Goal: Task Accomplishment & Management: Manage account settings

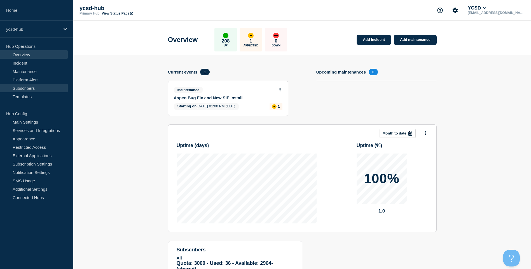
click at [21, 90] on link "Subscribers" at bounding box center [34, 88] width 68 height 8
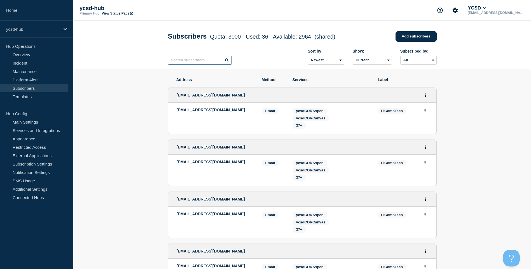
click at [205, 64] on input "text" at bounding box center [200, 60] width 64 height 9
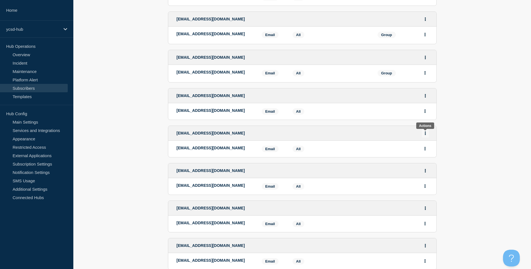
click at [425, 134] on icon "Actions" at bounding box center [424, 133] width 1 height 4
click at [425, 156] on button "Delete" at bounding box center [425, 156] width 11 height 4
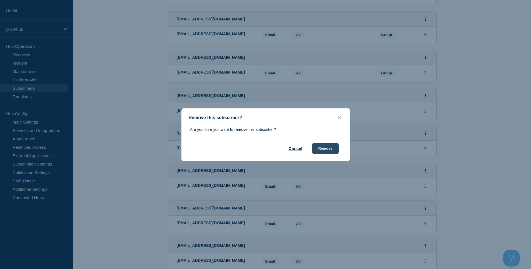
click at [326, 151] on button "Remove" at bounding box center [325, 148] width 27 height 11
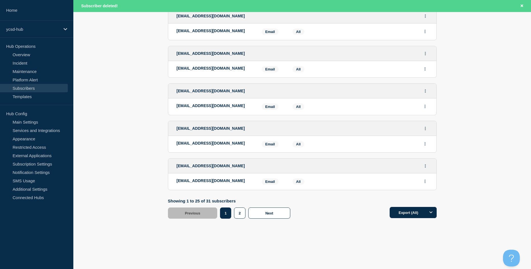
scroll to position [953, 0]
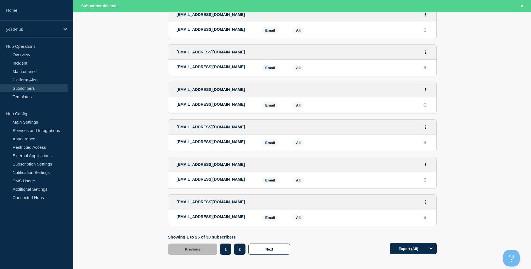
click at [239, 253] on button "2" at bounding box center [239, 249] width 11 height 11
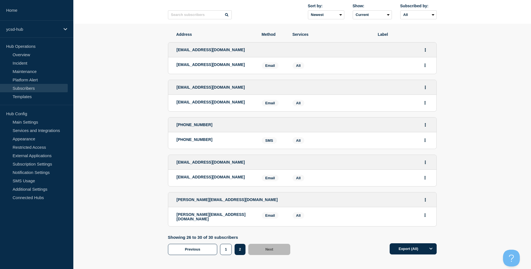
scroll to position [81, 0]
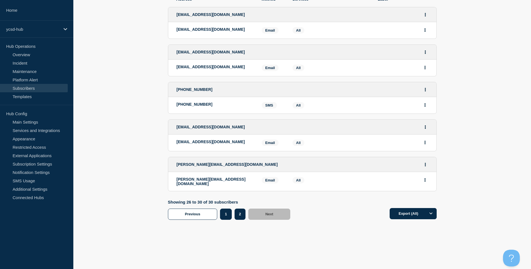
click at [224, 210] on button "1" at bounding box center [225, 214] width 11 height 11
click at [226, 214] on button "1" at bounding box center [225, 214] width 11 height 11
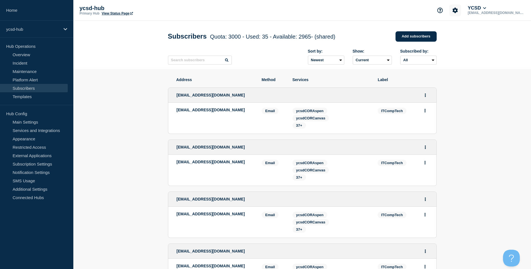
click at [458, 12] on icon "Account settings" at bounding box center [454, 10] width 5 height 5
click at [465, 36] on ul "Team Members General Settings Billing" at bounding box center [468, 37] width 35 height 23
click at [467, 34] on link "Team Members" at bounding box center [468, 33] width 29 height 5
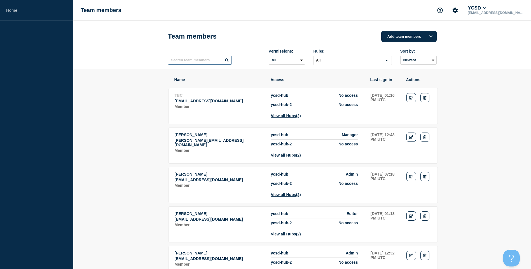
click at [210, 63] on input "text" at bounding box center [200, 60] width 64 height 9
drag, startPoint x: 356, startPoint y: 95, endPoint x: 314, endPoint y: 94, distance: 42.3
click at [314, 94] on tr "TBC tmurphy@ycsd.york.va.us Member ycsd-hub No access ycsd-hub-2 No access View…" at bounding box center [302, 106] width 269 height 36
click at [409, 100] on icon "Edit" at bounding box center [411, 98] width 4 height 4
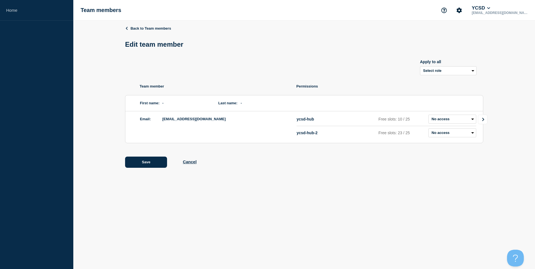
click at [487, 117] on link "Go to Connected Hubs" at bounding box center [483, 120] width 10 height 10
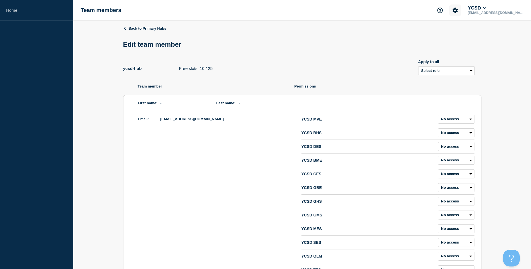
click at [461, 4] on button "Account settings" at bounding box center [455, 10] width 12 height 12
click at [469, 33] on link "Team Members" at bounding box center [468, 33] width 29 height 5
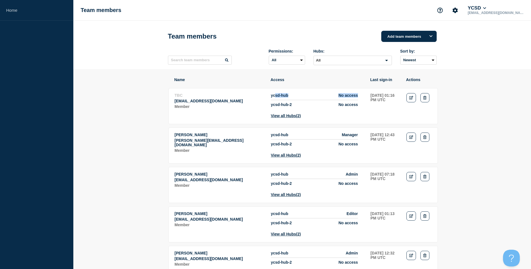
drag, startPoint x: 275, startPoint y: 99, endPoint x: 361, endPoint y: 94, distance: 86.0
click at [361, 94] on tr "TBC tmurphy@ycsd.york.va.us Member ycsd-hub No access ycsd-hub-2 No access View…" at bounding box center [302, 106] width 269 height 36
drag, startPoint x: 361, startPoint y: 94, endPoint x: 410, endPoint y: 98, distance: 49.4
click at [410, 98] on icon "Edit" at bounding box center [411, 98] width 4 height 4
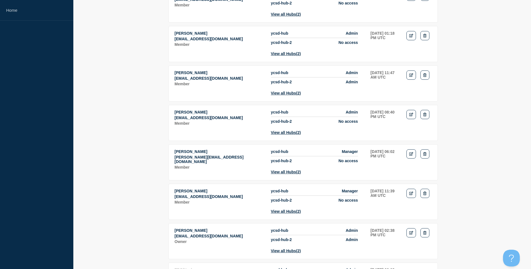
scroll to position [559, 0]
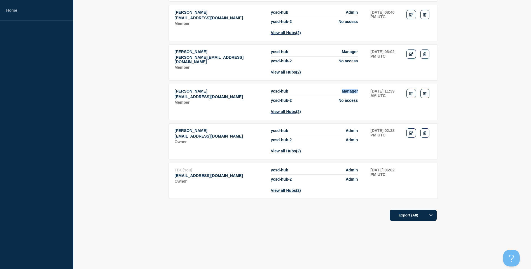
drag, startPoint x: 330, startPoint y: 124, endPoint x: 358, endPoint y: 125, distance: 27.5
click at [358, 96] on li "ycsd-hub Manager" at bounding box center [314, 92] width 87 height 7
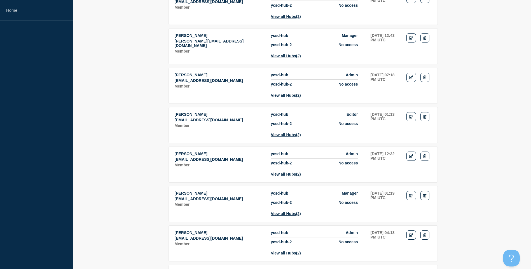
scroll to position [0, 0]
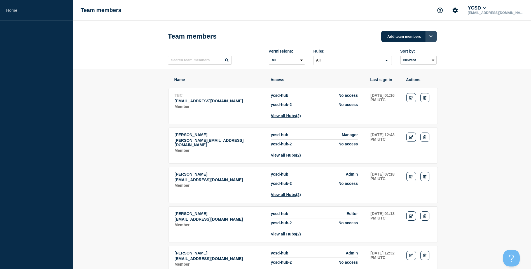
click at [428, 35] on button "Options" at bounding box center [430, 36] width 11 height 11
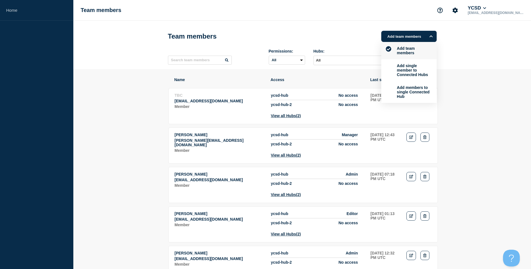
click at [481, 34] on header "Team members Add team members Add team members Add single member to Connected H…" at bounding box center [301, 45] width 457 height 48
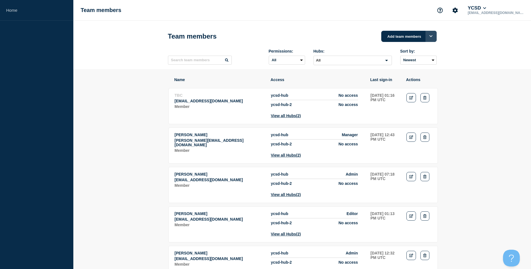
click at [431, 39] on button "Options" at bounding box center [430, 36] width 11 height 11
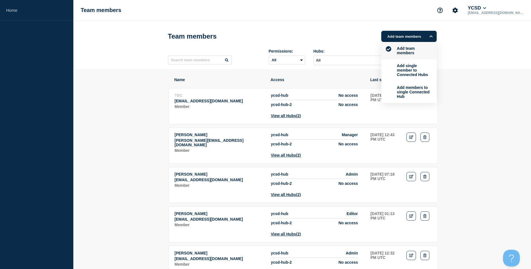
click at [478, 69] on header "Team members Add team members Add team members Add single member to Connected H…" at bounding box center [301, 45] width 457 height 48
click at [415, 99] on td "Actions: Edit Delete" at bounding box center [419, 105] width 26 height 25
click at [413, 101] on link "Edit" at bounding box center [411, 97] width 10 height 9
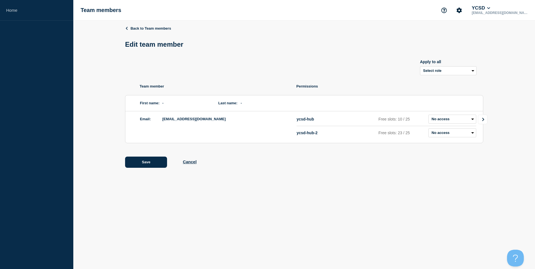
click at [479, 119] on link "Go to Connected Hubs" at bounding box center [483, 120] width 10 height 10
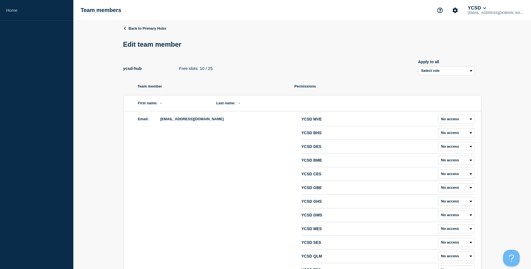
click at [460, 64] on div "Apply to all" at bounding box center [446, 62] width 57 height 4
click at [459, 71] on select "Select role Admin Manager Editor" at bounding box center [446, 70] width 57 height 9
select select "6"
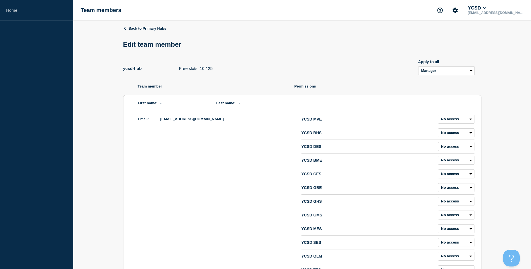
select select "6"
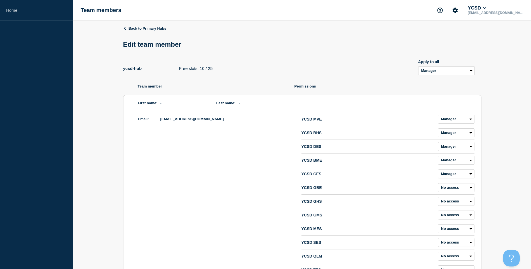
select select "6"
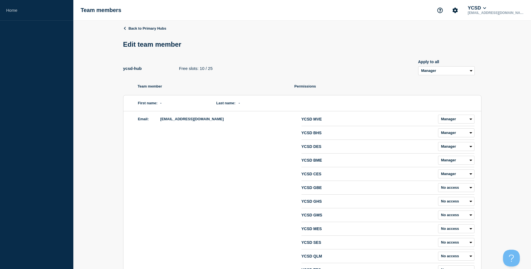
select select "6"
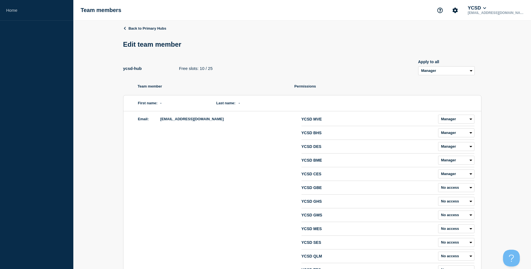
select select "6"
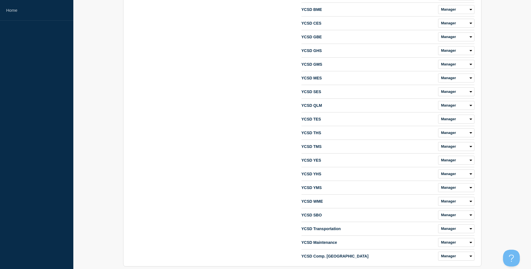
scroll to position [188, 0]
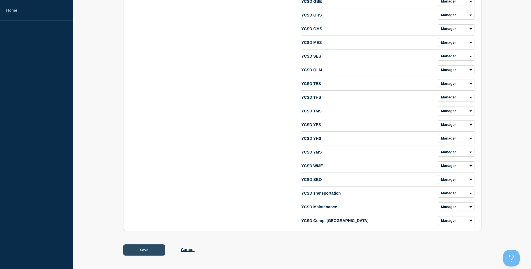
click at [142, 253] on button "Save" at bounding box center [144, 249] width 42 height 11
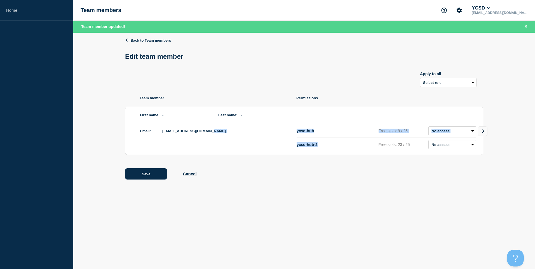
drag, startPoint x: 291, startPoint y: 145, endPoint x: 326, endPoint y: 145, distance: 35.3
click at [326, 145] on div "Email: tmurphy@ycsd.york.va.us ycsd-hub Free slots: 9 / 25 Admin Manager Editor…" at bounding box center [304, 139] width 358 height 32
drag, startPoint x: 326, startPoint y: 145, endPoint x: 301, endPoint y: 148, distance: 25.6
click at [325, 145] on p "ycsd-hub-2" at bounding box center [337, 144] width 80 height 4
drag, startPoint x: 324, startPoint y: 149, endPoint x: 300, endPoint y: 150, distance: 24.9
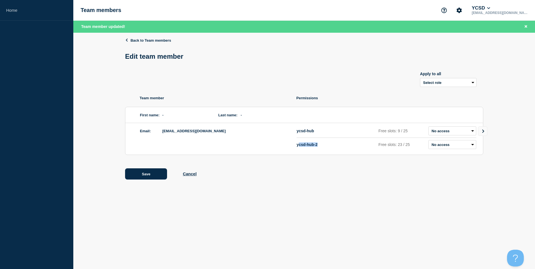
click at [300, 149] on div "ycsd-hub-2 Free slots: 23 / 25 Admin Manager Editor No access" at bounding box center [387, 144] width 180 height 9
click at [37, 8] on link "Home" at bounding box center [36, 10] width 73 height 21
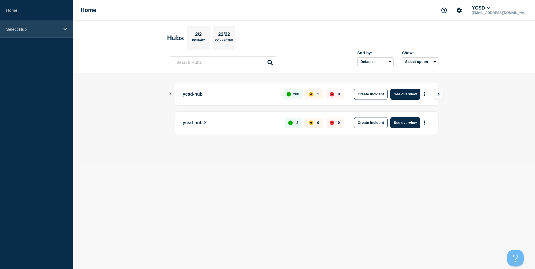
click at [56, 31] on p "Select Hub" at bounding box center [33, 29] width 54 height 5
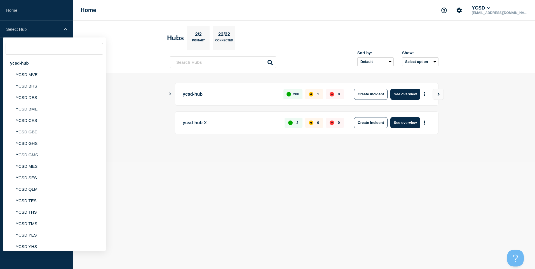
click at [123, 23] on header "Hubs 2/2 Primary 22/22 Connected Sort by: Default Last added Last updated Most …" at bounding box center [304, 47] width 462 height 53
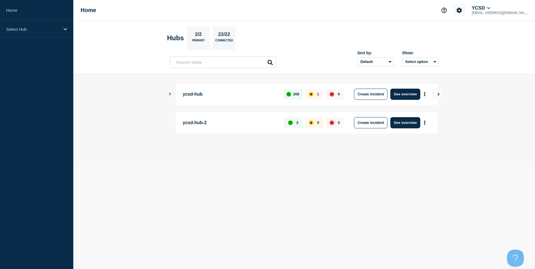
click at [462, 10] on icon "Account settings" at bounding box center [459, 11] width 6 height 6
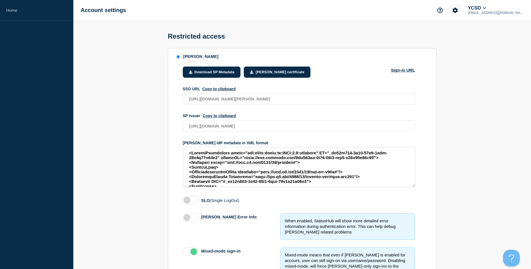
click at [461, 12] on button "Account settings" at bounding box center [455, 10] width 12 height 12
click at [460, 46] on link "Billing" at bounding box center [459, 47] width 11 height 5
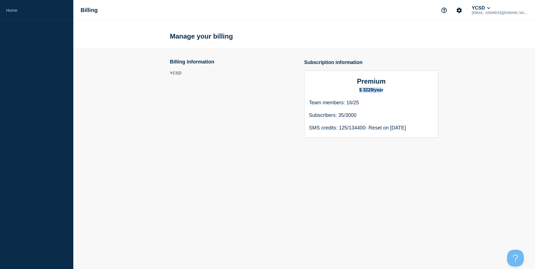
drag, startPoint x: 380, startPoint y: 92, endPoint x: 359, endPoint y: 91, distance: 21.8
click at [359, 91] on h5 "$ 3229/year" at bounding box center [371, 90] width 125 height 5
click at [491, 10] on button "YCSD" at bounding box center [481, 8] width 21 height 6
click at [508, 53] on link "User settings" at bounding box center [508, 53] width 25 height 5
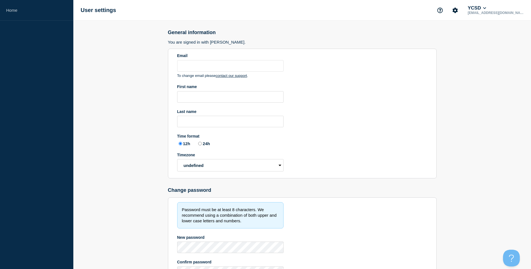
type input "[EMAIL_ADDRESS][DOMAIN_NAME]"
radio input "true"
select select "hub"
click at [486, 8] on icon at bounding box center [484, 7] width 3 height 3
click at [506, 66] on link "API Key" at bounding box center [499, 67] width 15 height 5
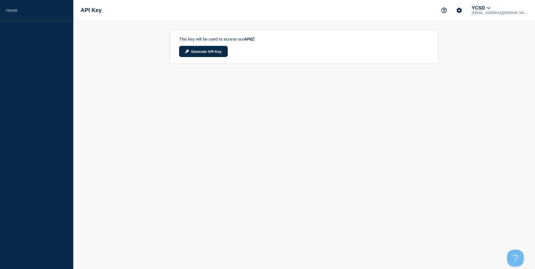
click at [491, 9] on button "YCSD" at bounding box center [481, 8] width 21 height 6
click at [498, 59] on link "Security" at bounding box center [503, 60] width 15 height 5
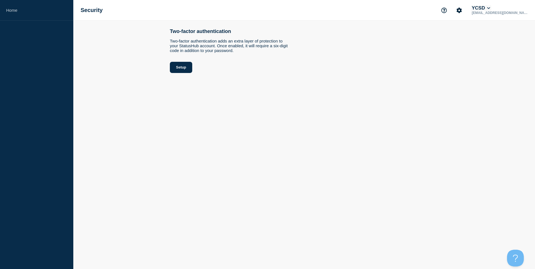
click at [490, 8] on icon at bounding box center [488, 7] width 3 height 3
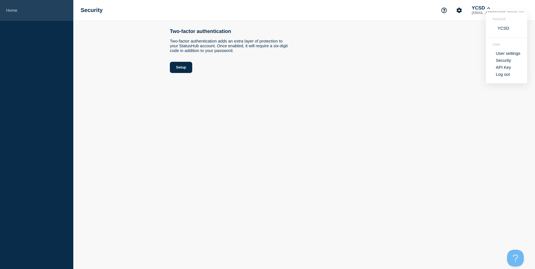
click at [28, 14] on link "Home" at bounding box center [36, 10] width 73 height 21
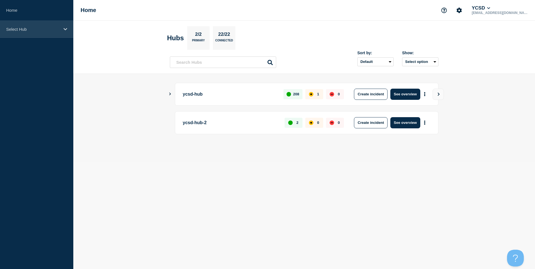
click at [54, 28] on p "Select Hub" at bounding box center [33, 29] width 54 height 5
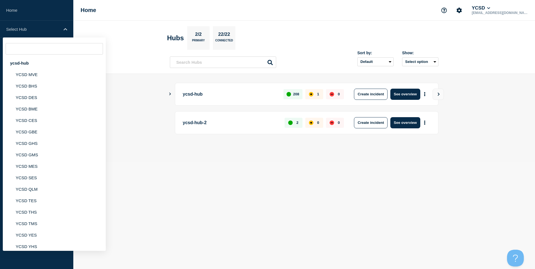
click at [242, 182] on body "Home Select Hub ycsd-hub YCSD MVE YCSD BHS YCSD DES YCSD BME YCSD CES YCSD GBE …" at bounding box center [267, 134] width 535 height 269
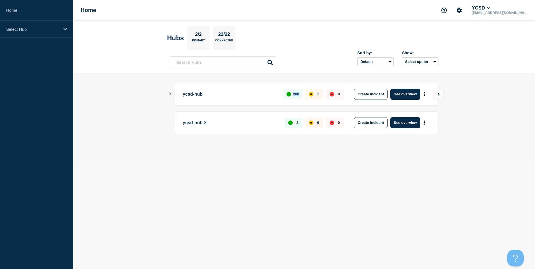
drag, startPoint x: 283, startPoint y: 95, endPoint x: 302, endPoint y: 95, distance: 19.3
click at [302, 95] on div "208 1 0" at bounding box center [313, 94] width 60 height 11
drag, startPoint x: 302, startPoint y: 95, endPoint x: 309, endPoint y: 94, distance: 6.8
click at [309, 94] on div "208 1 0" at bounding box center [313, 94] width 60 height 11
click at [407, 95] on button "See overview" at bounding box center [405, 94] width 30 height 11
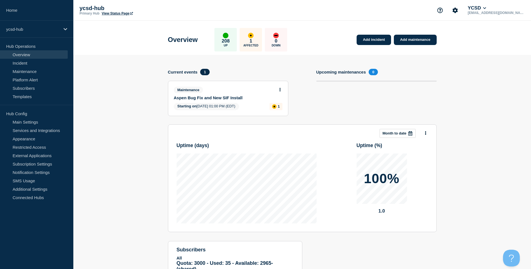
drag, startPoint x: 106, startPoint y: 6, endPoint x: 80, endPoint y: 12, distance: 26.8
click at [80, 12] on div "ycsd-hub Primary Hub View Status Page" at bounding box center [135, 10] width 112 height 10
click at [49, 28] on p "ycsd-hub" at bounding box center [33, 29] width 54 height 5
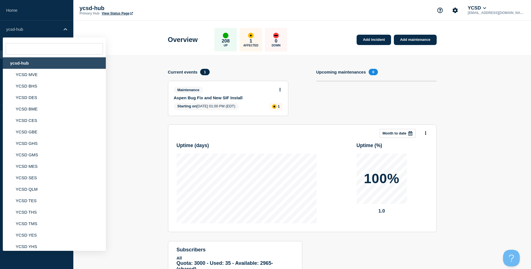
click at [129, 64] on section "Add incident Add maintenance Current events 1 Maintenance Aspen Bug Fix and New…" at bounding box center [301, 178] width 457 height 247
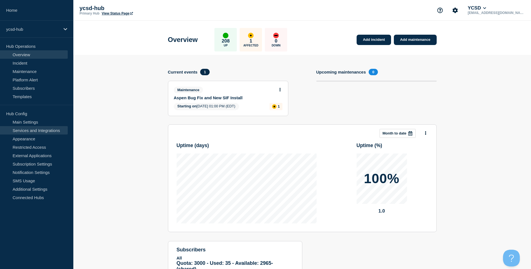
click at [29, 131] on link "Services and Integrations" at bounding box center [34, 130] width 68 height 8
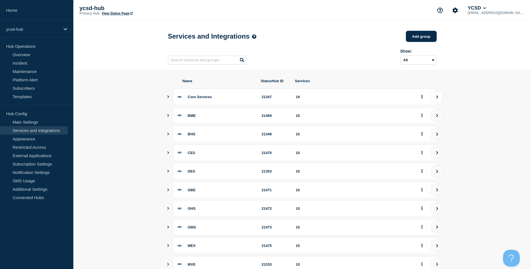
click at [438, 98] on icon "view group" at bounding box center [437, 96] width 4 height 3
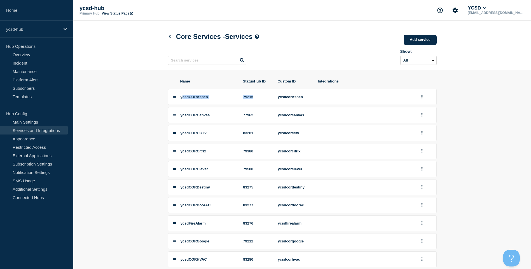
drag, startPoint x: 183, startPoint y: 95, endPoint x: 255, endPoint y: 94, distance: 71.3
click at [255, 94] on li "ycsdCORAspen 79215 ycsdcorAspen" at bounding box center [302, 97] width 269 height 16
drag, startPoint x: 255, startPoint y: 94, endPoint x: 288, endPoint y: 101, distance: 34.0
click at [288, 99] on div "ycsdcorAspen" at bounding box center [295, 97] width 34 height 4
click at [419, 98] on button "group actions" at bounding box center [421, 97] width 7 height 9
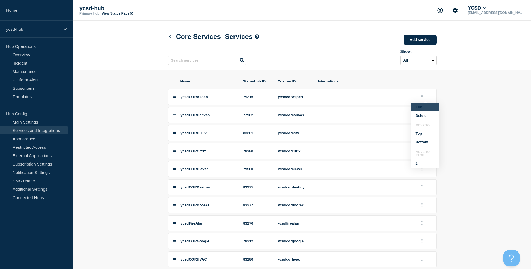
click at [425, 107] on button "Edit" at bounding box center [425, 107] width 28 height 9
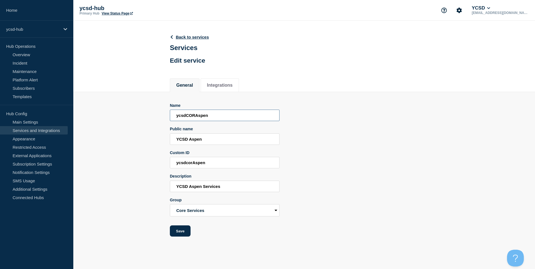
drag, startPoint x: 176, startPoint y: 116, endPoint x: 186, endPoint y: 116, distance: 10.6
click at [186, 116] on input "ycsdCORAspen" at bounding box center [225, 115] width 110 height 11
type input "ycsdCORAspen"
drag, startPoint x: 196, startPoint y: 115, endPoint x: 227, endPoint y: 123, distance: 31.1
click at [229, 121] on input "ycsdCORAspen" at bounding box center [225, 115] width 110 height 11
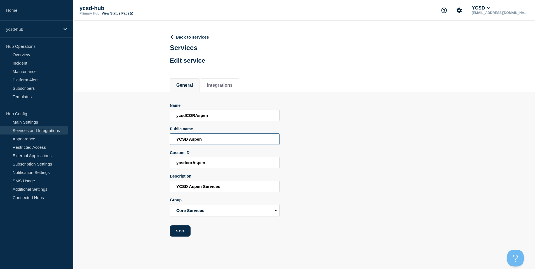
drag, startPoint x: 174, startPoint y: 144, endPoint x: 236, endPoint y: 134, distance: 63.0
click at [236, 134] on div "Public name YCSD Aspen" at bounding box center [225, 136] width 110 height 18
click at [202, 38] on link "Back to services" at bounding box center [189, 37] width 39 height 5
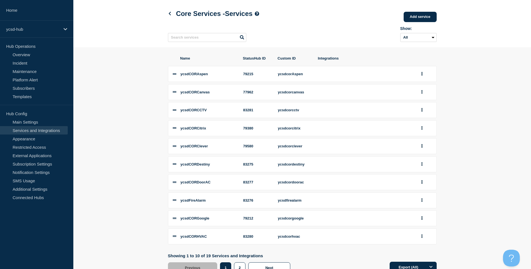
scroll to position [46, 0]
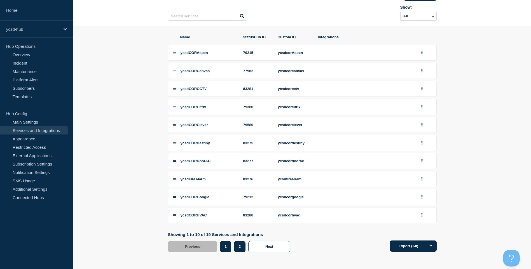
click at [240, 246] on button "2" at bounding box center [239, 246] width 11 height 11
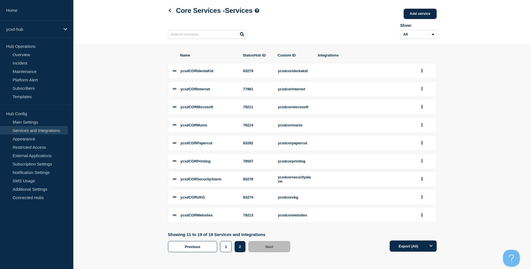
scroll to position [35, 0]
drag, startPoint x: 182, startPoint y: 159, endPoint x: 273, endPoint y: 154, distance: 91.3
click at [273, 154] on li "ycsdCORPrinting 79507 ycsdcorprinting" at bounding box center [302, 161] width 269 height 16
drag, startPoint x: 218, startPoint y: 217, endPoint x: 191, endPoint y: 216, distance: 28.0
click at [191, 216] on li "ycsdCORWebsites 79213 ycsdcorwebsites" at bounding box center [302, 215] width 269 height 16
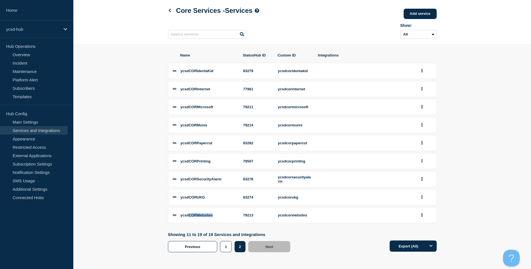
scroll to position [0, 0]
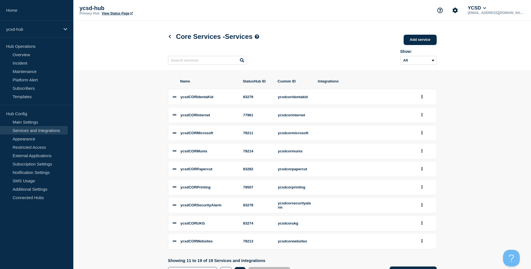
click at [164, 35] on div "Core Services - Services Add service Here you can create & manage services that…" at bounding box center [301, 46] width 281 height 50
click at [170, 38] on icon at bounding box center [169, 37] width 2 height 4
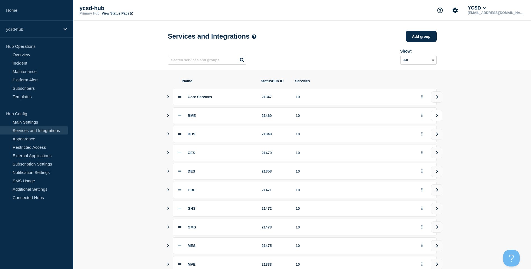
click at [438, 114] on button "view group" at bounding box center [436, 115] width 11 height 11
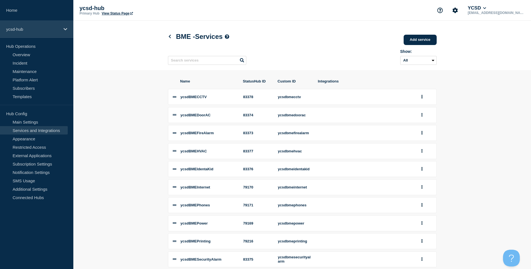
click at [54, 31] on p "ycsd-hub" at bounding box center [33, 29] width 54 height 5
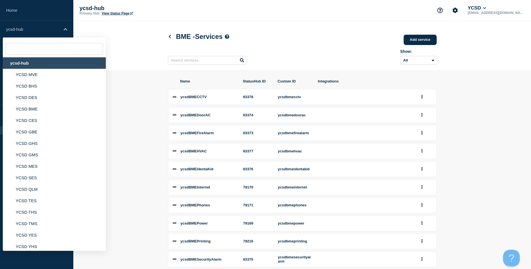
click at [119, 53] on header "BME - Services Add service Here you can create & manage services that will be d…" at bounding box center [301, 46] width 457 height 50
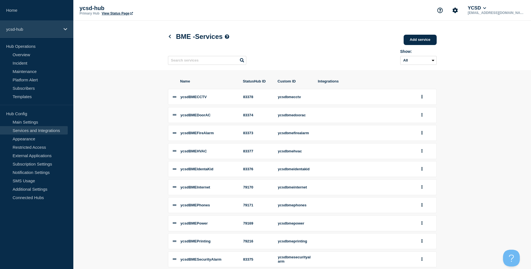
click at [30, 31] on p "ycsd-hub" at bounding box center [33, 29] width 54 height 5
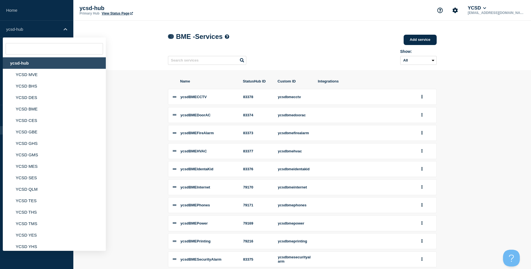
click at [169, 37] on icon at bounding box center [169, 37] width 2 height 4
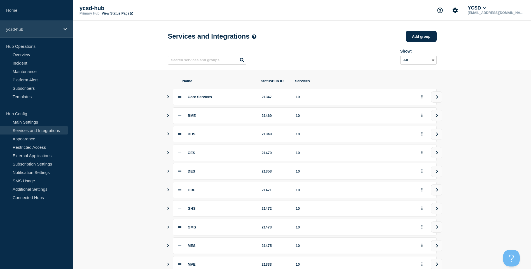
click at [41, 29] on p "ycsd-hub" at bounding box center [33, 29] width 54 height 5
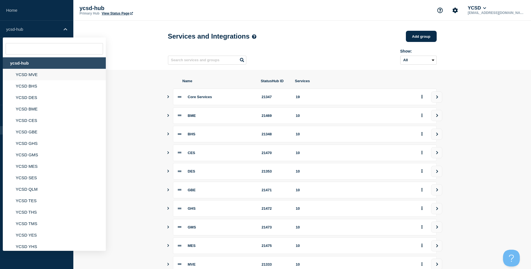
click at [43, 77] on li "YCSD MVE" at bounding box center [54, 74] width 103 height 11
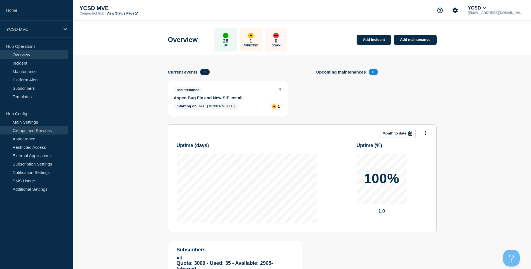
click at [32, 126] on link "Groups and Services" at bounding box center [34, 130] width 68 height 8
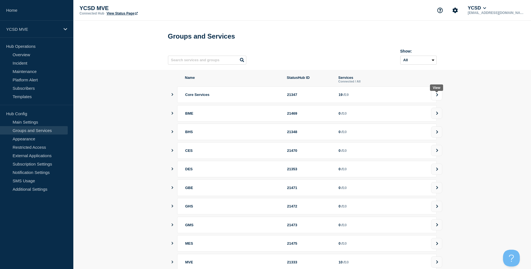
click at [439, 98] on button at bounding box center [436, 94] width 11 height 11
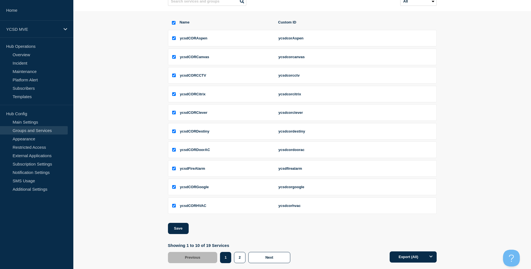
scroll to position [71, 0]
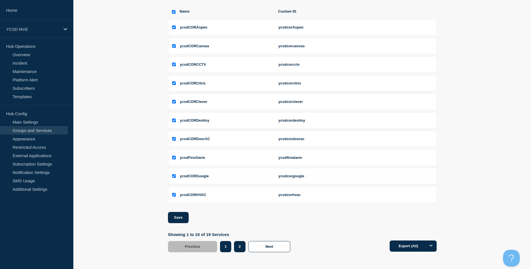
click at [244, 250] on button "2" at bounding box center [239, 246] width 11 height 11
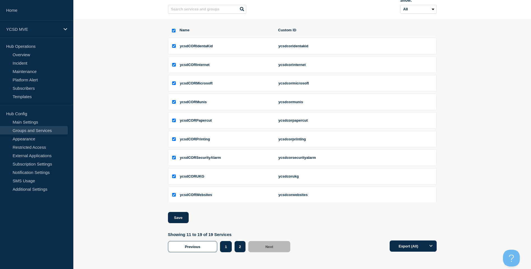
click at [227, 246] on button "1" at bounding box center [225, 246] width 11 height 11
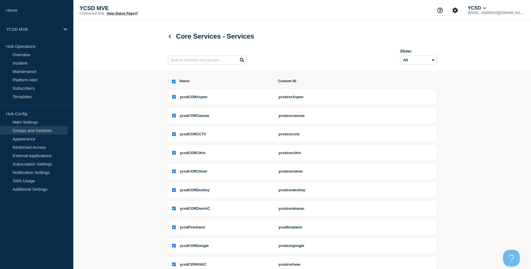
click at [173, 83] on input "select all checkbox" at bounding box center [174, 82] width 4 height 4
checkbox input "false"
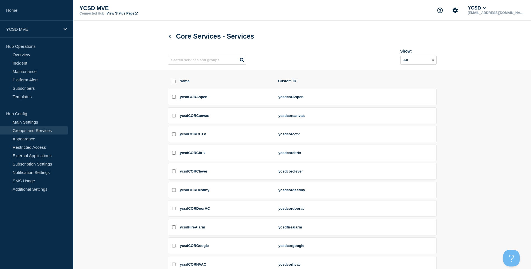
checkbox input "false"
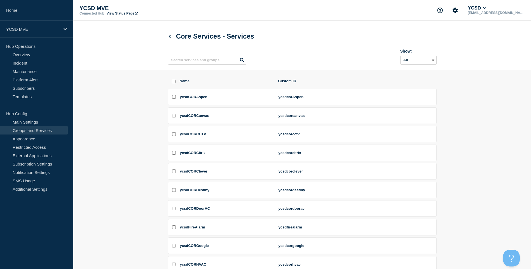
checkbox input "false"
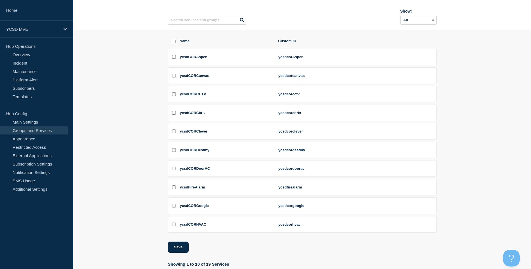
scroll to position [15, 0]
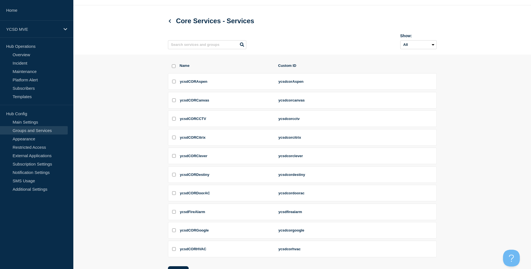
click at [175, 66] on input "select all checkbox" at bounding box center [174, 66] width 4 height 4
checkbox input "true"
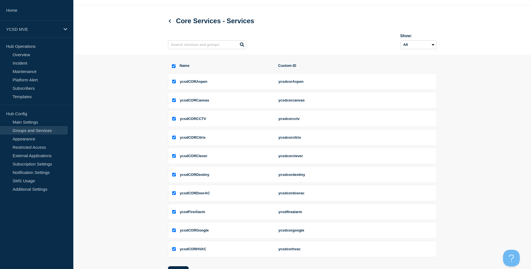
checkbox input "true"
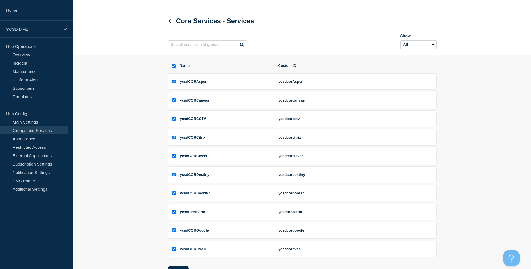
checkbox input "true"
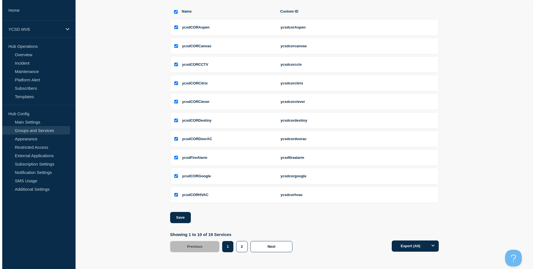
scroll to position [0, 0]
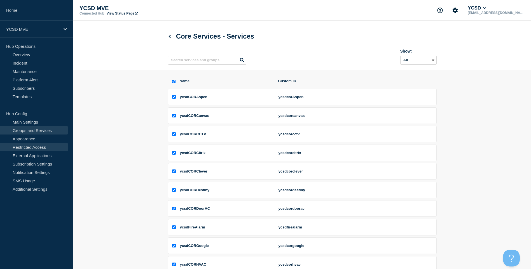
click at [38, 148] on link "Restricted Access" at bounding box center [34, 147] width 68 height 8
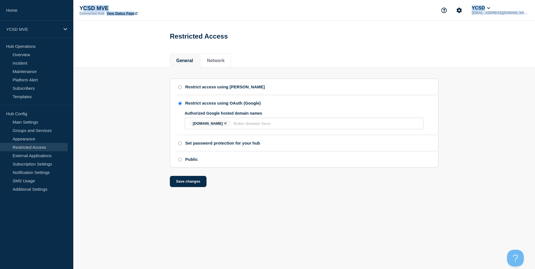
drag, startPoint x: 83, startPoint y: 10, endPoint x: 145, endPoint y: 31, distance: 65.0
click at [145, 31] on div "YCSD MVE Connected Hub View Status Page YCSD jmcgrath@ycsd.york.va.us Restricte…" at bounding box center [267, 98] width 535 height 196
click at [245, 128] on div "ycsd.york.va.us" at bounding box center [303, 124] width 237 height 10
click at [246, 126] on input "access restriction method" at bounding box center [327, 123] width 186 height 5
drag, startPoint x: 255, startPoint y: 127, endPoint x: 157, endPoint y: 128, distance: 98.5
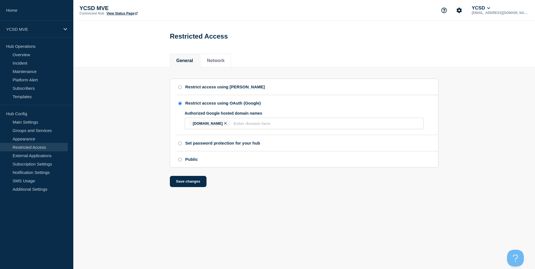
click at [157, 128] on section "Restrict access using SAML Restrict access using OAuth (Google) Authorized Goog…" at bounding box center [304, 127] width 462 height 120
click at [35, 29] on p "YCSD MVE" at bounding box center [33, 29] width 54 height 5
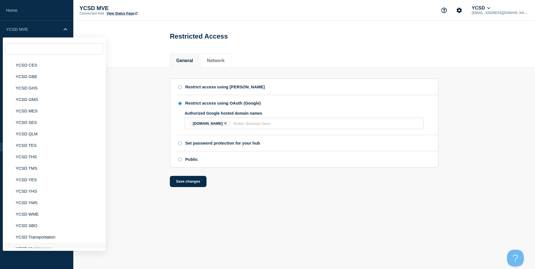
scroll to position [84, 0]
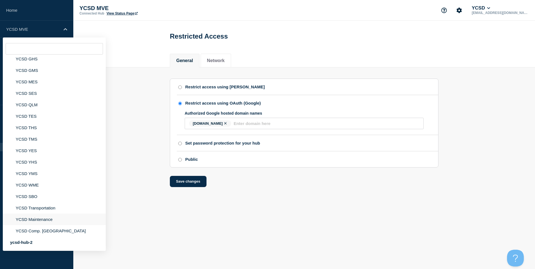
click at [49, 225] on li "YCSD Maintenance" at bounding box center [54, 219] width 103 height 11
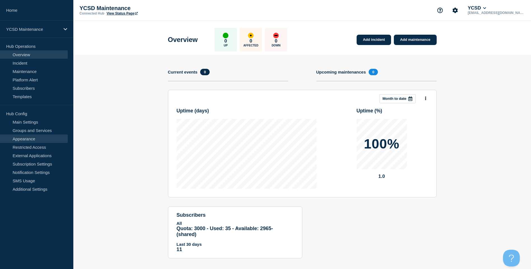
click at [43, 142] on link "Appearance" at bounding box center [34, 139] width 68 height 8
click at [43, 145] on link "Restricted Access" at bounding box center [34, 147] width 68 height 8
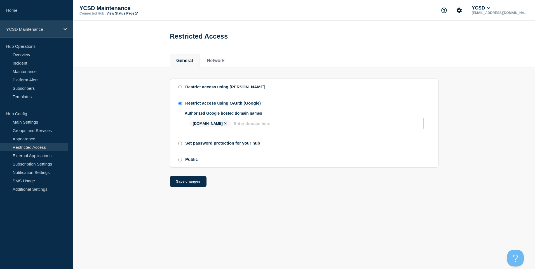
click at [52, 25] on div "YCSD Maintenance" at bounding box center [36, 29] width 73 height 17
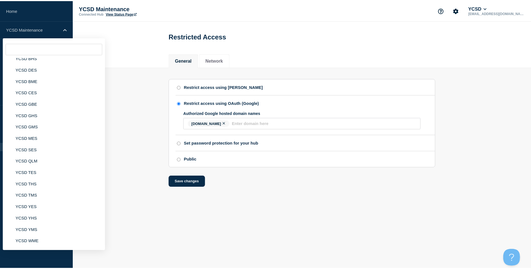
scroll to position [84, 0]
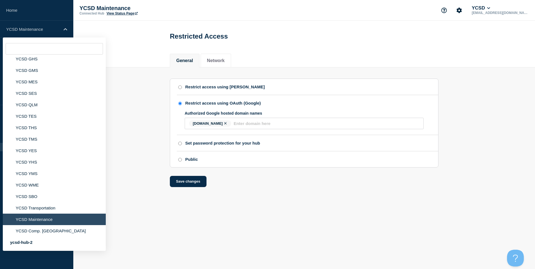
click at [150, 29] on header "Restricted Access" at bounding box center [304, 34] width 462 height 27
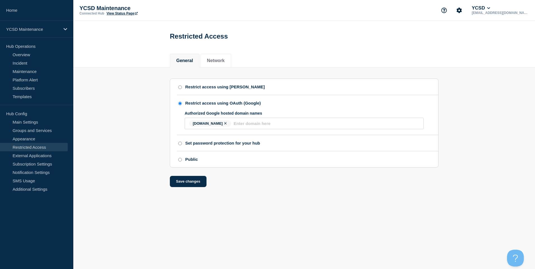
click at [127, 11] on link "View Status Page" at bounding box center [122, 13] width 31 height 4
click at [53, 29] on p "YCSD Maintenance" at bounding box center [33, 29] width 54 height 5
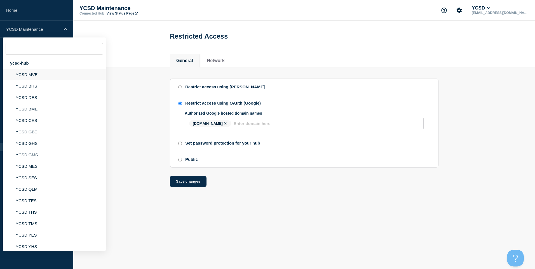
click at [34, 77] on li "YCSD MVE" at bounding box center [54, 74] width 103 height 11
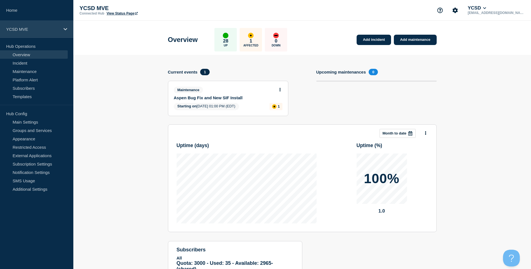
click at [48, 30] on p "YCSD MVE" at bounding box center [33, 29] width 54 height 5
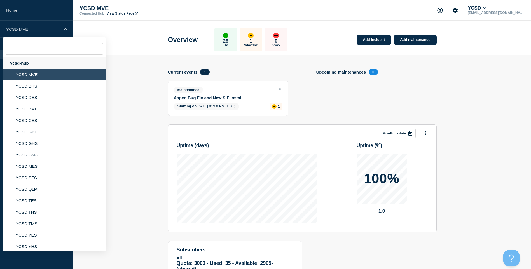
click at [30, 63] on div "ycsd-hub" at bounding box center [54, 62] width 103 height 11
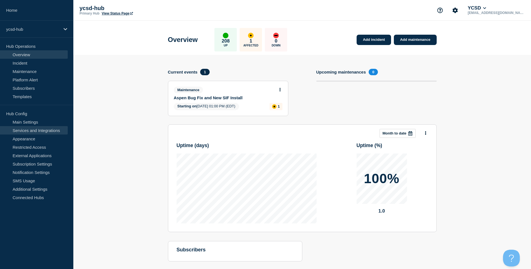
click at [46, 133] on link "Services and Integrations" at bounding box center [34, 130] width 68 height 8
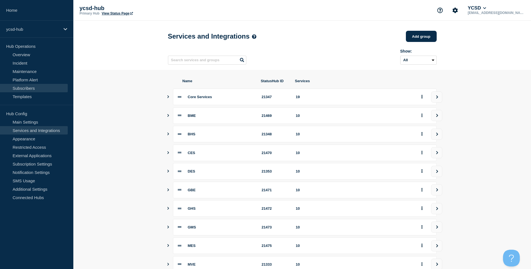
click at [29, 91] on link "Subscribers" at bounding box center [34, 88] width 68 height 8
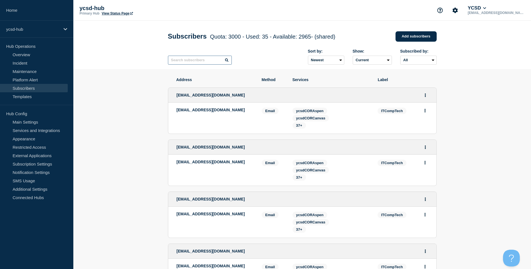
click at [206, 61] on input "text" at bounding box center [200, 60] width 64 height 9
type input "tmurphy"
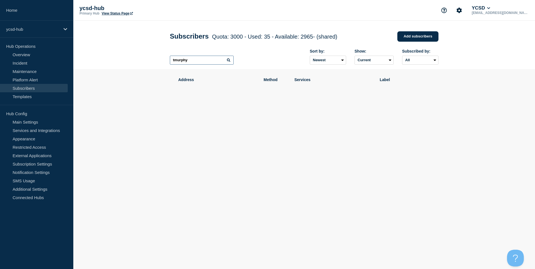
drag, startPoint x: 206, startPoint y: 61, endPoint x: 131, endPoint y: 71, distance: 75.6
click at [131, 71] on main "Subscribers Quota: 3000 - Used: 35 - Available: 2965 - (shared) Quota Used Avai…" at bounding box center [304, 86] width 462 height 130
click at [130, 72] on section "Address Method Services Label" at bounding box center [304, 106] width 462 height 74
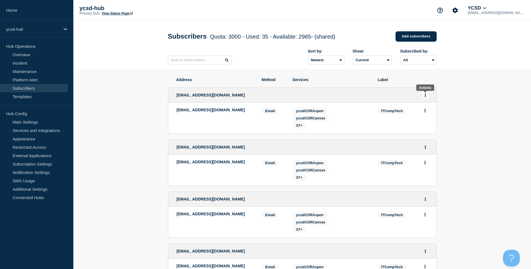
click at [428, 95] on button "Actions" at bounding box center [425, 95] width 7 height 9
click at [424, 109] on div "Edit Delete Share link" at bounding box center [425, 120] width 26 height 39
click at [424, 111] on link "Edit" at bounding box center [423, 111] width 6 height 4
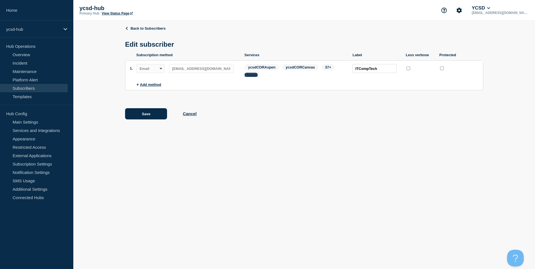
click at [253, 74] on button "Change" at bounding box center [250, 75] width 13 height 4
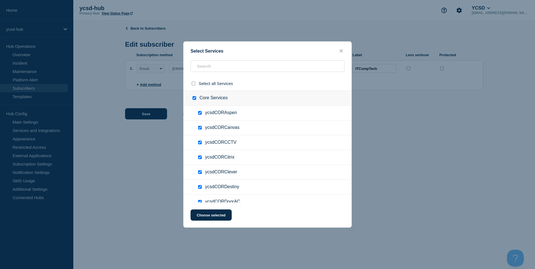
click at [203, 115] on div at bounding box center [201, 113] width 8 height 6
click at [200, 112] on input "ycsdCORAspen checkbox" at bounding box center [200, 113] width 4 height 4
checkbox input "false"
click at [342, 49] on icon "close button" at bounding box center [341, 51] width 3 height 4
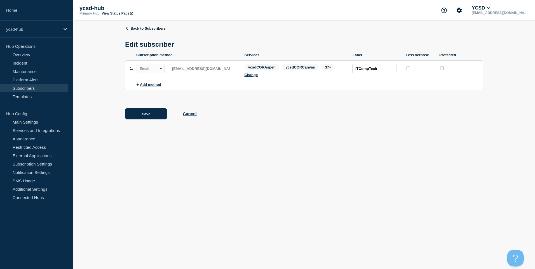
click at [194, 112] on div "Save Cancel" at bounding box center [304, 113] width 358 height 11
click at [194, 115] on button "Cancel" at bounding box center [190, 113] width 14 height 5
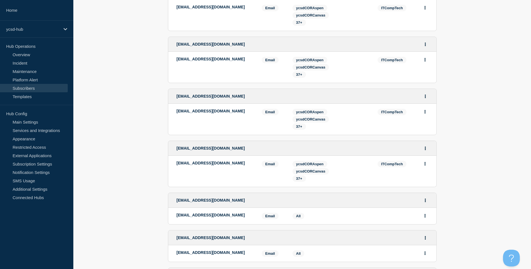
scroll to position [476, 0]
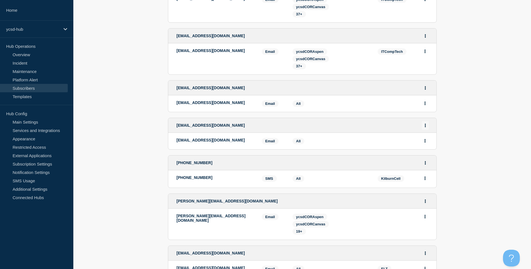
click at [423, 125] on button "Actions" at bounding box center [425, 125] width 7 height 9
click at [370, 131] on div "jshontz@ycsd.york.va.us Edit Delete Share link" at bounding box center [302, 125] width 268 height 15
drag, startPoint x: 183, startPoint y: 164, endPoint x: 202, endPoint y: 171, distance: 20.5
click at [202, 171] on li "+17578131683 +17578131683 SMS SMS: +17578131683 KilburnCell Services: All Kilbu…" at bounding box center [302, 171] width 269 height 33
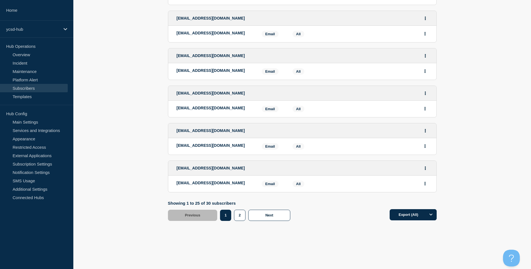
scroll to position [979, 0]
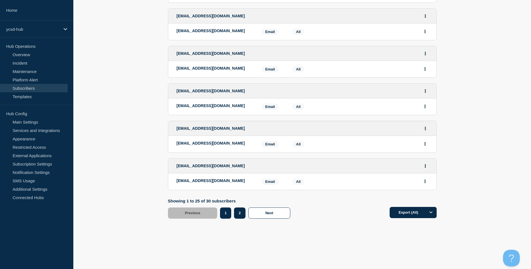
click at [242, 211] on button "2" at bounding box center [239, 213] width 11 height 11
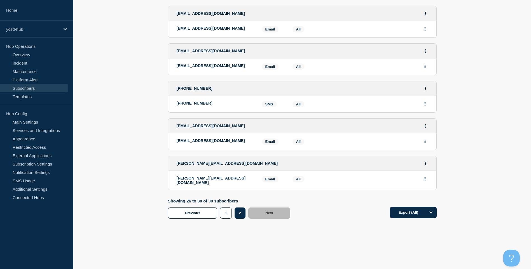
scroll to position [81, 0]
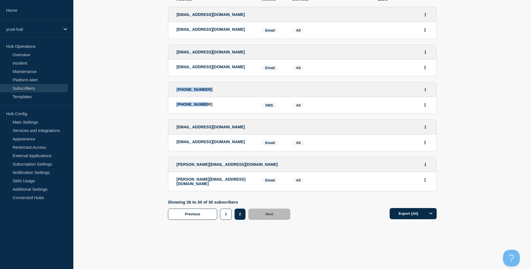
drag, startPoint x: 179, startPoint y: 85, endPoint x: 236, endPoint y: 105, distance: 61.1
click at [236, 105] on li "+17576924454 +17576924454 SMS SMS: +17576924454 Services: All" at bounding box center [302, 98] width 269 height 32
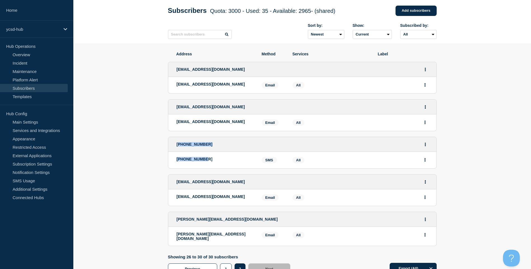
scroll to position [0, 0]
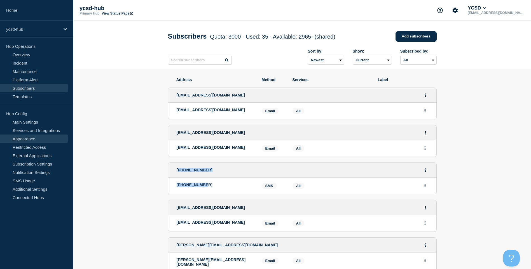
drag, startPoint x: 37, startPoint y: 128, endPoint x: 62, endPoint y: 137, distance: 26.6
click at [37, 128] on link "Services and Integrations" at bounding box center [34, 130] width 68 height 8
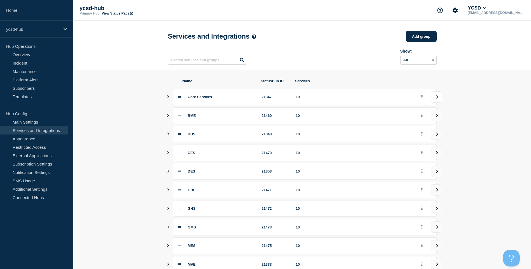
click at [436, 99] on icon "view group" at bounding box center [437, 96] width 4 height 3
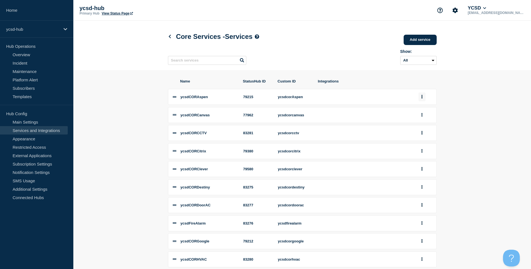
click at [425, 101] on button "group actions" at bounding box center [421, 97] width 7 height 9
click at [426, 111] on button "Edit" at bounding box center [425, 107] width 28 height 9
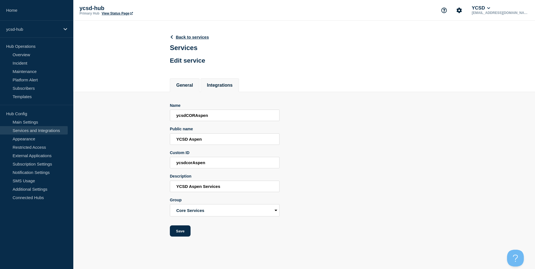
click at [227, 79] on li "Integrations" at bounding box center [220, 85] width 39 height 14
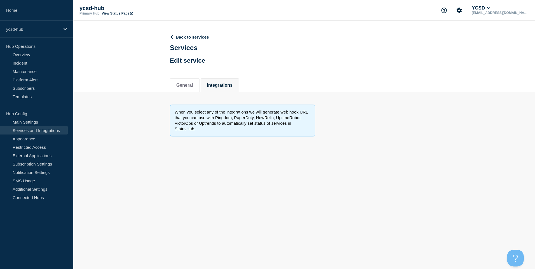
click at [226, 91] on li "Integrations" at bounding box center [220, 85] width 39 height 14
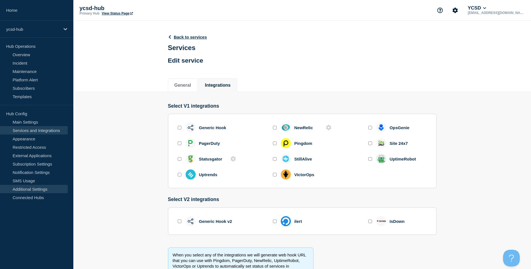
click at [43, 187] on link "Additional Settings" at bounding box center [34, 189] width 68 height 8
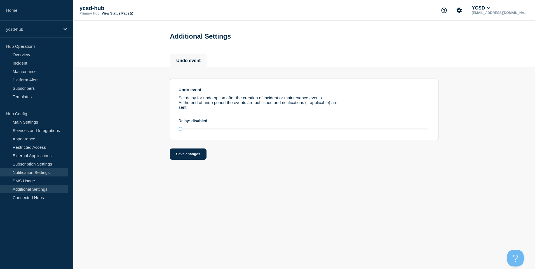
click at [40, 176] on link "Notification Settings" at bounding box center [34, 172] width 68 height 8
click at [42, 179] on link "SMS Usage" at bounding box center [34, 181] width 68 height 8
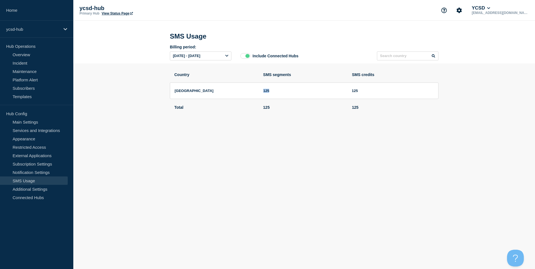
drag, startPoint x: 277, startPoint y: 96, endPoint x: 262, endPoint y: 97, distance: 14.9
click at [262, 97] on li "United States 125 125" at bounding box center [304, 91] width 269 height 17
click at [224, 59] on div "Jul, 1 2025 - Jul, 1 2026" at bounding box center [201, 55] width 62 height 9
click at [439, 154] on body "Home ycsd-hub Hub Operations Overview Incident Maintenance Platform Alert Subsc…" at bounding box center [267, 134] width 535 height 269
click at [35, 196] on link "Connected Hubs" at bounding box center [34, 197] width 68 height 8
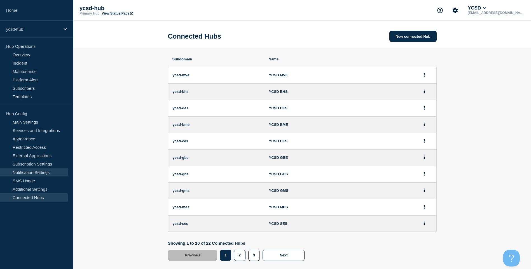
click at [45, 169] on link "Notification Settings" at bounding box center [34, 172] width 68 height 8
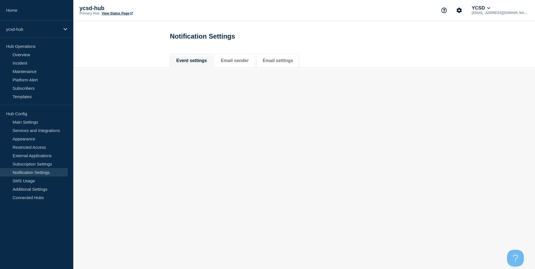
click at [44, 176] on link "Notification Settings" at bounding box center [34, 172] width 68 height 8
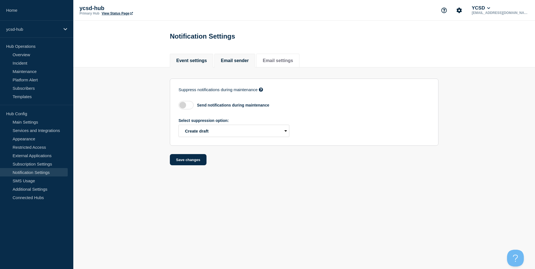
click at [245, 67] on li "Email sender" at bounding box center [234, 61] width 41 height 14
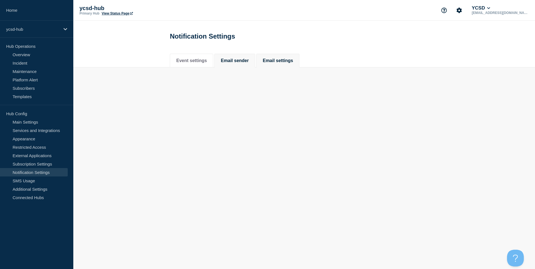
click at [287, 66] on li "Email settings" at bounding box center [277, 61] width 43 height 14
click at [190, 63] on button "Event settings" at bounding box center [191, 60] width 30 height 5
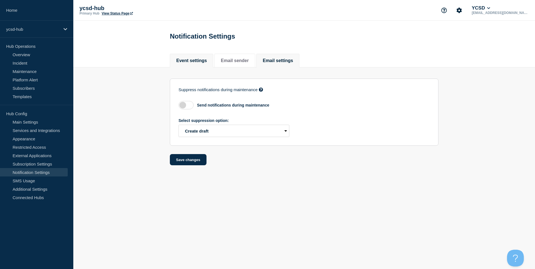
click at [280, 65] on li "Email settings" at bounding box center [277, 61] width 43 height 14
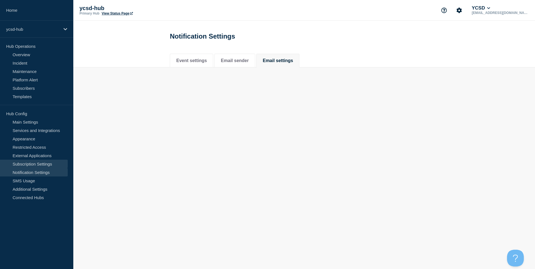
click at [32, 160] on link "Subscription Settings" at bounding box center [34, 164] width 68 height 8
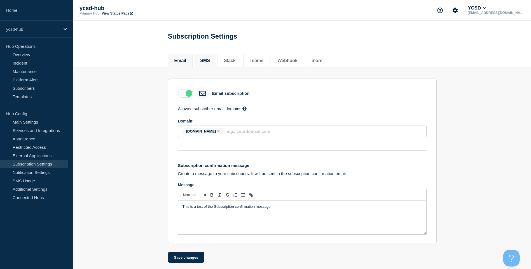
click at [212, 66] on li "SMS" at bounding box center [205, 61] width 23 height 14
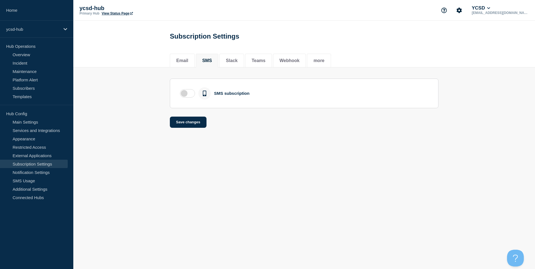
click at [248, 53] on div "Email SMS Slack Teams Webhook more" at bounding box center [304, 57] width 269 height 19
click at [237, 60] on button "Slack" at bounding box center [232, 60] width 12 height 5
click at [265, 58] on button "Teams" at bounding box center [258, 60] width 14 height 5
click at [288, 63] on button "Webhook" at bounding box center [289, 60] width 20 height 5
drag, startPoint x: 326, startPoint y: 62, endPoint x: 315, endPoint y: 66, distance: 11.9
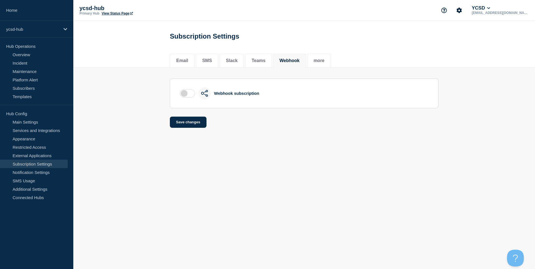
click at [322, 77] on main "Subscription Settings Email SMS Slack Teams Webhook more Email SMS Slack Teams …" at bounding box center [304, 79] width 462 height 116
click at [324, 60] on button "more" at bounding box center [318, 60] width 11 height 5
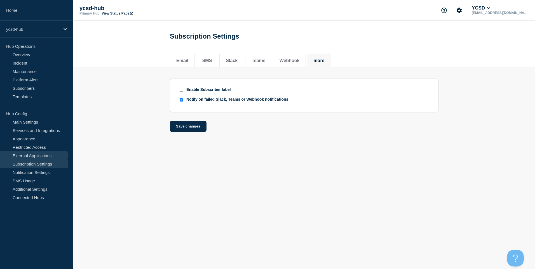
click at [36, 152] on link "External Applications" at bounding box center [34, 155] width 68 height 8
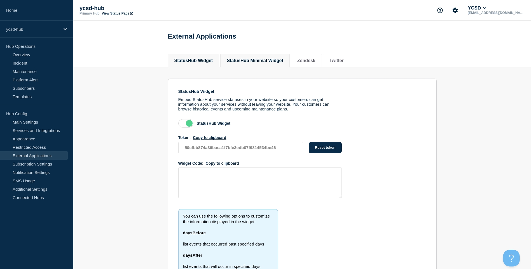
click at [253, 61] on button "StatusHub Minimal Widget" at bounding box center [255, 60] width 57 height 5
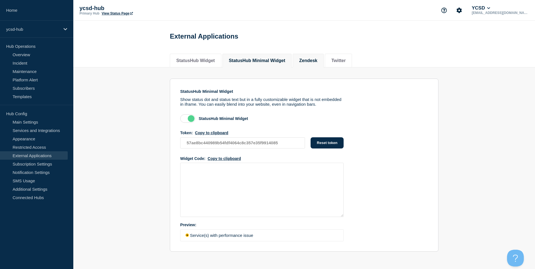
click at [317, 62] on button "Zendesk" at bounding box center [308, 60] width 18 height 5
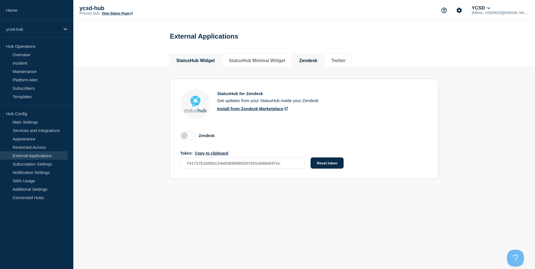
click at [189, 65] on li "StatusHub Widget" at bounding box center [195, 61] width 51 height 14
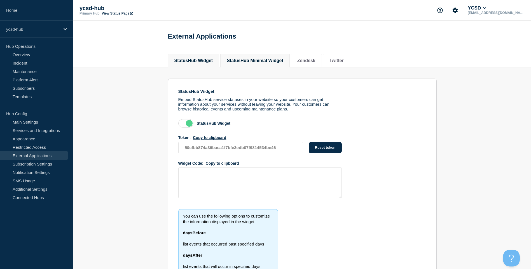
click at [253, 57] on li "StatusHub Minimal Widget" at bounding box center [254, 61] width 69 height 14
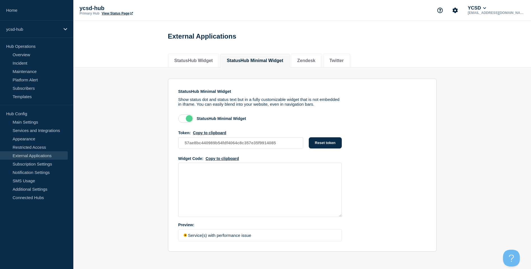
scroll to position [2, 0]
drag, startPoint x: 190, startPoint y: 237, endPoint x: 267, endPoint y: 235, distance: 76.7
click at [267, 235] on p "Service(s) with performance issue" at bounding box center [260, 235] width 158 height 5
click at [290, 66] on li "StatusHub Minimal Widget" at bounding box center [254, 61] width 69 height 14
click at [322, 63] on li "Zendesk" at bounding box center [306, 61] width 31 height 14
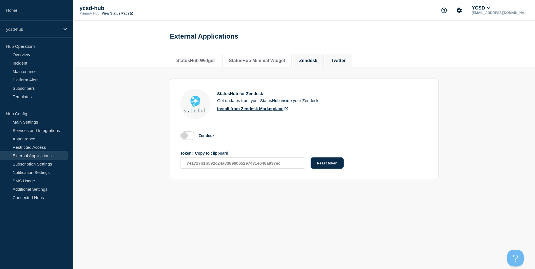
click at [345, 54] on li "Twitter" at bounding box center [338, 61] width 27 height 14
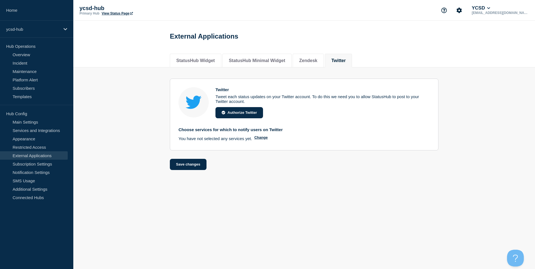
click at [93, 100] on section "Twitter Tweet each status updates on your Twitter account. To do this we need y…" at bounding box center [304, 118] width 462 height 103
click at [95, 100] on section "Twitter Tweet each status updates on your Twitter account. To do this we need y…" at bounding box center [304, 118] width 462 height 103
click at [18, 123] on link "Main Settings" at bounding box center [34, 122] width 68 height 8
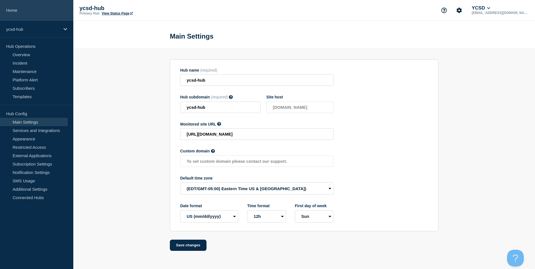
click at [35, 11] on link "Home" at bounding box center [36, 10] width 73 height 21
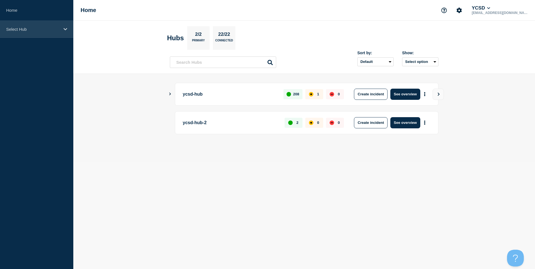
click at [21, 32] on div "Select Hub" at bounding box center [36, 29] width 73 height 17
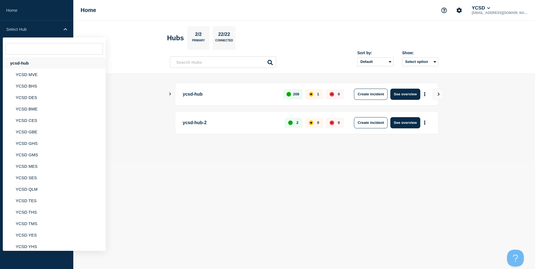
click at [39, 65] on div "ycsd-hub" at bounding box center [54, 62] width 103 height 11
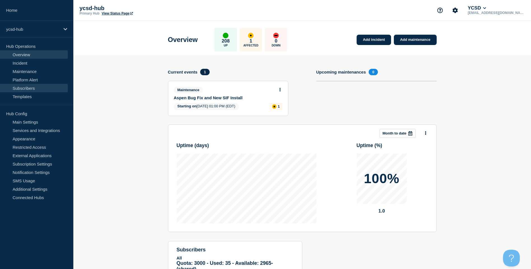
click at [48, 88] on link "Subscribers" at bounding box center [34, 88] width 68 height 8
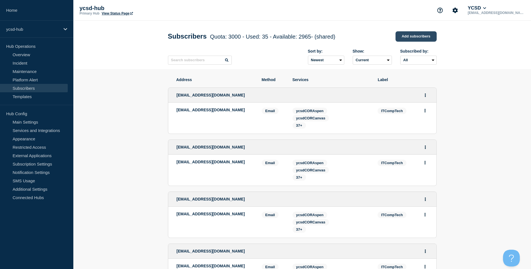
click at [415, 35] on link "Add subscribers" at bounding box center [415, 36] width 41 height 10
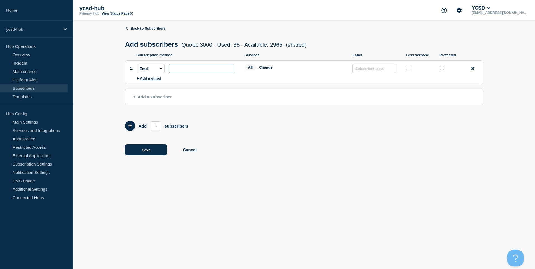
click at [179, 68] on input "subscription-address" at bounding box center [201, 68] width 64 height 9
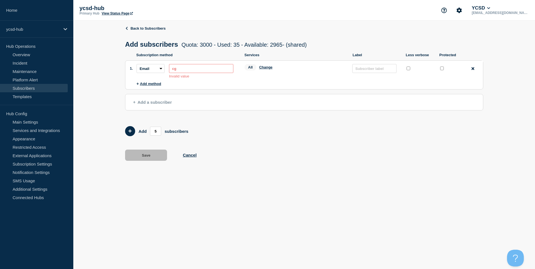
type input "c"
click at [206, 72] on input "subscription-address" at bounding box center [201, 68] width 64 height 9
paste input "grusso"
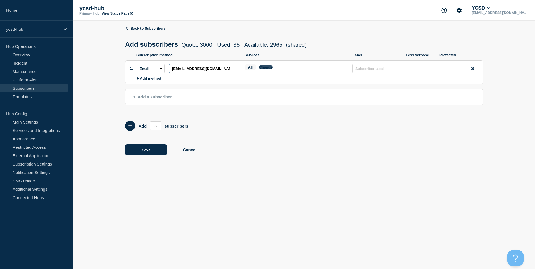
type input "[EMAIL_ADDRESS][DOMAIN_NAME]"
click at [261, 68] on button "Change" at bounding box center [265, 67] width 13 height 4
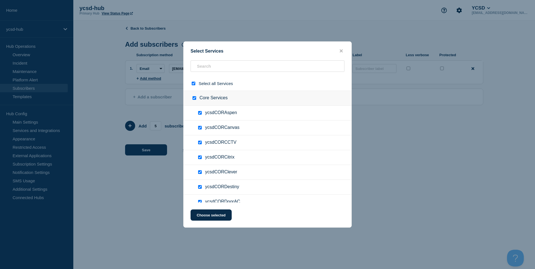
click at [193, 84] on input "select all checkbox" at bounding box center [194, 84] width 4 height 4
checkbox input "false"
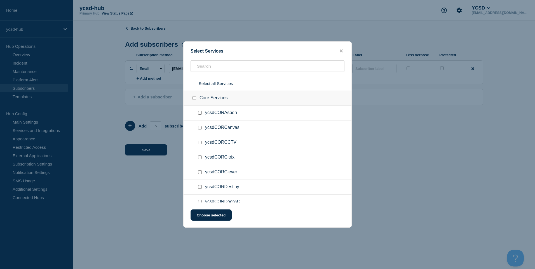
checkbox input "false"
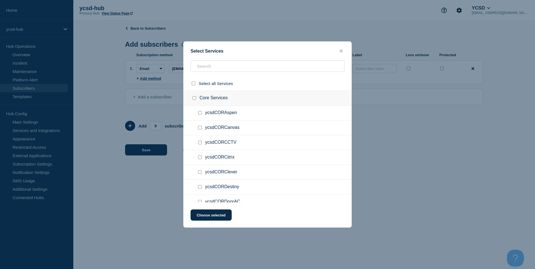
checkbox input "false"
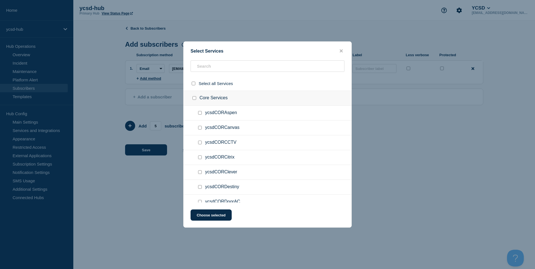
checkbox input "false"
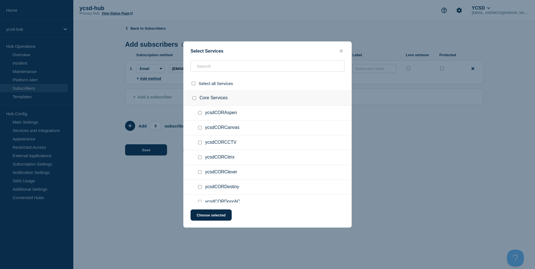
checkbox input "false"
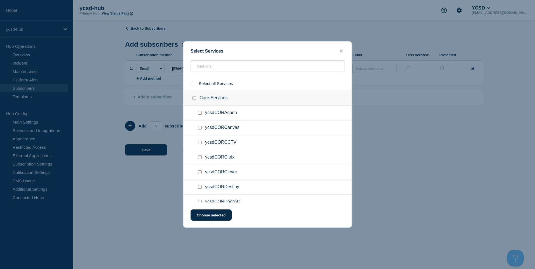
checkbox input "false"
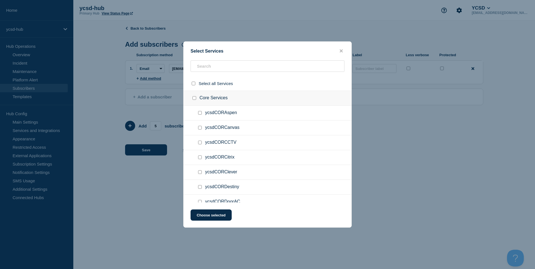
checkbox input "false"
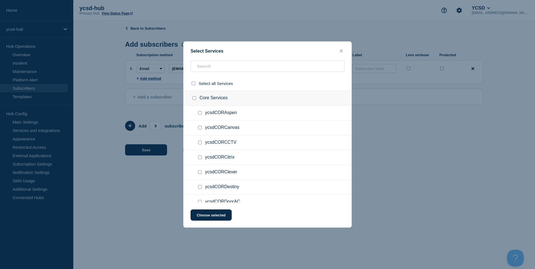
checkbox input "false"
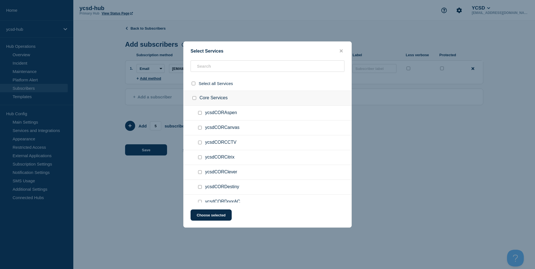
checkbox input "false"
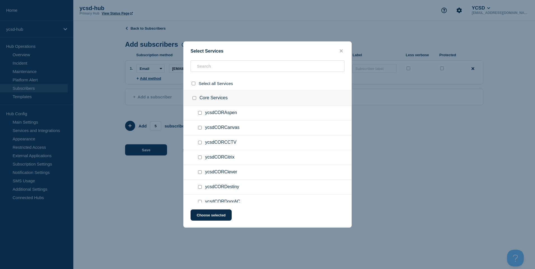
checkbox input "false"
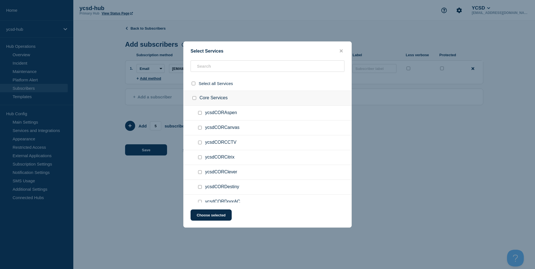
checkbox input "false"
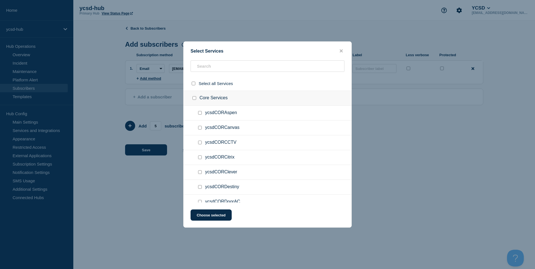
checkbox input "false"
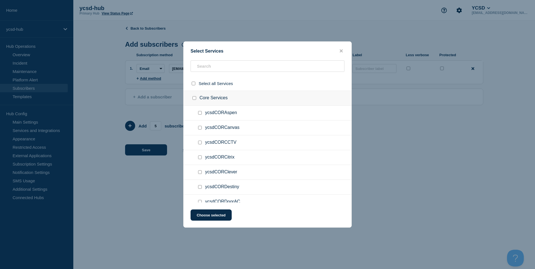
checkbox input "false"
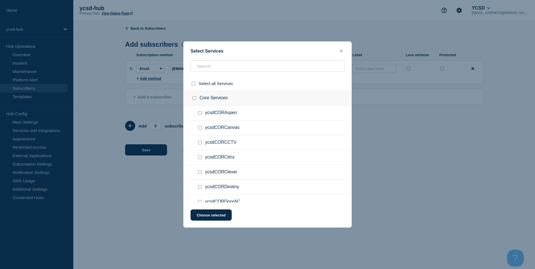
checkbox input "false"
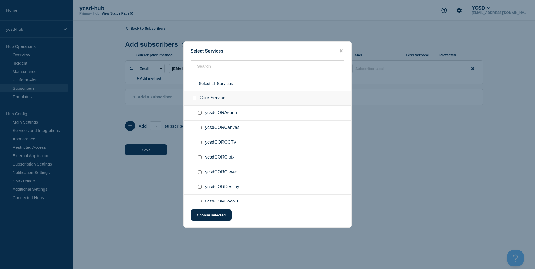
checkbox input "false"
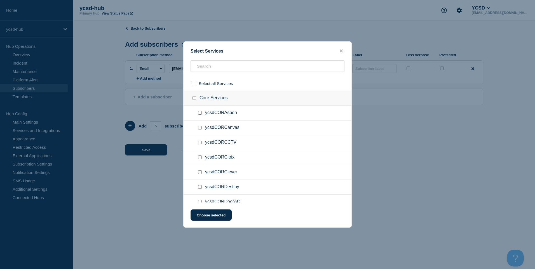
checkbox input "false"
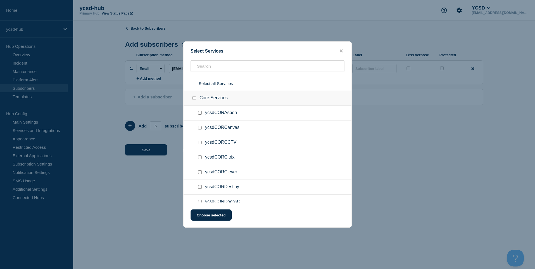
checkbox input "false"
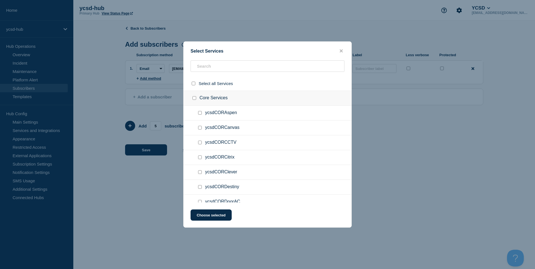
checkbox input "false"
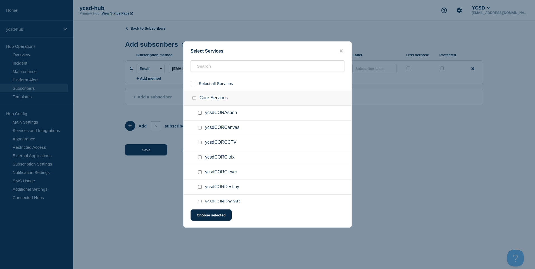
checkbox input "false"
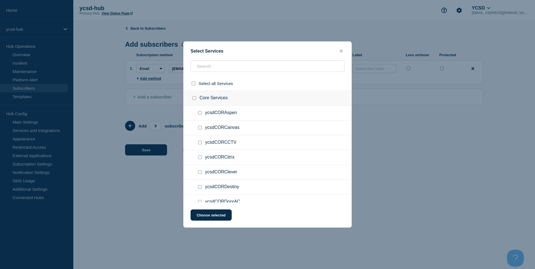
checkbox input "false"
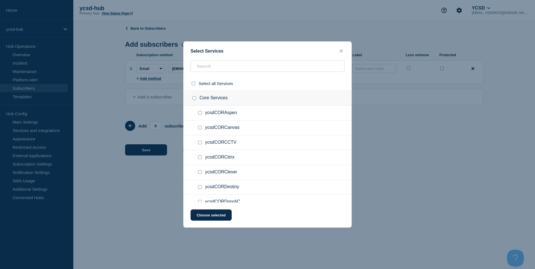
checkbox input "false"
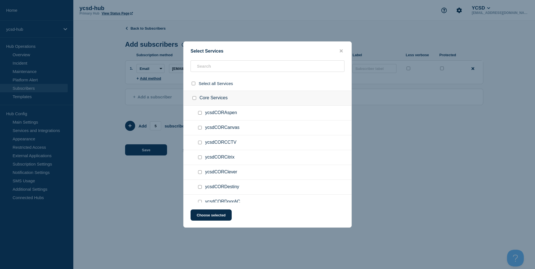
checkbox input "false"
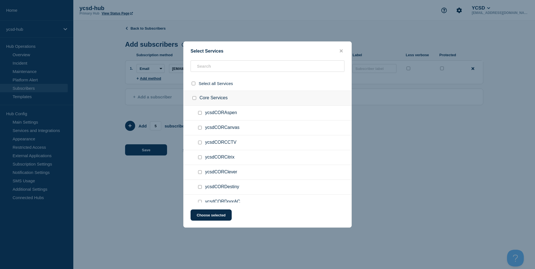
checkbox input "false"
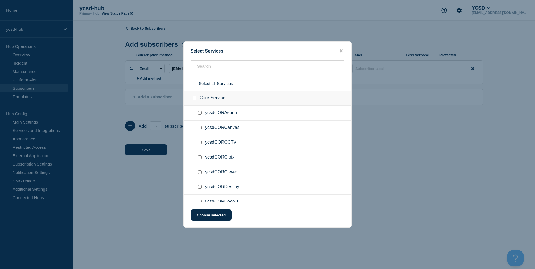
checkbox input "false"
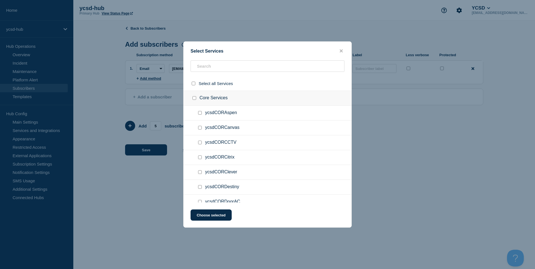
checkbox input "false"
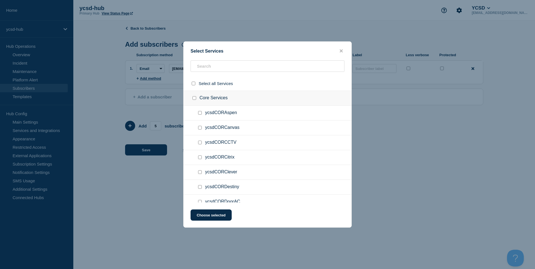
checkbox input "false"
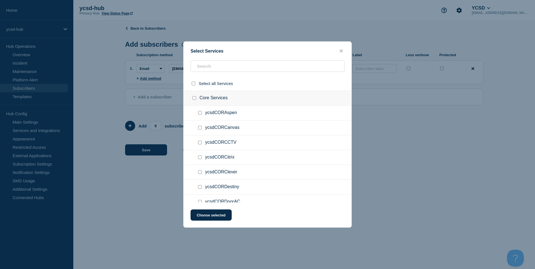
checkbox input "false"
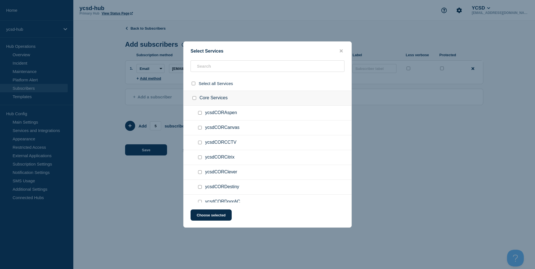
checkbox input "false"
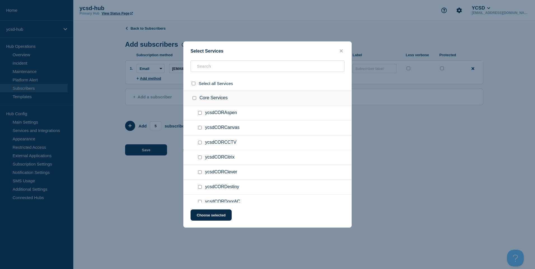
checkbox input "false"
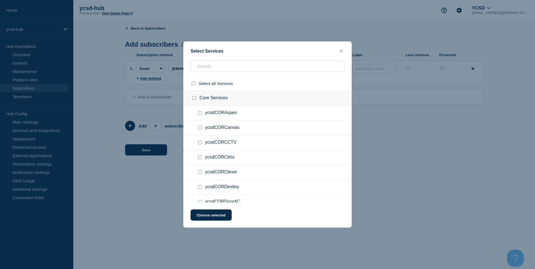
checkbox input "false"
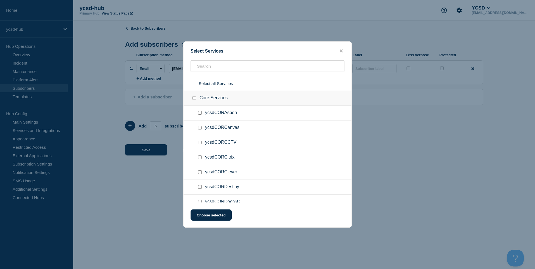
checkbox input "false"
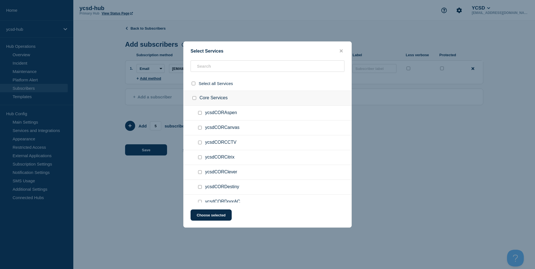
checkbox input "false"
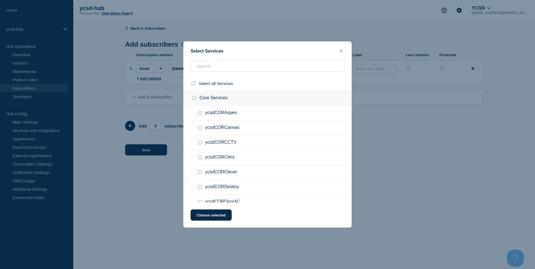
checkbox input "false"
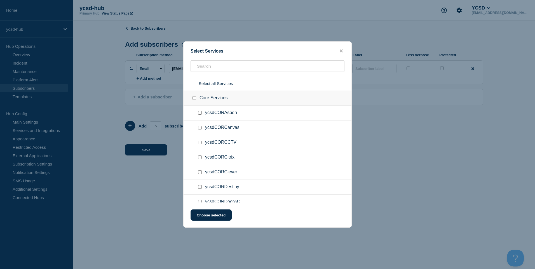
checkbox input "false"
click at [192, 97] on div at bounding box center [195, 98] width 8 height 6
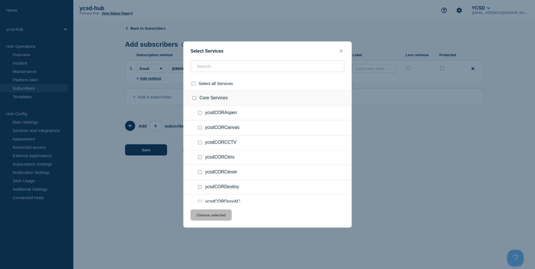
click at [195, 98] on input "Core Services checkbox" at bounding box center [194, 98] width 4 height 4
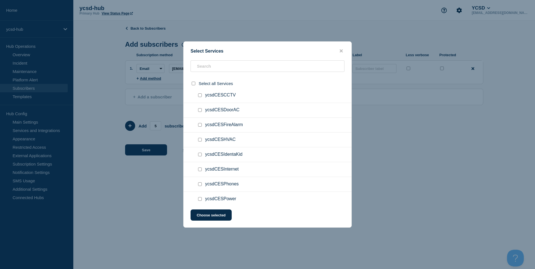
scroll to position [559, 0]
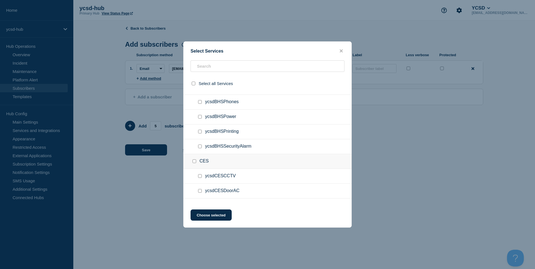
click at [194, 162] on input "CES checkbox" at bounding box center [194, 161] width 4 height 4
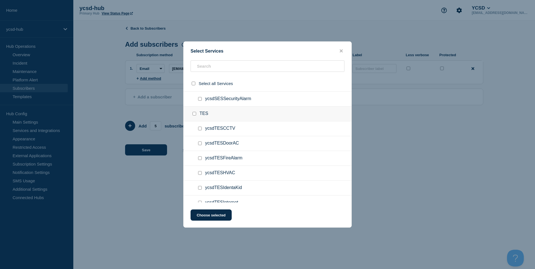
scroll to position [2406, 0]
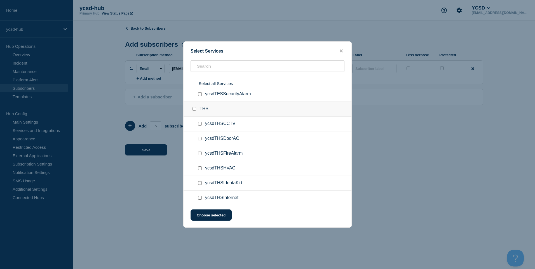
click at [196, 110] on input "THS checkbox" at bounding box center [194, 109] width 4 height 4
click at [221, 216] on button "Choose selected" at bounding box center [211, 215] width 41 height 11
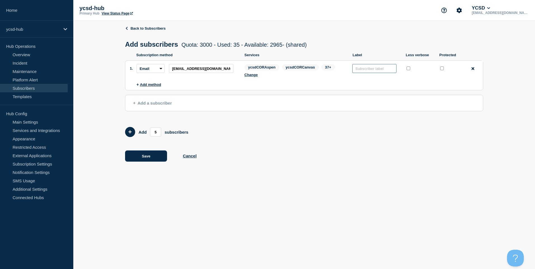
click at [373, 73] on input "text" at bounding box center [374, 68] width 44 height 9
click at [146, 154] on button "Save" at bounding box center [146, 155] width 42 height 11
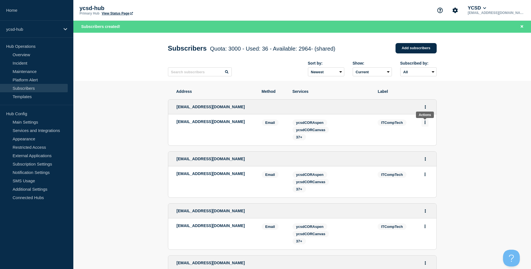
click at [423, 127] on button "Actions" at bounding box center [424, 122] width 7 height 9
click at [427, 107] on button "Actions" at bounding box center [425, 107] width 7 height 9
click at [429, 123] on li "Edit" at bounding box center [425, 123] width 11 height 4
click at [424, 125] on link "Edit" at bounding box center [423, 123] width 6 height 4
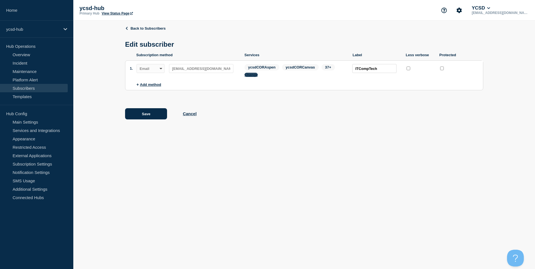
click at [252, 76] on button "Change" at bounding box center [250, 75] width 13 height 4
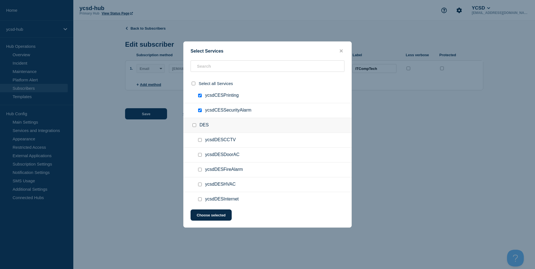
scroll to position [783, 0]
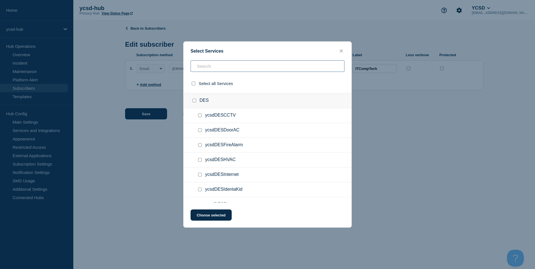
click at [218, 72] on input "text" at bounding box center [268, 65] width 154 height 11
click at [228, 67] on input "text" at bounding box center [268, 65] width 154 height 11
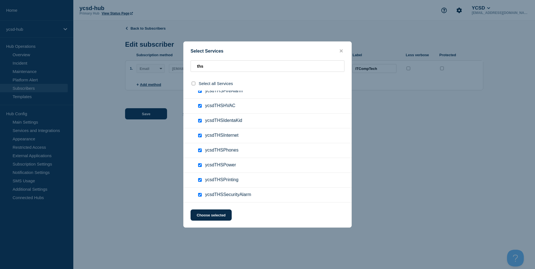
click at [339, 48] on div "Select Services" at bounding box center [268, 50] width 168 height 5
click at [339, 49] on button "close button" at bounding box center [341, 50] width 6 height 5
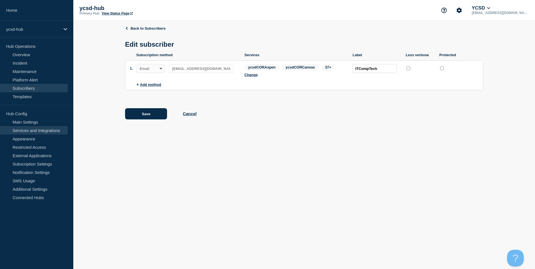
click at [45, 133] on link "Services and Integrations" at bounding box center [34, 130] width 68 height 8
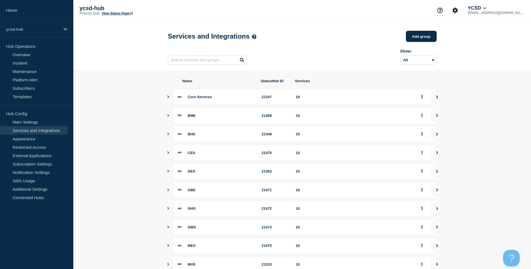
click at [429, 116] on div at bounding box center [424, 115] width 13 height 9
click at [436, 117] on icon "view group" at bounding box center [437, 115] width 4 height 3
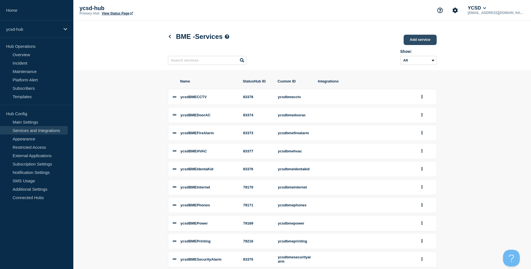
click at [432, 41] on link "Add service" at bounding box center [419, 40] width 33 height 10
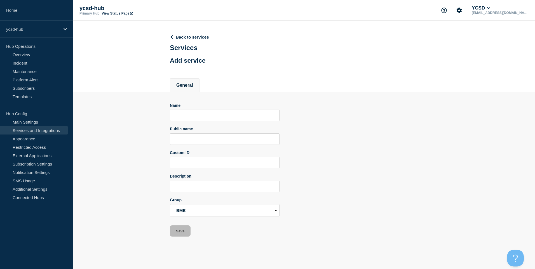
drag, startPoint x: 196, startPoint y: 109, endPoint x: 192, endPoint y: 113, distance: 5.8
click at [192, 114] on div "Name" at bounding box center [225, 112] width 110 height 18
click at [192, 114] on input "Name" at bounding box center [225, 115] width 110 height 11
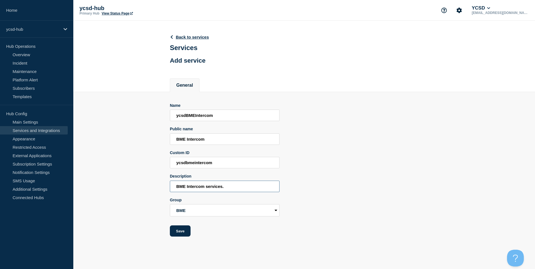
click at [241, 189] on input "BME Intercom services." at bounding box center [225, 186] width 110 height 11
paste input "This is for large region or whole site outages, not individual rooms"
drag, startPoint x: 276, startPoint y: 187, endPoint x: 187, endPoint y: 189, distance: 89.3
click at [187, 189] on input "BME Intercom services. This is for large region or whole site outages, not indi…" at bounding box center [225, 186] width 110 height 11
click at [187, 230] on button "Save" at bounding box center [180, 230] width 21 height 11
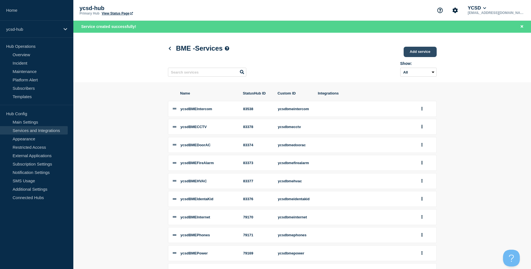
click at [419, 53] on link "Add service" at bounding box center [419, 52] width 33 height 10
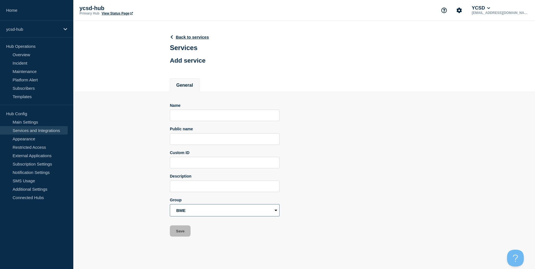
drag, startPoint x: 207, startPoint y: 208, endPoint x: 201, endPoint y: 218, distance: 11.6
click at [207, 208] on select "Core Services BME BHS CES DES GBE GHS GMS MES MVE QLM SBO SES TES THS TMS WME Y…" at bounding box center [225, 210] width 110 height 12
click at [170, 206] on select "Core Services BME BHS CES DES GBE GHS GMS MES MVE QLM SBO SES TES THS TMS WME Y…" at bounding box center [225, 210] width 110 height 12
click at [196, 116] on input "Name" at bounding box center [225, 115] width 110 height 11
paste input "Intercom services. This is for large region or whole site outages, not individu…"
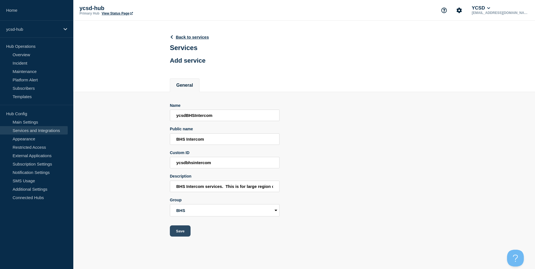
click at [183, 230] on button "Save" at bounding box center [180, 230] width 21 height 11
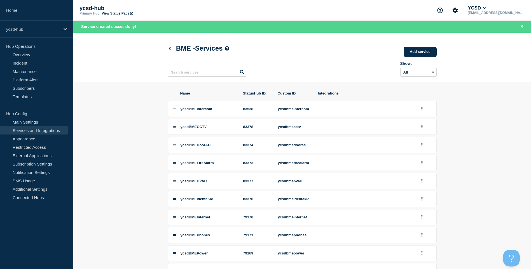
scroll to position [64, 0]
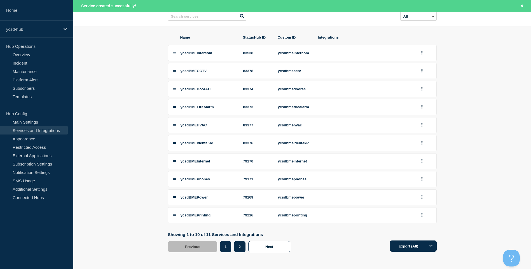
click at [234, 246] on button "2" at bounding box center [239, 246] width 11 height 11
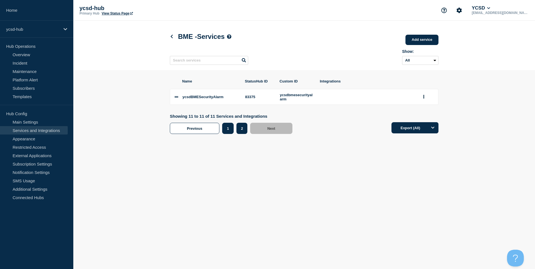
click at [232, 127] on button "1" at bounding box center [227, 128] width 11 height 11
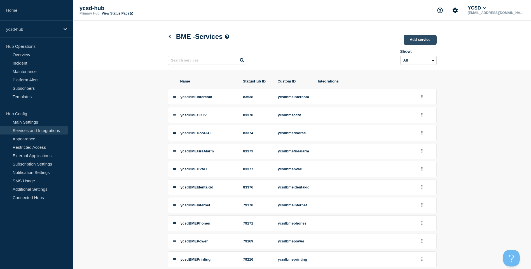
click at [429, 41] on link "Add service" at bounding box center [419, 40] width 33 height 10
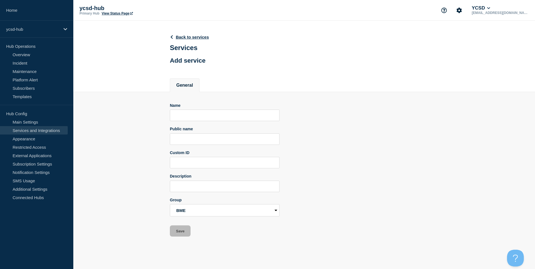
click at [195, 34] on header "Back to services Services Add service" at bounding box center [189, 48] width 39 height 41
click at [195, 38] on link "Back to services" at bounding box center [189, 37] width 39 height 5
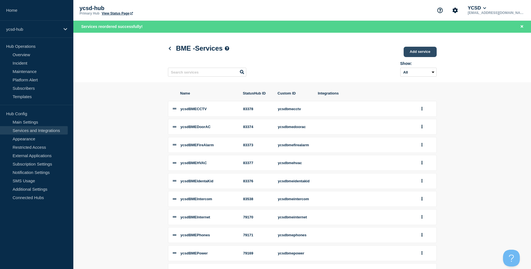
click at [430, 55] on link "Add service" at bounding box center [419, 52] width 33 height 10
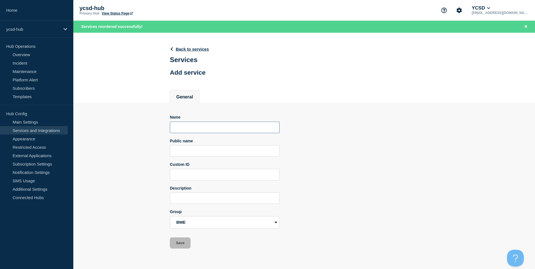
click at [221, 124] on input "Name" at bounding box center [225, 127] width 110 height 11
click at [258, 229] on select "Core Services BME BHS CES DES GBE GHS GMS MES MVE QLM SBO SES TES THS TMS WME Y…" at bounding box center [225, 222] width 110 height 12
click at [170, 217] on select "Core Services BME BHS CES DES GBE GHS GMS MES MVE QLM SBO SES TES THS TMS WME Y…" at bounding box center [225, 222] width 110 height 12
click at [198, 130] on input "ycsd" at bounding box center [225, 127] width 110 height 11
paste input "Intercom services. This is for large region or whole site outages, not individu…"
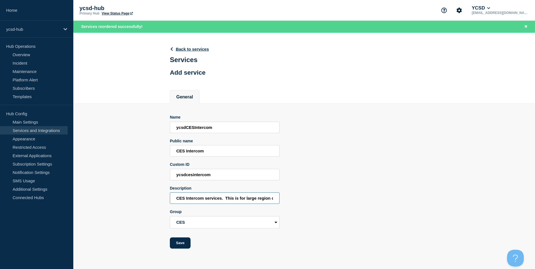
scroll to position [0, 85]
click at [184, 248] on button "Save" at bounding box center [180, 242] width 21 height 11
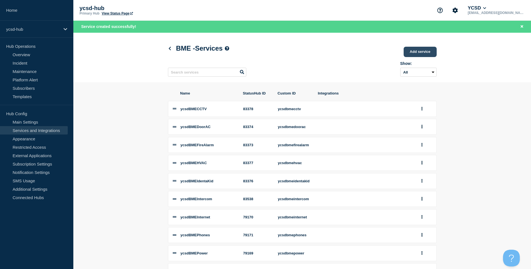
click at [410, 57] on link "Add service" at bounding box center [419, 52] width 33 height 10
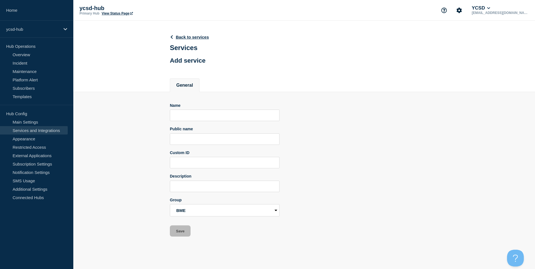
click at [203, 111] on div "Name" at bounding box center [225, 112] width 110 height 18
click at [211, 217] on select "Core Services BME BHS CES DES GBE GHS GMS MES MVE QLM SBO SES TES THS TMS WME Y…" at bounding box center [225, 210] width 110 height 12
click at [170, 206] on select "Core Services BME BHS CES DES GBE GHS GMS MES MVE QLM SBO SES TES THS TMS WME Y…" at bounding box center [225, 210] width 110 height 12
click at [213, 116] on input "Name" at bounding box center [225, 115] width 110 height 11
paste input "Intercom services. This is for large region or whole site outages, not individu…"
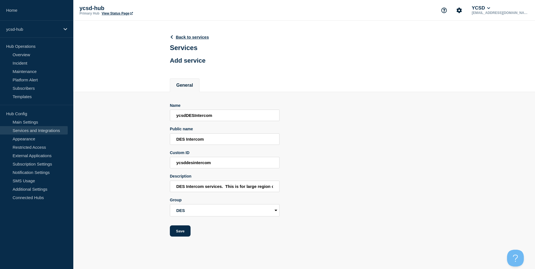
click at [170, 225] on button "Save" at bounding box center [180, 230] width 21 height 11
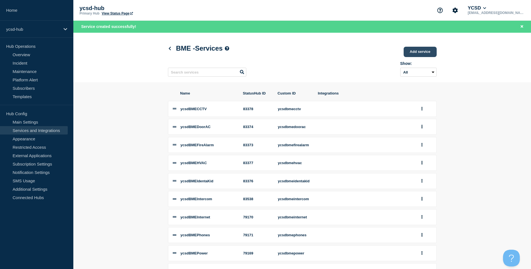
click at [428, 48] on link "Add service" at bounding box center [419, 52] width 33 height 10
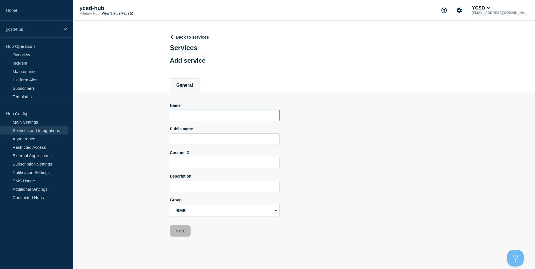
click at [227, 117] on input "Name" at bounding box center [225, 115] width 110 height 11
click at [211, 206] on div "Group Core Services BME BHS CES DES GBE GHS GMS MES MVE QLM SBO SES TES THS TMS…" at bounding box center [225, 207] width 110 height 19
click at [211, 215] on select "Core Services BME BHS CES DES GBE GHS GMS MES MVE QLM SBO SES TES THS TMS WME Y…" at bounding box center [225, 210] width 110 height 12
click at [170, 206] on select "Core Services BME BHS CES DES GBE GHS GMS MES MVE QLM SBO SES TES THS TMS WME Y…" at bounding box center [225, 210] width 110 height 12
click at [196, 119] on input "ycsd" at bounding box center [225, 115] width 110 height 11
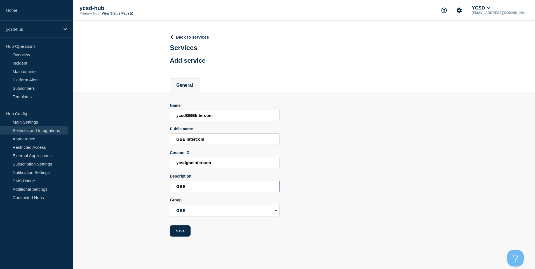
paste input "Intercom services. This is for large region or whole site outages, not individu…"
click at [180, 230] on button "Save" at bounding box center [180, 230] width 21 height 11
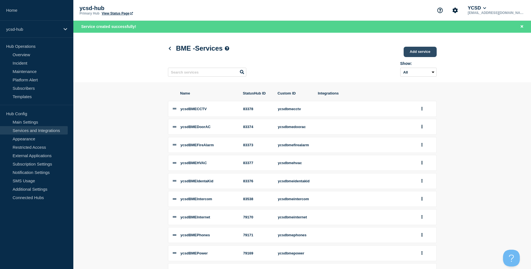
click at [420, 50] on link "Add service" at bounding box center [419, 52] width 33 height 10
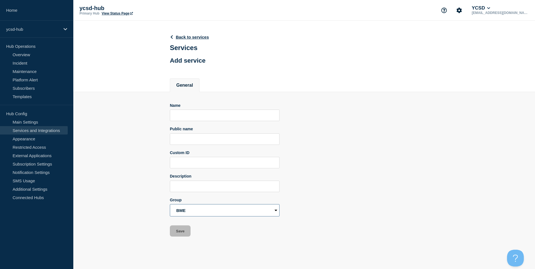
click at [200, 209] on select "Core Services BME BHS CES DES GBE GHS GMS MES MVE QLM SBO SES TES THS TMS WME Y…" at bounding box center [225, 210] width 110 height 12
click at [170, 206] on select "Core Services BME BHS CES DES GBE GHS GMS MES MVE QLM SBO SES TES THS TMS WME Y…" at bounding box center [225, 210] width 110 height 12
click at [210, 115] on input "Name" at bounding box center [225, 115] width 110 height 11
paste input "Intercom services. This is for large region or whole site outages, not individu…"
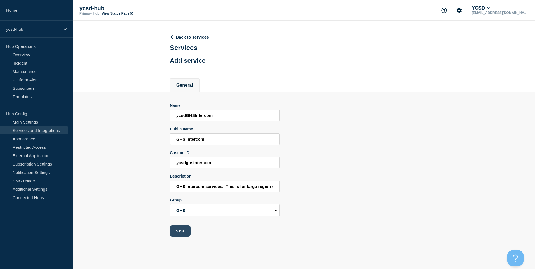
click at [171, 237] on button "Save" at bounding box center [180, 230] width 21 height 11
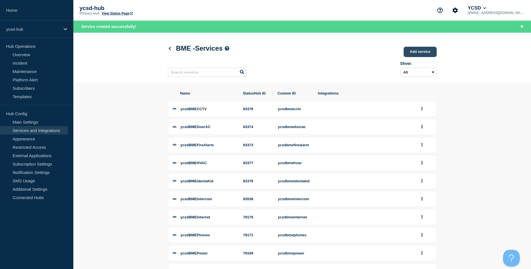
click at [418, 55] on link "Add service" at bounding box center [419, 52] width 33 height 10
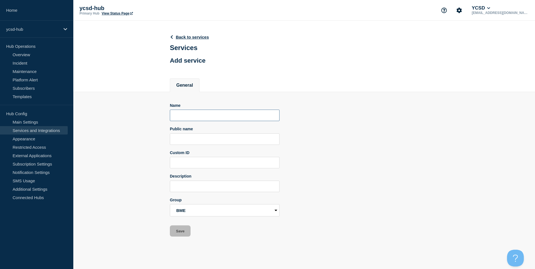
click at [201, 119] on input "Name" at bounding box center [225, 115] width 110 height 11
paste input "Intercom services. This is for large region or whole site outages, not individu…"
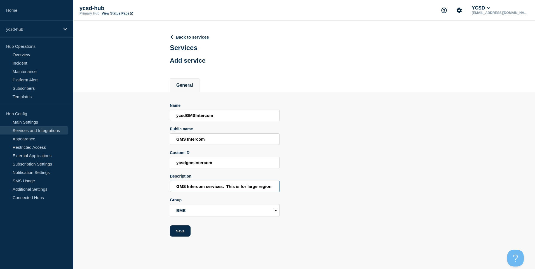
scroll to position [0, 86]
click at [207, 217] on select "Core Services BME BHS CES DES GBE GHS GMS MES MVE QLM SBO SES TES THS TMS WME Y…" at bounding box center [225, 210] width 110 height 12
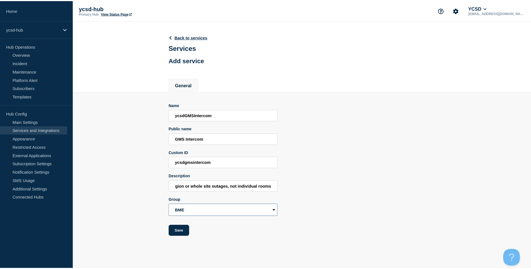
scroll to position [0, 0]
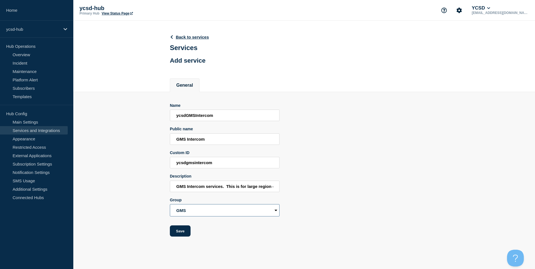
click at [170, 206] on select "Core Services BME BHS CES DES GBE GHS GMS MES MVE QLM SBO SES TES THS TMS WME Y…" at bounding box center [225, 210] width 110 height 12
click at [179, 236] on button "Save" at bounding box center [180, 230] width 21 height 11
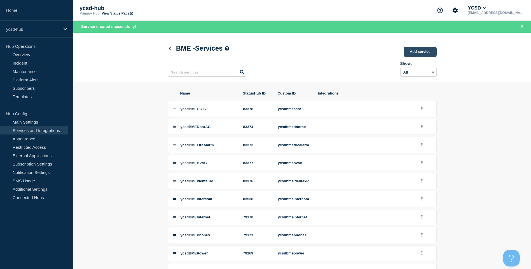
click at [417, 49] on link "Add service" at bounding box center [419, 52] width 33 height 10
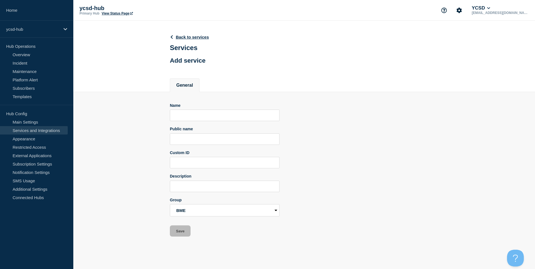
click at [192, 108] on div "Name" at bounding box center [225, 105] width 110 height 4
click at [190, 118] on input "Name" at bounding box center [225, 115] width 110 height 11
click at [189, 213] on select "Core Services BME BHS CES DES GBE GHS GMS MES MVE QLM SBO SES TES THS TMS WME Y…" at bounding box center [225, 210] width 110 height 12
click at [170, 206] on select "Core Services BME BHS CES DES GBE GHS GMS MES MVE QLM SBO SES TES THS TMS WME Y…" at bounding box center [225, 210] width 110 height 12
click at [199, 111] on div "Name ycsd" at bounding box center [225, 112] width 110 height 18
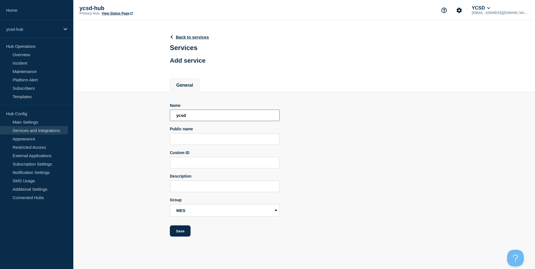
click at [199, 118] on input "ycsd" at bounding box center [225, 115] width 110 height 11
paste input "Intercom services. This is for large region or whole site outages, not individu…"
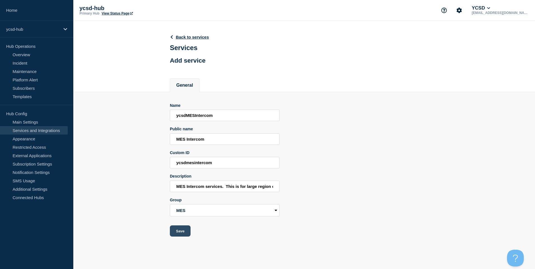
click at [184, 229] on button "Save" at bounding box center [180, 230] width 21 height 11
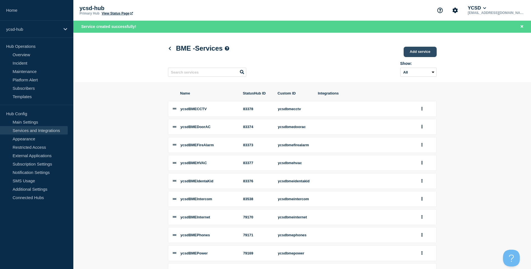
click at [418, 51] on link "Add service" at bounding box center [419, 52] width 33 height 10
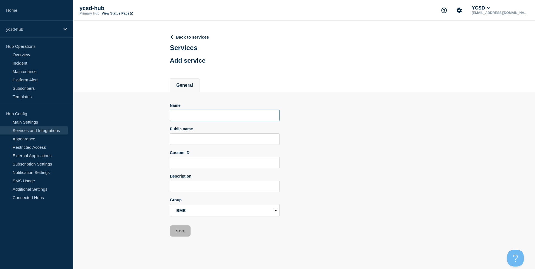
click at [196, 117] on input "Name" at bounding box center [225, 115] width 110 height 11
paste input "Intercom services. This is for large region or whole site outages, not individu…"
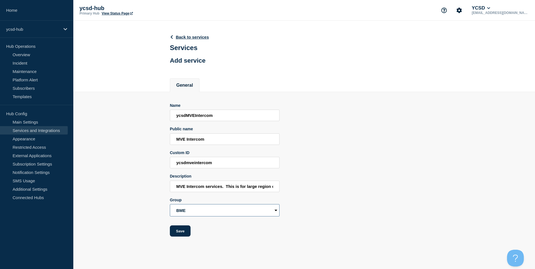
click at [248, 208] on select "Core Services BME BHS CES DES GBE GHS GMS MES MVE QLM SBO SES TES THS TMS WME Y…" at bounding box center [225, 210] width 110 height 12
click at [170, 206] on select "Core Services BME BHS CES DES GBE GHS GMS MES MVE QLM SBO SES TES THS TMS WME Y…" at bounding box center [225, 210] width 110 height 12
click at [191, 237] on form "Name ycsdMVEIntercom Public name MVE Intercom Custom ID ycsdmveintercom Descrip…" at bounding box center [225, 170] width 110 height 134
click at [179, 233] on button "Save" at bounding box center [180, 230] width 21 height 11
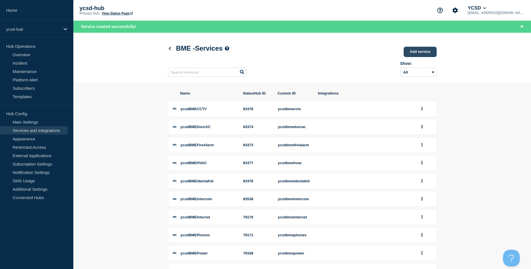
click at [415, 54] on link "Add service" at bounding box center [419, 52] width 33 height 10
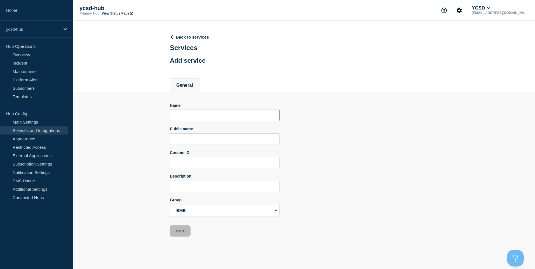
click at [191, 114] on input "Name" at bounding box center [225, 115] width 110 height 11
drag, startPoint x: 212, startPoint y: 207, endPoint x: 210, endPoint y: 211, distance: 4.4
click at [212, 207] on select "Core Services BME BHS CES DES GBE GHS GMS MES MVE QLM SBO SES TES THS TMS WME Y…" at bounding box center [225, 210] width 110 height 12
click at [210, 210] on select "Core Services BME BHS CES DES GBE GHS GMS MES MVE QLM SBO SES TES THS TMS WME Y…" at bounding box center [225, 210] width 110 height 12
click at [170, 206] on select "Core Services BME BHS CES DES GBE GHS GMS MES MVE QLM SBO SES TES THS TMS WME Y…" at bounding box center [225, 210] width 110 height 12
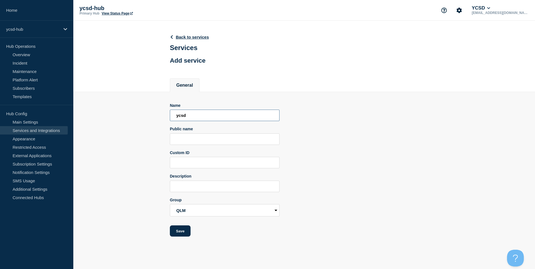
click at [202, 112] on input "ycsd" at bounding box center [225, 115] width 110 height 11
paste input "Intercom services. This is for large region or whole site outages, not individu…"
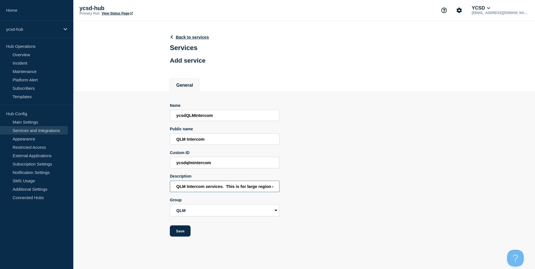
scroll to position [0, 86]
drag, startPoint x: 175, startPoint y: 244, endPoint x: 177, endPoint y: 242, distance: 3.2
click at [175, 244] on main "Back to services Services Add service General Name ycsdQLMIntercom Public name …" at bounding box center [304, 133] width 462 height 224
click at [184, 236] on button "Save" at bounding box center [180, 230] width 21 height 11
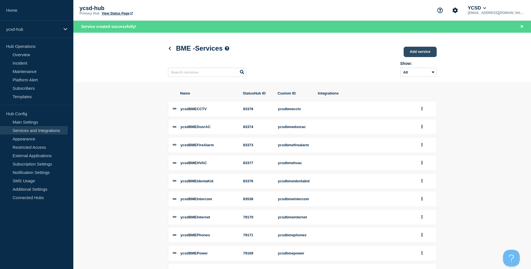
click at [414, 50] on link "Add service" at bounding box center [419, 52] width 33 height 10
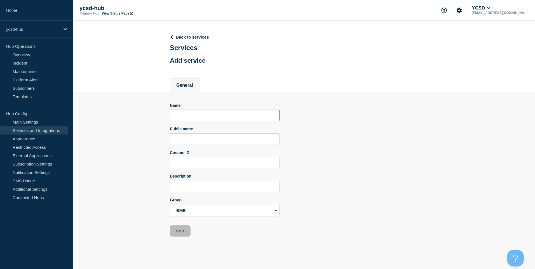
click at [187, 121] on input "Name" at bounding box center [225, 115] width 110 height 11
click at [234, 213] on select "Core Services BME BHS CES DES GBE GHS GMS MES MVE QLM SBO SES TES THS TMS WME Y…" at bounding box center [225, 210] width 110 height 12
drag, startPoint x: 319, startPoint y: 156, endPoint x: 316, endPoint y: 155, distance: 3.7
click at [319, 156] on div "Name ycsd Public name Custom ID Description Group Core Services BME BHS CES DES…" at bounding box center [304, 170] width 269 height 134
click at [206, 114] on input "ycsd" at bounding box center [225, 115] width 110 height 11
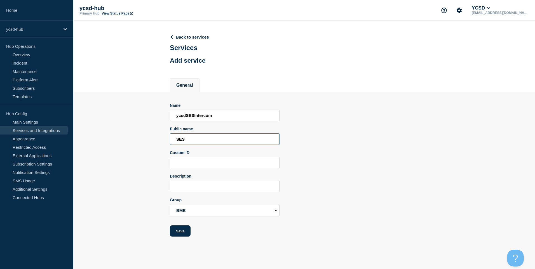
paste input "Intercom services. This is for large region or whole site outages, not individu…"
click at [180, 229] on button "Save" at bounding box center [180, 230] width 21 height 11
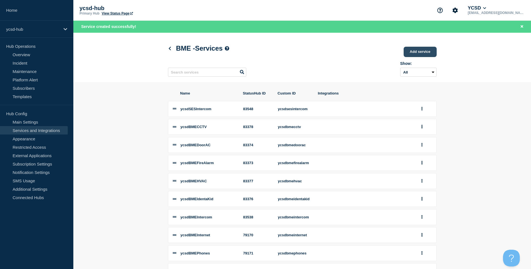
click at [406, 48] on link "Add service" at bounding box center [419, 52] width 33 height 10
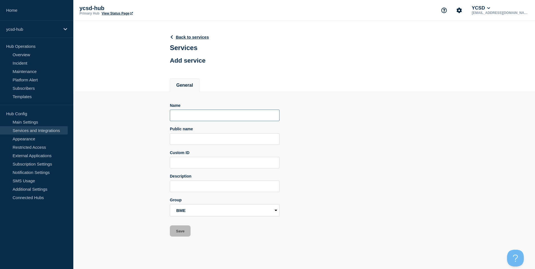
click at [204, 118] on input "Name" at bounding box center [225, 115] width 110 height 11
click at [244, 214] on select "Core Services BME BHS CES DES GBE GHS GMS MES MVE QLM SBO SES TES THS TMS WME Y…" at bounding box center [225, 210] width 110 height 12
click at [170, 206] on select "Core Services BME BHS CES DES GBE GHS GMS MES MVE QLM SBO SES TES THS TMS WME Y…" at bounding box center [225, 210] width 110 height 12
click at [208, 121] on input "ycsd" at bounding box center [225, 115] width 110 height 11
paste input "Intercom services. This is for large region or whole site outages, not individu…"
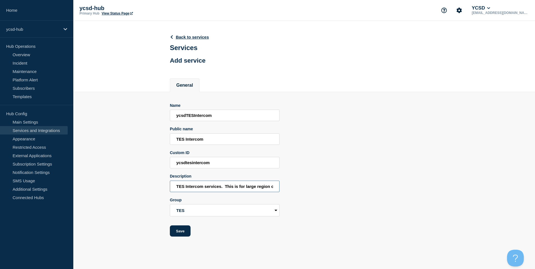
scroll to position [0, 84]
click at [187, 236] on button "Save" at bounding box center [180, 230] width 21 height 11
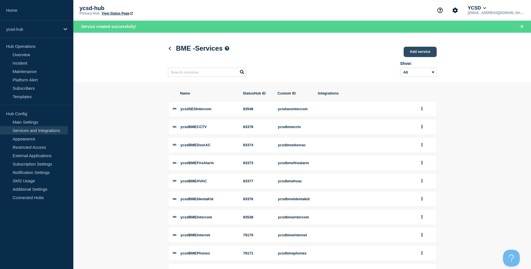
click at [423, 53] on link "Add service" at bounding box center [419, 52] width 33 height 10
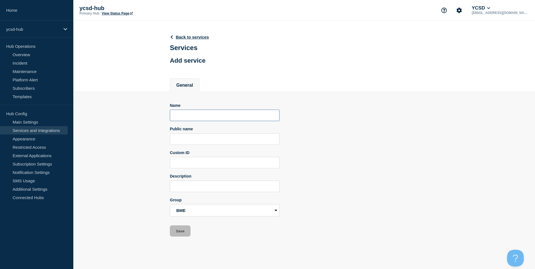
drag, startPoint x: 199, startPoint y: 121, endPoint x: 201, endPoint y: 119, distance: 3.0
click at [199, 121] on input "Name" at bounding box center [225, 115] width 110 height 11
paste input "Intercom services. This is for large region or whole site outages, not individu…"
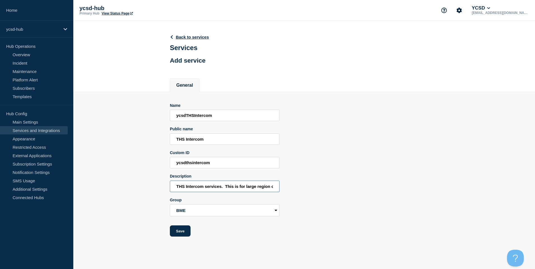
scroll to position [0, 85]
click at [184, 217] on select "Core Services BME BHS CES DES GBE GHS GMS MES MVE QLM SBO SES TES THS TMS WME Y…" at bounding box center [225, 210] width 110 height 12
click at [170, 206] on select "Core Services BME BHS CES DES GBE GHS GMS MES MVE QLM SBO SES TES THS TMS WME Y…" at bounding box center [225, 210] width 110 height 12
click at [178, 228] on button "Save" at bounding box center [180, 230] width 21 height 11
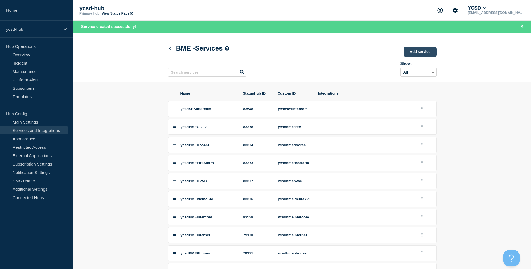
click at [411, 56] on link "Add service" at bounding box center [419, 52] width 33 height 10
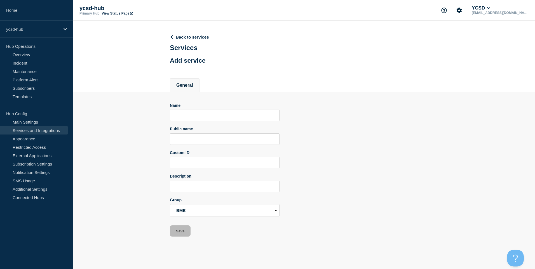
click at [223, 111] on div "Name" at bounding box center [225, 112] width 110 height 18
drag, startPoint x: 224, startPoint y: 114, endPoint x: 222, endPoint y: 111, distance: 3.3
click at [224, 111] on input "Name" at bounding box center [225, 115] width 110 height 11
paste input "Intercom services. This is for large region or whole site outages, not individu…"
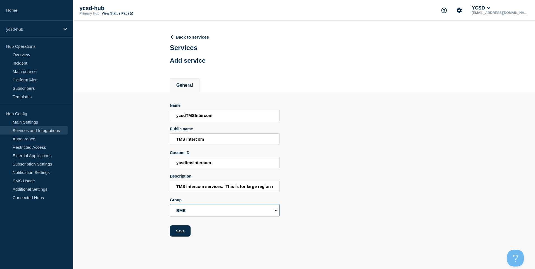
click at [196, 215] on select "Core Services BME BHS CES DES GBE GHS GMS MES MVE QLM SBO SES TES THS TMS WME Y…" at bounding box center [225, 210] width 110 height 12
click at [170, 206] on select "Core Services BME BHS CES DES GBE GHS GMS MES MVE QLM SBO SES TES THS TMS WME Y…" at bounding box center [225, 210] width 110 height 12
click at [189, 233] on button "Save" at bounding box center [180, 230] width 21 height 11
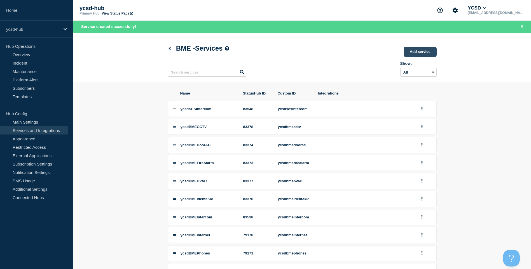
click at [425, 53] on link "Add service" at bounding box center [419, 52] width 33 height 10
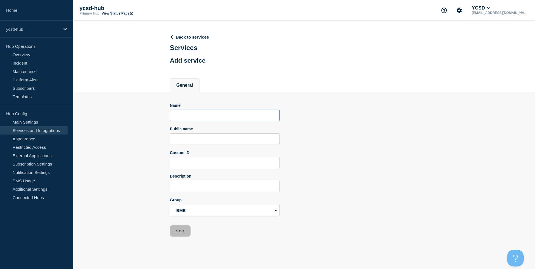
click at [190, 117] on input "Name" at bounding box center [225, 115] width 110 height 11
paste input "Intercom services. This is for large region or whole site outages, not individu…"
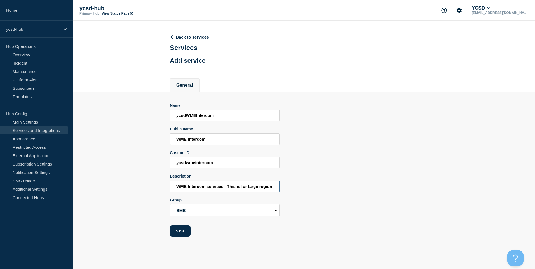
scroll to position [0, 86]
click at [247, 209] on select "Core Services BME BHS CES DES GBE GHS GMS MES MVE QLM SBO SES TES THS TMS WME Y…" at bounding box center [225, 210] width 110 height 12
click at [170, 206] on select "Core Services BME BHS CES DES GBE GHS GMS MES MVE QLM SBO SES TES THS TMS WME Y…" at bounding box center [225, 210] width 110 height 12
click at [172, 238] on main "Back to services Services Add service General Name ycsdWMEIntercom Public name …" at bounding box center [304, 133] width 462 height 224
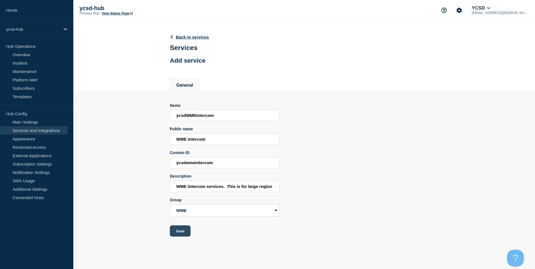
click at [176, 234] on button "Save" at bounding box center [180, 230] width 21 height 11
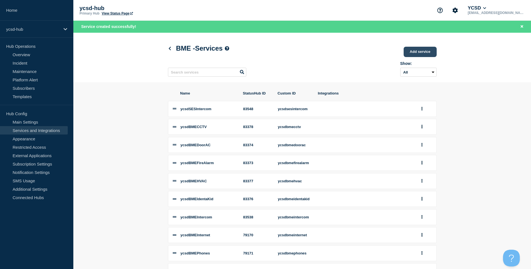
click at [424, 54] on link "Add service" at bounding box center [419, 52] width 33 height 10
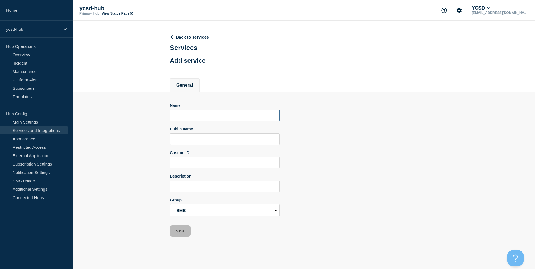
click at [194, 114] on input "Name" at bounding box center [225, 115] width 110 height 11
paste input "Intercom services. This is for large region or whole site outages, not individu…"
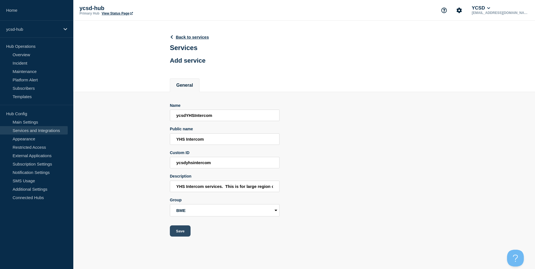
click at [180, 227] on button "Save" at bounding box center [180, 230] width 21 height 11
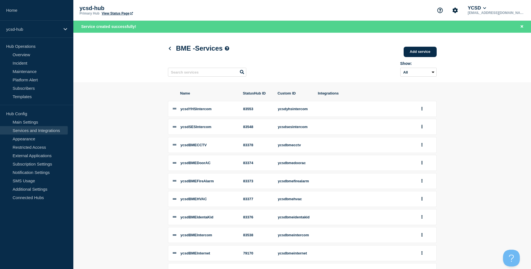
click at [441, 48] on header "BME - Services Add service Here you can create & manage services that will be d…" at bounding box center [301, 58] width 457 height 50
click at [416, 55] on link "Add service" at bounding box center [419, 52] width 33 height 10
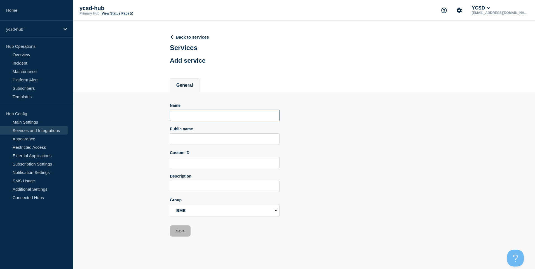
click at [192, 118] on input "Name" at bounding box center [225, 115] width 110 height 11
click at [188, 139] on input "Public name" at bounding box center [225, 138] width 110 height 11
paste input "Intercom services. This is for large region or whole site outages, not individu…"
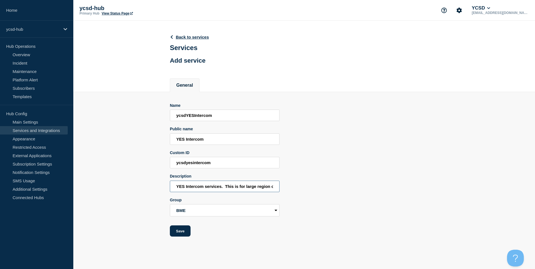
scroll to position [0, 85]
click at [197, 209] on form "Name ycsdYESIntercom Public name YES Intercom Custom ID ycsdyesintercom Descrip…" at bounding box center [225, 170] width 110 height 134
click at [209, 217] on select "Core Services BME BHS CES DES GBE GHS GMS MES MVE QLM SBO SES TES THS TMS WME Y…" at bounding box center [225, 210] width 110 height 12
click at [224, 206] on select "Core Services BME BHS CES DES GBE GHS GMS MES MVE QLM SBO SES TES THS TMS WME Y…" at bounding box center [225, 210] width 110 height 12
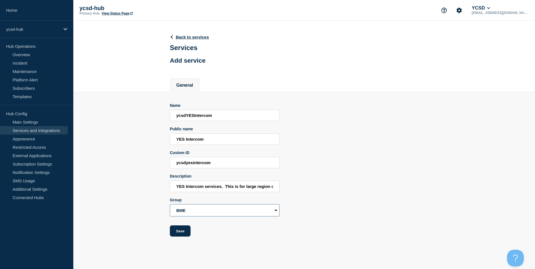
click at [222, 213] on select "Core Services BME BHS CES DES GBE GHS GMS MES MVE QLM SBO SES TES THS TMS WME Y…" at bounding box center [225, 210] width 110 height 12
click at [170, 206] on select "Core Services BME BHS CES DES GBE GHS GMS MES MVE QLM SBO SES TES THS TMS WME Y…" at bounding box center [225, 210] width 110 height 12
click at [176, 232] on button "Save" at bounding box center [180, 230] width 21 height 11
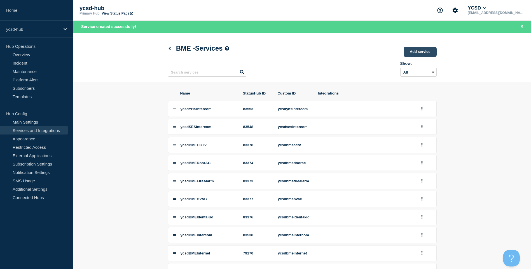
click at [410, 50] on link "Add service" at bounding box center [419, 52] width 33 height 10
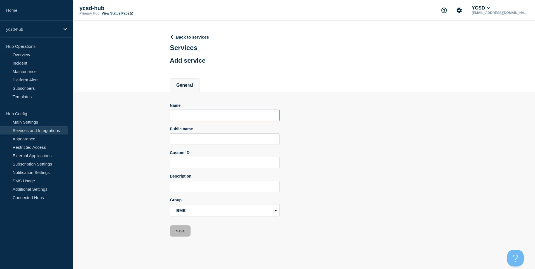
click at [199, 115] on input "Name" at bounding box center [225, 115] width 110 height 11
paste input "Intercom services. This is for large region or whole site outages, not individu…"
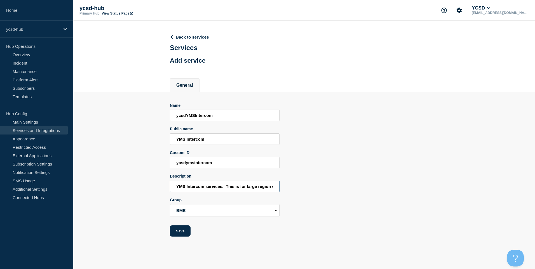
scroll to position [0, 85]
drag, startPoint x: 208, startPoint y: 205, endPoint x: 208, endPoint y: 209, distance: 3.6
click at [208, 209] on div "Group Core Services BME BHS CES DES GBE GHS GMS MES MVE QLM SBO SES TES THS TMS…" at bounding box center [225, 207] width 110 height 19
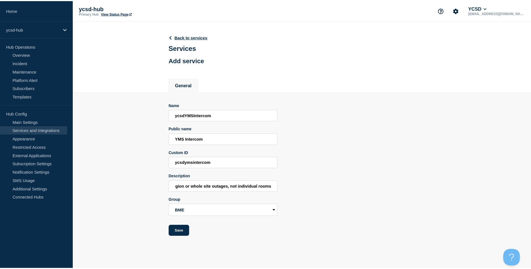
scroll to position [0, 0]
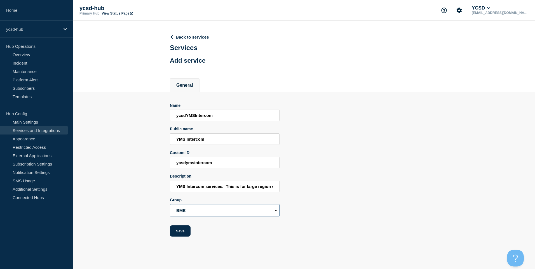
click at [207, 211] on select "Core Services BME BHS CES DES GBE GHS GMS MES MVE QLM SBO SES TES THS TMS WME Y…" at bounding box center [225, 210] width 110 height 12
click at [170, 206] on select "Core Services BME BHS CES DES GBE GHS GMS MES MVE QLM SBO SES TES THS TMS WME Y…" at bounding box center [225, 210] width 110 height 12
click at [203, 202] on div "Group" at bounding box center [225, 200] width 110 height 4
click at [184, 229] on button "Save" at bounding box center [180, 230] width 21 height 11
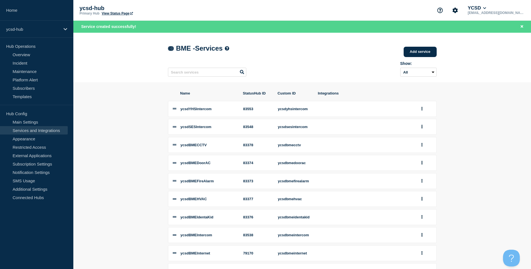
click at [170, 51] on link at bounding box center [171, 48] width 6 height 5
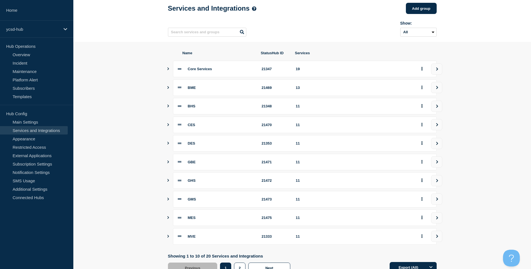
scroll to position [52, 0]
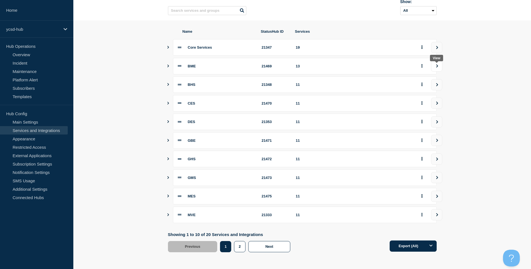
click at [434, 67] on button "view group" at bounding box center [436, 65] width 11 height 11
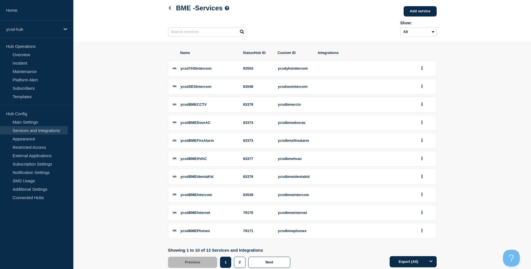
scroll to position [55, 0]
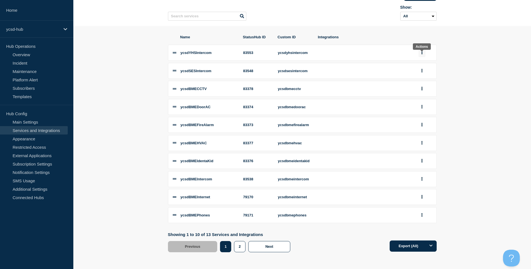
click at [421, 51] on icon "group actions" at bounding box center [421, 53] width 1 height 4
click at [421, 59] on button "Edit" at bounding box center [425, 63] width 28 height 9
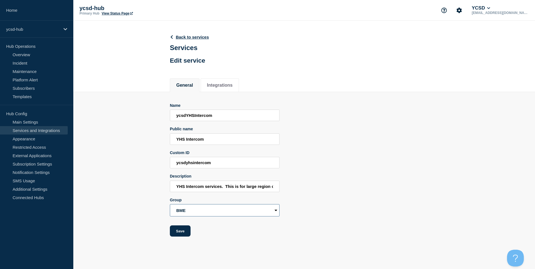
click at [221, 206] on select "Core Services BME BHS CES DES GBE GHS GMS MES MVE QLM SBO SES TES THS TMS WME Y…" at bounding box center [225, 210] width 110 height 12
click at [170, 206] on select "Core Services BME BHS CES DES GBE GHS GMS MES MVE QLM SBO SES TES THS TMS WME Y…" at bounding box center [225, 210] width 110 height 12
click at [174, 237] on button "Save" at bounding box center [180, 230] width 21 height 11
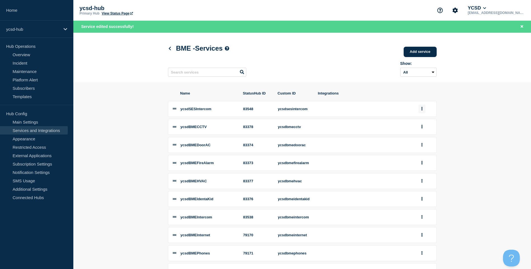
click at [420, 113] on button "group actions" at bounding box center [421, 109] width 7 height 9
click at [424, 121] on button "Edit" at bounding box center [425, 120] width 28 height 9
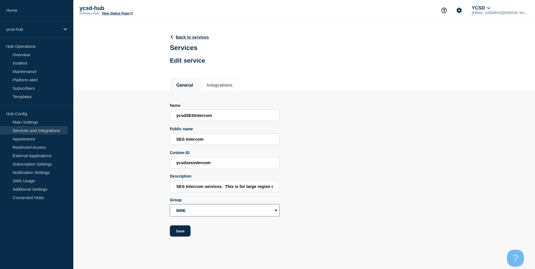
click at [199, 208] on select "Core Services BME BHS CES DES GBE GHS GMS MES MVE QLM SBO SES TES THS TMS WME Y…" at bounding box center [225, 210] width 110 height 12
click at [170, 206] on select "Core Services BME BHS CES DES GBE GHS GMS MES MVE QLM SBO SES TES THS TMS WME Y…" at bounding box center [225, 210] width 110 height 12
click at [183, 232] on button "Save" at bounding box center [180, 230] width 21 height 11
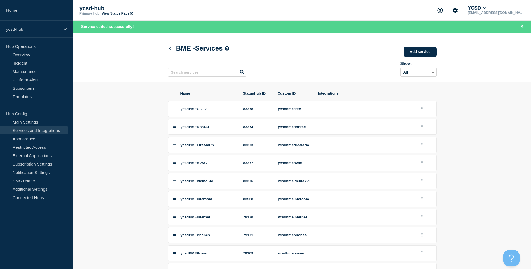
drag, startPoint x: 178, startPoint y: 47, endPoint x: 173, endPoint y: 48, distance: 4.6
click at [176, 47] on h1 "BME - Services" at bounding box center [199, 48] width 62 height 8
click at [171, 48] on icon at bounding box center [170, 49] width 4 height 4
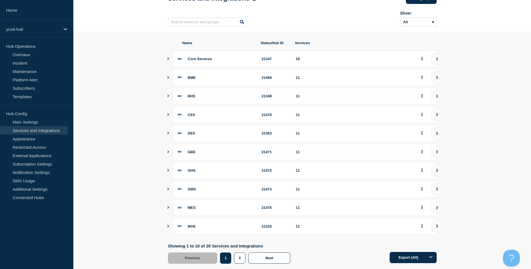
scroll to position [52, 0]
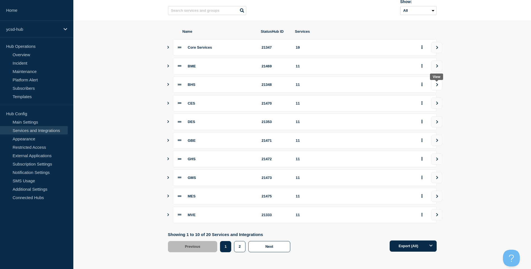
click at [437, 86] on icon "view group" at bounding box center [437, 84] width 4 height 3
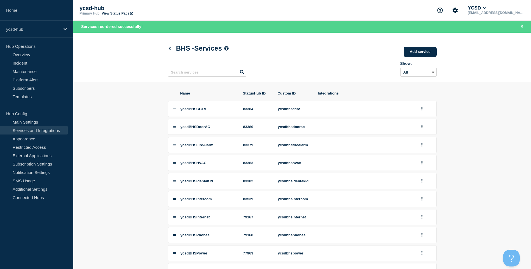
click at [170, 54] on div "BHS - Services Add service" at bounding box center [302, 48] width 269 height 17
click at [169, 48] on icon at bounding box center [170, 49] width 4 height 4
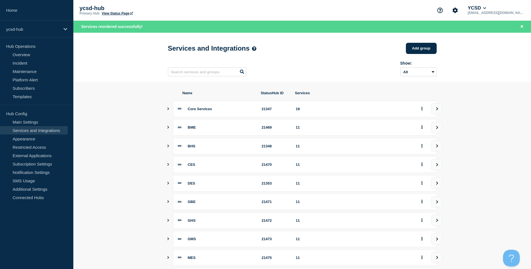
click at [168, 165] on icon "Show services" at bounding box center [168, 164] width 4 height 3
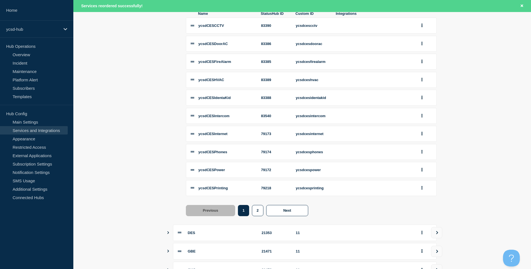
scroll to position [286, 0]
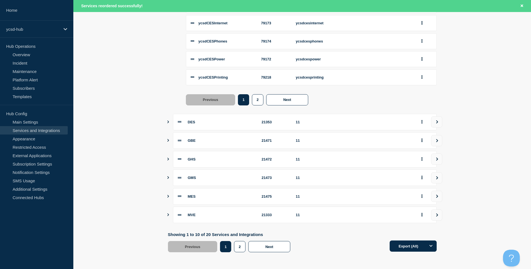
click at [167, 121] on icon "Show services" at bounding box center [168, 122] width 4 height 3
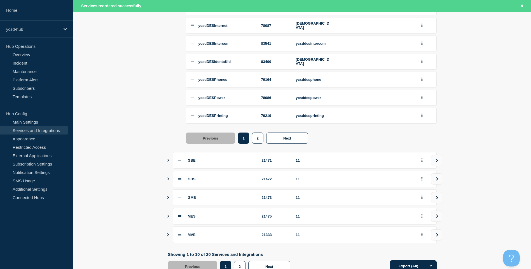
scroll to position [508, 0]
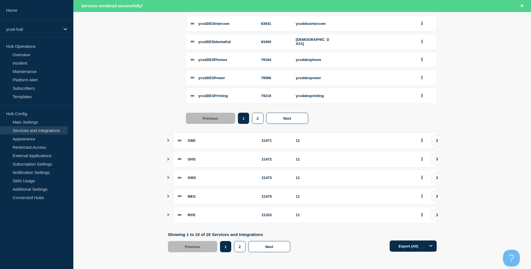
click at [168, 140] on icon "Show services" at bounding box center [168, 140] width 2 height 3
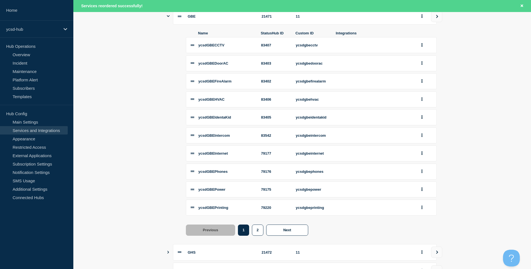
scroll to position [731, 0]
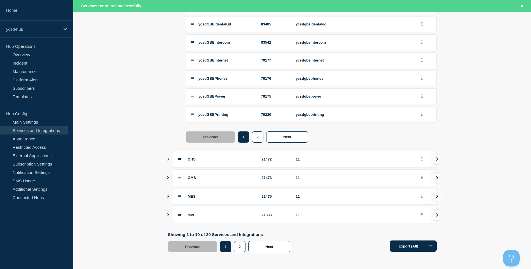
click at [166, 159] on icon "Show services" at bounding box center [168, 159] width 4 height 3
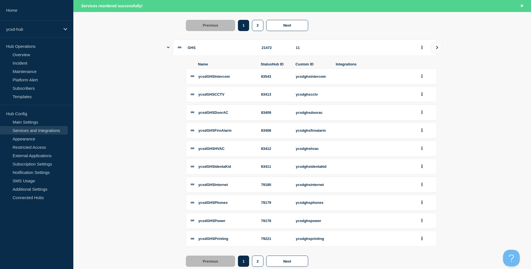
scroll to position [899, 0]
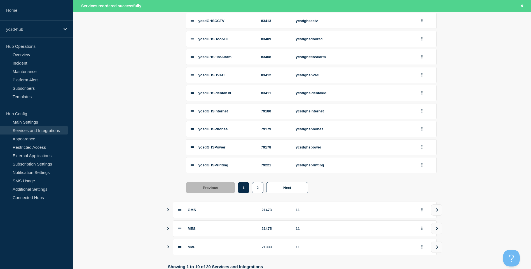
drag, startPoint x: 195, startPoint y: 21, endPoint x: 196, endPoint y: 30, distance: 9.5
click at [196, 30] on div "ycsdGHSIntercom 83543 ycsdghsintercom ycsdGHSCCTV 83413 ycsdghscctv ycsdGHSDoor…" at bounding box center [311, 84] width 251 height 178
drag, startPoint x: 196, startPoint y: 30, endPoint x: 194, endPoint y: 22, distance: 8.8
click at [194, 4] on icon at bounding box center [193, 3] width 4 height 4
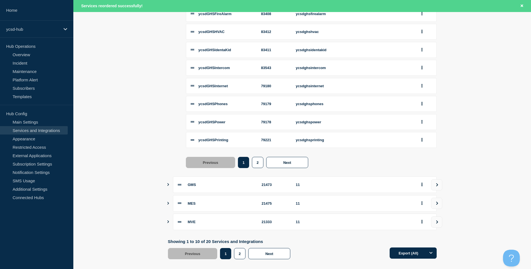
scroll to position [953, 0]
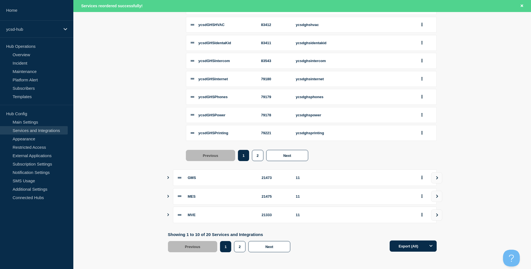
click at [168, 178] on icon "Show services" at bounding box center [168, 177] width 4 height 3
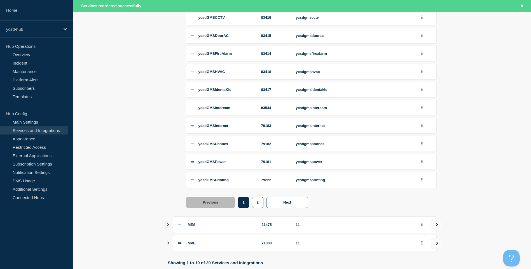
scroll to position [1175, 0]
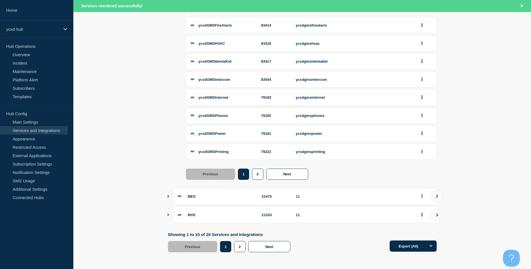
click at [168, 197] on icon "Show services" at bounding box center [168, 196] width 2 height 3
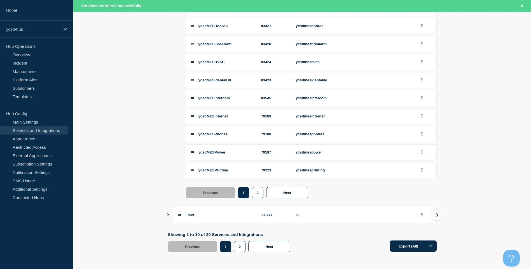
scroll to position [1398, 0]
click at [171, 216] on div "MVE 21333 11" at bounding box center [302, 215] width 269 height 17
click at [168, 214] on icon "Show services" at bounding box center [168, 214] width 2 height 3
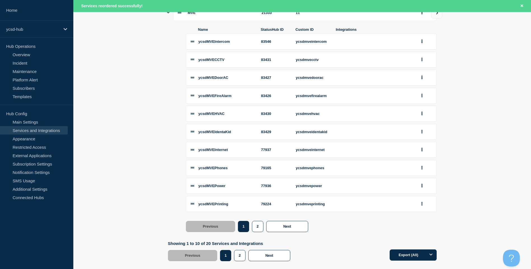
scroll to position [1614, 0]
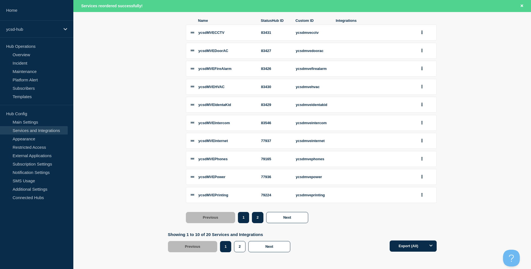
click at [257, 217] on button "2" at bounding box center [257, 217] width 11 height 11
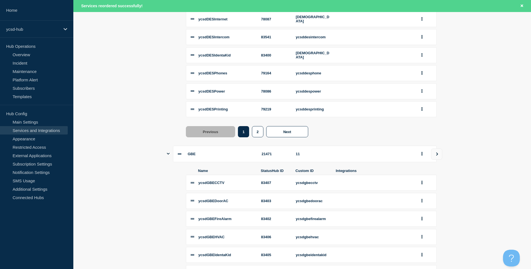
scroll to position [0, 0]
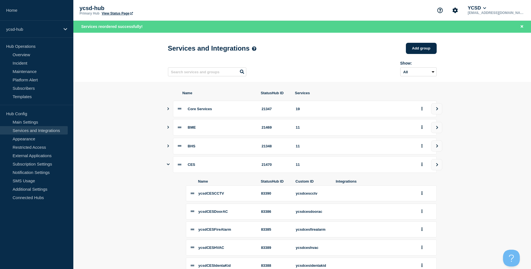
drag, startPoint x: 175, startPoint y: 177, endPoint x: 171, endPoint y: 60, distance: 117.5
click at [168, 166] on icon "Show services" at bounding box center [168, 165] width 3 height 4
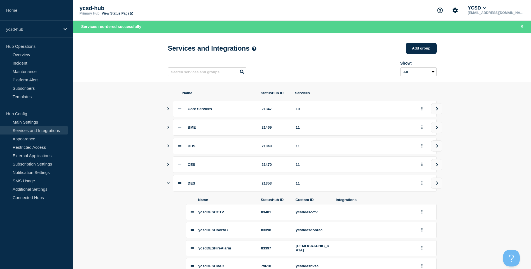
click at [170, 183] on div "DES 21353 11" at bounding box center [302, 183] width 269 height 17
click at [168, 189] on button "Show services" at bounding box center [168, 183] width 3 height 17
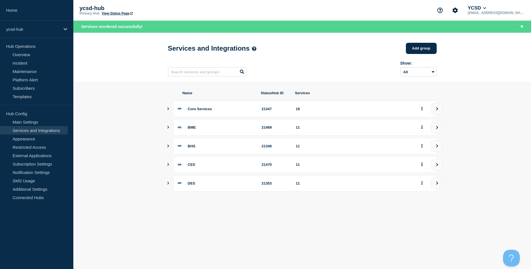
click at [168, 187] on button "Show services" at bounding box center [168, 183] width 3 height 17
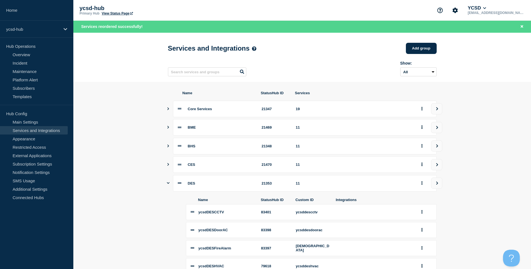
click at [169, 185] on icon "Show services" at bounding box center [168, 183] width 3 height 4
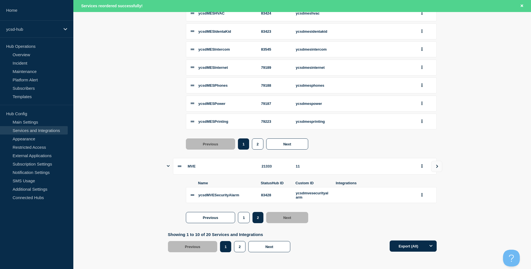
drag, startPoint x: 146, startPoint y: 146, endPoint x: 168, endPoint y: 256, distance: 111.9
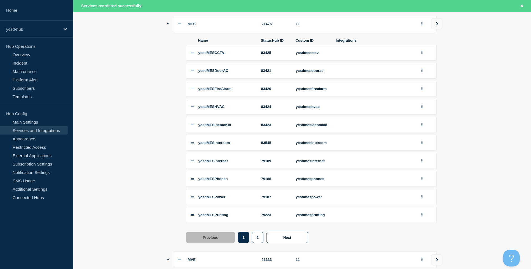
scroll to position [1004, 0]
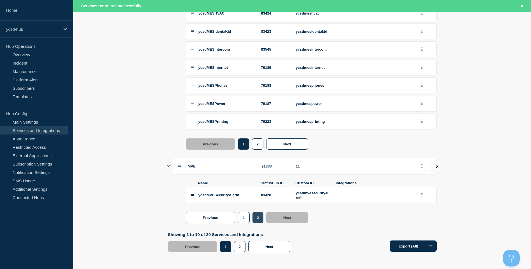
click at [256, 220] on button "2" at bounding box center [257, 217] width 11 height 11
click at [237, 250] on button "2" at bounding box center [239, 246] width 11 height 11
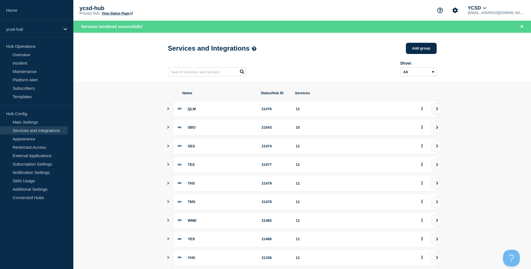
click at [167, 107] on button "Show services" at bounding box center [168, 109] width 3 height 17
click at [168, 108] on button "Show services" at bounding box center [168, 109] width 3 height 17
click at [169, 113] on button "Show services" at bounding box center [168, 109] width 3 height 17
click at [168, 110] on icon "Show services" at bounding box center [168, 109] width 3 height 4
click at [168, 110] on icon "Show services" at bounding box center [168, 108] width 4 height 3
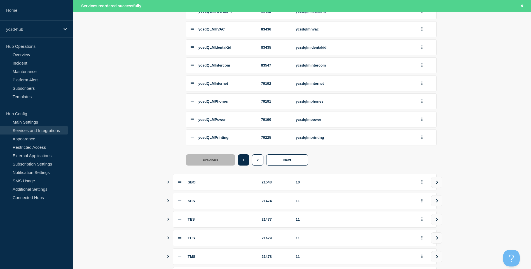
scroll to position [252, 0]
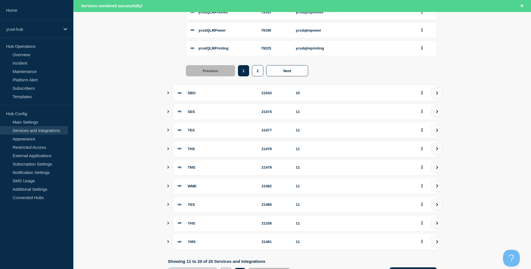
click at [167, 113] on icon "Show services" at bounding box center [168, 111] width 4 height 3
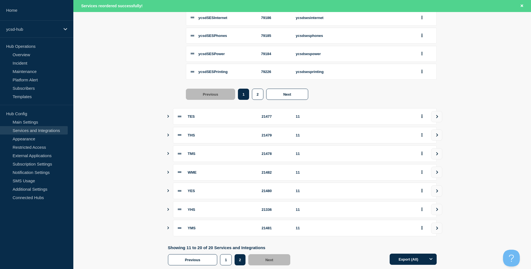
scroll to position [504, 0]
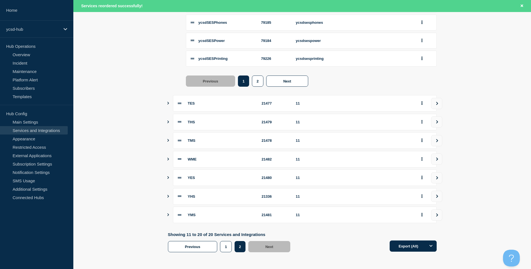
click at [167, 105] on icon "Show services" at bounding box center [168, 103] width 4 height 3
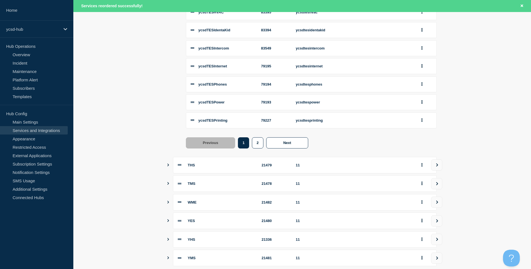
scroll to position [727, 0]
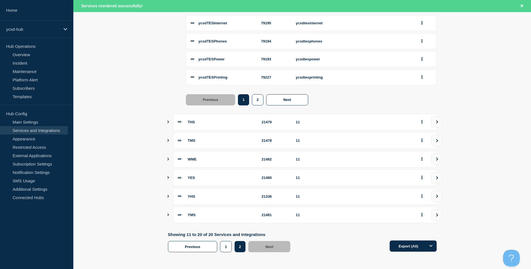
click at [170, 216] on icon "Show services" at bounding box center [168, 214] width 4 height 3
click at [169, 198] on icon "Show services" at bounding box center [168, 196] width 4 height 3
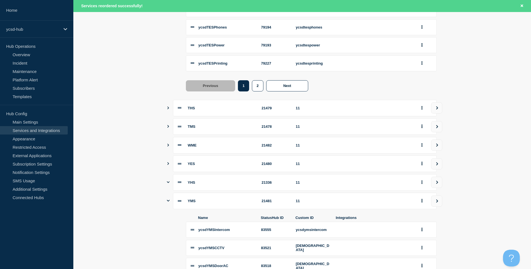
click at [170, 172] on div "YES 21480 11" at bounding box center [302, 164] width 269 height 17
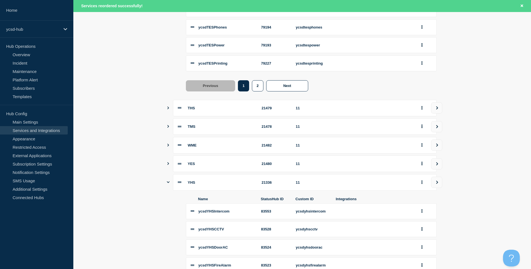
click at [170, 172] on div "YES 21480 11" at bounding box center [302, 164] width 269 height 17
click at [168, 172] on button "Show services" at bounding box center [168, 164] width 3 height 17
click at [168, 164] on icon "Show services" at bounding box center [168, 164] width 3 height 2
drag, startPoint x: 168, startPoint y: 179, endPoint x: 167, endPoint y: 164, distance: 15.1
click at [168, 165] on icon "Show services" at bounding box center [168, 163] width 4 height 3
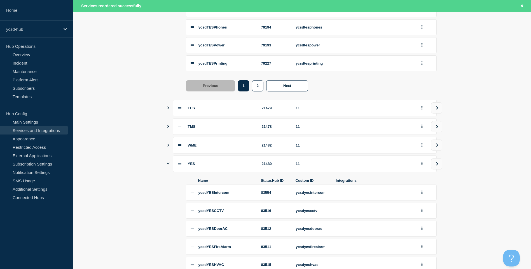
drag, startPoint x: 168, startPoint y: 157, endPoint x: 168, endPoint y: 160, distance: 3.1
click at [168, 154] on button "Show services" at bounding box center [168, 145] width 3 height 17
click at [168, 147] on icon "Show services" at bounding box center [168, 145] width 3 height 4
click at [168, 147] on icon "Show services" at bounding box center [168, 145] width 4 height 3
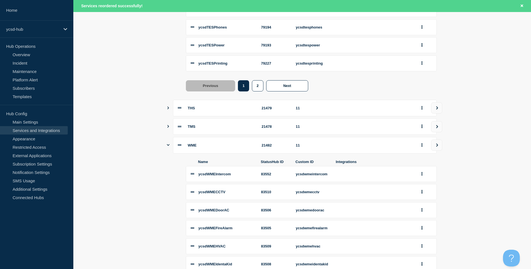
click at [167, 128] on icon "Show services" at bounding box center [168, 126] width 4 height 3
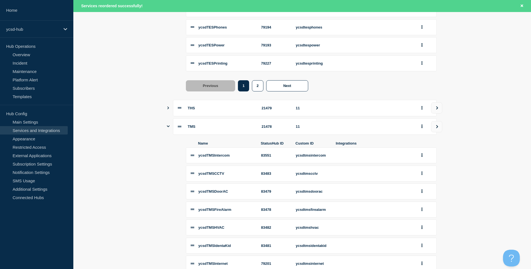
click at [168, 116] on button "Show services" at bounding box center [168, 108] width 3 height 17
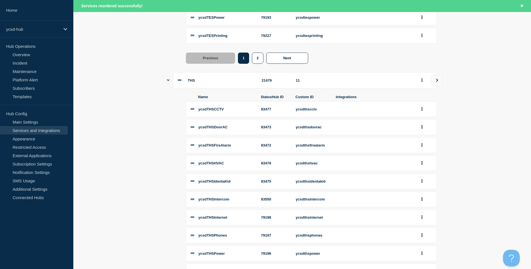
scroll to position [0, 0]
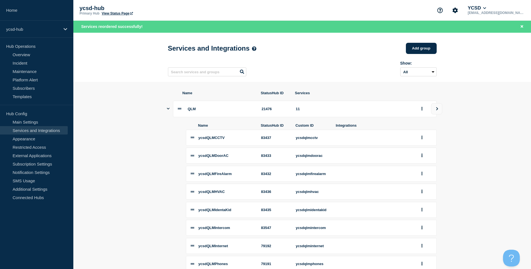
drag, startPoint x: 135, startPoint y: 161, endPoint x: 152, endPoint y: 43, distance: 119.3
click at [55, 33] on div "ycsd-hub" at bounding box center [36, 29] width 73 height 17
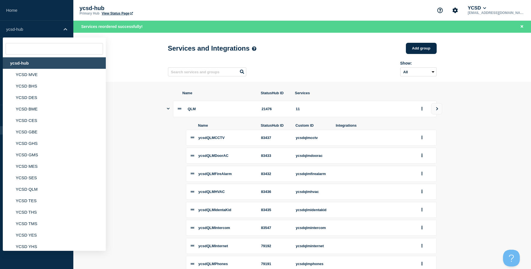
click at [118, 48] on header "Services and Integrations Add group Here you can create & manage services that …" at bounding box center [301, 57] width 457 height 49
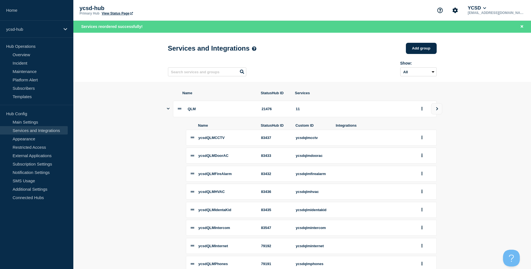
click at [170, 110] on div "QLM 21476 11" at bounding box center [302, 109] width 269 height 17
click at [169, 110] on icon "Show services" at bounding box center [168, 109] width 3 height 4
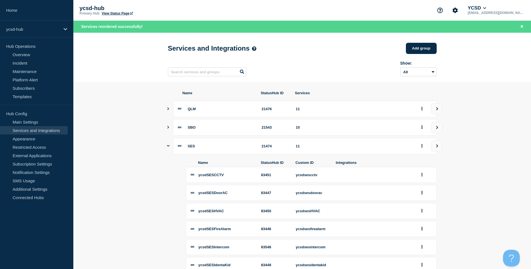
drag, startPoint x: 172, startPoint y: 150, endPoint x: 169, endPoint y: 149, distance: 3.7
click at [172, 150] on div "SES 21474 11" at bounding box center [302, 146] width 269 height 17
click at [169, 148] on icon "Show services" at bounding box center [168, 146] width 3 height 4
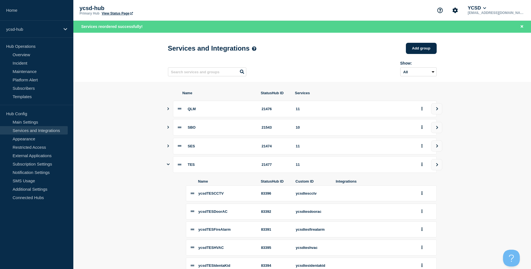
click at [170, 164] on div "TES 21477 11" at bounding box center [302, 164] width 269 height 17
click at [168, 166] on icon "Show services" at bounding box center [168, 165] width 3 height 4
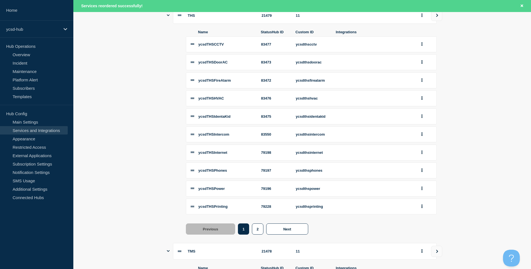
scroll to position [140, 0]
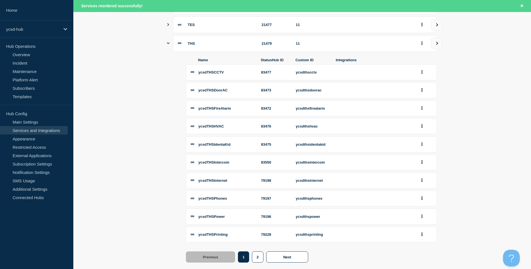
click at [168, 44] on icon "Show services" at bounding box center [168, 44] width 3 height 2
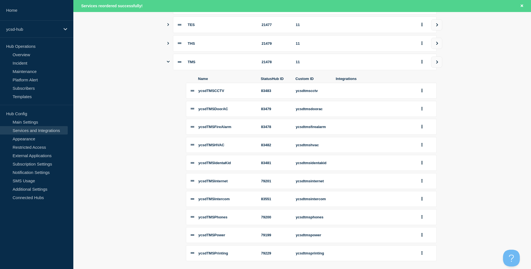
click at [168, 63] on icon "Show services" at bounding box center [168, 62] width 3 height 4
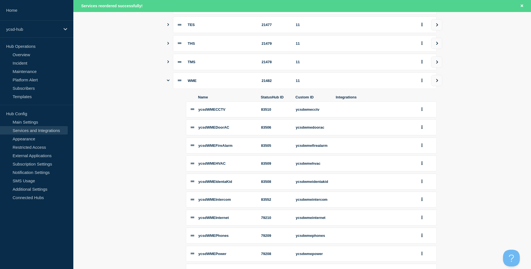
click at [168, 77] on button "Show services" at bounding box center [168, 80] width 3 height 17
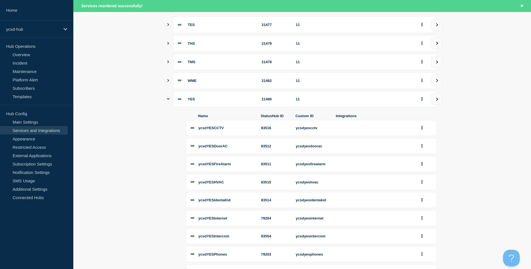
click at [175, 98] on div "YES 21480 11" at bounding box center [305, 99] width 264 height 17
click at [170, 101] on div "YES 21480 11" at bounding box center [302, 99] width 269 height 17
click at [169, 100] on icon "Show services" at bounding box center [168, 99] width 3 height 2
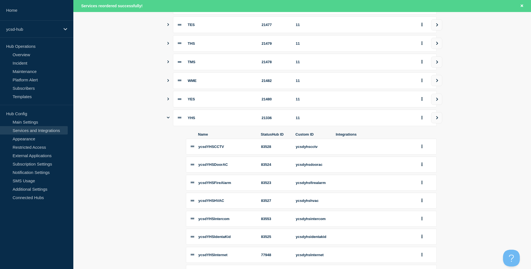
click at [167, 123] on button "Show services" at bounding box center [168, 118] width 3 height 17
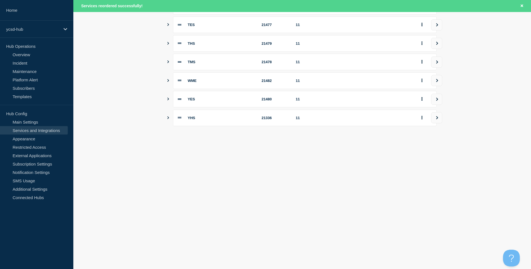
click at [167, 119] on icon "Show services" at bounding box center [168, 117] width 4 height 3
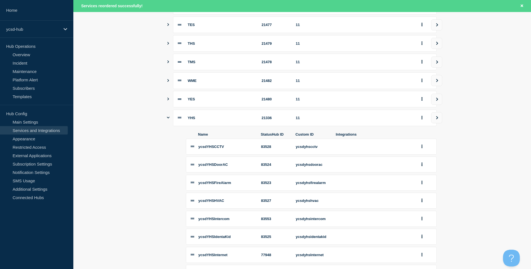
click at [168, 124] on button "Show services" at bounding box center [168, 118] width 3 height 17
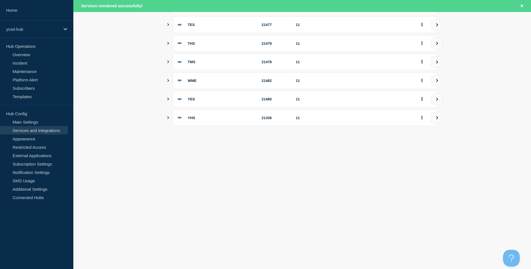
click at [167, 119] on icon "Show services" at bounding box center [168, 117] width 4 height 3
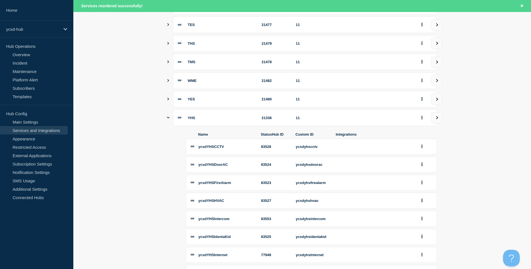
click at [168, 119] on icon "Show services" at bounding box center [168, 118] width 3 height 2
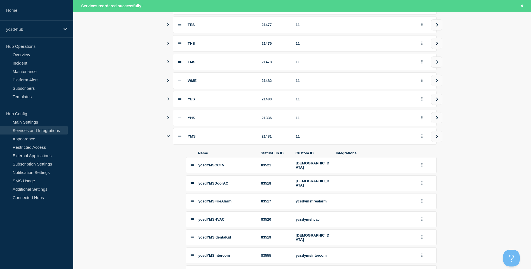
click at [168, 137] on icon "Show services" at bounding box center [168, 136] width 3 height 4
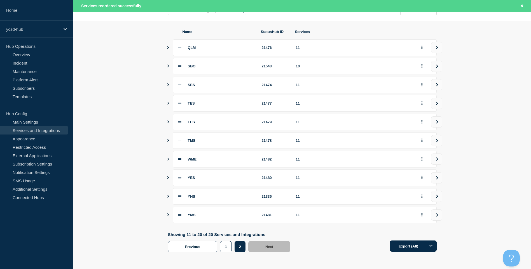
scroll to position [0, 0]
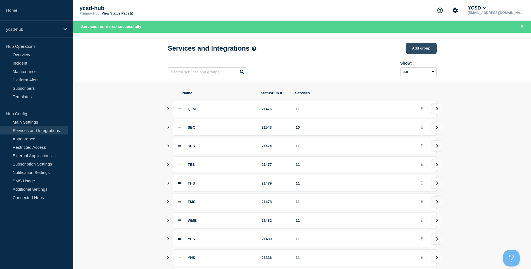
click at [428, 51] on button "Add group" at bounding box center [421, 48] width 31 height 11
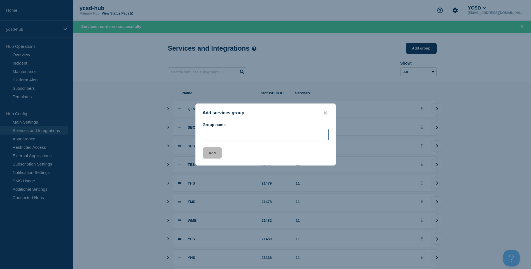
click at [270, 132] on input "Group name" at bounding box center [266, 134] width 126 height 11
click at [216, 155] on button "Add" at bounding box center [212, 152] width 19 height 11
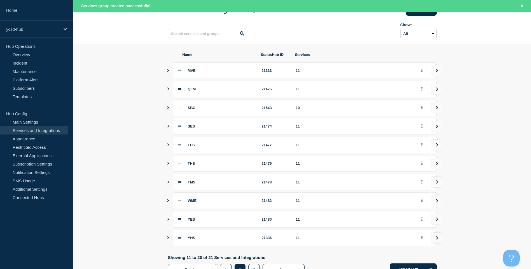
scroll to position [64, 0]
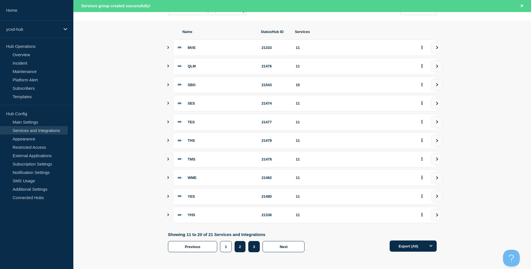
click at [253, 243] on button "3" at bounding box center [253, 246] width 11 height 11
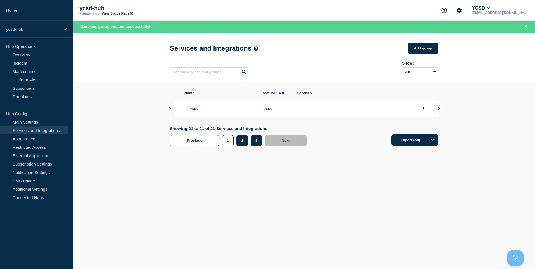
click at [239, 140] on button "2" at bounding box center [241, 140] width 11 height 11
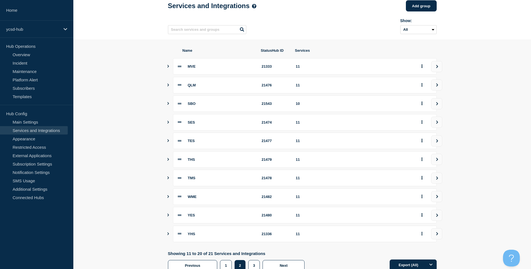
scroll to position [52, 0]
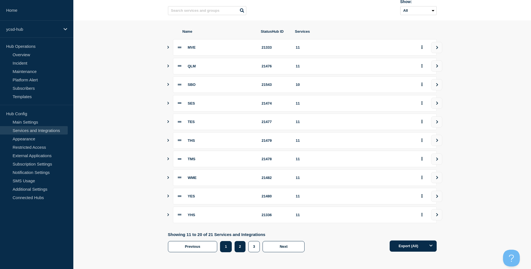
click at [226, 244] on button "1" at bounding box center [225, 246] width 11 height 11
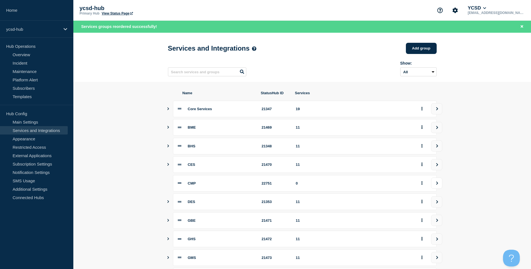
click at [438, 187] on button "view group" at bounding box center [436, 183] width 11 height 11
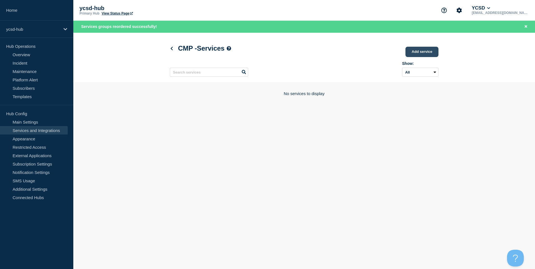
click at [425, 53] on link "Add service" at bounding box center [421, 52] width 33 height 10
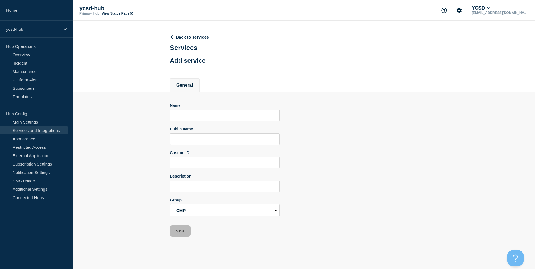
click at [231, 124] on form "Name Public name Custom ID Description Group Core Services BME BHS CES CMP DES …" at bounding box center [225, 170] width 110 height 134
click at [237, 114] on input "Name" at bounding box center [225, 115] width 110 height 11
click at [224, 185] on input "CMP Fire" at bounding box center [225, 186] width 110 height 11
paste input "alarm management and reporting systems. This is not currently intended to repor…"
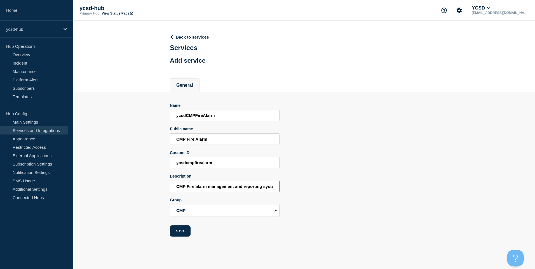
scroll to position [0, 142]
click at [184, 234] on button "Save" at bounding box center [180, 230] width 21 height 11
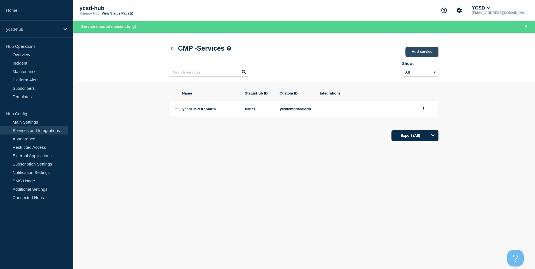
click at [432, 54] on link "Add service" at bounding box center [421, 52] width 33 height 10
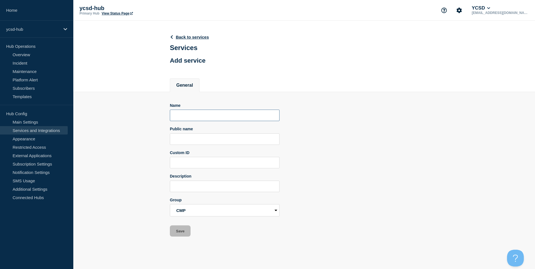
click at [224, 112] on input "Name" at bounding box center [225, 115] width 110 height 11
drag, startPoint x: 216, startPoint y: 183, endPoint x: 218, endPoint y: 185, distance: 3.4
click at [216, 183] on input "CMP" at bounding box center [225, 186] width 110 height 11
paste input "Door locks and access management systems"
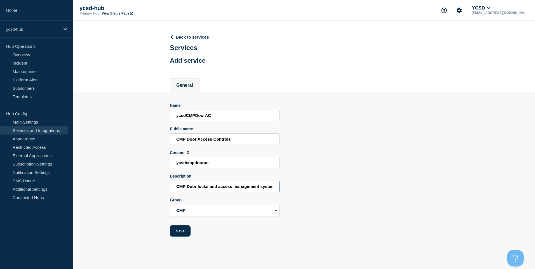
scroll to position [0, 4]
drag, startPoint x: 180, startPoint y: 237, endPoint x: 177, endPoint y: 238, distance: 3.0
click at [177, 239] on main "Back to services Services Add service General Name ycsdCMPDoorAC Public name CM…" at bounding box center [304, 133] width 462 height 224
click at [183, 234] on button "Save" at bounding box center [180, 230] width 21 height 11
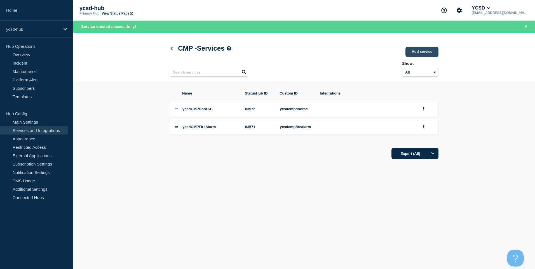
click at [416, 52] on link "Add service" at bounding box center [421, 52] width 33 height 10
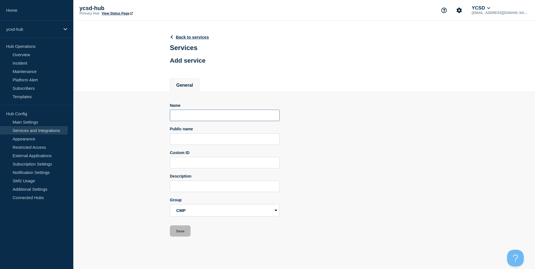
click at [189, 118] on input "Name" at bounding box center [225, 115] width 110 height 11
click at [237, 189] on input "CMP" at bounding box center [225, 186] width 110 height 11
paste input "Security alarm management and reporting systems. This is not currently intended…"
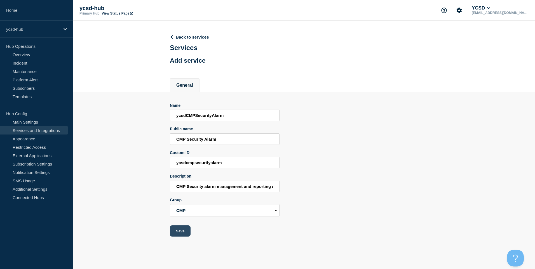
click at [187, 233] on button "Save" at bounding box center [180, 230] width 21 height 11
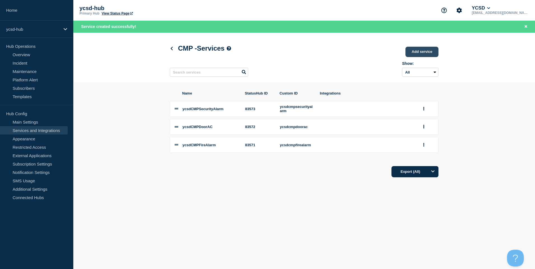
click at [423, 51] on link "Add service" at bounding box center [421, 52] width 33 height 10
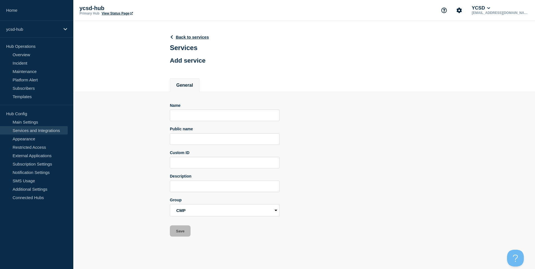
click at [194, 126] on form "Name Public name Custom ID Description Group Core Services BME BHS CES CMP DES …" at bounding box center [225, 170] width 110 height 134
click at [196, 124] on form "Name Public name Custom ID Description Group Core Services BME BHS CES CMP DES …" at bounding box center [225, 170] width 110 height 134
click at [198, 121] on input "Name" at bounding box center [225, 115] width 110 height 11
click at [212, 186] on input "CMP" at bounding box center [225, 186] width 110 height 11
paste input "HVAC management and reporting systems. This is for large region or whole site o…"
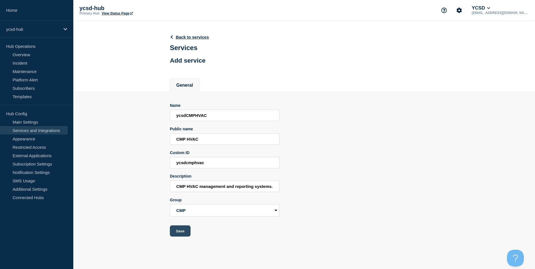
click at [183, 235] on button "Save" at bounding box center [180, 230] width 21 height 11
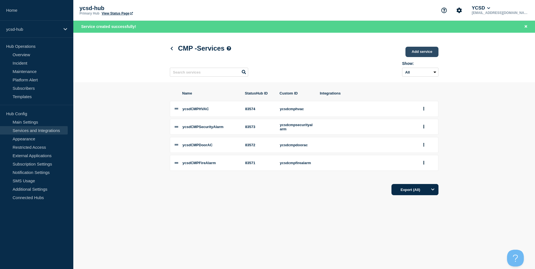
click at [420, 51] on link "Add service" at bounding box center [421, 52] width 33 height 10
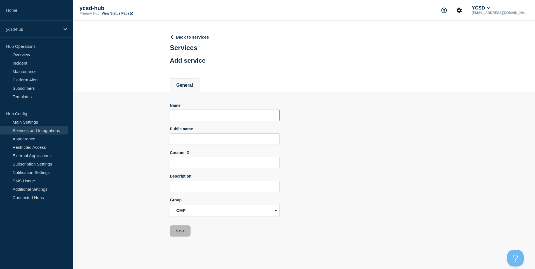
click at [182, 121] on input "Name" at bounding box center [225, 115] width 110 height 11
click at [201, 185] on input "CMP" at bounding box center [225, 186] width 110 height 11
paste input "CCTV management and reporting services"
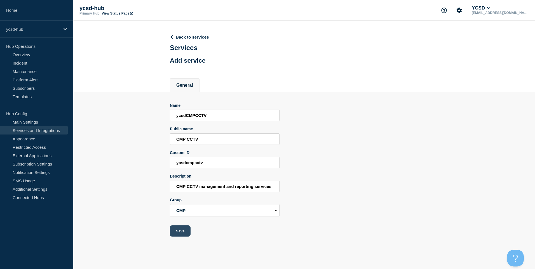
click at [186, 234] on button "Save" at bounding box center [180, 230] width 21 height 11
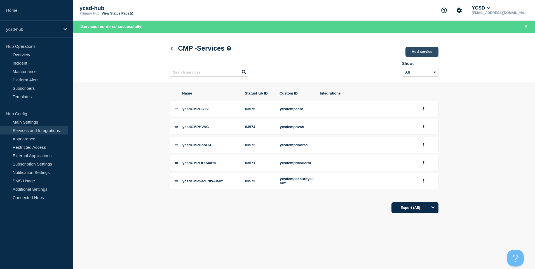
click at [418, 48] on link "Add service" at bounding box center [421, 52] width 33 height 10
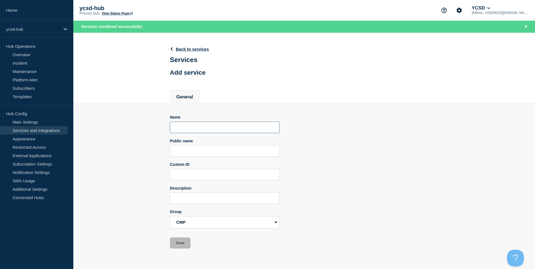
click at [217, 124] on input "Name" at bounding box center [225, 127] width 110 height 11
click at [236, 206] on form "Name ycsdCMPInternet Public name CMP Internet Custom ID ycsdcmpinternet Descrip…" at bounding box center [225, 182] width 110 height 134
click at [241, 196] on input "Description" at bounding box center [225, 197] width 110 height 11
paste input "Core functionality for Internet at , when lost site cannot function"
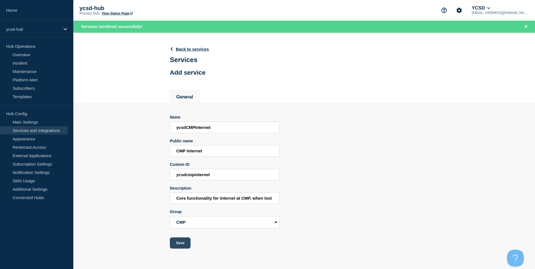
click at [181, 247] on button "Save" at bounding box center [180, 242] width 21 height 11
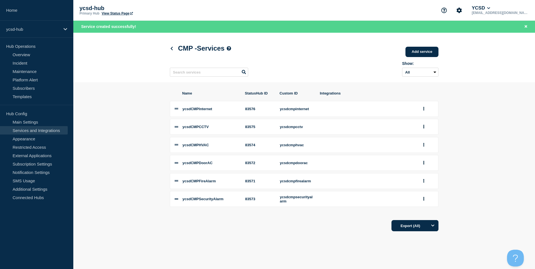
click at [425, 46] on div "CMP - Services Add service" at bounding box center [304, 48] width 269 height 17
click at [425, 53] on link "Add service" at bounding box center [421, 52] width 33 height 10
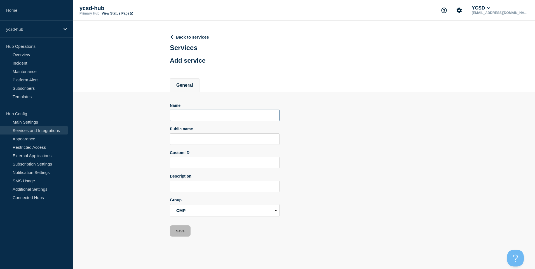
click at [232, 116] on input "Name" at bounding box center [225, 115] width 110 height 11
drag, startPoint x: 234, startPoint y: 181, endPoint x: 234, endPoint y: 185, distance: 3.9
click at [234, 182] on div "Description" at bounding box center [225, 183] width 110 height 18
click at [234, 185] on input "Description" at bounding box center [225, 186] width 110 height 11
paste input "Core functionality for Phones at CMP, when lost site cannot call out or receive…"
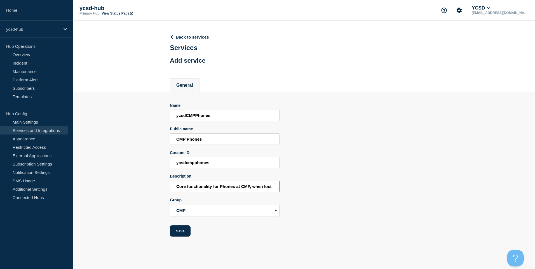
scroll to position [0, 69]
click at [185, 233] on button "Save" at bounding box center [180, 230] width 21 height 11
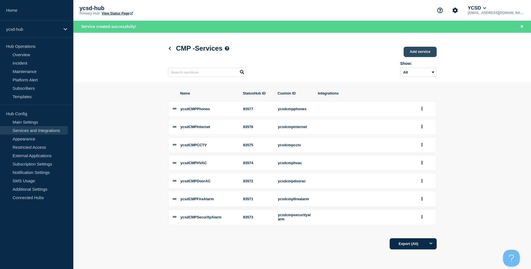
click at [422, 50] on link "Add service" at bounding box center [419, 52] width 33 height 10
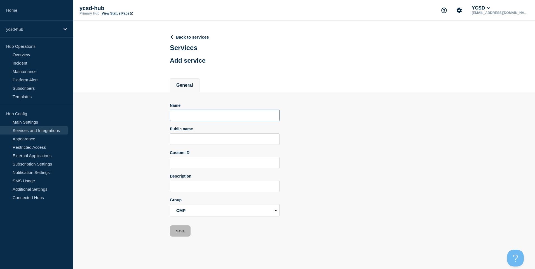
click at [220, 121] on input "Name" at bounding box center [225, 115] width 110 height 11
click at [244, 186] on input "Description" at bounding box center [225, 186] width 110 height 11
paste input "Core functionality for power at , when lost site cannot function"
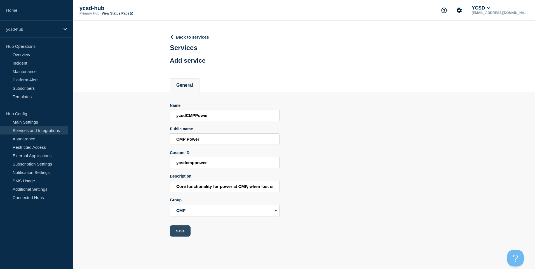
click at [179, 235] on button "Save" at bounding box center [180, 230] width 21 height 11
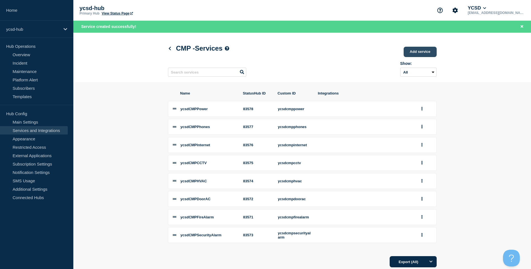
click at [430, 52] on link "Add service" at bounding box center [419, 52] width 33 height 10
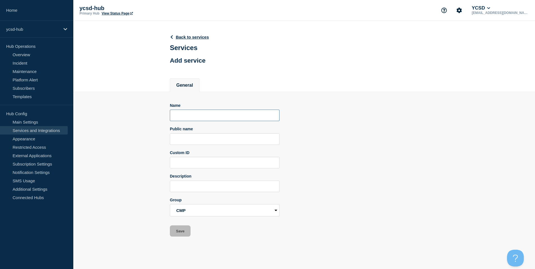
click at [204, 121] on input "Name" at bounding box center [225, 115] width 110 height 11
click at [237, 187] on input "YCSD" at bounding box center [225, 186] width 110 height 11
paste input "Core functionality for Printing at , when lost site cannot print"
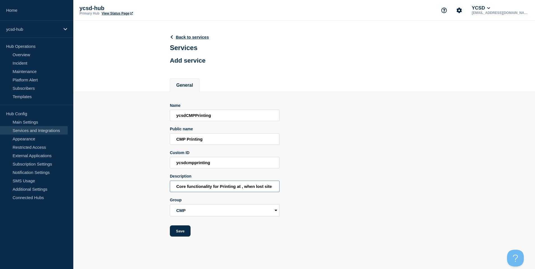
scroll to position [0, 24]
click at [183, 232] on button "Save" at bounding box center [180, 230] width 21 height 11
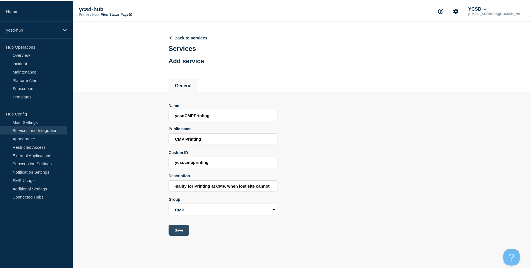
scroll to position [0, 0]
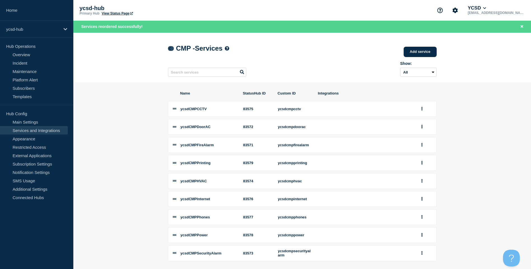
click at [169, 48] on icon at bounding box center [170, 49] width 4 height 4
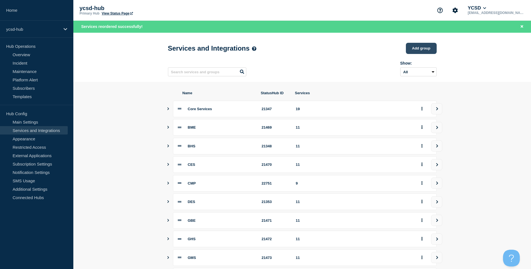
click at [425, 45] on button "Add group" at bounding box center [421, 48] width 31 height 11
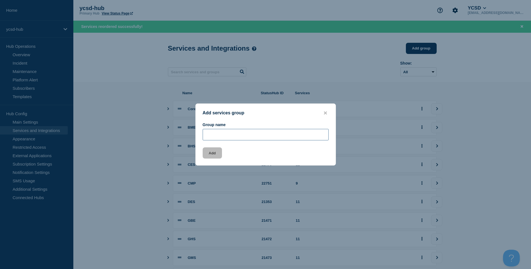
click at [246, 131] on input "Group name" at bounding box center [266, 134] width 126 height 11
click at [209, 158] on button "Add" at bounding box center [212, 152] width 19 height 11
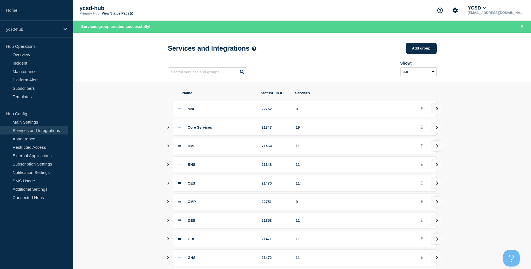
scroll to position [64, 0]
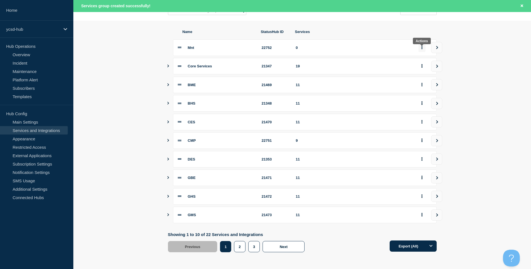
click at [423, 47] on button "group actions" at bounding box center [421, 47] width 7 height 9
click at [423, 116] on button "2" at bounding box center [425, 116] width 28 height 9
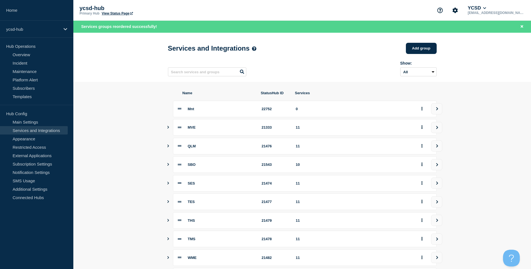
scroll to position [64, 0]
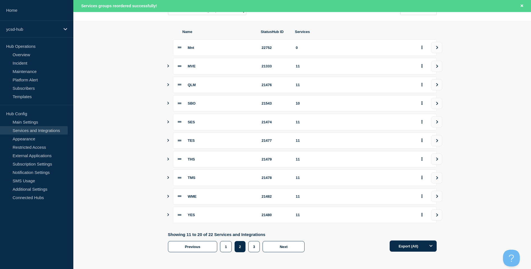
click at [228, 241] on div "Showing 11 to 20 of 22 Services and Integrations Previous Page 1 Page 2 Page 3 …" at bounding box center [238, 242] width 140 height 20
click at [227, 246] on button "1" at bounding box center [225, 246] width 11 height 11
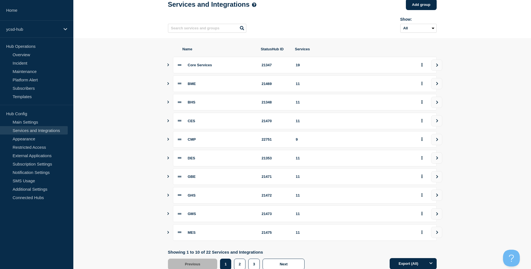
scroll to position [52, 0]
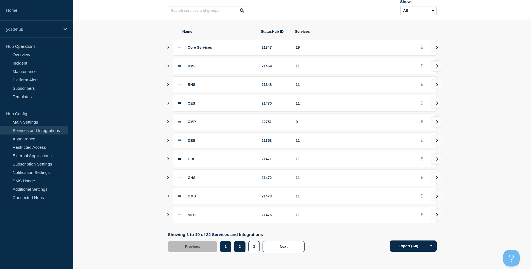
click at [242, 249] on button "2" at bounding box center [239, 246] width 11 height 11
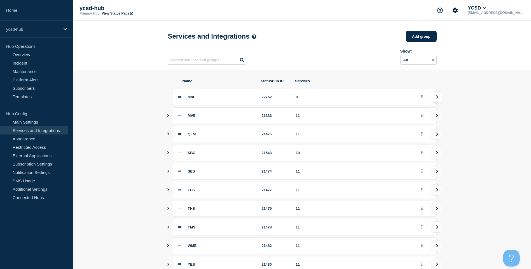
click at [440, 101] on button "view group" at bounding box center [436, 96] width 11 height 11
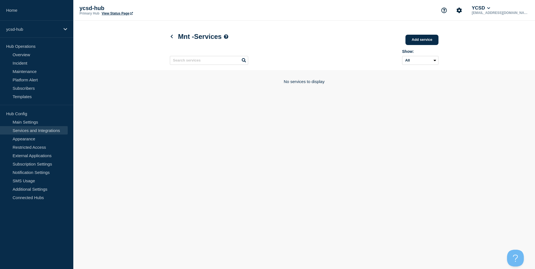
click at [420, 35] on div "Mnt - Services Add service" at bounding box center [304, 36] width 269 height 17
click at [420, 39] on link "Add service" at bounding box center [421, 40] width 33 height 10
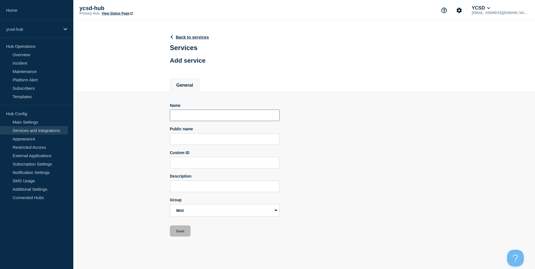
click at [197, 116] on input "Name" at bounding box center [225, 115] width 110 height 11
click at [202, 121] on input "Name" at bounding box center [225, 115] width 110 height 11
click at [237, 138] on input "Public name" at bounding box center [225, 138] width 110 height 11
paste input "slui.exe"
click at [213, 140] on input "Public name" at bounding box center [225, 138] width 110 height 11
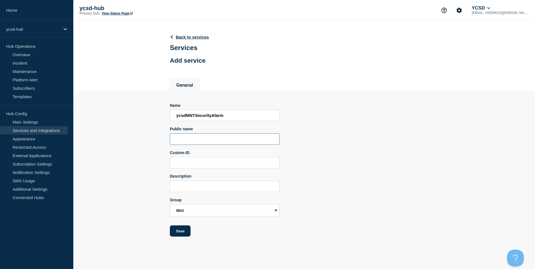
click at [236, 138] on input "Public name" at bounding box center [225, 138] width 110 height 11
paste input "Maintenance"
click at [221, 166] on input "Custom ID" at bounding box center [225, 162] width 110 height 11
paste input "Maintenance"
click at [246, 187] on input "Maintenance" at bounding box center [225, 186] width 110 height 11
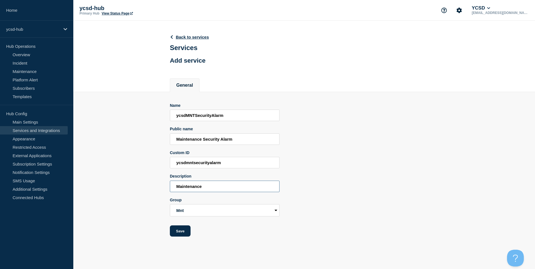
paste input "Security alarm management and reporting systems. This is not currently intended…"
click at [175, 232] on button "Save" at bounding box center [180, 230] width 21 height 11
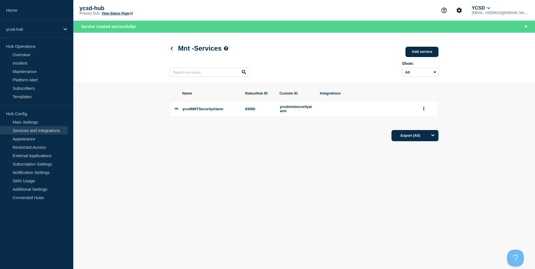
click at [425, 58] on div "Show: All Archived Non-archived" at bounding box center [304, 68] width 269 height 22
click at [427, 51] on link "Add service" at bounding box center [421, 52] width 33 height 10
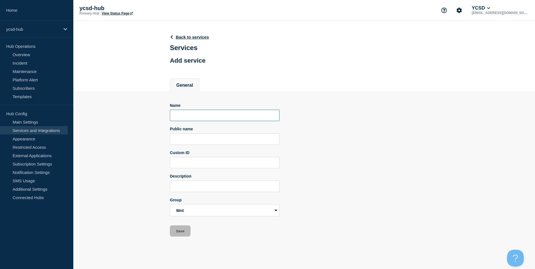
click at [217, 121] on input "Name" at bounding box center [225, 115] width 110 height 11
click at [234, 113] on input "Name" at bounding box center [225, 115] width 110 height 11
drag, startPoint x: 212, startPoint y: 120, endPoint x: 198, endPoint y: 118, distance: 14.4
click at [198, 118] on input "ycsdMNTPower" at bounding box center [225, 115] width 110 height 11
click at [214, 136] on input "Public name" at bounding box center [225, 138] width 110 height 11
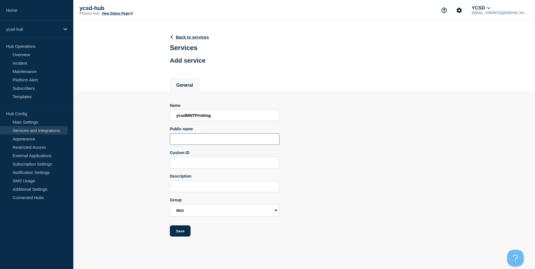
paste input "Maintenance"
click at [213, 191] on input "Description" at bounding box center [225, 186] width 110 height 11
paste input "Core functionality for Printing at Maintenance, when lost site cannot print"
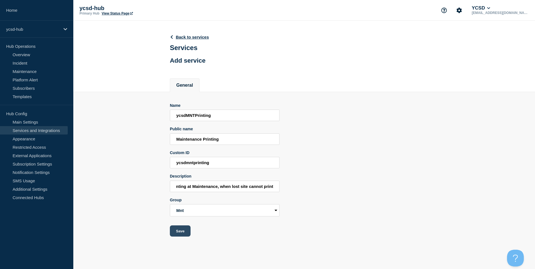
click at [178, 231] on button "Save" at bounding box center [180, 230] width 21 height 11
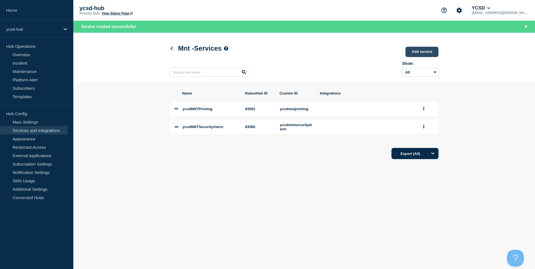
click at [415, 56] on link "Add service" at bounding box center [421, 52] width 33 height 10
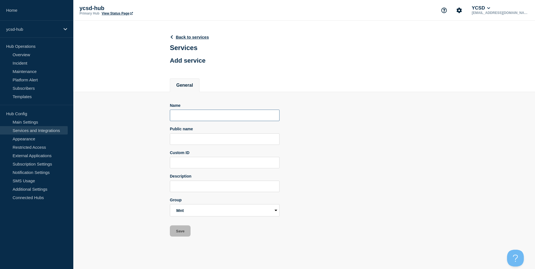
click at [213, 117] on input "Name" at bounding box center [225, 115] width 110 height 11
click at [242, 121] on input "ycsdmnt" at bounding box center [225, 115] width 110 height 11
drag, startPoint x: 208, startPoint y: 132, endPoint x: 208, endPoint y: 137, distance: 4.8
click at [208, 134] on div "Public name" at bounding box center [225, 136] width 110 height 18
click at [208, 137] on input "Public name" at bounding box center [225, 138] width 110 height 11
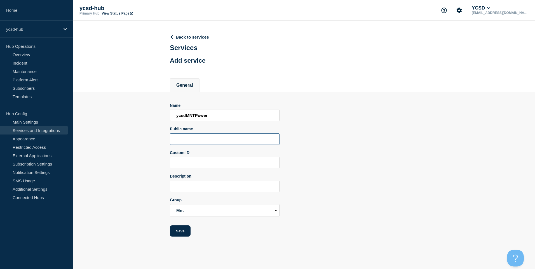
paste input "Maintenance"
click at [226, 184] on input "Description" at bounding box center [225, 186] width 110 height 11
paste input "Core functionality for power at Maintenance, when lost site cannot function"
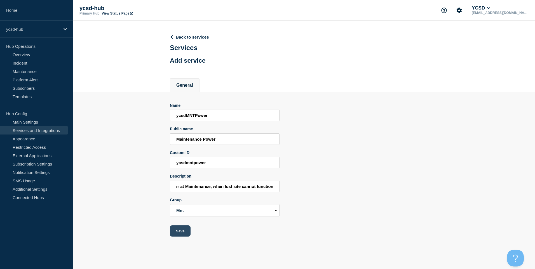
click at [190, 229] on button "Save" at bounding box center [180, 230] width 21 height 11
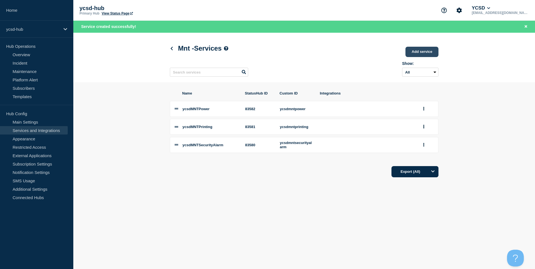
click at [436, 54] on link "Add service" at bounding box center [421, 52] width 33 height 10
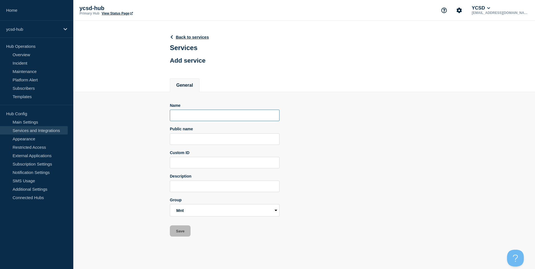
click at [213, 121] on input "Name" at bounding box center [225, 115] width 110 height 11
drag, startPoint x: 210, startPoint y: 148, endPoint x: 212, endPoint y: 146, distance: 3.0
click at [210, 148] on form "Name ycsdMNTPhones Public name Custom ID Description Group Core Services BME BH…" at bounding box center [225, 170] width 110 height 134
click at [222, 140] on input "Public name" at bounding box center [225, 138] width 110 height 11
paste input "Maintenance"
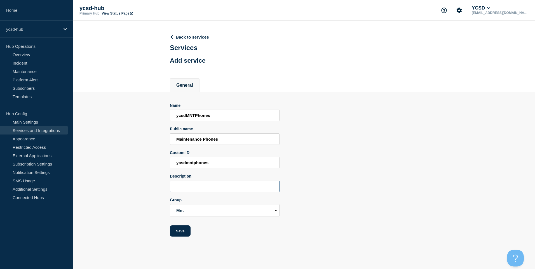
click at [208, 185] on input "Description" at bounding box center [225, 186] width 110 height 11
paste input "Core functionality for Phones at Maintenance, when lost site cannot call out or…"
click at [184, 232] on button "Save" at bounding box center [180, 230] width 21 height 11
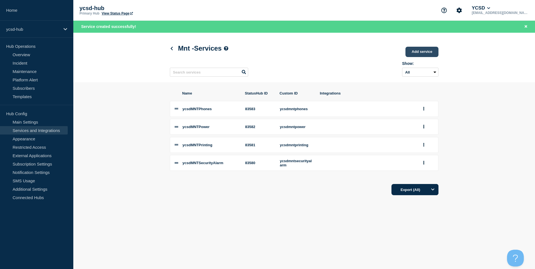
click at [422, 48] on link "Add service" at bounding box center [421, 52] width 33 height 10
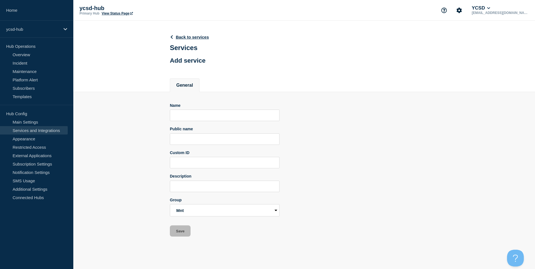
click at [216, 109] on div "Name" at bounding box center [225, 112] width 110 height 18
click at [216, 119] on input "Name" at bounding box center [225, 115] width 110 height 11
click at [231, 137] on input "Public name" at bounding box center [225, 138] width 110 height 11
paste input "Maintenance"
click at [193, 189] on input "Description" at bounding box center [225, 186] width 110 height 11
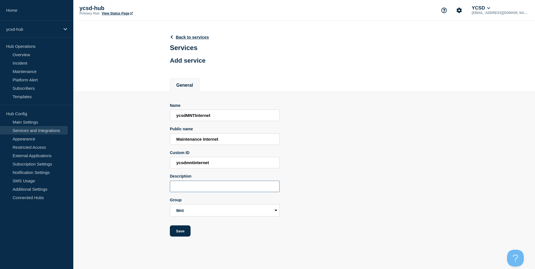
paste input "Core functionality for Internet at Maintenance, when lost site cannot function"
click at [181, 231] on button "Save" at bounding box center [180, 230] width 21 height 11
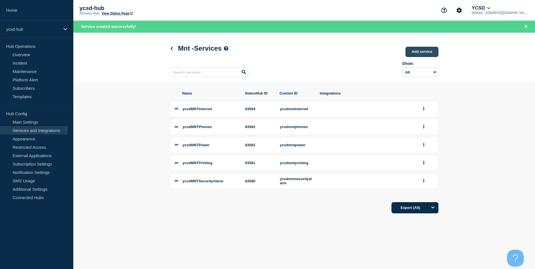
click at [420, 50] on link "Add service" at bounding box center [421, 52] width 33 height 10
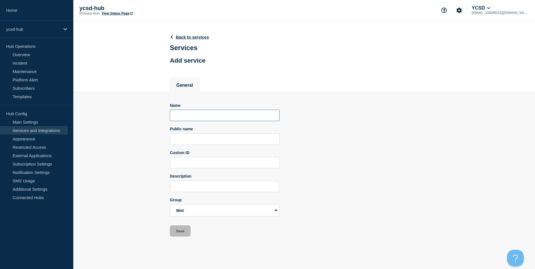
click at [208, 117] on input "Name" at bounding box center [225, 115] width 110 height 11
paste input "Core functionality for Internet at Maintenance, when lost site cannot function"
click at [215, 145] on input "Public name" at bounding box center [225, 138] width 110 height 11
paste input "Maintenance"
drag, startPoint x: 271, startPoint y: 133, endPoint x: 265, endPoint y: 138, distance: 7.5
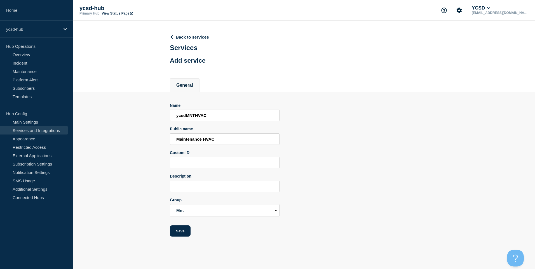
click at [271, 133] on div "Public name Maintenance HVAC" at bounding box center [225, 136] width 110 height 18
click at [248, 163] on input "Custom ID" at bounding box center [225, 162] width 110 height 11
paste input "HVAC management and reporting systems. This is for large region or whole site o…"
click at [176, 190] on input "HVAC management and reporting systems. This is for large region or whole site o…" at bounding box center [225, 186] width 110 height 11
paste input "Maintenance"
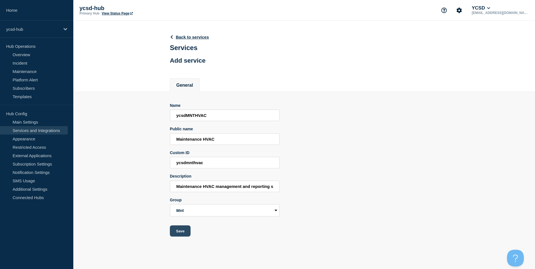
click at [185, 235] on button "Save" at bounding box center [180, 230] width 21 height 11
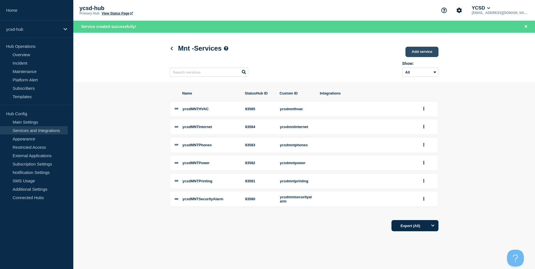
click at [427, 50] on link "Add service" at bounding box center [421, 52] width 33 height 10
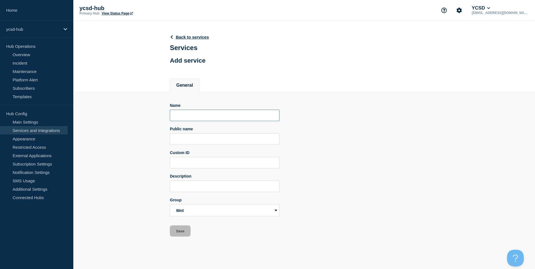
click at [216, 114] on input "Name" at bounding box center [225, 115] width 110 height 11
paste input "Maintenance"
click at [243, 177] on div "Description" at bounding box center [225, 176] width 110 height 4
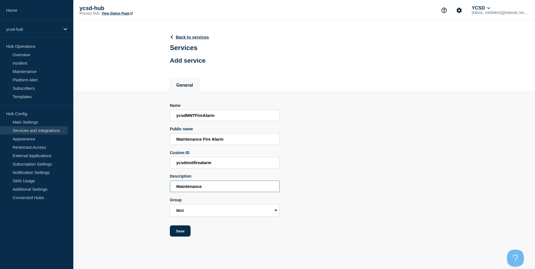
click at [240, 184] on input "Maintenance" at bounding box center [225, 186] width 110 height 11
paste input "alarm management and reporting systems. This is not currently intended to repor…"
click at [187, 235] on button "Save" at bounding box center [180, 230] width 21 height 11
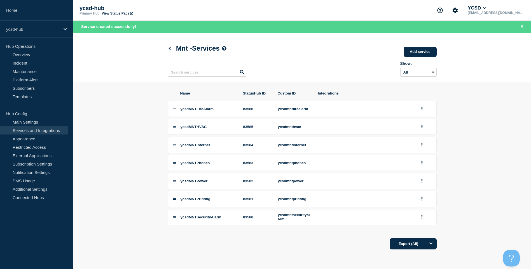
click at [423, 59] on div "Show: All Archived Non-archived" at bounding box center [302, 68] width 269 height 22
click at [429, 48] on link "Add service" at bounding box center [419, 52] width 33 height 10
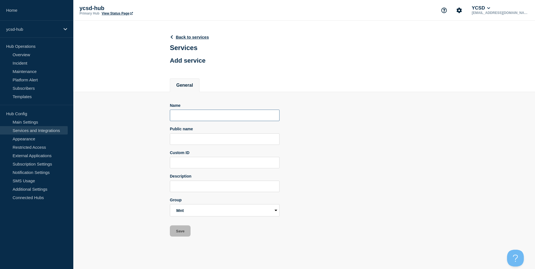
click at [209, 121] on input "Name" at bounding box center [225, 115] width 110 height 11
paste input "alarm management and reporting systems. This is not currently intended to repor…"
click at [231, 141] on input "Public name" at bounding box center [225, 138] width 110 height 11
paste input "Maintenance"
drag, startPoint x: 244, startPoint y: 196, endPoint x: 251, endPoint y: 188, distance: 10.3
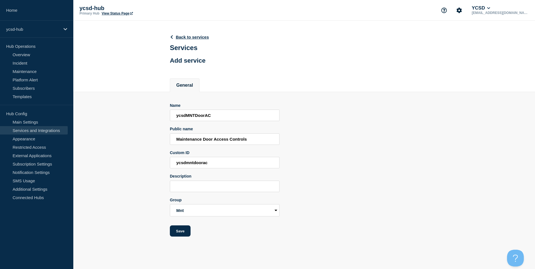
click at [244, 195] on form "Name ycsdMNTDoorAC Public name Maintenance Door Access Controls Custom ID ycsdm…" at bounding box center [225, 170] width 110 height 134
click at [251, 188] on input "Description" at bounding box center [225, 186] width 110 height 11
paste input "Maintenance"
drag, startPoint x: 241, startPoint y: 179, endPoint x: 242, endPoint y: 182, distance: 2.9
click at [241, 178] on div "Description" at bounding box center [225, 176] width 110 height 4
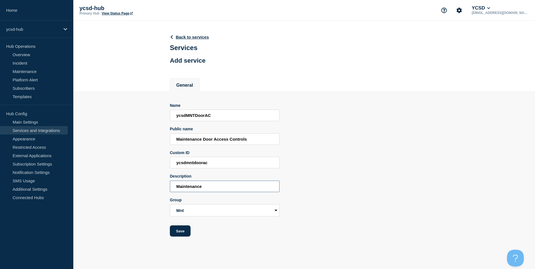
drag, startPoint x: 242, startPoint y: 182, endPoint x: 251, endPoint y: 187, distance: 10.0
click at [243, 182] on input "Maintenance" at bounding box center [225, 186] width 110 height 11
paste input "Door locks and access management systems"
click at [187, 188] on input "Maintenance Door locks and access management systems" at bounding box center [225, 186] width 110 height 11
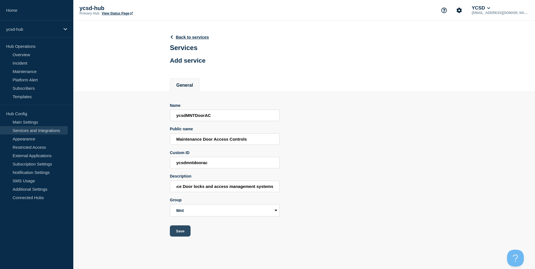
click at [182, 234] on button "Save" at bounding box center [180, 230] width 21 height 11
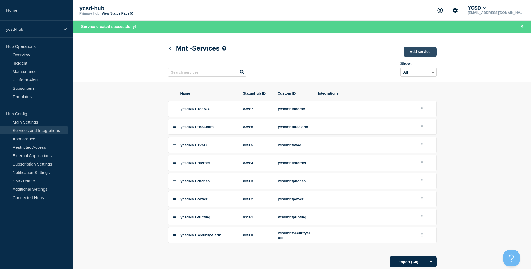
click at [425, 48] on link "Add service" at bounding box center [419, 52] width 33 height 10
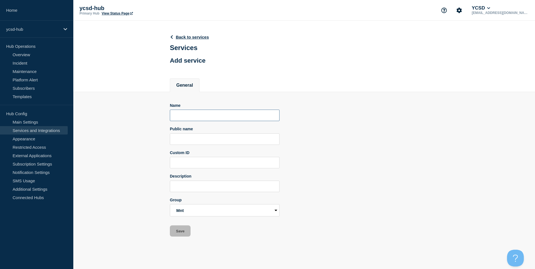
click at [211, 116] on input "Name" at bounding box center [225, 115] width 110 height 11
click at [208, 145] on input "Public name" at bounding box center [225, 138] width 110 height 11
paste input "Maintenance"
click at [207, 164] on input "Custom ID" at bounding box center [225, 162] width 110 height 11
paste input "Maintenance"
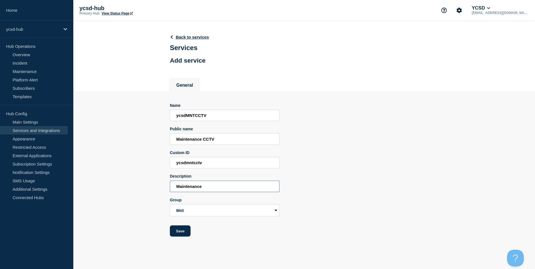
click at [212, 192] on input "Maintenance" at bounding box center [225, 186] width 110 height 11
paste input "CCTV management and reporting services"
click at [182, 231] on button "Save" at bounding box center [180, 230] width 21 height 11
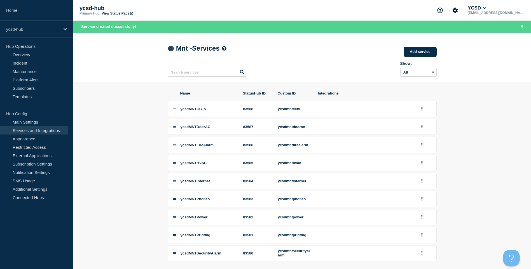
click at [171, 50] on icon at bounding box center [170, 49] width 4 height 4
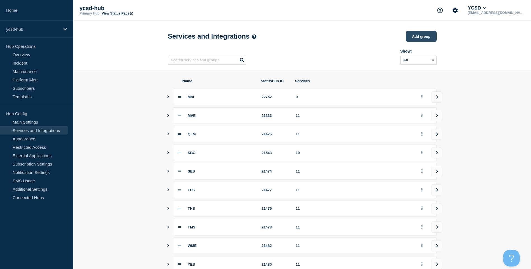
click at [426, 36] on button "Add group" at bounding box center [421, 36] width 31 height 11
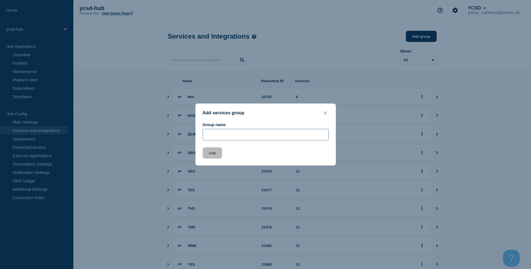
click at [245, 132] on input "Group name" at bounding box center [266, 134] width 126 height 11
click at [209, 153] on button "Add" at bounding box center [212, 152] width 19 height 11
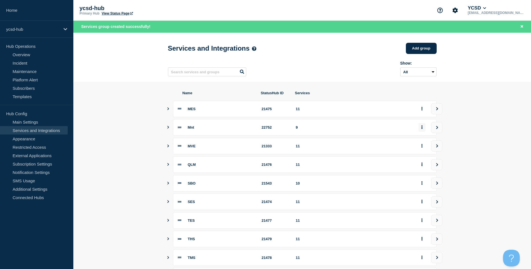
drag, startPoint x: 436, startPoint y: 131, endPoint x: 420, endPoint y: 131, distance: 15.7
click at [420, 131] on div "Mnt 22752 9" at bounding box center [302, 127] width 269 height 17
click at [421, 131] on button "group actions" at bounding box center [421, 127] width 7 height 9
click at [422, 139] on button "Edit" at bounding box center [425, 139] width 28 height 9
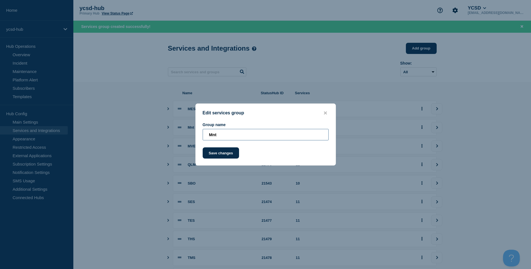
drag, startPoint x: 231, startPoint y: 135, endPoint x: 202, endPoint y: 133, distance: 28.6
click at [203, 133] on input "Mnt" at bounding box center [266, 134] width 126 height 11
click at [226, 157] on button "Save changes" at bounding box center [221, 152] width 37 height 11
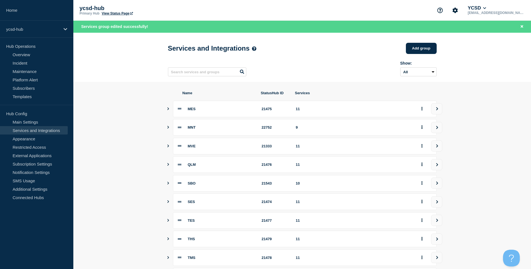
scroll to position [64, 0]
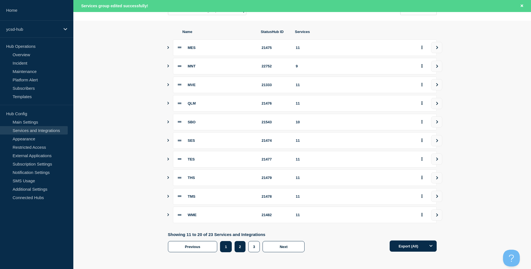
click at [226, 247] on button "1" at bounding box center [225, 246] width 11 height 11
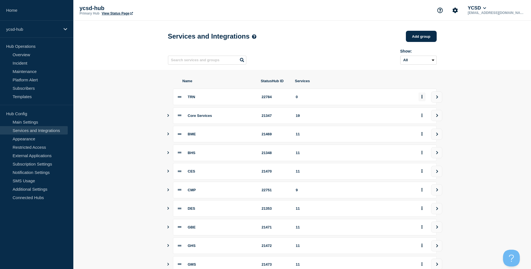
click at [418, 101] on button "group actions" at bounding box center [421, 97] width 7 height 9
click at [416, 179] on button "3" at bounding box center [425, 174] width 28 height 9
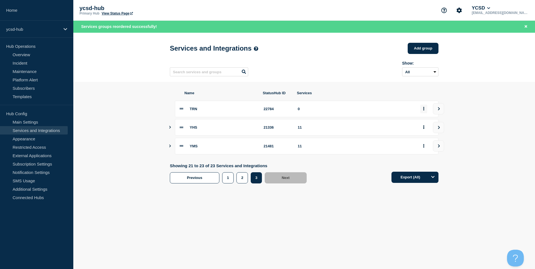
click at [424, 110] on button "group actions" at bounding box center [423, 109] width 7 height 9
click at [421, 191] on button "2" at bounding box center [427, 186] width 28 height 9
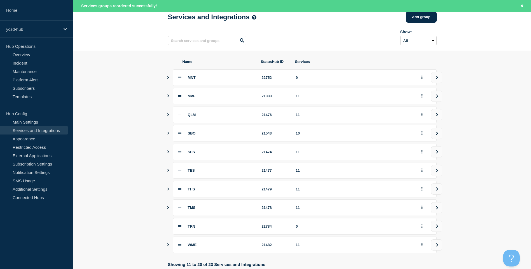
scroll to position [64, 0]
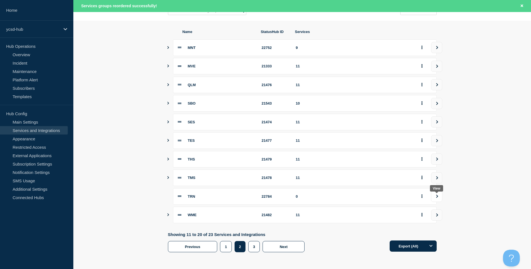
click at [434, 195] on button "view group" at bounding box center [436, 196] width 11 height 11
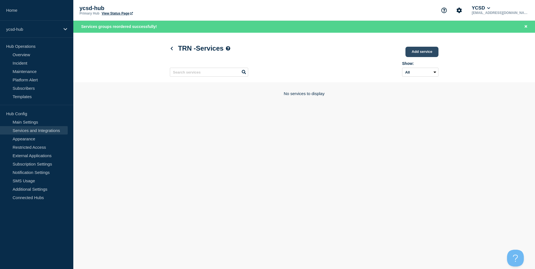
click at [413, 53] on link "Add service" at bounding box center [421, 52] width 33 height 10
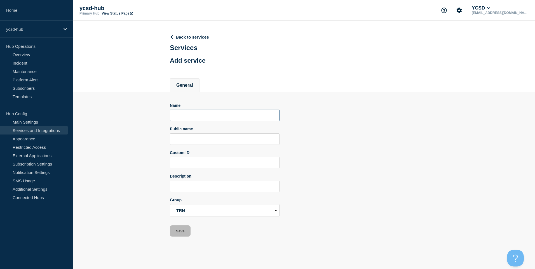
click at [244, 116] on input "Name" at bounding box center [225, 115] width 110 height 11
click at [222, 186] on input "Description" at bounding box center [225, 186] width 110 height 11
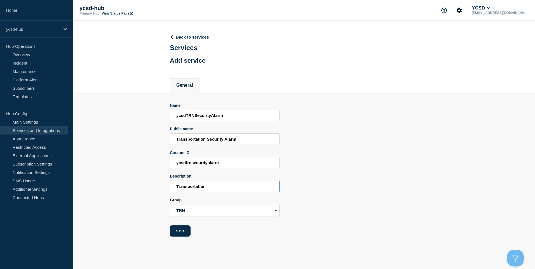
paste input "Security alarm management and reporting systems. This is not currently intended…"
click at [183, 229] on button "Save" at bounding box center [180, 230] width 21 height 11
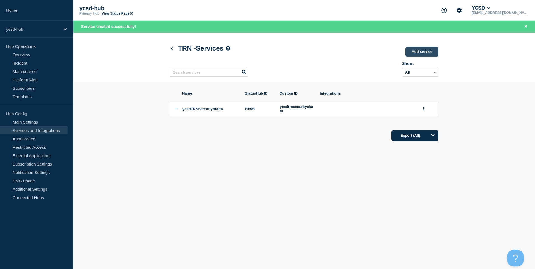
click at [428, 49] on link "Add service" at bounding box center [421, 52] width 33 height 10
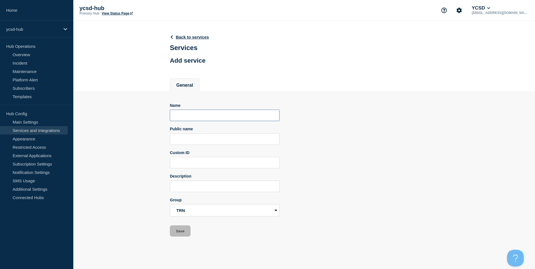
click at [227, 117] on input "Name" at bounding box center [225, 115] width 110 height 11
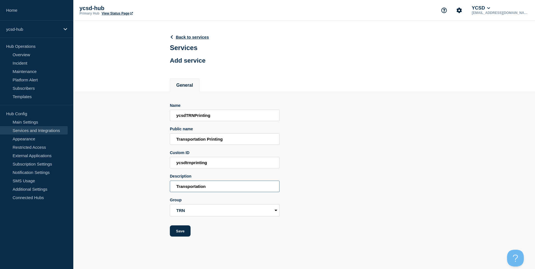
paste input "Security alarm management and reporting systems. This is not currently intended…"
drag, startPoint x: 209, startPoint y: 187, endPoint x: 547, endPoint y: 203, distance: 337.7
click at [535, 203] on html "Home ycsd-hub Hub Operations Overview Incident Maintenance Platform Alert Subsc…" at bounding box center [267, 134] width 535 height 269
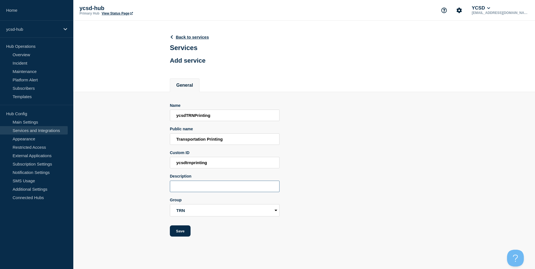
click at [230, 189] on input "Description" at bounding box center [225, 186] width 110 height 11
paste input "Core functionality for Printing at Transportation, when lost site cannot print"
click at [182, 233] on button "Save" at bounding box center [180, 230] width 21 height 11
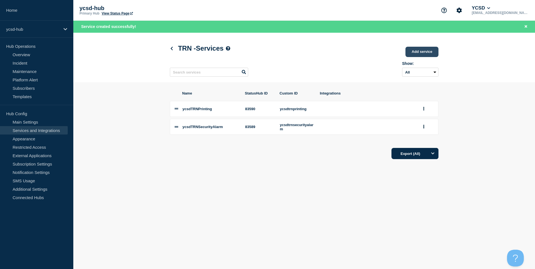
click at [432, 54] on link "Add service" at bounding box center [421, 52] width 33 height 10
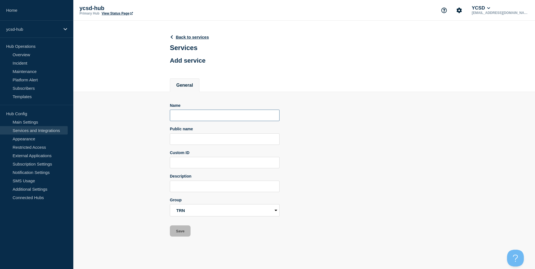
click at [196, 116] on input "Name" at bounding box center [225, 115] width 110 height 11
drag, startPoint x: 212, startPoint y: 115, endPoint x: 196, endPoint y: 114, distance: 16.8
click at [196, 114] on input "ycsdTRNPhones" at bounding box center [225, 115] width 110 height 11
drag, startPoint x: 230, startPoint y: 141, endPoint x: 207, endPoint y: 142, distance: 22.9
click at [207, 142] on input "Transportation Phones" at bounding box center [225, 138] width 110 height 11
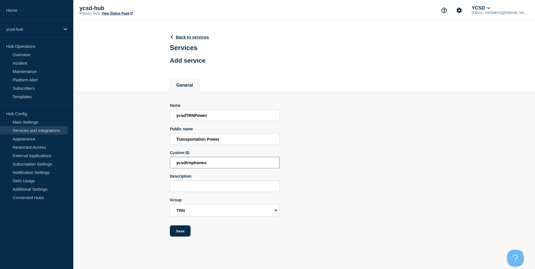
drag, startPoint x: 207, startPoint y: 163, endPoint x: 190, endPoint y: 164, distance: 16.5
click at [190, 164] on input "ycsdtrnphones" at bounding box center [225, 162] width 110 height 11
click at [215, 188] on input "Description" at bounding box center [225, 186] width 110 height 11
click at [239, 188] on input "Description" at bounding box center [225, 186] width 110 height 11
paste input "Core functionality for power at Transportation, when lost site cannot function"
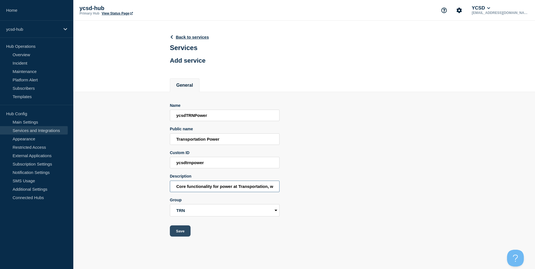
scroll to position [0, 57]
click at [186, 234] on button "Save" at bounding box center [180, 230] width 21 height 11
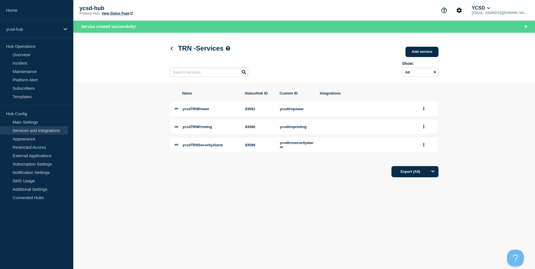
click at [415, 46] on div "TRN - Services Add service" at bounding box center [304, 48] width 269 height 17
click at [415, 50] on link "Add service" at bounding box center [421, 52] width 33 height 10
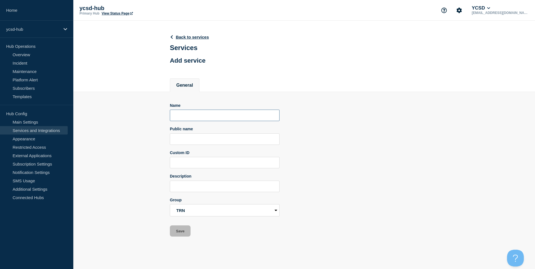
click at [214, 121] on input "Name" at bounding box center [225, 115] width 110 height 11
drag, startPoint x: 225, startPoint y: 180, endPoint x: 223, endPoint y: 187, distance: 8.0
click at [225, 178] on div "Description" at bounding box center [225, 176] width 110 height 4
click at [223, 188] on input "Description" at bounding box center [225, 186] width 110 height 11
paste input "Core functionality for Phones at Transportation, when lost site cannot call out…"
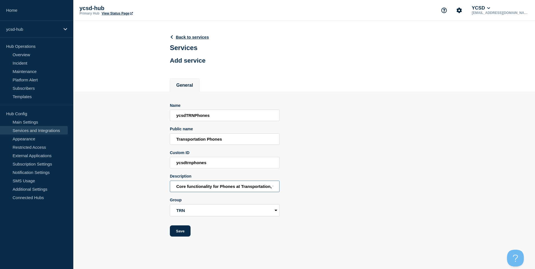
scroll to position [0, 90]
click at [183, 234] on button "Save" at bounding box center [180, 230] width 21 height 11
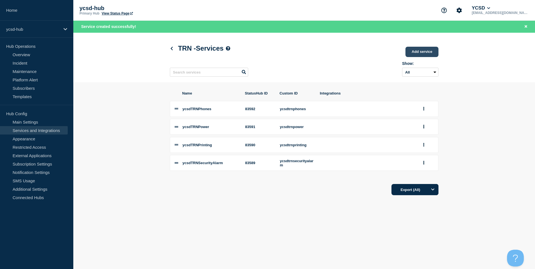
click at [425, 58] on div "Show: All Archived Non-archived" at bounding box center [304, 68] width 269 height 22
click at [428, 52] on link "Add service" at bounding box center [421, 52] width 33 height 10
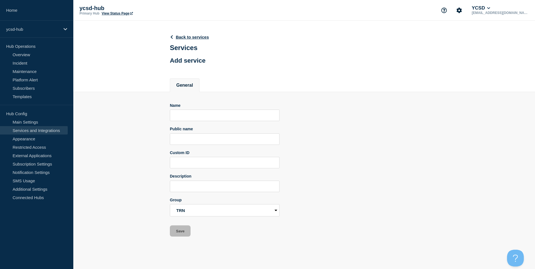
click at [221, 121] on input "Name" at bounding box center [225, 115] width 110 height 11
click at [189, 182] on div "Description" at bounding box center [225, 183] width 110 height 18
click at [190, 184] on input "Description" at bounding box center [225, 186] width 110 height 11
paste input "Core functionality for Internet at Transportation, when lost site cannot functi…"
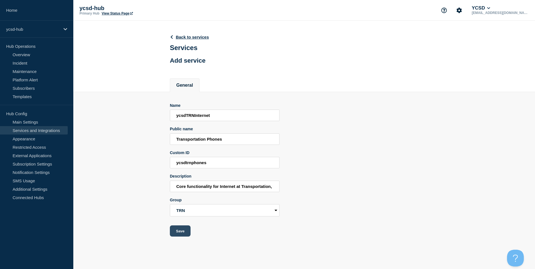
click at [183, 230] on button "Save" at bounding box center [180, 230] width 21 height 11
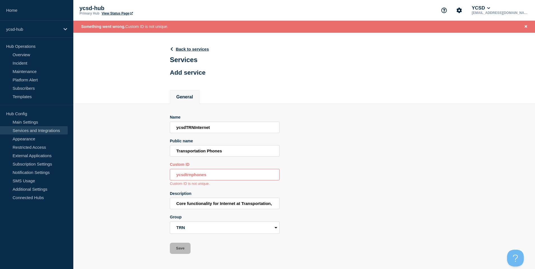
click at [234, 173] on input "ycsdtrnphones" at bounding box center [225, 174] width 110 height 11
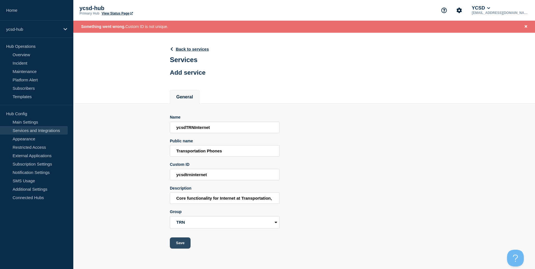
click at [180, 244] on button "Save" at bounding box center [180, 242] width 21 height 11
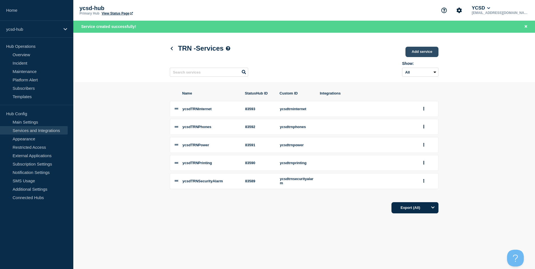
click at [416, 50] on link "Add service" at bounding box center [421, 52] width 33 height 10
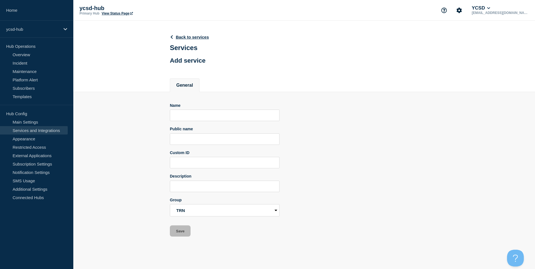
drag, startPoint x: 223, startPoint y: 133, endPoint x: 226, endPoint y: 124, distance: 9.5
click at [222, 131] on div "Public name" at bounding box center [225, 129] width 110 height 4
click at [230, 116] on input "Name" at bounding box center [225, 115] width 110 height 11
click at [238, 194] on form "Name ycsdTRNHVAC Public name Transportation HVAC Custom ID ycsdtrnhvac Descript…" at bounding box center [225, 170] width 110 height 134
click at [240, 188] on input "Description" at bounding box center [225, 186] width 110 height 11
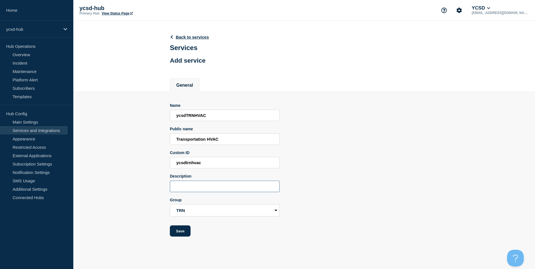
paste input "Transportation"
click at [242, 190] on input "Transportation" at bounding box center [225, 186] width 110 height 11
paste input "HVAC management and reporting systems. This is for large region or whole site o…"
click at [181, 236] on button "Save" at bounding box center [180, 230] width 21 height 11
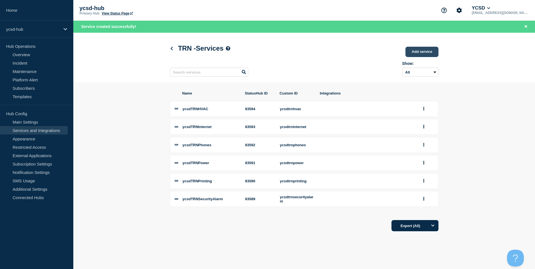
click at [425, 49] on link "Add service" at bounding box center [421, 52] width 33 height 10
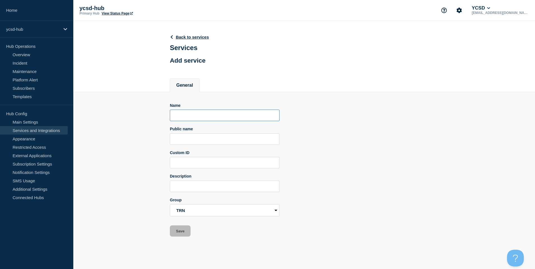
click at [217, 116] on input "Name" at bounding box center [225, 115] width 110 height 11
click at [184, 117] on input "ycsdFireAlarm" at bounding box center [225, 115] width 110 height 11
click at [187, 117] on input "ycsdFireAlarm" at bounding box center [225, 115] width 110 height 11
click at [194, 139] on input "T" at bounding box center [225, 138] width 110 height 11
drag, startPoint x: 217, startPoint y: 175, endPoint x: 219, endPoint y: 185, distance: 9.9
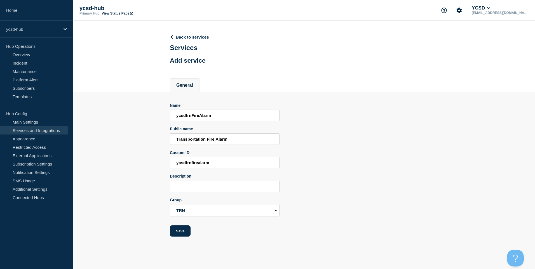
click at [218, 175] on form "Name ycsdtrnFireAlarm Public name Transportation Fire Alarm Custom ID ycsdtrnfi…" at bounding box center [225, 170] width 110 height 134
click at [218, 187] on input "Description" at bounding box center [225, 186] width 110 height 11
paste input "Transportation"
click at [252, 197] on form "Name ycsdtrnFireAlarm Public name Transportation Fire Alarm Custom ID ycsdtrnfi…" at bounding box center [225, 170] width 110 height 134
click at [253, 188] on input "Transportation" at bounding box center [225, 186] width 110 height 11
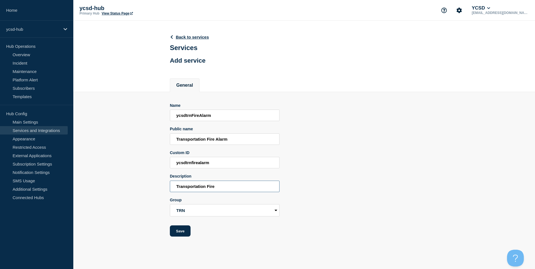
paste input "alarm management and reporting systems. This is not currently intended to repor…"
click at [185, 233] on button "Save" at bounding box center [180, 230] width 21 height 11
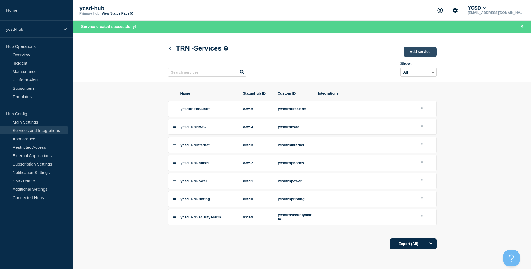
click at [419, 49] on link "Add service" at bounding box center [419, 52] width 33 height 10
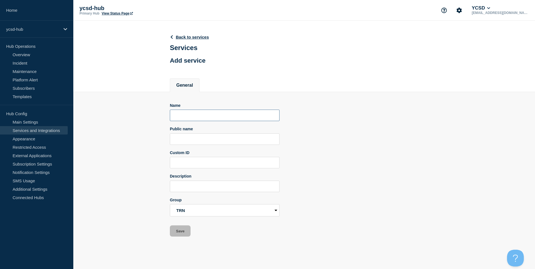
click at [202, 118] on input "Name" at bounding box center [225, 115] width 110 height 11
click at [212, 188] on input "Description" at bounding box center [225, 186] width 110 height 11
paste input "Transportation"
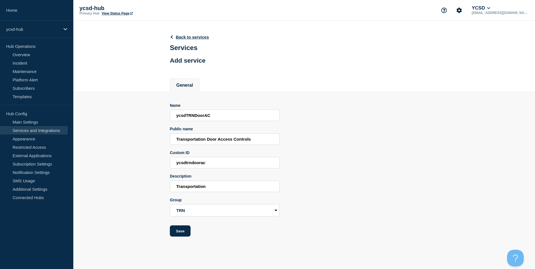
click at [243, 178] on div "Description" at bounding box center [225, 176] width 110 height 4
click at [244, 191] on input "Transportation" at bounding box center [225, 186] width 110 height 11
paste input "Door locks and access management systems"
click at [183, 230] on button "Save" at bounding box center [180, 230] width 21 height 11
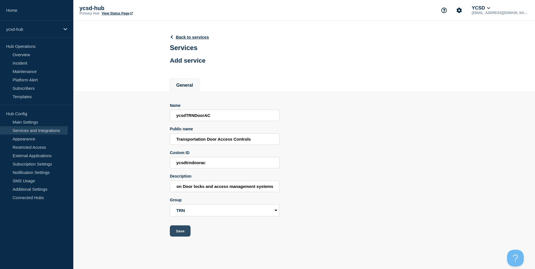
scroll to position [0, 0]
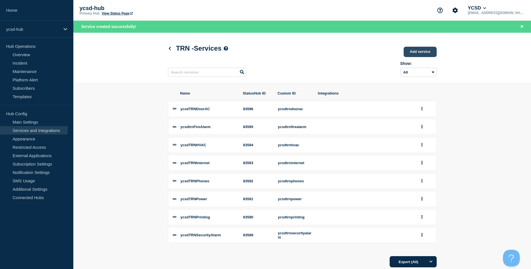
click at [421, 52] on link "Add service" at bounding box center [419, 52] width 33 height 10
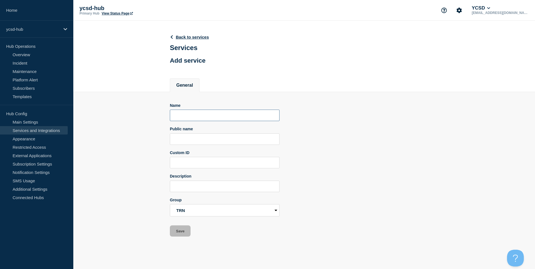
click at [203, 117] on input "Name" at bounding box center [225, 115] width 110 height 11
click at [244, 183] on input "Description" at bounding box center [225, 186] width 110 height 11
paste input "Transportation"
click at [244, 183] on input "Transportation" at bounding box center [225, 186] width 110 height 11
paste input "CCTV management and reporting services"
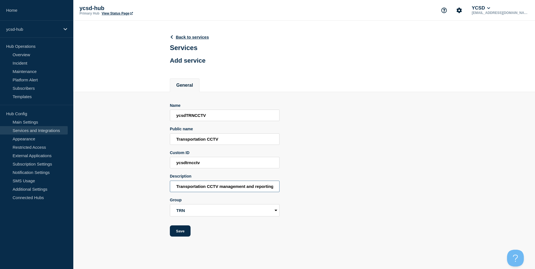
scroll to position [0, 18]
click at [176, 234] on button "Save" at bounding box center [180, 230] width 21 height 11
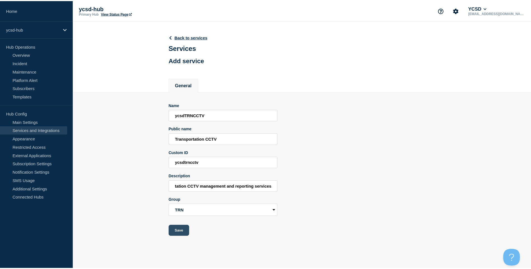
scroll to position [0, 0]
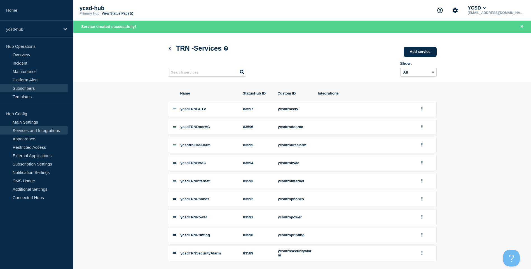
click at [30, 91] on link "Subscribers" at bounding box center [34, 88] width 68 height 8
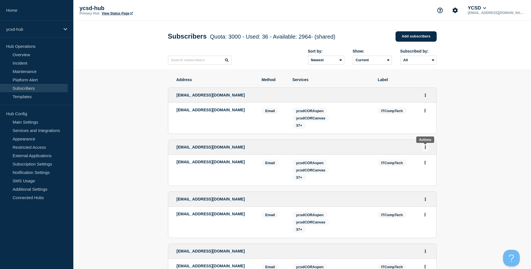
click at [423, 150] on button "Actions" at bounding box center [425, 147] width 7 height 9
click at [421, 165] on link "Edit" at bounding box center [423, 163] width 6 height 4
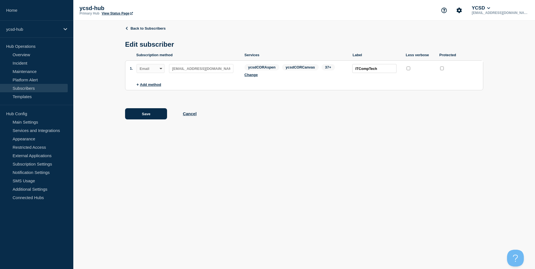
click at [256, 79] on div "ycsdCORAspen ycsdCORCanvas 37+ Change" at bounding box center [295, 71] width 102 height 15
click at [257, 74] on div "ycsdCORAspen ycsdCORCanvas 37+ Change" at bounding box center [295, 71] width 102 height 15
click at [257, 76] on button "Change" at bounding box center [250, 75] width 13 height 4
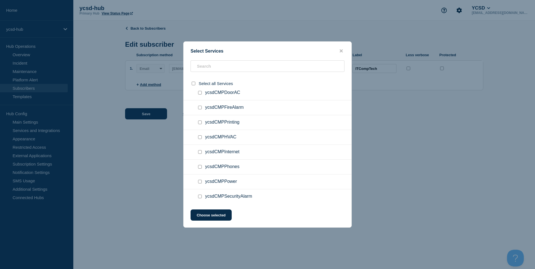
scroll to position [794, 0]
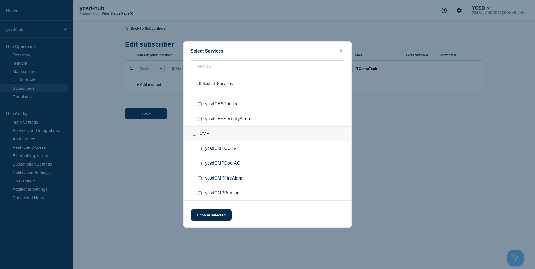
click at [194, 134] on input "CMP checkbox" at bounding box center [194, 134] width 4 height 4
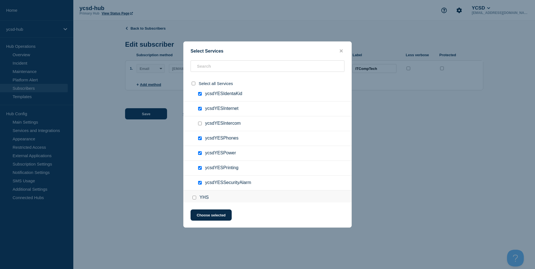
scroll to position [3758, 0]
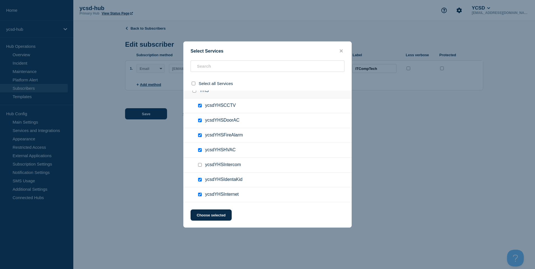
click at [200, 167] on input "ycsdYHSIntercom checkbox" at bounding box center [200, 165] width 4 height 4
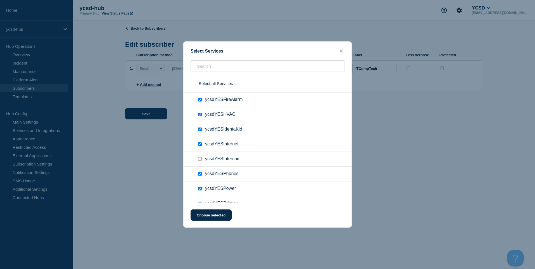
scroll to position [3569, 0]
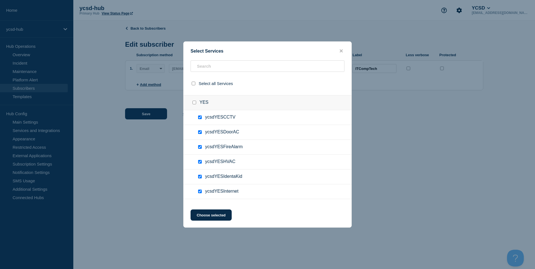
click at [194, 101] on input "YES checkbox" at bounding box center [194, 103] width 4 height 4
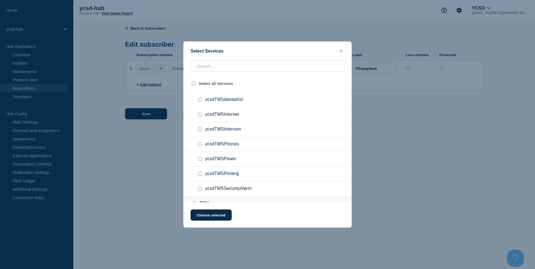
scroll to position [3177, 0]
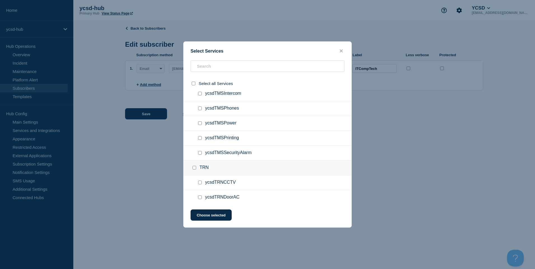
click at [195, 168] on input "TRN checkbox" at bounding box center [194, 168] width 4 height 4
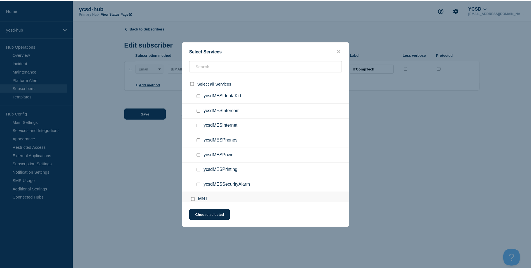
scroll to position [1790, 0]
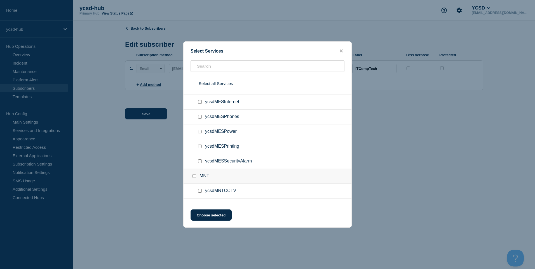
click at [194, 175] on input "MNT checkbox" at bounding box center [194, 176] width 4 height 4
click at [215, 212] on button "Choose selected" at bounding box center [211, 215] width 41 height 11
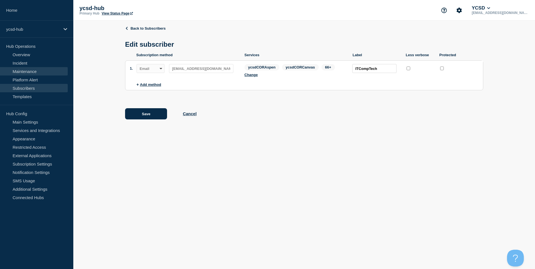
click at [29, 69] on link "Maintenance" at bounding box center [34, 71] width 68 height 8
click at [32, 63] on link "Incident" at bounding box center [34, 63] width 68 height 8
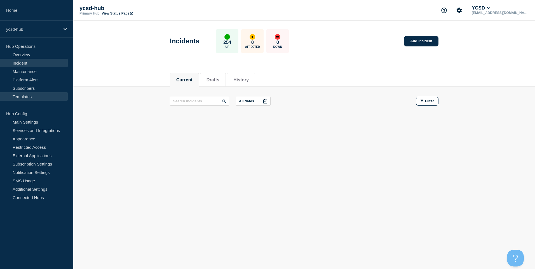
click at [37, 97] on link "Templates" at bounding box center [34, 96] width 68 height 8
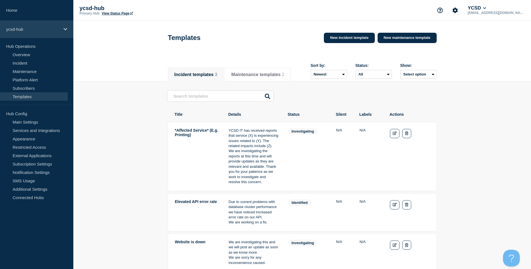
click at [53, 29] on p "ycsd-hub" at bounding box center [33, 29] width 54 height 5
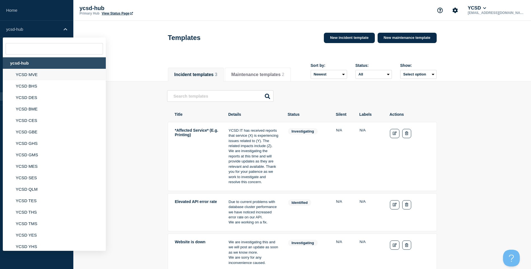
click at [41, 75] on li "YCSD MVE" at bounding box center [54, 74] width 103 height 11
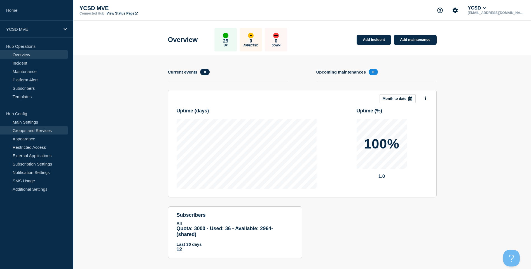
click at [37, 131] on link "Groups and Services" at bounding box center [34, 130] width 68 height 8
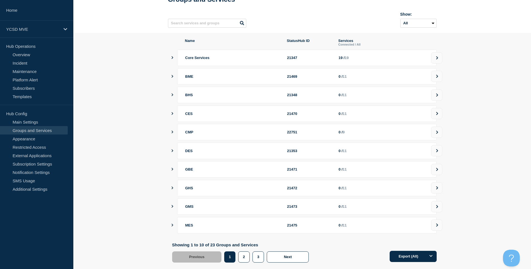
scroll to position [50, 0]
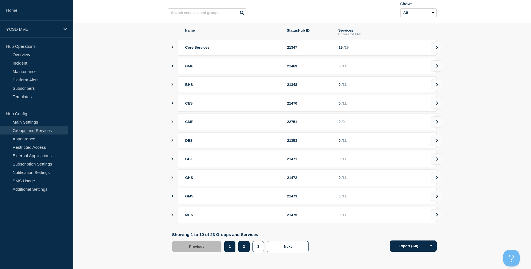
click at [244, 246] on button "2" at bounding box center [243, 246] width 11 height 11
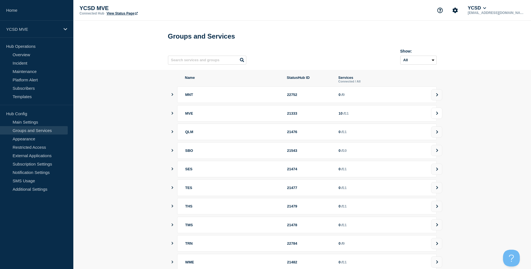
click at [437, 115] on icon at bounding box center [437, 113] width 2 height 3
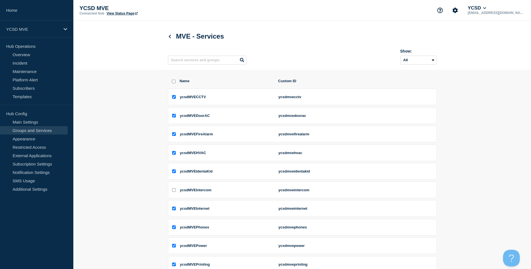
click at [174, 83] on input "select all checkbox" at bounding box center [174, 82] width 4 height 4
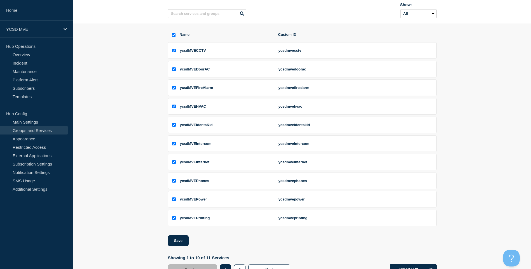
scroll to position [71, 0]
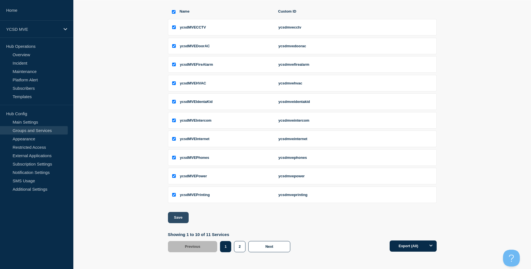
click at [177, 220] on button "Save" at bounding box center [178, 217] width 21 height 11
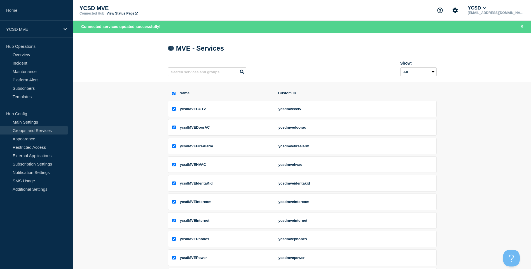
click at [169, 48] on icon at bounding box center [169, 48] width 2 height 4
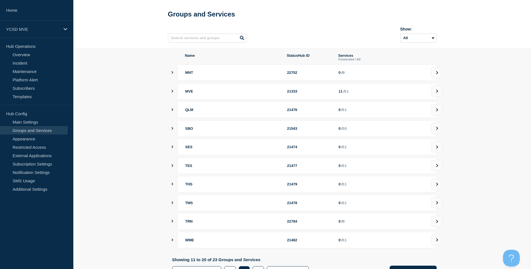
scroll to position [50, 0]
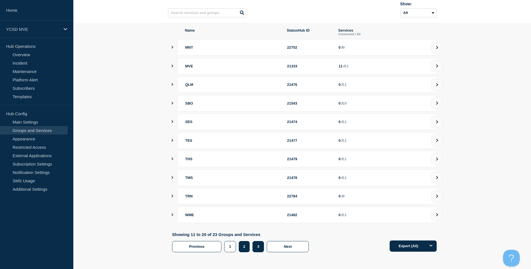
click at [254, 244] on button "3" at bounding box center [257, 246] width 11 height 11
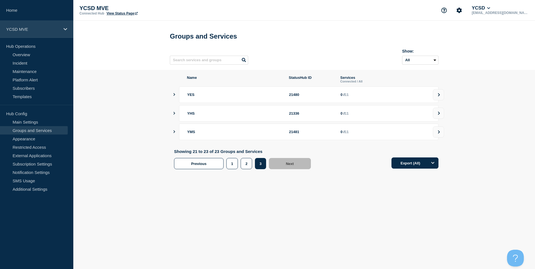
click at [24, 26] on div "YCSD MVE" at bounding box center [36, 29] width 73 height 17
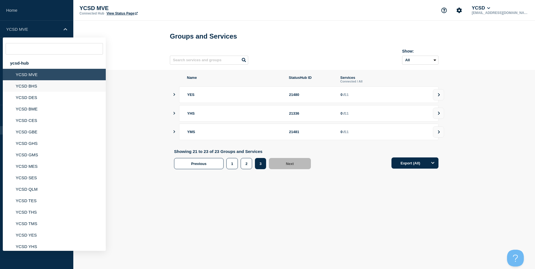
click at [32, 88] on li "YCSD BHS" at bounding box center [54, 85] width 103 height 11
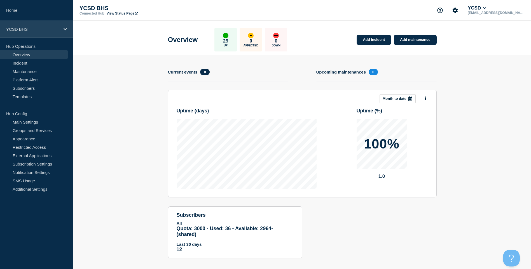
click at [52, 33] on div "YCSD BHS" at bounding box center [36, 29] width 73 height 17
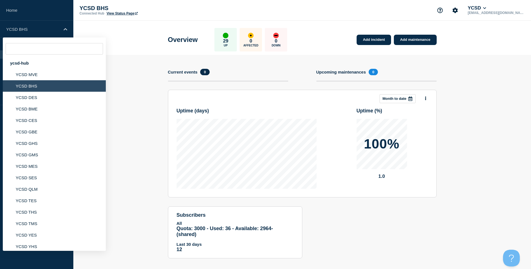
click at [130, 60] on section "Add incident Add maintenance Current events 0 Upcoming maintenances 0 This mont…" at bounding box center [301, 161] width 457 height 212
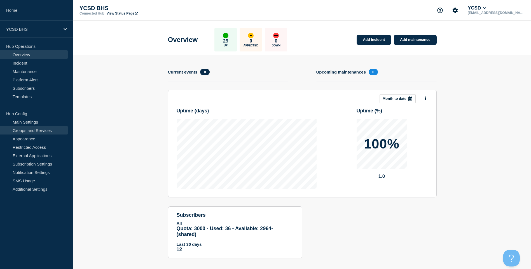
click at [28, 130] on link "Groups and Services" at bounding box center [34, 130] width 68 height 8
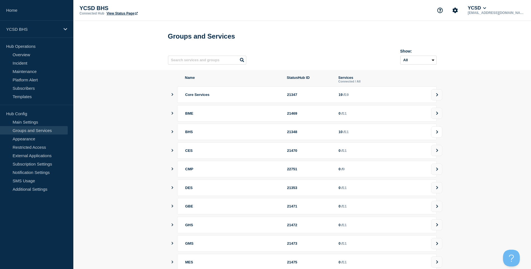
click at [441, 136] on button at bounding box center [436, 131] width 11 height 11
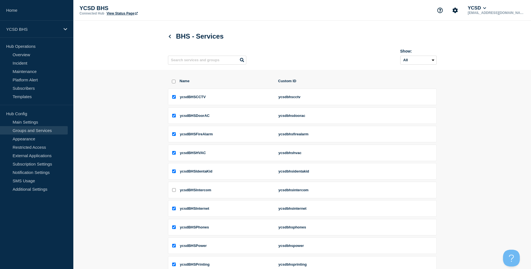
click at [172, 83] on input "select all checkbox" at bounding box center [174, 82] width 4 height 4
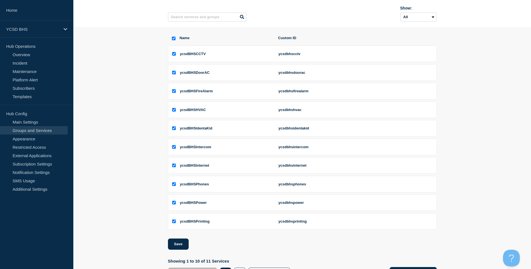
scroll to position [71, 0]
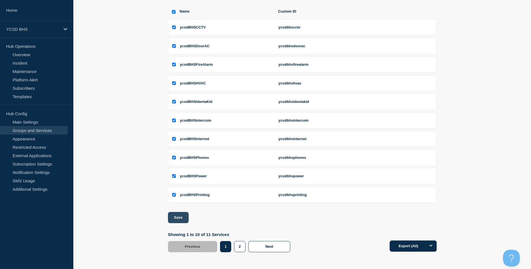
click at [176, 215] on button "Save" at bounding box center [178, 217] width 21 height 11
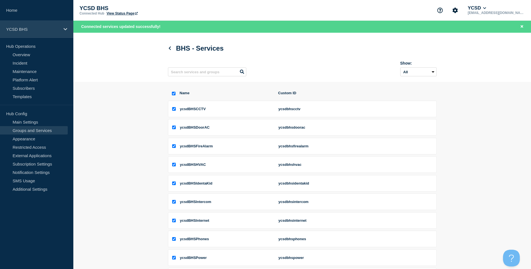
click at [64, 25] on div "YCSD BHS" at bounding box center [36, 29] width 73 height 17
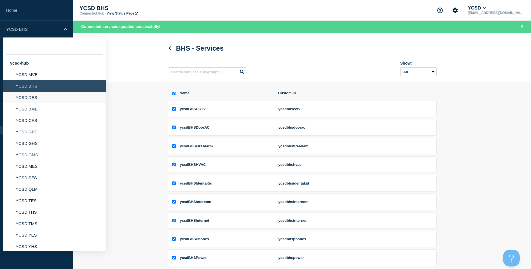
click at [52, 99] on li "YCSD DES" at bounding box center [54, 97] width 103 height 11
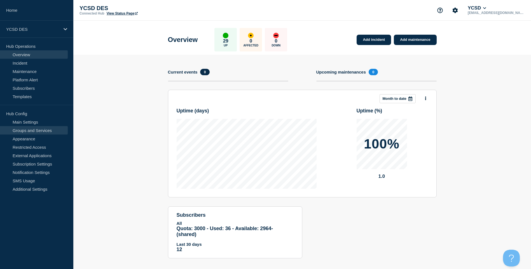
click at [31, 129] on link "Groups and Services" at bounding box center [34, 130] width 68 height 8
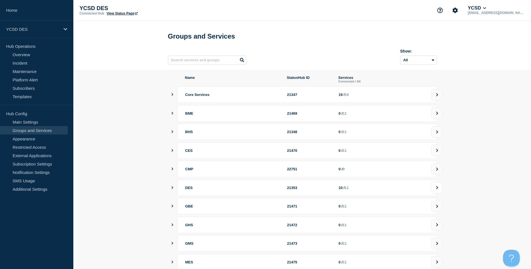
click at [440, 191] on button at bounding box center [436, 187] width 11 height 11
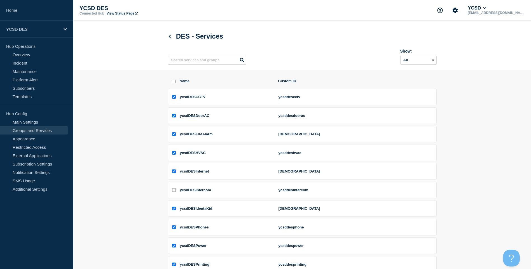
click at [174, 80] on div "Name Custom ID ycsdDESCCTV ycsddescctv ycsdDESDoorAC ycsddesdoorac ycsdDESFireA…" at bounding box center [302, 200] width 269 height 260
click at [174, 83] on input "select all checkbox" at bounding box center [174, 82] width 4 height 4
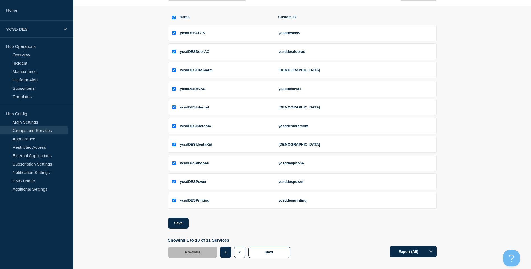
scroll to position [71, 0]
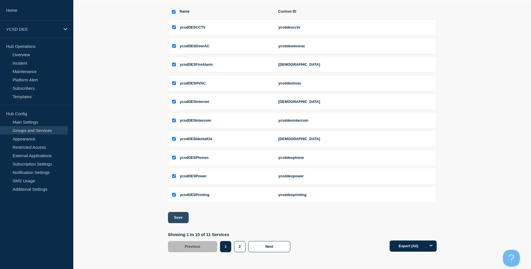
click at [186, 214] on button "Save" at bounding box center [178, 217] width 21 height 11
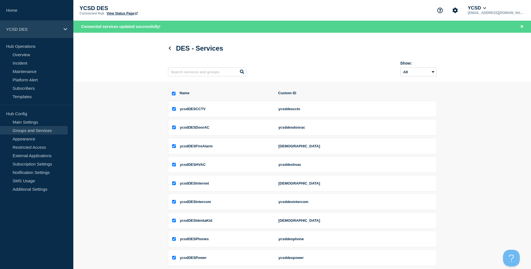
click at [62, 30] on div "YCSD DES" at bounding box center [36, 29] width 73 height 17
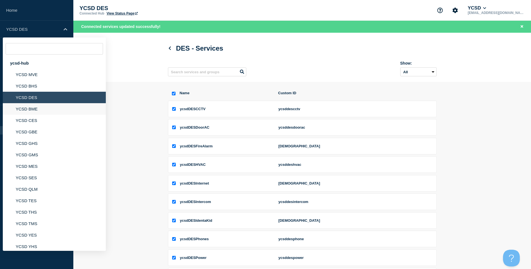
click at [55, 111] on li "YCSD BME" at bounding box center [54, 108] width 103 height 11
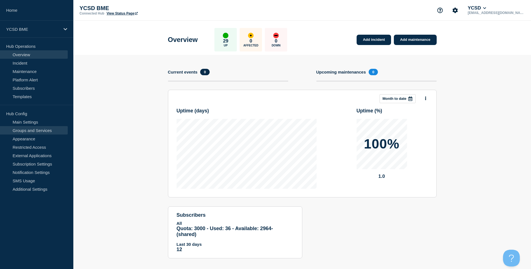
click at [46, 134] on link "Groups and Services" at bounding box center [34, 130] width 68 height 8
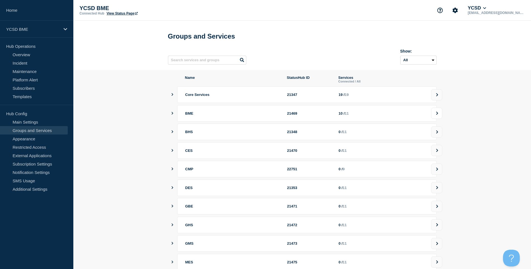
drag, startPoint x: 443, startPoint y: 119, endPoint x: 436, endPoint y: 120, distance: 7.1
click at [436, 120] on section "Name StatusHub ID Services Connected / All Core Services 21347 19 / 19 BME 2146…" at bounding box center [301, 189] width 457 height 238
drag, startPoint x: 436, startPoint y: 120, endPoint x: 433, endPoint y: 121, distance: 2.9
click at [433, 119] on button at bounding box center [436, 113] width 11 height 11
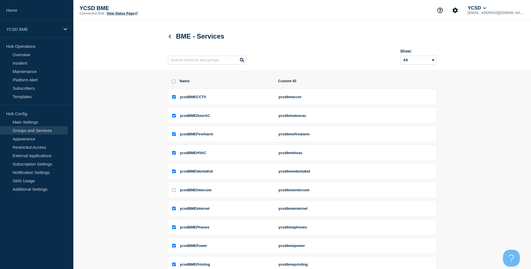
click at [173, 85] on div "Name Custom ID" at bounding box center [302, 84] width 269 height 10
click at [173, 83] on input "select all checkbox" at bounding box center [174, 82] width 4 height 4
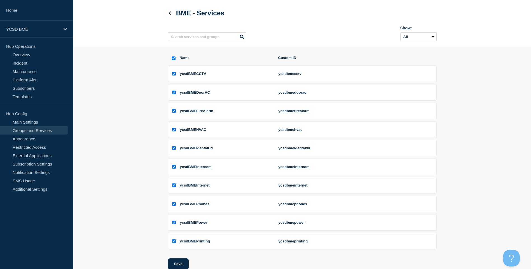
scroll to position [71, 0]
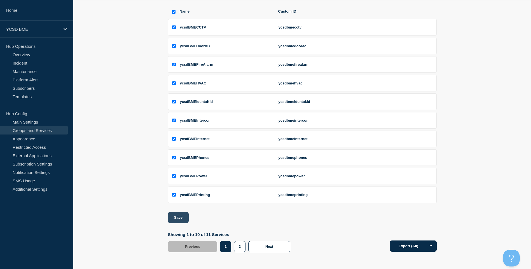
click at [176, 219] on button "Save" at bounding box center [178, 217] width 21 height 11
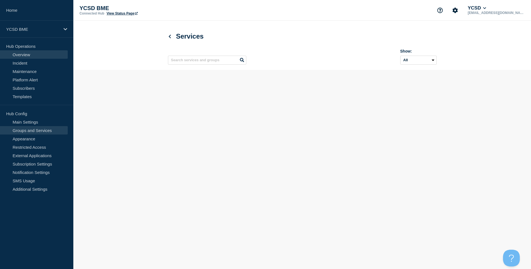
scroll to position [0, 0]
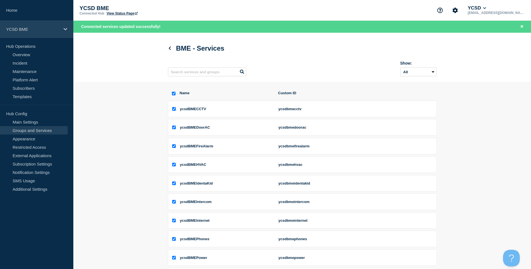
click at [44, 28] on p "YCSD BME" at bounding box center [33, 29] width 54 height 5
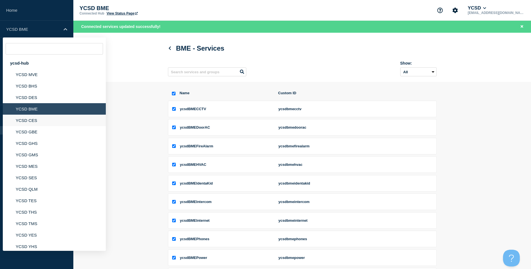
click at [44, 121] on li "YCSD CES" at bounding box center [54, 120] width 103 height 11
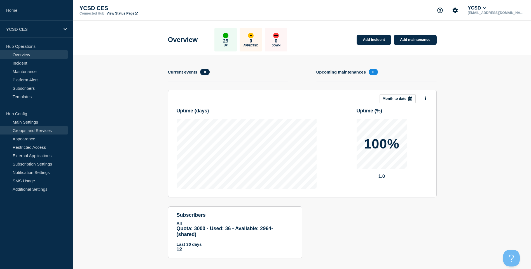
click at [23, 133] on link "Groups and Services" at bounding box center [34, 130] width 68 height 8
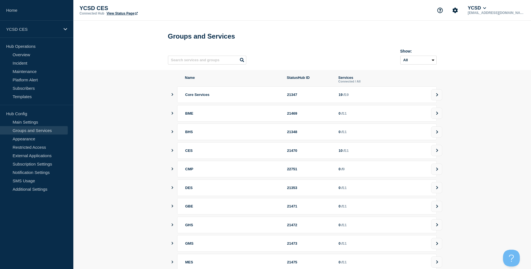
click at [428, 150] on div "CES 21470 10 / 11" at bounding box center [306, 150] width 259 height 17
click at [433, 153] on button at bounding box center [436, 150] width 11 height 11
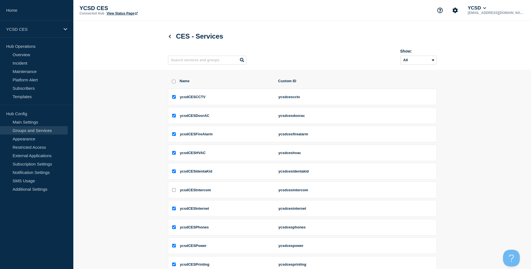
click at [175, 83] on div "Name Custom ID" at bounding box center [302, 84] width 269 height 10
click at [175, 83] on input "select all checkbox" at bounding box center [174, 82] width 4 height 4
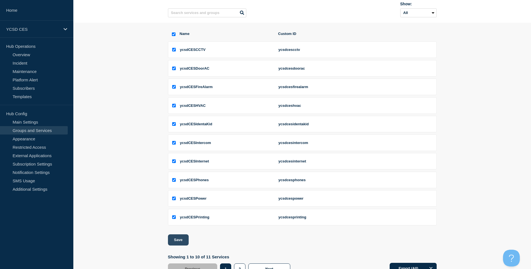
scroll to position [71, 0]
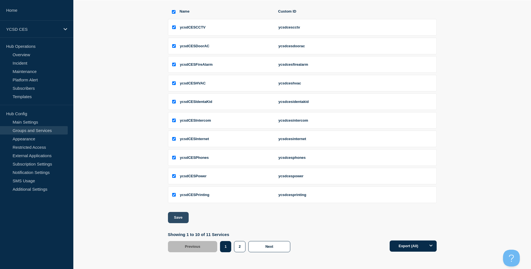
click at [183, 220] on button "Save" at bounding box center [178, 217] width 21 height 11
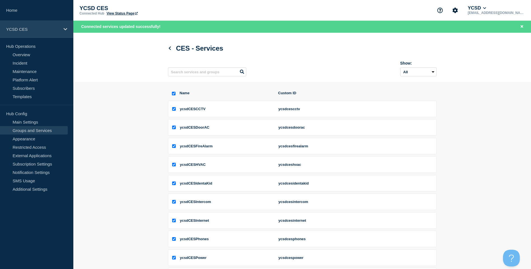
click at [61, 29] on div "YCSD CES" at bounding box center [36, 29] width 73 height 17
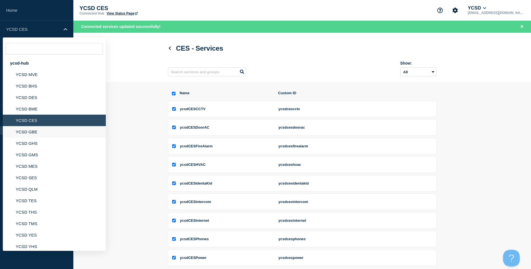
click at [46, 134] on li "YCSD GBE" at bounding box center [54, 131] width 103 height 11
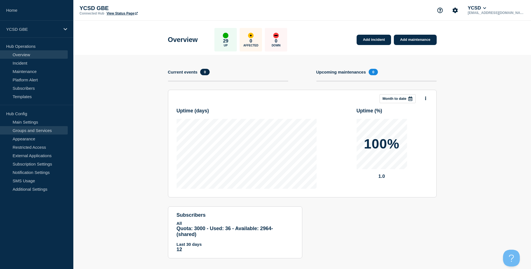
click at [41, 131] on link "Groups and Services" at bounding box center [34, 130] width 68 height 8
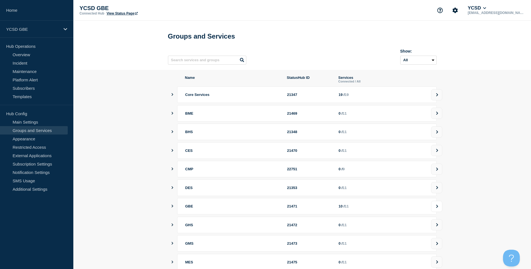
click at [438, 208] on icon at bounding box center [437, 206] width 4 height 3
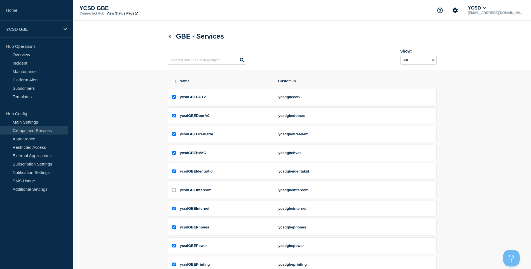
click at [171, 84] on div at bounding box center [172, 81] width 2 height 5
click at [172, 83] on input "select all checkbox" at bounding box center [174, 82] width 4 height 4
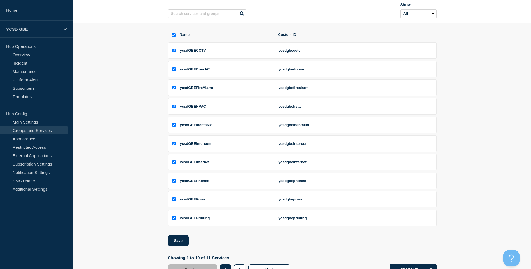
scroll to position [71, 0]
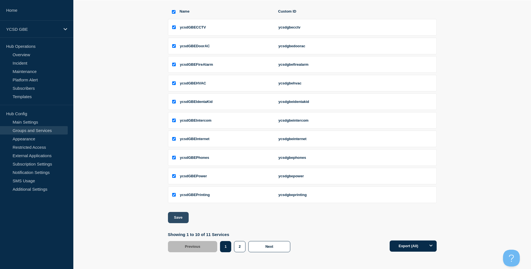
click at [184, 222] on button "Save" at bounding box center [178, 217] width 21 height 11
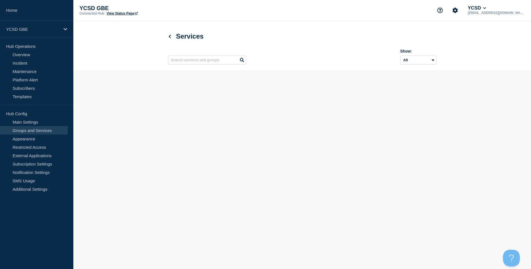
scroll to position [0, 0]
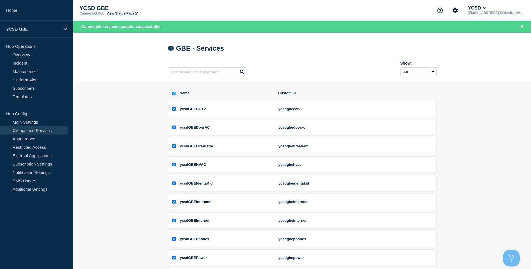
click at [170, 50] on icon at bounding box center [169, 48] width 2 height 4
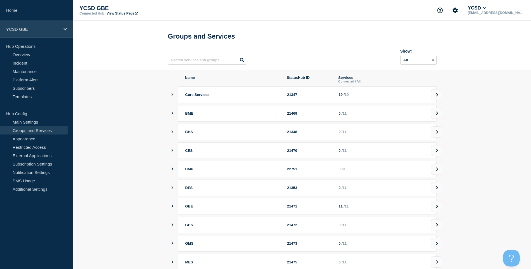
click at [55, 31] on p "YCSD GBE" at bounding box center [33, 29] width 54 height 5
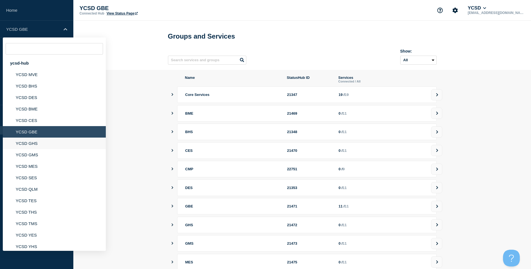
click at [50, 143] on li "YCSD GHS" at bounding box center [54, 143] width 103 height 11
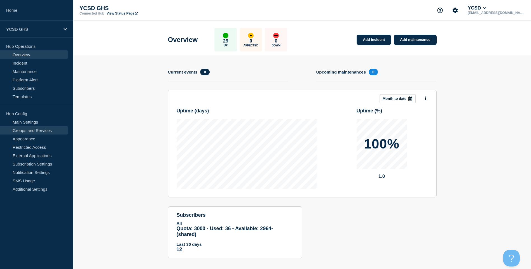
click at [46, 133] on link "Groups and Services" at bounding box center [34, 130] width 68 height 8
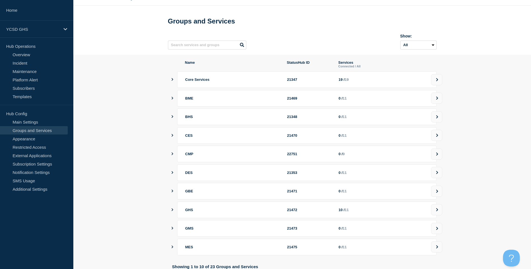
scroll to position [28, 0]
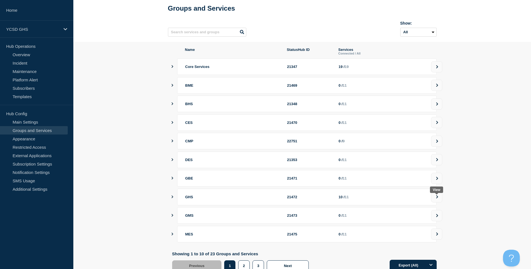
click at [435, 202] on button at bounding box center [436, 196] width 11 height 11
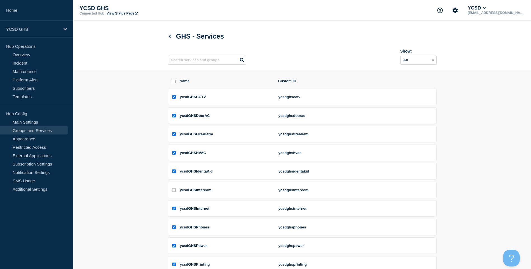
click at [172, 83] on input "select all checkbox" at bounding box center [174, 82] width 4 height 4
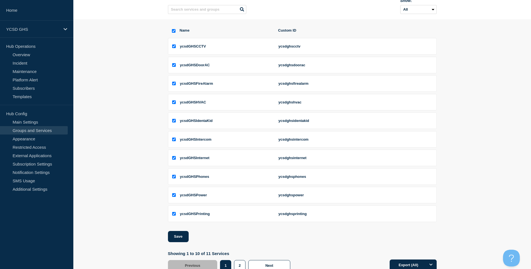
scroll to position [71, 0]
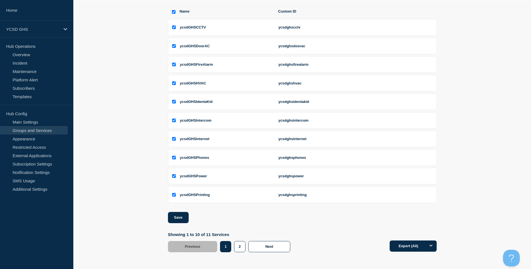
drag, startPoint x: 185, startPoint y: 232, endPoint x: 183, endPoint y: 227, distance: 6.0
click at [185, 232] on p "Showing 1 to 10 of 11 Services" at bounding box center [230, 234] width 125 height 5
click at [178, 220] on button "Save" at bounding box center [178, 217] width 21 height 11
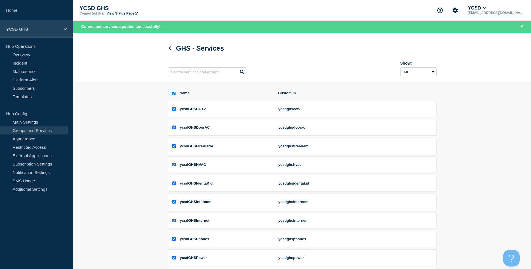
click at [47, 30] on p "YCSD GHS" at bounding box center [33, 29] width 54 height 5
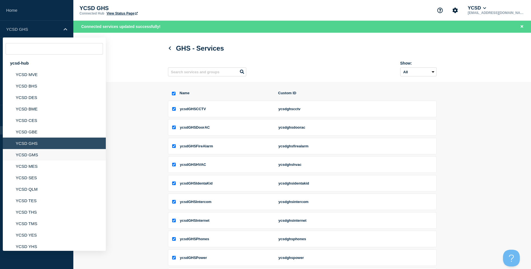
click at [55, 152] on li "YCSD GMS" at bounding box center [54, 154] width 103 height 11
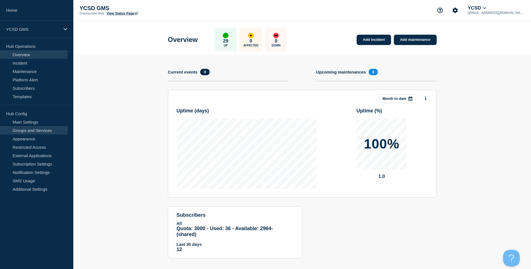
click at [55, 131] on link "Groups and Services" at bounding box center [34, 130] width 68 height 8
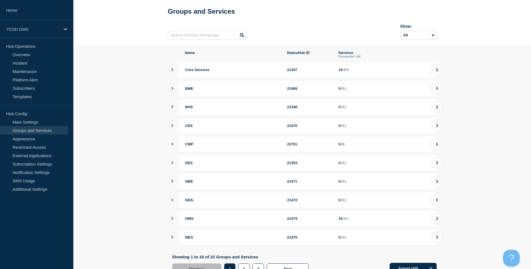
scroll to position [50, 0]
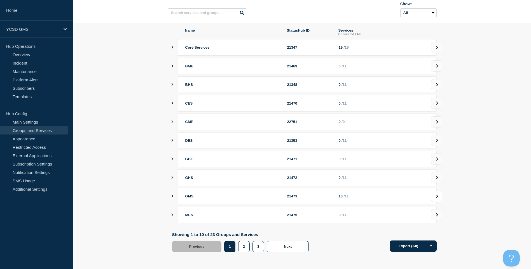
click at [437, 195] on icon at bounding box center [437, 196] width 4 height 3
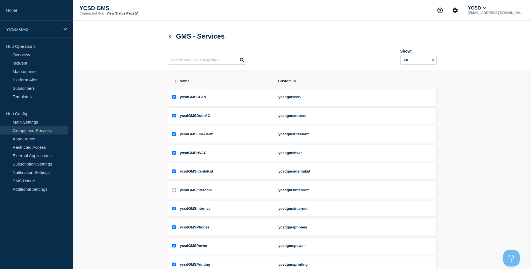
click at [173, 82] on input "select all checkbox" at bounding box center [174, 82] width 4 height 4
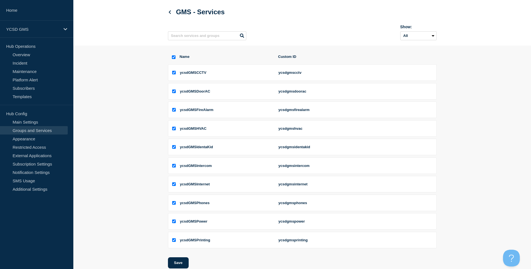
scroll to position [71, 0]
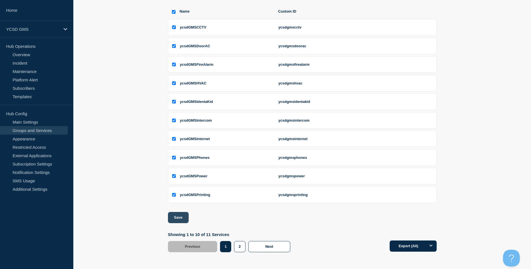
click at [182, 217] on button "Save" at bounding box center [178, 217] width 21 height 11
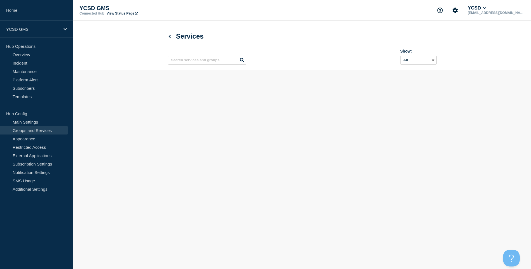
scroll to position [0, 0]
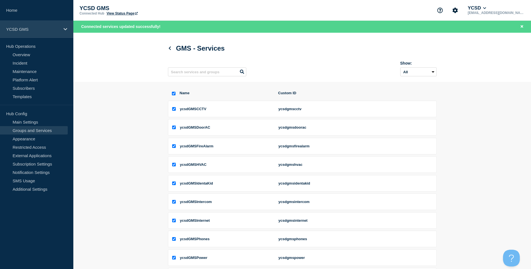
click at [57, 31] on p "YCSD GMS" at bounding box center [33, 29] width 54 height 5
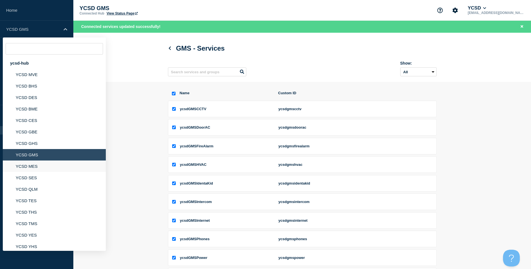
click at [48, 164] on li "YCSD MES" at bounding box center [54, 166] width 103 height 11
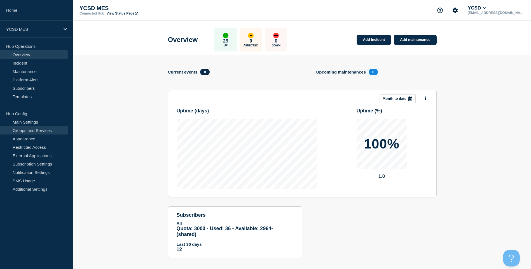
click at [58, 132] on link "Groups and Services" at bounding box center [34, 130] width 68 height 8
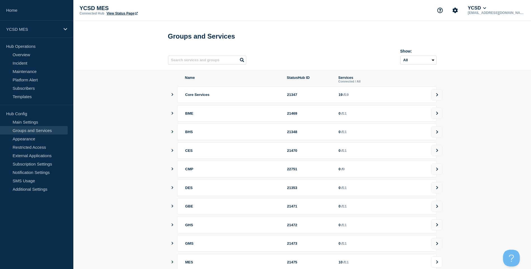
click at [437, 264] on icon at bounding box center [437, 261] width 4 height 3
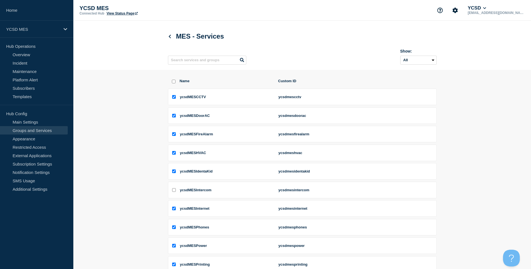
click at [174, 82] on input "select all checkbox" at bounding box center [174, 82] width 4 height 4
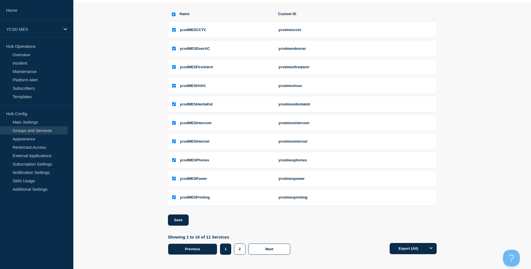
scroll to position [71, 0]
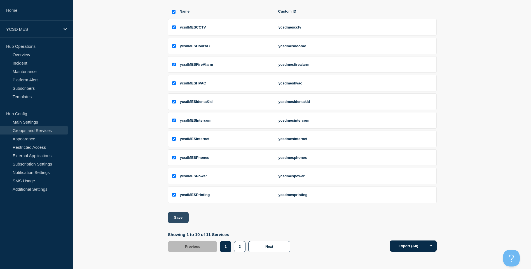
click at [182, 218] on button "Save" at bounding box center [178, 217] width 21 height 11
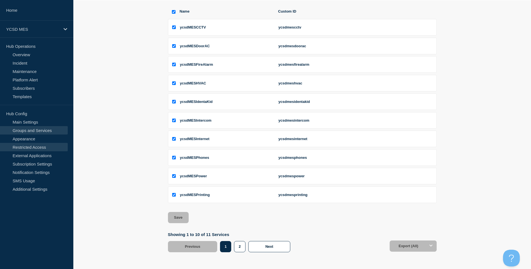
scroll to position [0, 0]
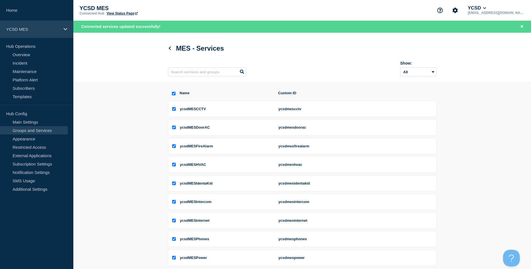
click at [57, 29] on p "YCSD MES" at bounding box center [33, 29] width 54 height 5
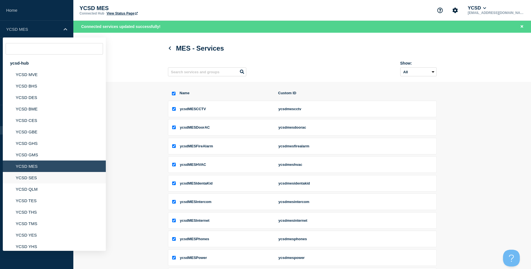
click at [37, 182] on li "YCSD SES" at bounding box center [54, 177] width 103 height 11
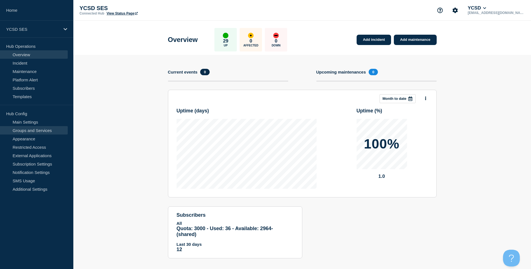
click at [39, 130] on link "Groups and Services" at bounding box center [34, 130] width 68 height 8
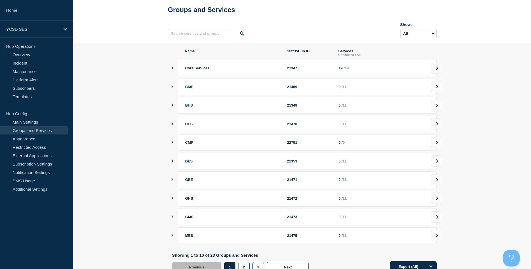
scroll to position [50, 0]
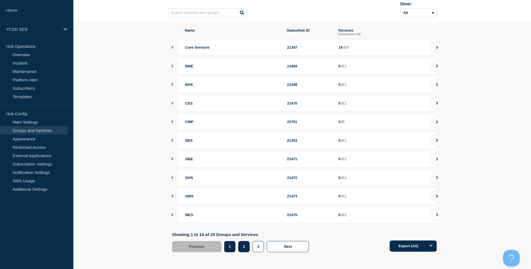
click at [243, 247] on button "2" at bounding box center [243, 246] width 11 height 11
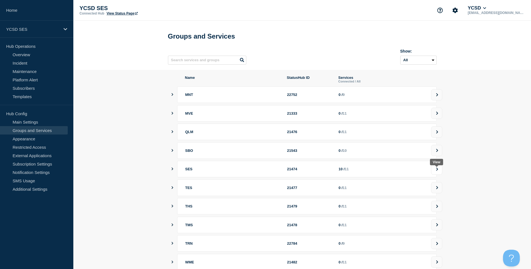
click at [436, 171] on icon at bounding box center [437, 169] width 4 height 3
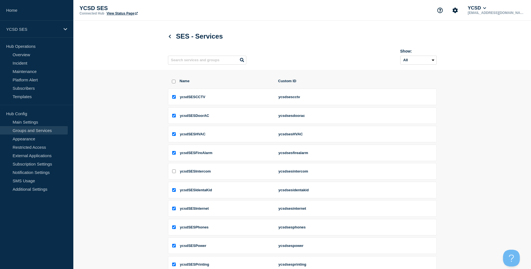
click at [172, 83] on input "select all checkbox" at bounding box center [174, 82] width 4 height 4
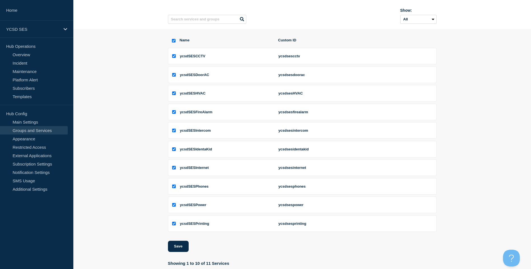
scroll to position [71, 0]
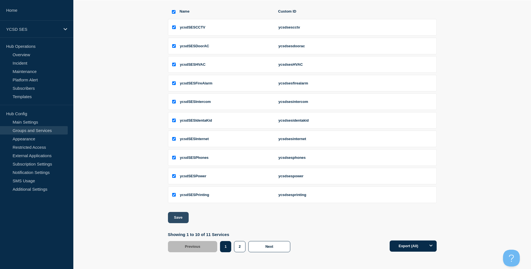
click at [183, 213] on button "Save" at bounding box center [178, 217] width 21 height 11
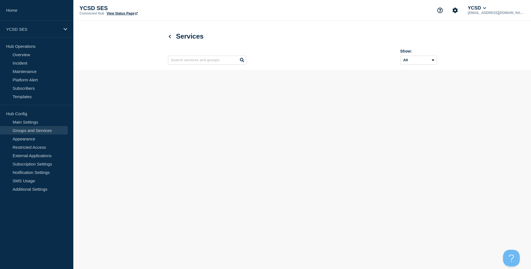
scroll to position [0, 0]
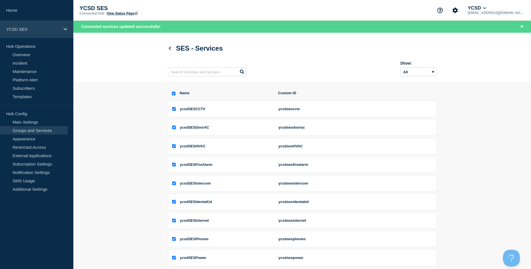
click at [53, 35] on div "YCSD SES" at bounding box center [36, 29] width 73 height 17
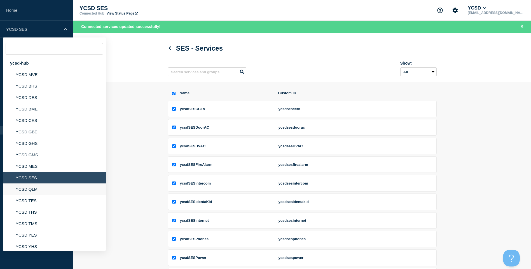
click at [43, 193] on li "YCSD QLM" at bounding box center [54, 189] width 103 height 11
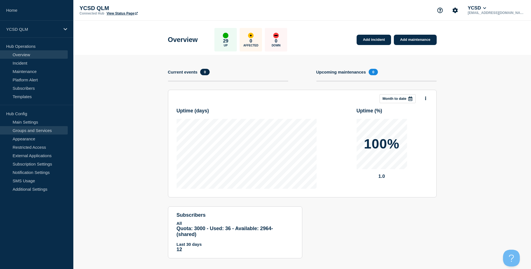
click at [49, 129] on link "Groups and Services" at bounding box center [34, 130] width 68 height 8
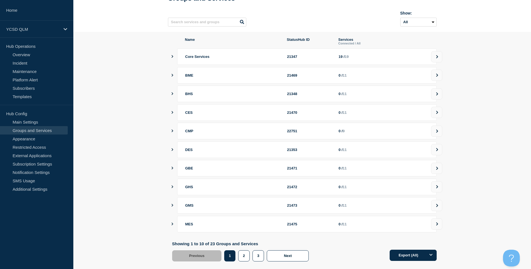
scroll to position [50, 0]
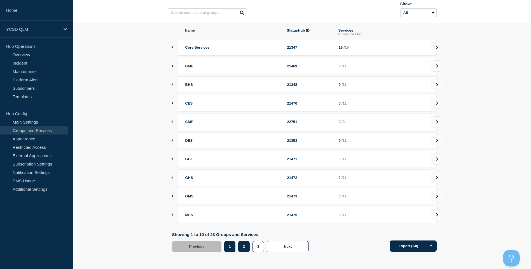
click at [248, 249] on button "2" at bounding box center [243, 246] width 11 height 11
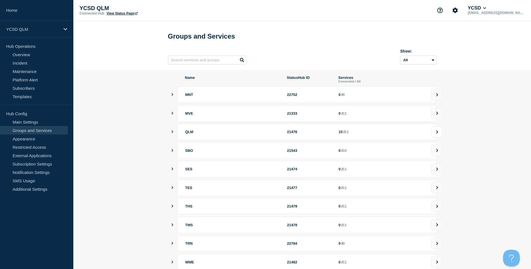
click at [435, 134] on icon at bounding box center [437, 131] width 4 height 3
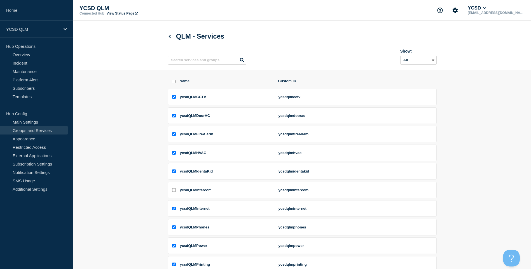
click at [170, 82] on div "Name Custom ID" at bounding box center [302, 84] width 269 height 10
click at [174, 83] on input "select all checkbox" at bounding box center [174, 82] width 4 height 4
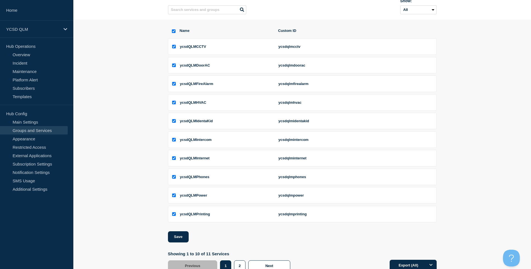
scroll to position [71, 0]
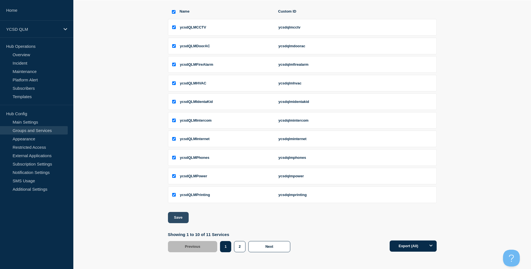
click at [184, 216] on button "Save" at bounding box center [178, 217] width 21 height 11
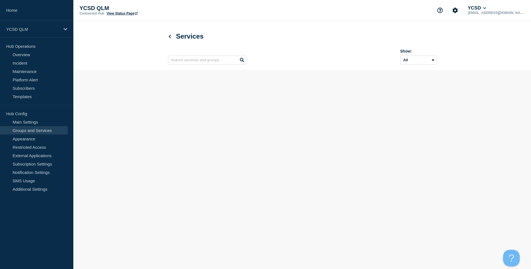
scroll to position [0, 0]
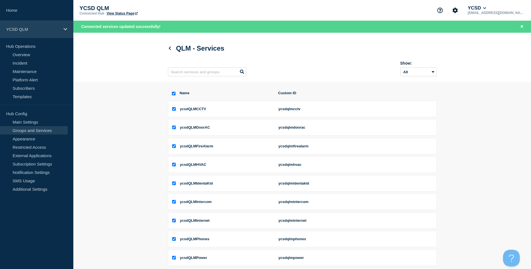
click at [44, 32] on div "YCSD QLM" at bounding box center [36, 29] width 73 height 17
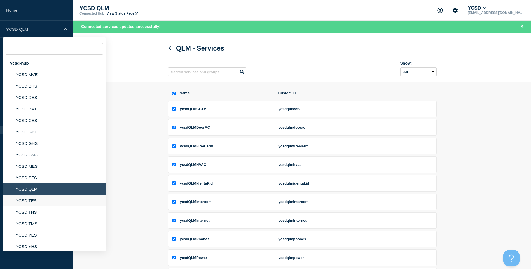
click at [41, 199] on li "YCSD TES" at bounding box center [54, 200] width 103 height 11
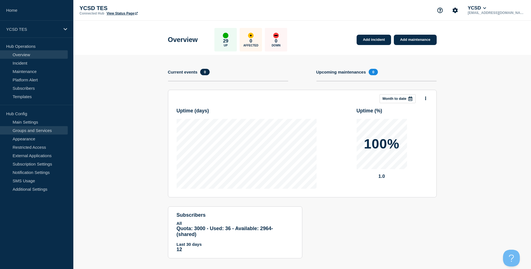
click at [35, 129] on link "Groups and Services" at bounding box center [34, 130] width 68 height 8
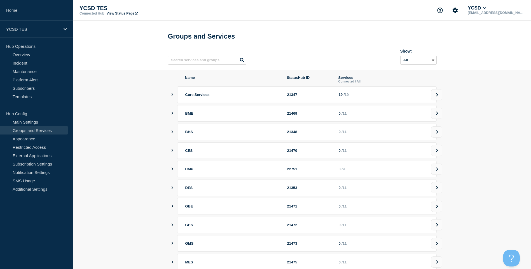
scroll to position [50, 0]
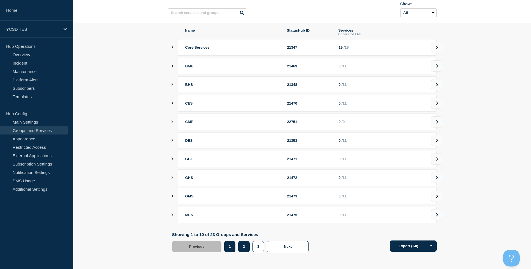
click at [245, 245] on button "2" at bounding box center [243, 246] width 11 height 11
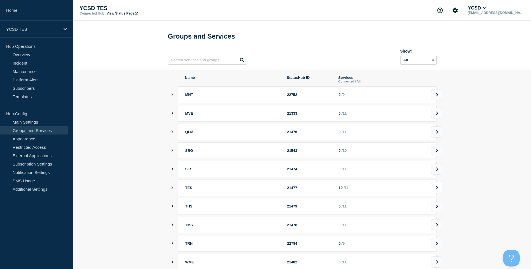
click at [440, 193] on button at bounding box center [436, 187] width 11 height 11
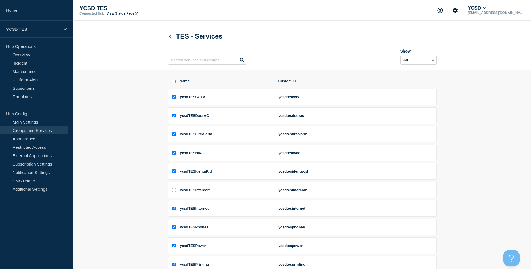
click at [172, 84] on div at bounding box center [172, 81] width 2 height 5
click at [173, 83] on input "select all checkbox" at bounding box center [174, 82] width 4 height 4
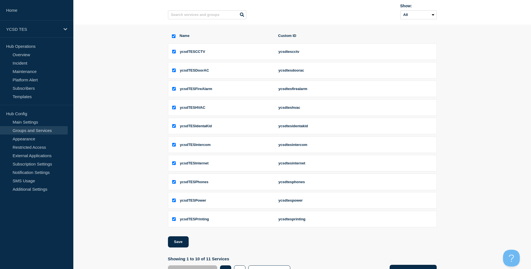
scroll to position [71, 0]
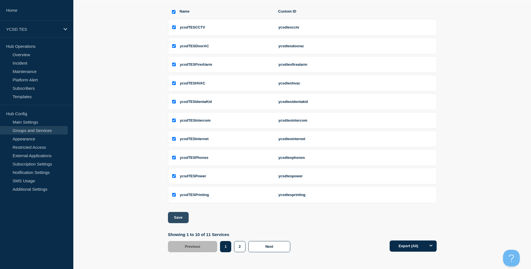
click at [172, 219] on button "Save" at bounding box center [178, 217] width 21 height 11
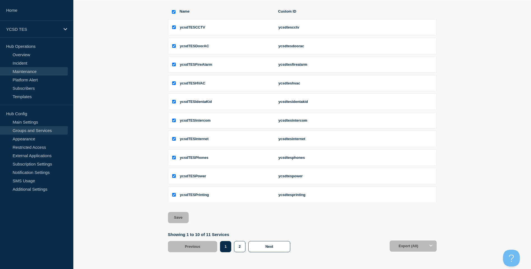
scroll to position [0, 0]
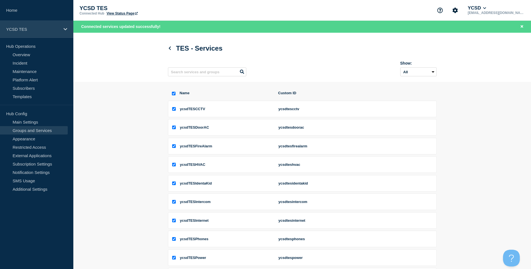
click at [42, 34] on div "YCSD TES" at bounding box center [36, 29] width 73 height 17
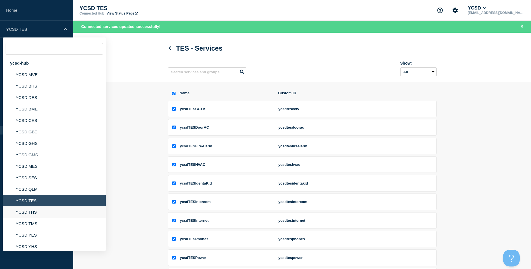
click at [58, 210] on li "YCSD THS" at bounding box center [54, 211] width 103 height 11
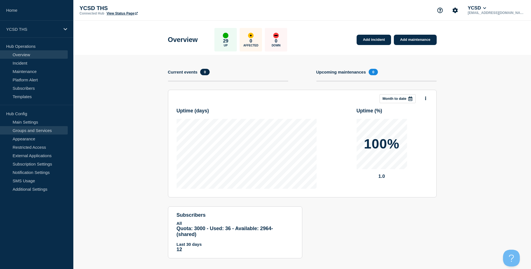
click at [39, 131] on link "Groups and Services" at bounding box center [34, 130] width 68 height 8
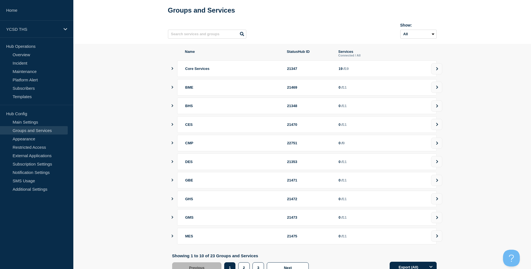
scroll to position [50, 0]
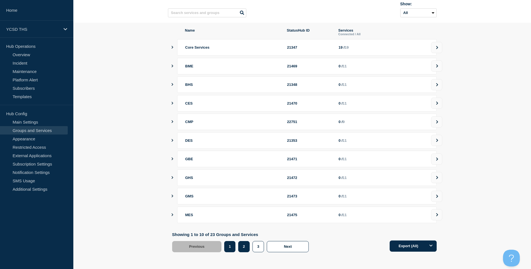
click at [244, 244] on button "2" at bounding box center [243, 246] width 11 height 11
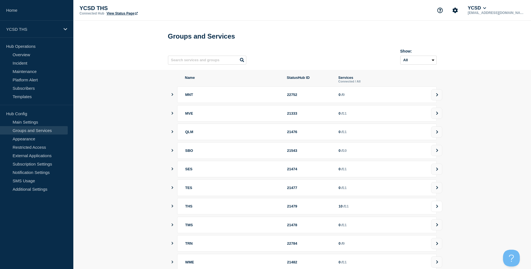
click at [433, 211] on button at bounding box center [436, 206] width 11 height 11
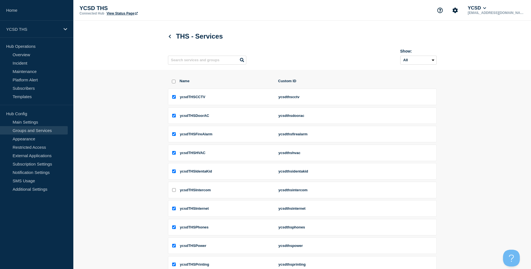
click at [171, 83] on div at bounding box center [172, 81] width 2 height 5
click at [172, 83] on input "select all checkbox" at bounding box center [174, 82] width 4 height 4
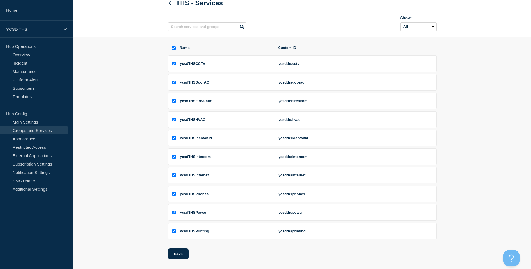
scroll to position [71, 0]
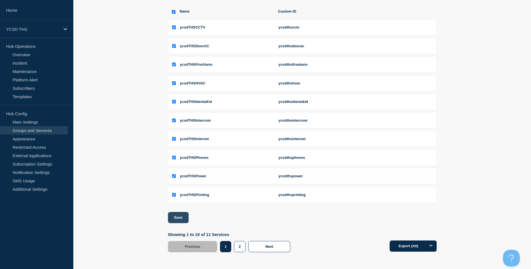
click at [177, 216] on button "Save" at bounding box center [178, 217] width 21 height 11
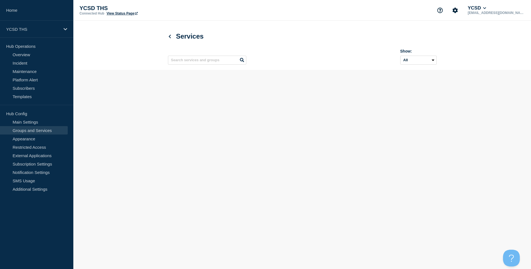
scroll to position [0, 0]
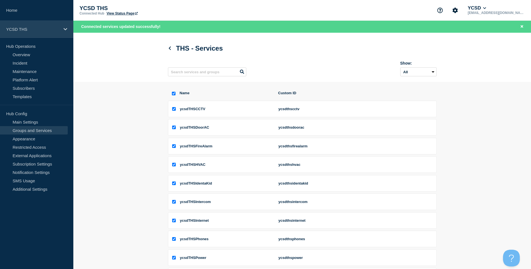
click at [64, 31] on icon at bounding box center [66, 29] width 4 height 4
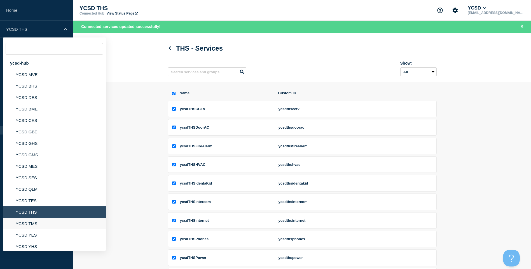
click at [66, 222] on li "YCSD TMS" at bounding box center [54, 223] width 103 height 11
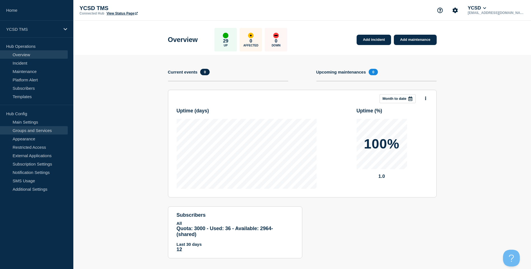
click at [50, 133] on link "Groups and Services" at bounding box center [34, 130] width 68 height 8
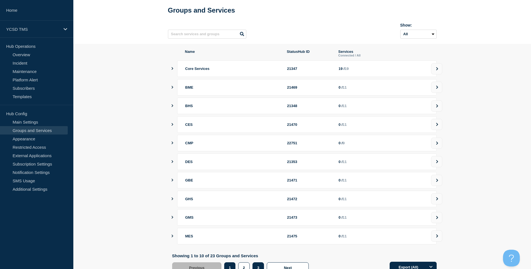
scroll to position [50, 0]
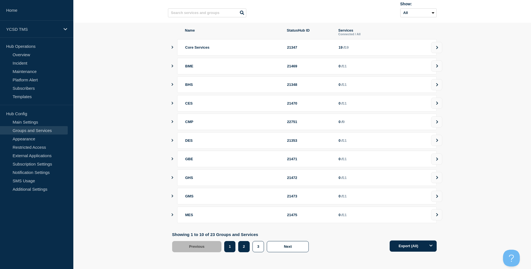
click at [245, 246] on button "2" at bounding box center [243, 246] width 11 height 11
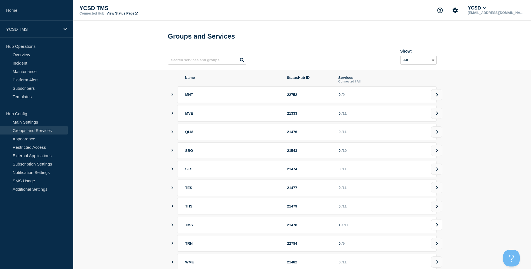
click at [440, 231] on button at bounding box center [436, 224] width 11 height 11
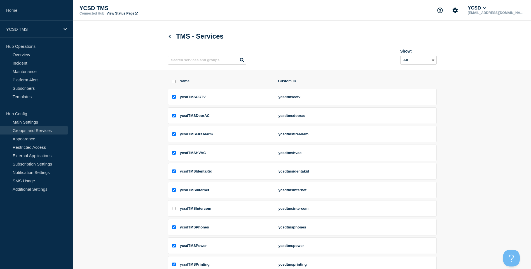
click at [171, 83] on div at bounding box center [172, 81] width 2 height 5
click at [173, 83] on input "select all checkbox" at bounding box center [174, 82] width 4 height 4
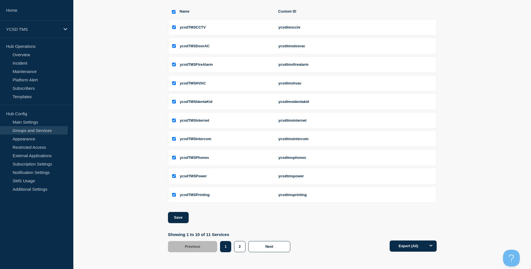
scroll to position [71, 0]
click at [185, 221] on button "Save" at bounding box center [178, 217] width 21 height 11
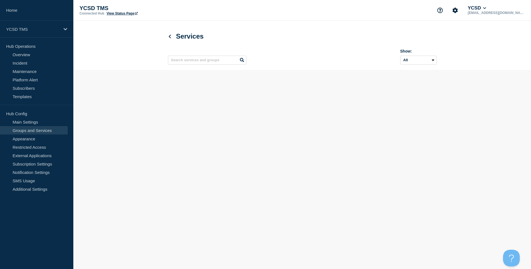
scroll to position [0, 0]
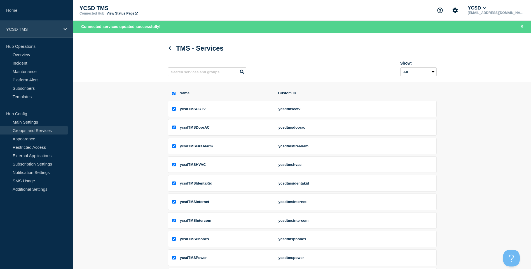
click at [31, 26] on div "YCSD TMS" at bounding box center [36, 29] width 73 height 17
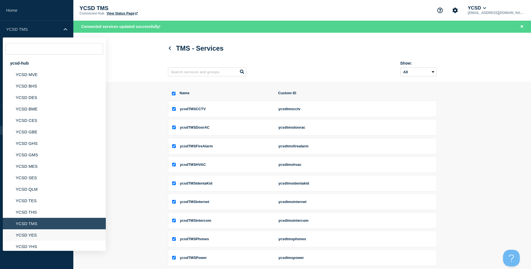
click at [37, 232] on li "YCSD YES" at bounding box center [54, 234] width 103 height 11
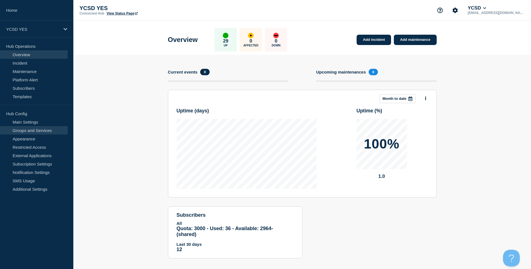
click at [58, 128] on link "Groups and Services" at bounding box center [34, 130] width 68 height 8
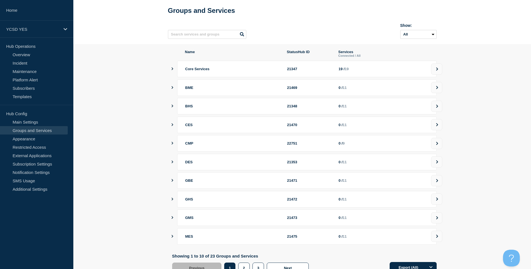
scroll to position [50, 0]
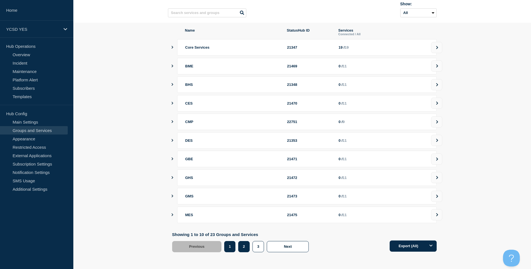
click at [241, 250] on button "2" at bounding box center [243, 246] width 11 height 11
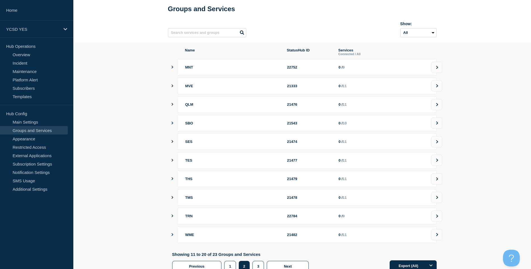
scroll to position [50, 0]
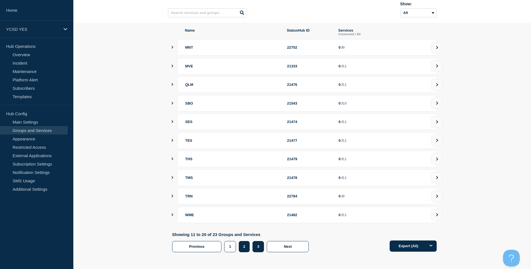
click at [258, 246] on button "3" at bounding box center [257, 246] width 11 height 11
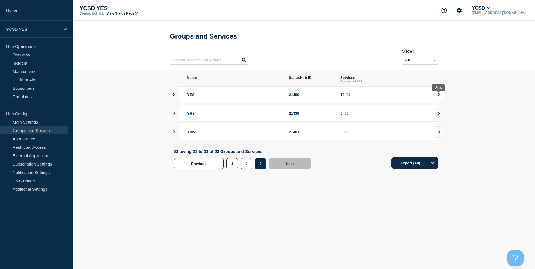
click at [434, 97] on button at bounding box center [438, 94] width 11 height 11
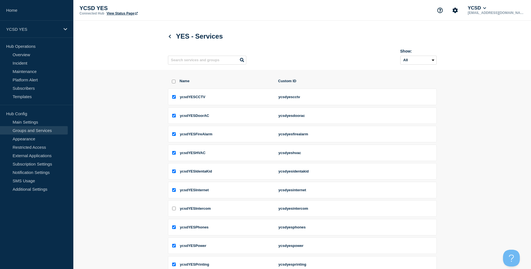
click at [175, 81] on div "Name Custom ID" at bounding box center [302, 84] width 269 height 10
click at [174, 82] on input "select all checkbox" at bounding box center [174, 82] width 4 height 4
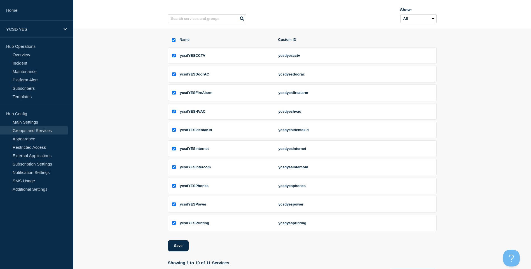
scroll to position [71, 0]
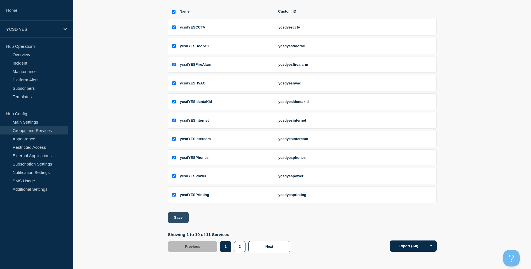
click at [179, 222] on button "Save" at bounding box center [178, 217] width 21 height 11
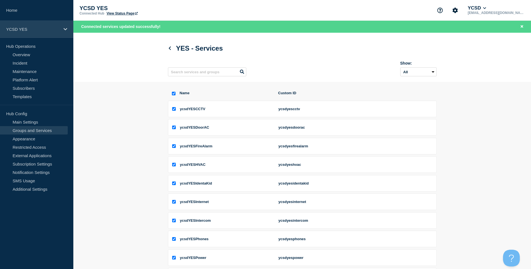
click at [57, 24] on div "YCSD YES" at bounding box center [36, 29] width 73 height 17
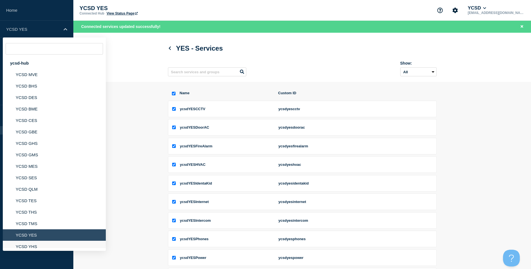
click at [47, 244] on li "YCSD YHS" at bounding box center [54, 246] width 103 height 11
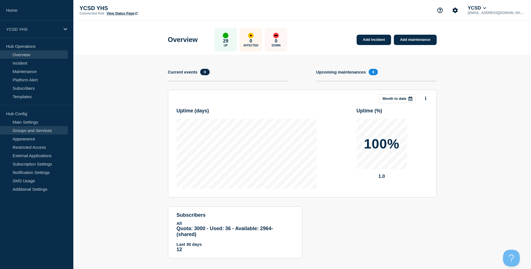
click at [42, 130] on link "Groups and Services" at bounding box center [34, 130] width 68 height 8
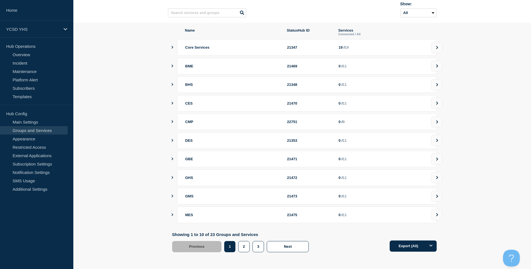
scroll to position [50, 0]
drag, startPoint x: 249, startPoint y: 248, endPoint x: 254, endPoint y: 250, distance: 4.9
click at [254, 250] on div "1 2 3" at bounding box center [245, 246] width 43 height 11
click at [254, 250] on button "3" at bounding box center [257, 246] width 11 height 11
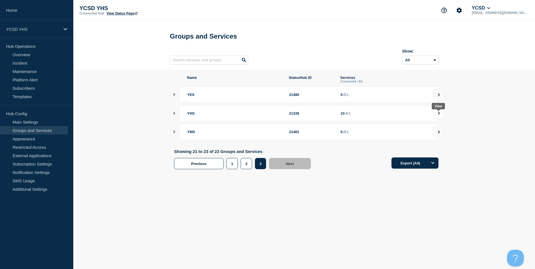
click at [437, 115] on icon at bounding box center [439, 113] width 4 height 3
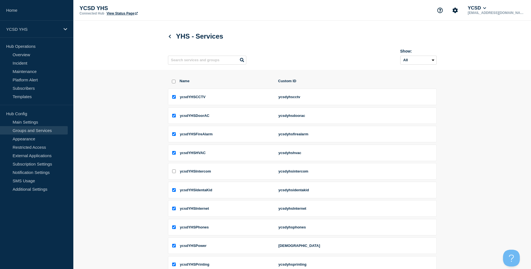
click at [175, 83] on input "select all checkbox" at bounding box center [174, 82] width 4 height 4
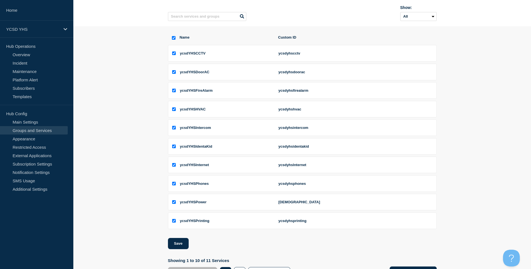
scroll to position [71, 0]
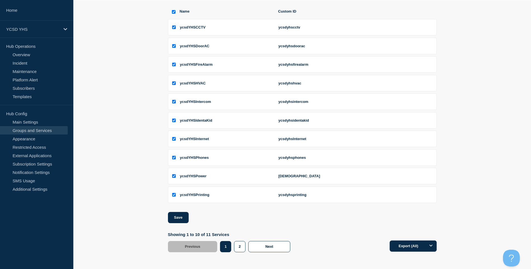
click at [180, 227] on div "Name Custom ID ycsdYHSCCTV ycsdyhscctv ycsdYHSDoorAC ycsdyhsdoorac ycsdYHSFireA…" at bounding box center [302, 130] width 269 height 243
click at [182, 221] on button "Save" at bounding box center [178, 217] width 21 height 11
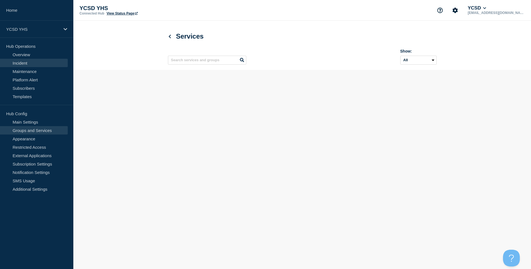
scroll to position [0, 0]
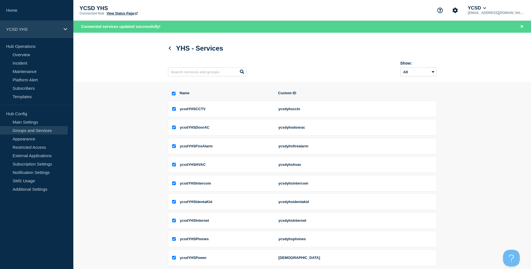
click at [42, 28] on p "YCSD YHS" at bounding box center [33, 29] width 54 height 5
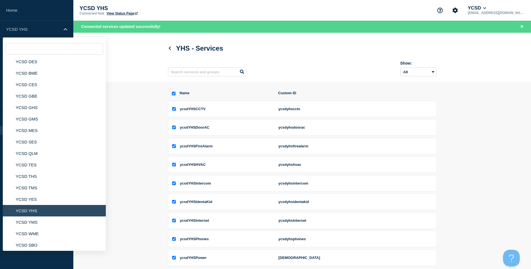
scroll to position [84, 0]
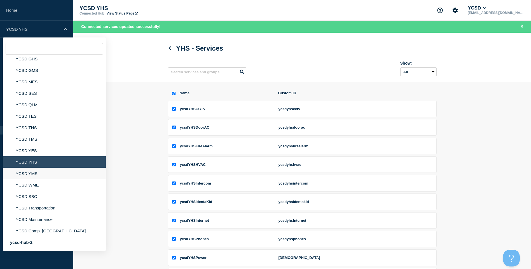
click at [41, 173] on li "YCSD YMS" at bounding box center [54, 173] width 103 height 11
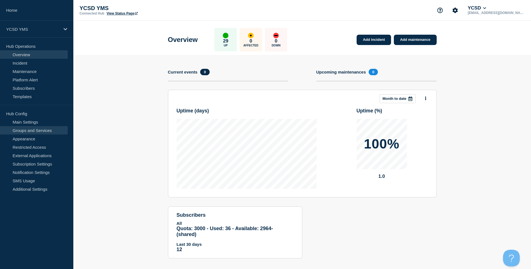
click at [44, 128] on link "Groups and Services" at bounding box center [34, 130] width 68 height 8
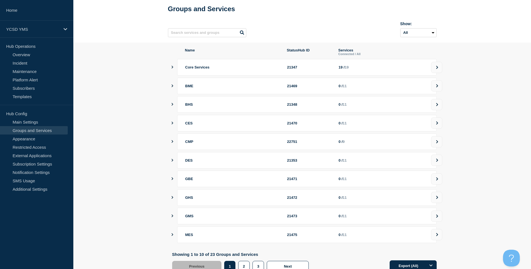
scroll to position [50, 0]
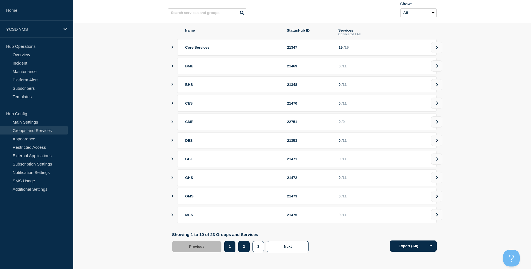
click at [249, 245] on div "2" at bounding box center [245, 246] width 14 height 11
click at [248, 245] on button "2" at bounding box center [243, 246] width 11 height 11
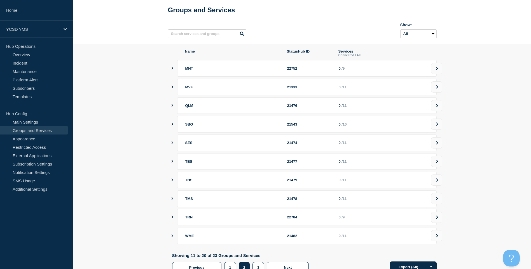
scroll to position [50, 0]
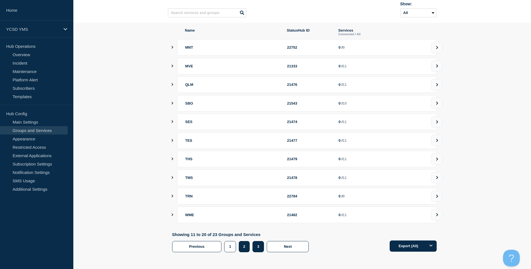
click at [259, 247] on button "3" at bounding box center [257, 246] width 11 height 11
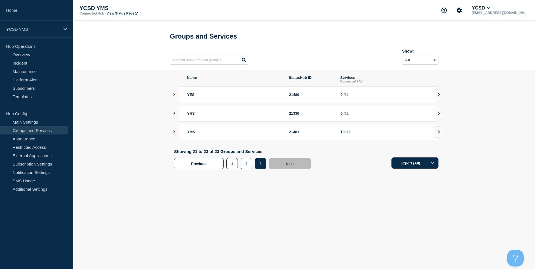
click at [438, 134] on icon at bounding box center [439, 131] width 4 height 3
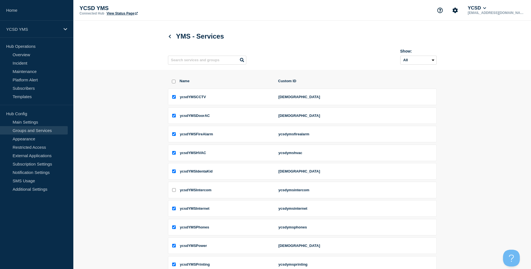
click at [174, 83] on input "select all checkbox" at bounding box center [174, 82] width 4 height 4
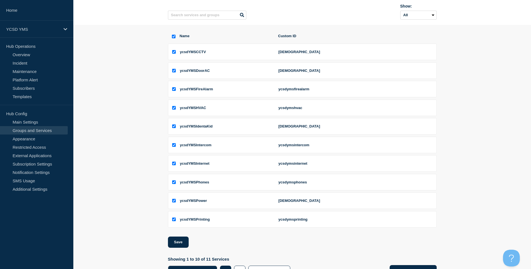
scroll to position [71, 0]
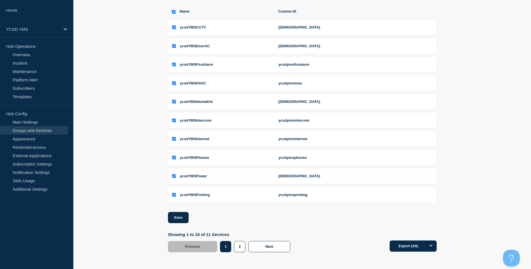
click at [177, 225] on div "Name Custom ID ycsdYMSCCTV ycsdymscctv ycsdYMSDoorAC ycsdymsdoorac ycsdYMSFireA…" at bounding box center [302, 130] width 269 height 243
click at [181, 218] on button "Save" at bounding box center [178, 217] width 21 height 11
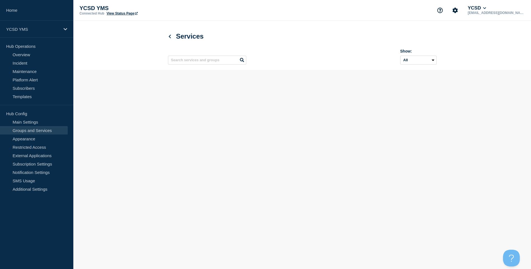
scroll to position [0, 0]
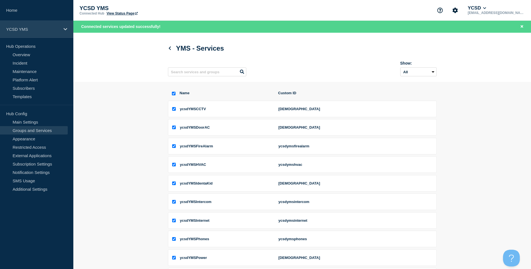
click at [52, 26] on div "YCSD YMS" at bounding box center [36, 29] width 73 height 17
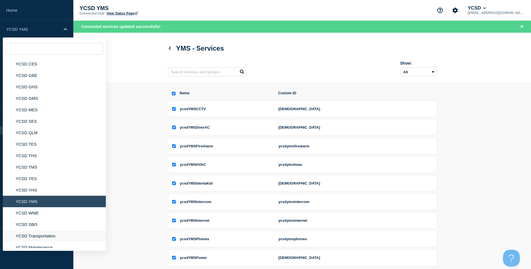
scroll to position [84, 0]
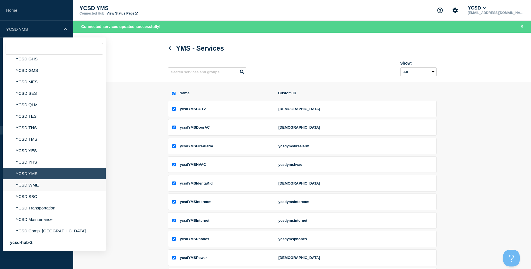
click at [53, 183] on li "YCSD WME" at bounding box center [54, 184] width 103 height 11
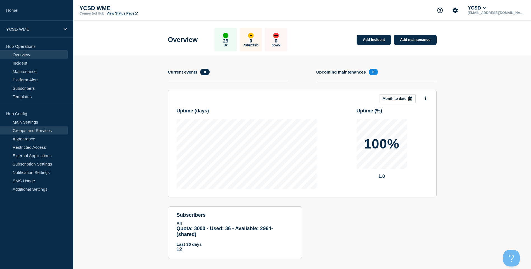
click at [39, 129] on link "Groups and Services" at bounding box center [34, 130] width 68 height 8
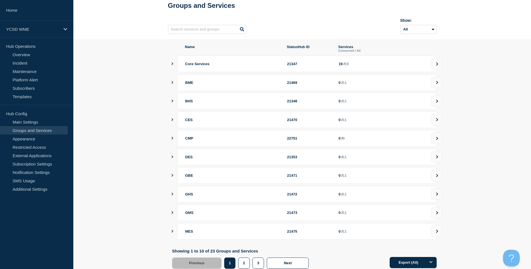
scroll to position [50, 0]
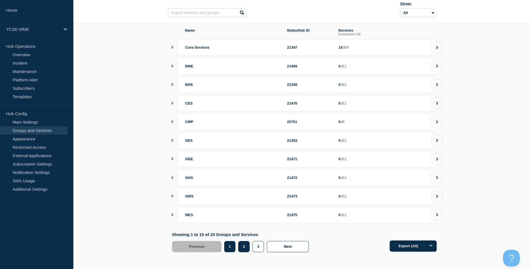
click at [249, 249] on button "2" at bounding box center [243, 246] width 11 height 11
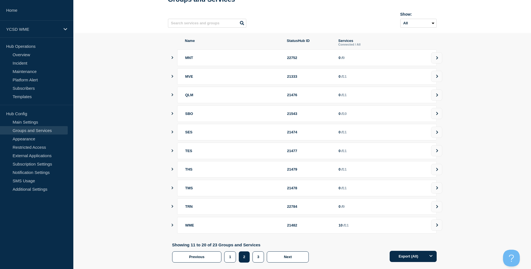
scroll to position [50, 0]
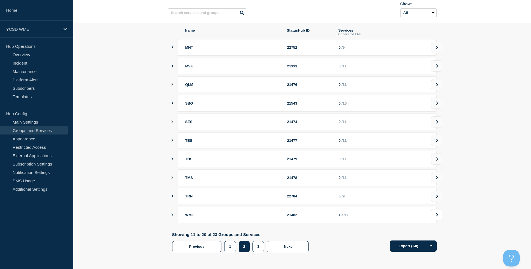
click at [432, 215] on button at bounding box center [436, 214] width 11 height 11
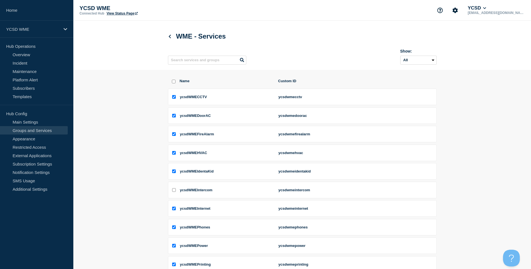
click at [173, 83] on input "select all checkbox" at bounding box center [174, 82] width 4 height 4
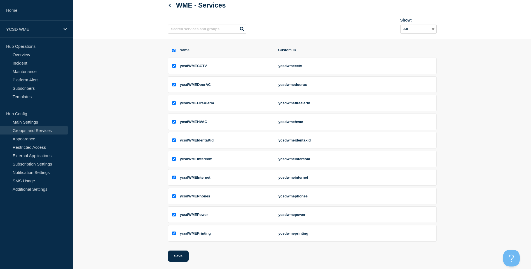
scroll to position [71, 0]
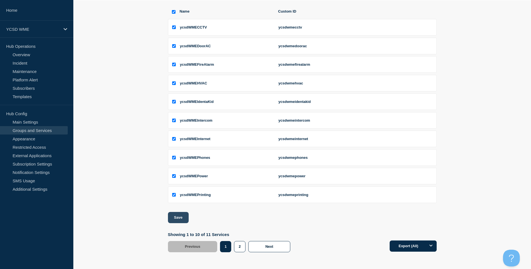
click at [184, 218] on button "Save" at bounding box center [178, 217] width 21 height 11
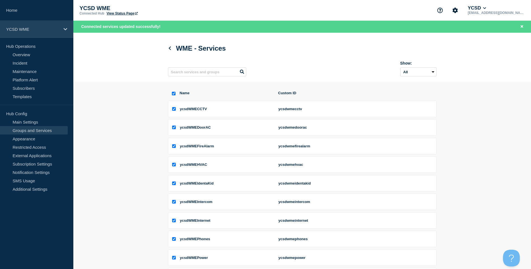
click at [58, 26] on div "YCSD WME" at bounding box center [36, 29] width 73 height 17
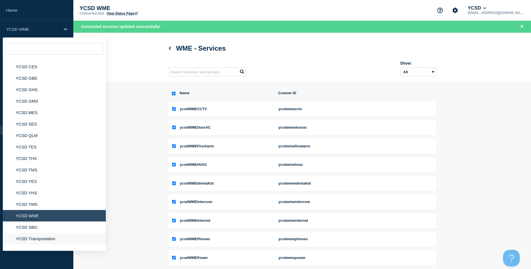
scroll to position [84, 0]
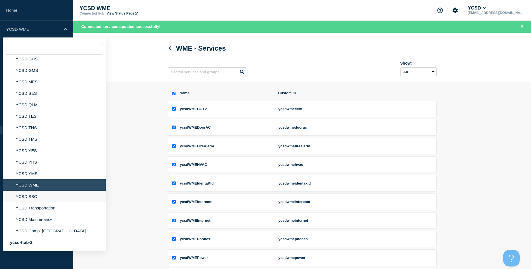
click at [37, 194] on li "YCSD SBO" at bounding box center [54, 196] width 103 height 11
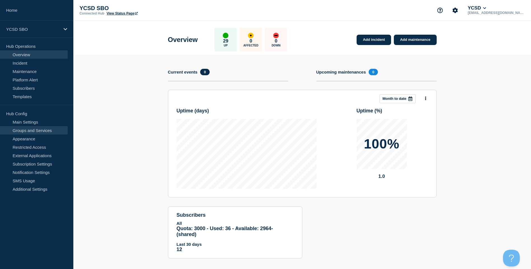
click at [29, 131] on link "Groups and Services" at bounding box center [34, 130] width 68 height 8
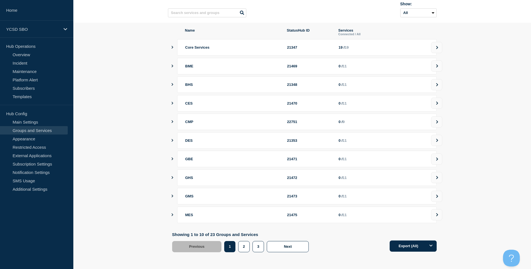
scroll to position [50, 0]
click at [239, 243] on button "2" at bounding box center [243, 246] width 11 height 11
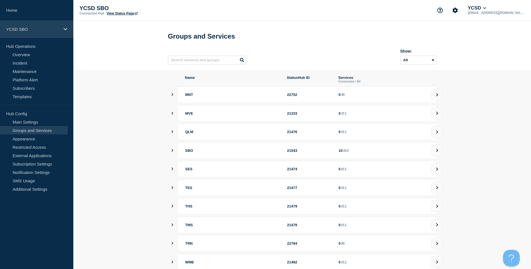
click at [22, 36] on div "YCSD SBO" at bounding box center [36, 29] width 73 height 17
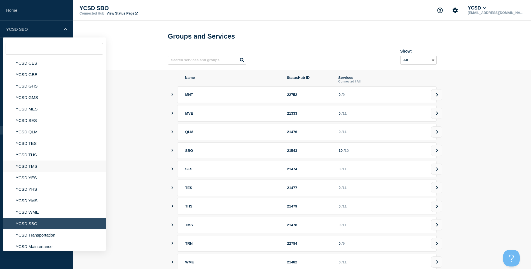
scroll to position [84, 0]
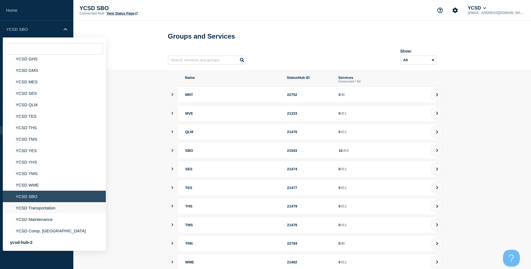
click at [47, 209] on li "YCSD Transportation" at bounding box center [54, 207] width 103 height 11
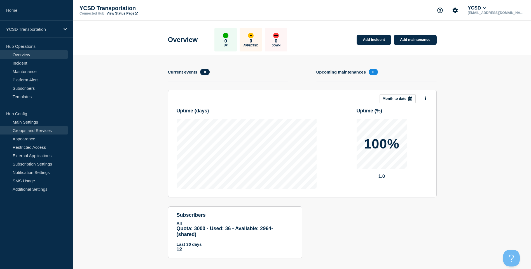
click at [33, 133] on link "Groups and Services" at bounding box center [34, 130] width 68 height 8
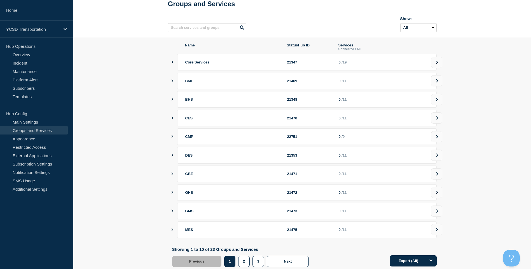
scroll to position [50, 0]
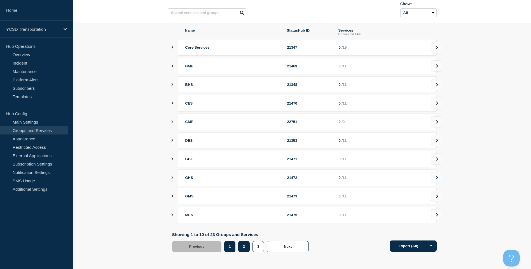
click at [244, 247] on button "2" at bounding box center [243, 246] width 11 height 11
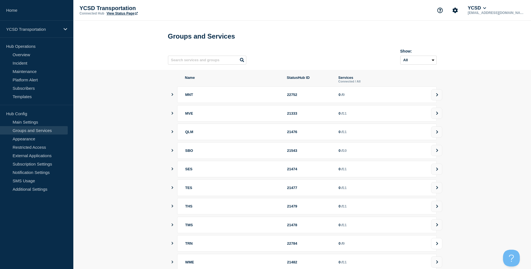
click at [435, 246] on button at bounding box center [436, 243] width 11 height 11
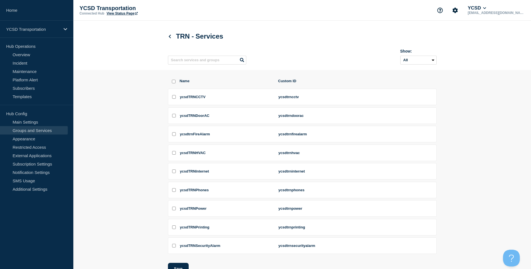
drag, startPoint x: 176, startPoint y: 80, endPoint x: 173, endPoint y: 83, distance: 4.4
click at [175, 81] on div "Name Custom ID ycsdTRNCCTV ycsdtrncctv ycsdTRNDoorAC ycsdtrndoorac ycsdtrnFireA…" at bounding box center [302, 188] width 269 height 237
click at [173, 83] on input "select all checkbox" at bounding box center [174, 82] width 4 height 4
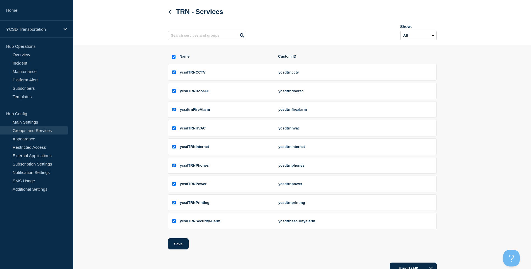
scroll to position [48, 0]
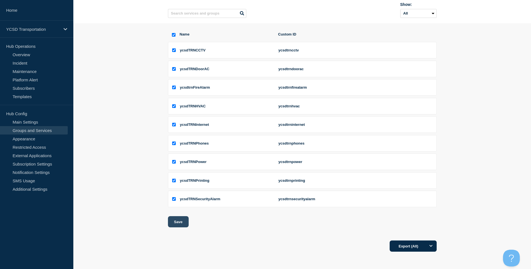
click at [175, 223] on button "Save" at bounding box center [178, 221] width 21 height 11
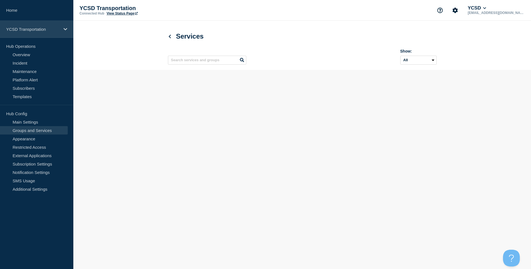
scroll to position [0, 0]
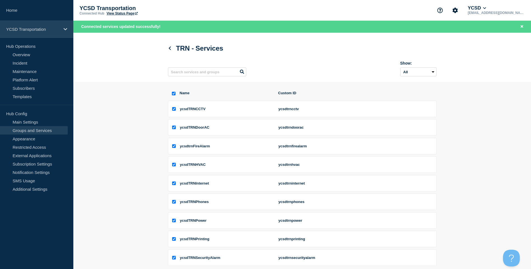
click at [45, 35] on div "YCSD Transportation" at bounding box center [36, 29] width 73 height 17
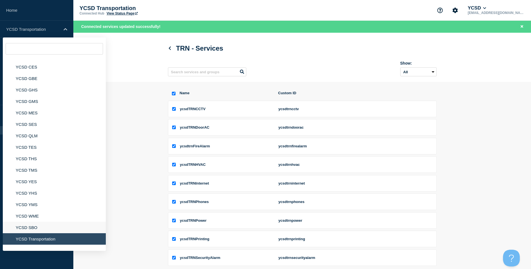
scroll to position [84, 0]
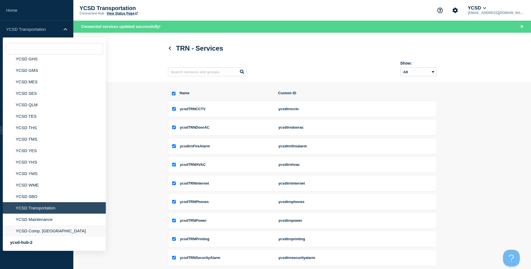
click at [41, 227] on li "YCSD Comp. Warehouse" at bounding box center [54, 230] width 103 height 11
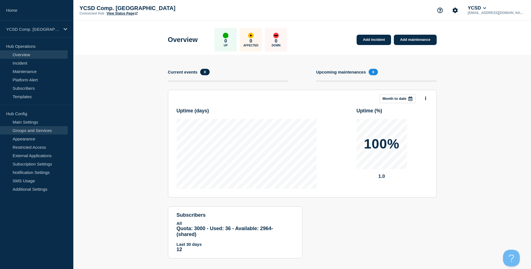
click at [38, 131] on link "Groups and Services" at bounding box center [34, 130] width 68 height 8
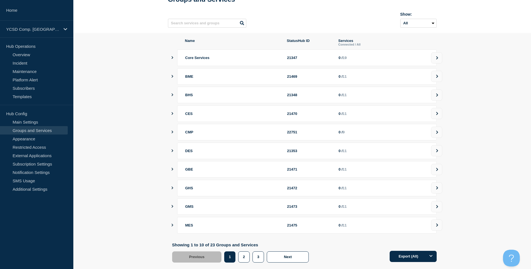
scroll to position [50, 0]
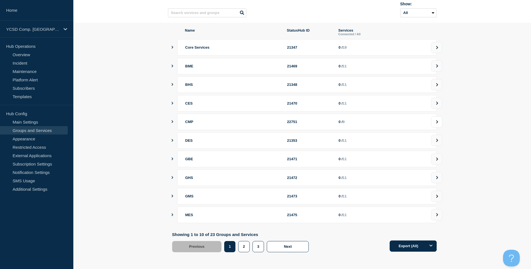
click at [434, 127] on button at bounding box center [436, 121] width 11 height 11
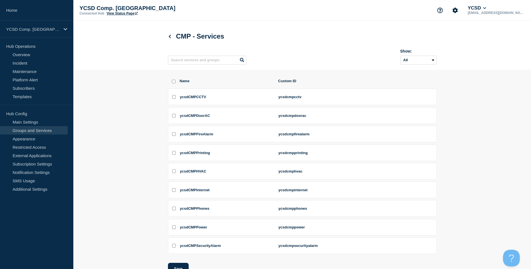
click at [175, 81] on div "Name Custom ID" at bounding box center [302, 84] width 269 height 10
click at [174, 86] on div "Name Custom ID" at bounding box center [302, 84] width 269 height 10
click at [173, 83] on input "select all checkbox" at bounding box center [174, 82] width 4 height 4
click at [178, 266] on button "Save" at bounding box center [178, 268] width 21 height 11
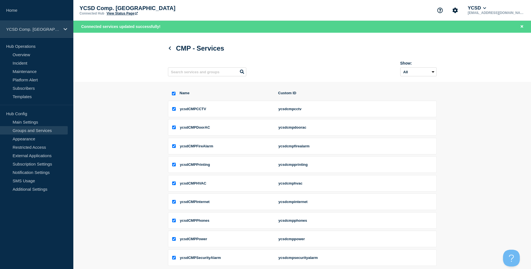
click at [47, 31] on p "YCSD Comp. Warehouse" at bounding box center [33, 29] width 54 height 5
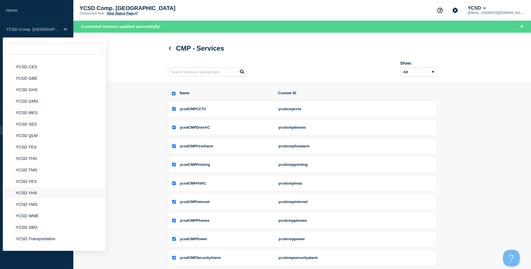
scroll to position [84, 0]
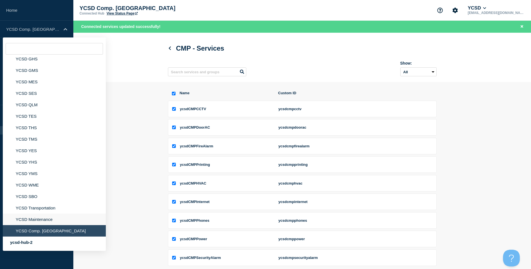
click at [44, 223] on li "YCSD Maintenance" at bounding box center [54, 219] width 103 height 11
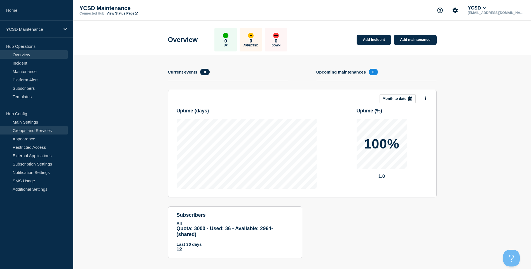
click at [46, 130] on link "Groups and Services" at bounding box center [34, 130] width 68 height 8
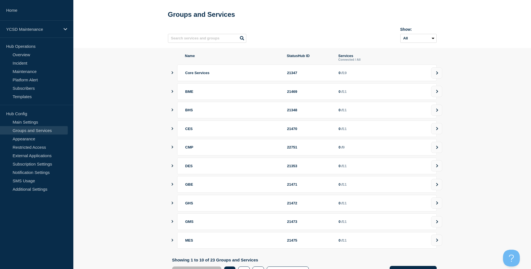
scroll to position [50, 0]
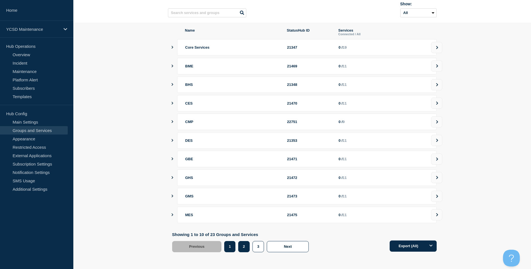
click at [245, 249] on button "2" at bounding box center [243, 246] width 11 height 11
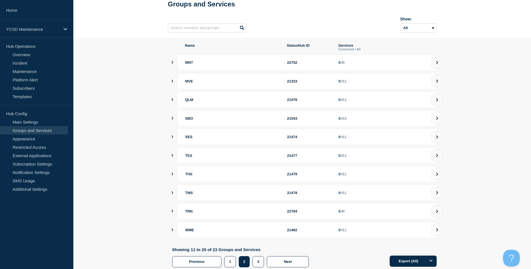
scroll to position [50, 0]
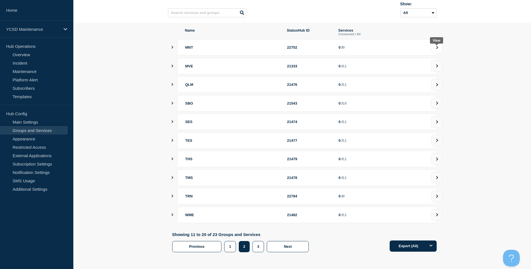
click at [441, 46] on button at bounding box center [436, 47] width 11 height 11
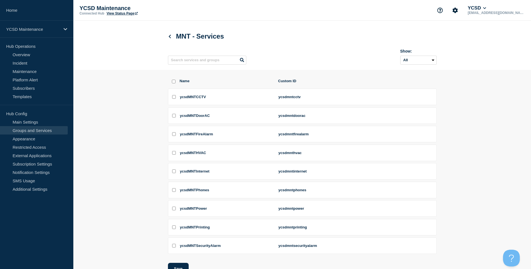
click at [177, 81] on div "Name Custom ID" at bounding box center [302, 84] width 269 height 10
click at [174, 82] on input "select all checkbox" at bounding box center [174, 82] width 4 height 4
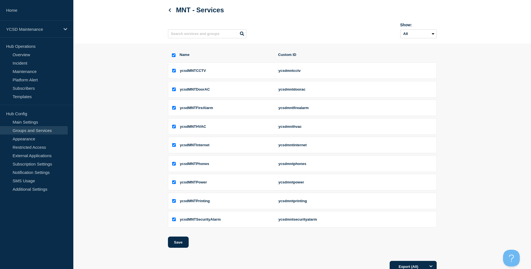
scroll to position [48, 0]
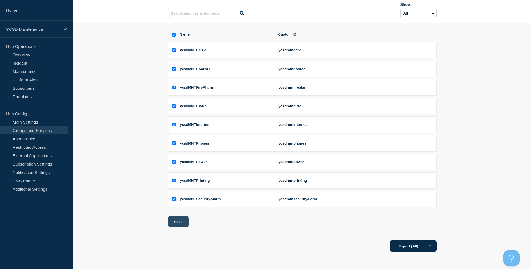
click at [177, 217] on button "Save" at bounding box center [178, 221] width 21 height 11
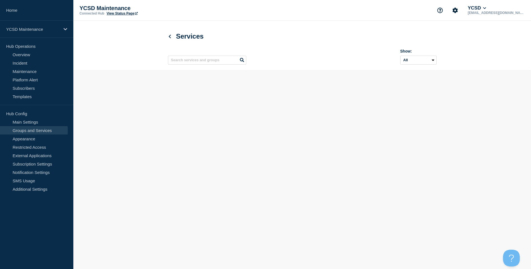
scroll to position [0, 0]
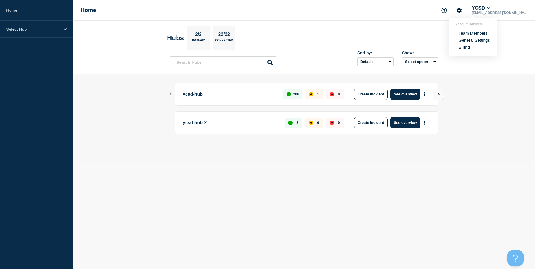
click at [175, 94] on div "ycsd-hub 208 1 0 Create incident See overview" at bounding box center [304, 94] width 269 height 23
drag, startPoint x: 294, startPoint y: 95, endPoint x: 343, endPoint y: 95, distance: 48.4
click at [343, 95] on div "208 1 0" at bounding box center [313, 94] width 60 height 11
click at [172, 92] on div "ycsd-hub 208 1 0 Create incident See overview" at bounding box center [304, 94] width 269 height 23
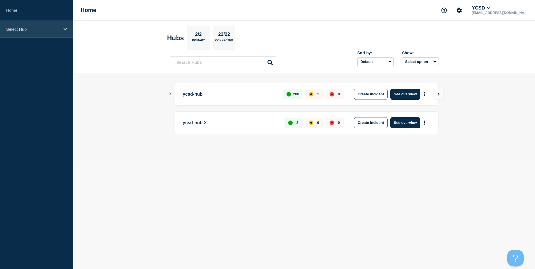
click at [38, 27] on p "Select Hub" at bounding box center [33, 29] width 54 height 5
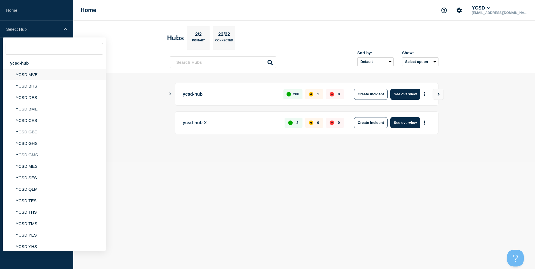
click at [39, 71] on li "YCSD MVE" at bounding box center [54, 74] width 103 height 11
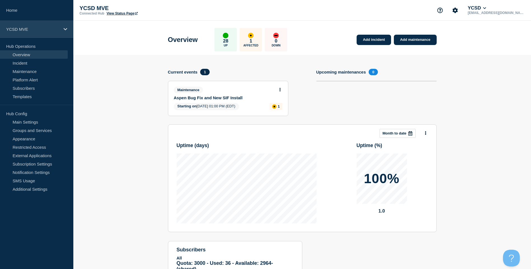
click at [37, 28] on p "YCSD MVE" at bounding box center [33, 29] width 54 height 5
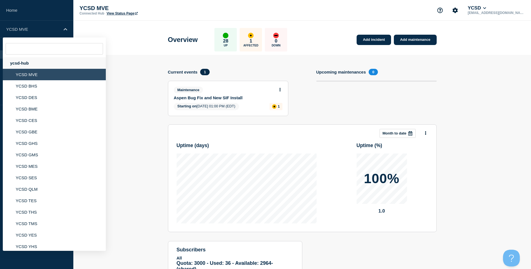
drag, startPoint x: 33, startPoint y: 63, endPoint x: 41, endPoint y: 60, distance: 8.2
click at [33, 63] on div "ycsd-hub" at bounding box center [54, 62] width 103 height 11
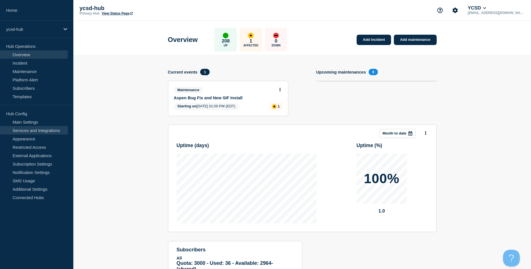
click at [47, 130] on link "Services and Integrations" at bounding box center [34, 130] width 68 height 8
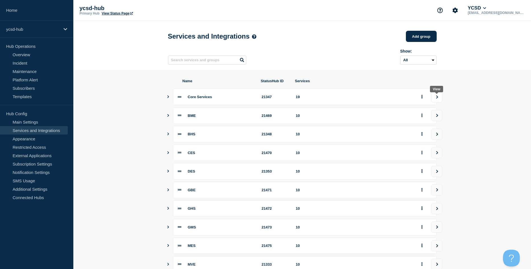
click at [436, 102] on button "view group" at bounding box center [436, 96] width 11 height 11
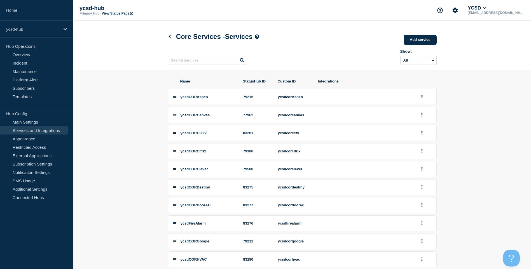
click at [167, 35] on div "Core Services - Services Add service Here you can create & manage services that…" at bounding box center [301, 46] width 281 height 50
click at [170, 37] on icon at bounding box center [169, 37] width 2 height 4
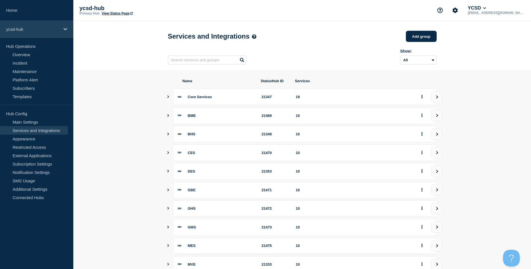
click at [44, 28] on p "ycsd-hub" at bounding box center [33, 29] width 54 height 5
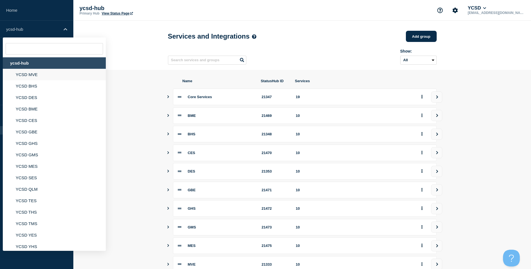
click at [38, 73] on li "YCSD MVE" at bounding box center [54, 74] width 103 height 11
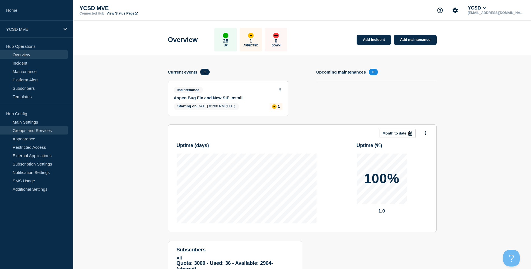
click at [46, 129] on link "Groups and Services" at bounding box center [34, 130] width 68 height 8
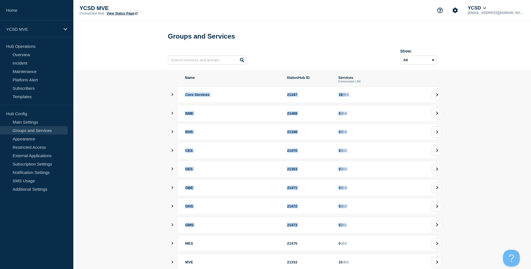
drag, startPoint x: 183, startPoint y: 98, endPoint x: 408, endPoint y: 218, distance: 255.0
click at [408, 218] on ul "Core Services 21347 19 / 19 BME 21469 0 / 10 BHS 21348 0 / 10 CES 21470 0 / 10 …" at bounding box center [304, 178] width 264 height 184
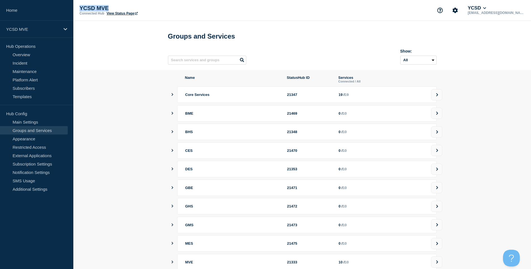
drag, startPoint x: 81, startPoint y: 10, endPoint x: 119, endPoint y: 8, distance: 37.8
click at [119, 8] on p "YCSD MVE" at bounding box center [135, 8] width 112 height 6
drag, startPoint x: 185, startPoint y: 115, endPoint x: 455, endPoint y: 136, distance: 270.4
click at [455, 136] on section "Name StatusHub ID Services Connected / All Core Services 21347 19 / 19 BME 2146…" at bounding box center [301, 189] width 457 height 238
click at [30, 62] on link "Incident" at bounding box center [34, 63] width 68 height 8
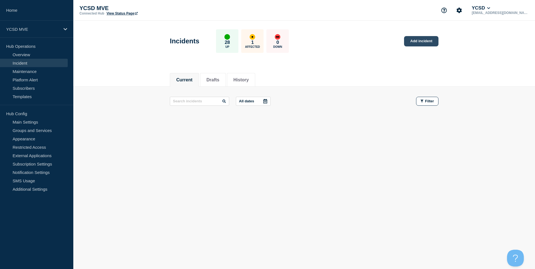
click at [412, 43] on link "Add incident" at bounding box center [421, 41] width 34 height 10
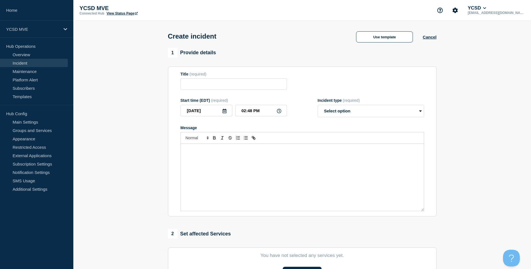
click at [222, 93] on form "Title (required) Start time (EDT) (required) 2025-10-03 02:48 PM Incident type …" at bounding box center [301, 142] width 243 height 140
click at [225, 89] on input "Title" at bounding box center [233, 83] width 106 height 11
type input "ksjadhfkasldj"
click at [264, 113] on input "02:48 PM" at bounding box center [261, 110] width 52 height 11
click at [367, 112] on select "Select option Investigating Identified Monitoring" at bounding box center [371, 111] width 106 height 12
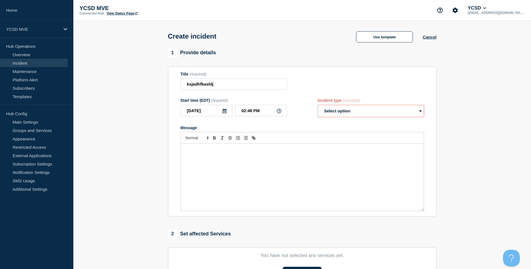
click at [339, 150] on div "Message" at bounding box center [302, 177] width 243 height 67
click at [352, 100] on span "(required)" at bounding box center [351, 100] width 17 height 4
click at [347, 107] on select "Select option Investigating Identified Monitoring" at bounding box center [371, 111] width 106 height 12
click at [272, 185] on div "Message" at bounding box center [302, 177] width 243 height 67
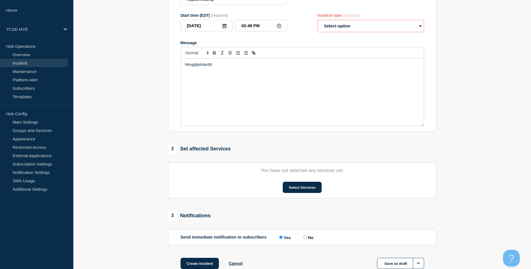
scroll to position [123, 0]
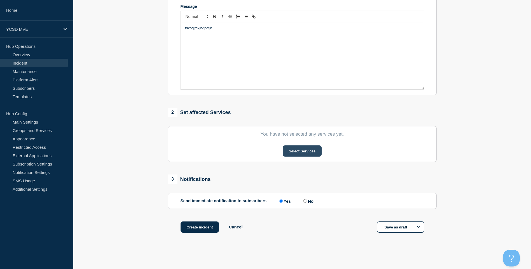
click at [320, 150] on button "Select Services" at bounding box center [302, 150] width 39 height 11
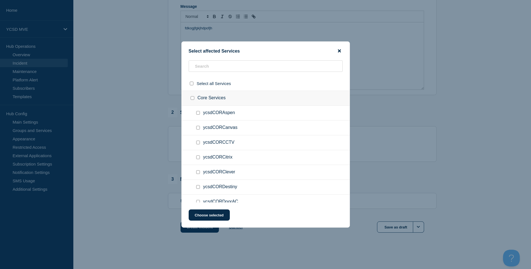
click at [338, 50] on icon "close button" at bounding box center [339, 51] width 3 height 3
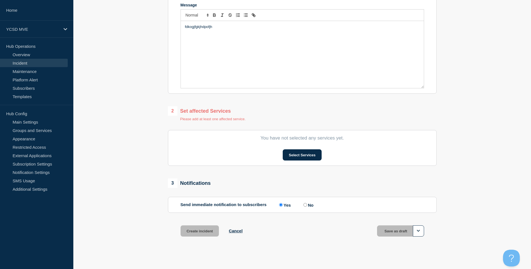
click at [210, 39] on div "fdkogjfgkjhdpofjh" at bounding box center [302, 54] width 243 height 67
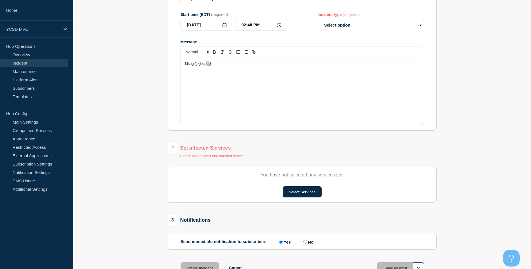
scroll to position [128, 0]
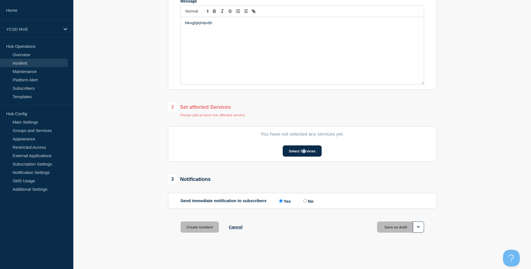
click at [304, 143] on section "You have not selected any services yet. Select Services" at bounding box center [302, 144] width 269 height 36
click at [304, 144] on section "You have not selected any services yet. Select Services" at bounding box center [302, 144] width 269 height 36
drag, startPoint x: 304, startPoint y: 144, endPoint x: 302, endPoint y: 147, distance: 3.2
click at [302, 147] on button "Select Services" at bounding box center [302, 150] width 39 height 11
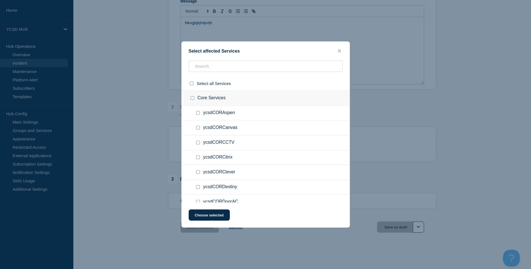
click at [199, 111] on div at bounding box center [199, 113] width 8 height 6
click at [199, 114] on input "ycsdCORAspen checkbox" at bounding box center [198, 113] width 4 height 4
checkbox input "true"
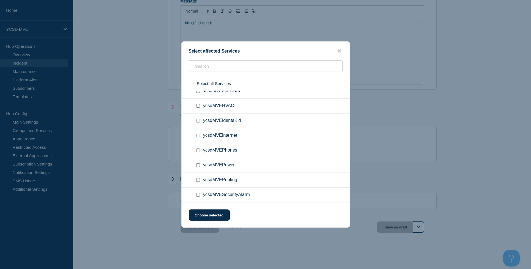
click at [199, 183] on div at bounding box center [199, 180] width 8 height 6
click at [199, 181] on input "ycsdMVEPrinting checkbox" at bounding box center [198, 180] width 4 height 4
checkbox input "true"
click at [217, 216] on button "Choose selected" at bounding box center [209, 215] width 41 height 11
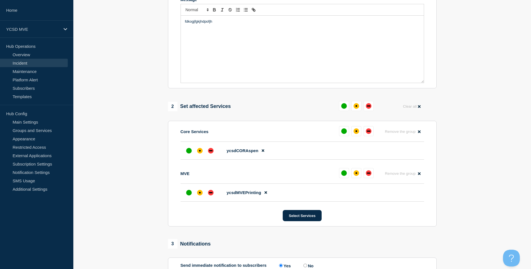
scroll to position [0, 0]
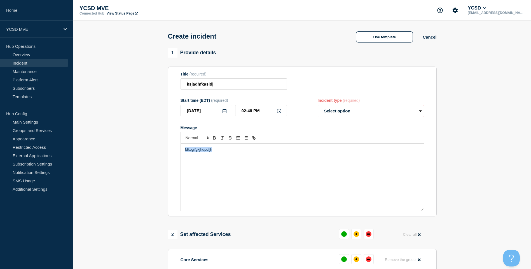
drag, startPoint x: 274, startPoint y: 182, endPoint x: 138, endPoint y: 165, distance: 137.0
click at [138, 165] on section "1 Provide details Title (required) ksjadhfkasldj Start time (EDT) (required) 20…" at bounding box center [301, 244] width 457 height 392
click at [434, 39] on button "Cancel" at bounding box center [429, 37] width 14 height 5
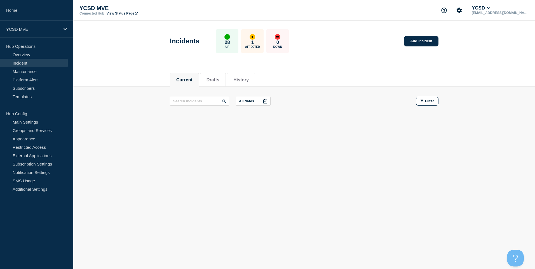
click at [51, 49] on p "Hub Operations" at bounding box center [36, 46] width 73 height 8
click at [50, 52] on link "Overview" at bounding box center [34, 54] width 68 height 8
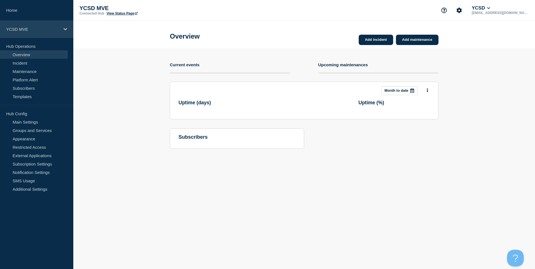
click at [56, 36] on div "YCSD MVE" at bounding box center [36, 29] width 73 height 17
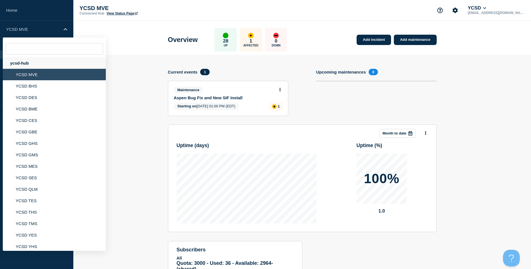
click at [44, 60] on div "ycsd-hub" at bounding box center [54, 62] width 103 height 11
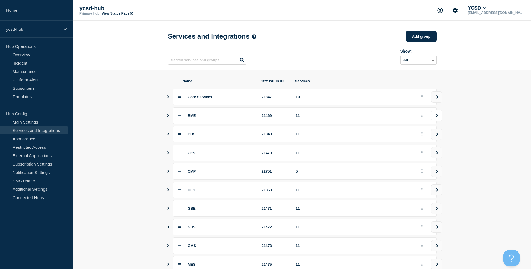
click at [437, 117] on icon "view group" at bounding box center [437, 115] width 4 height 3
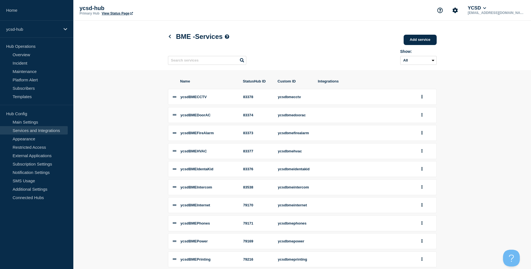
scroll to position [28, 0]
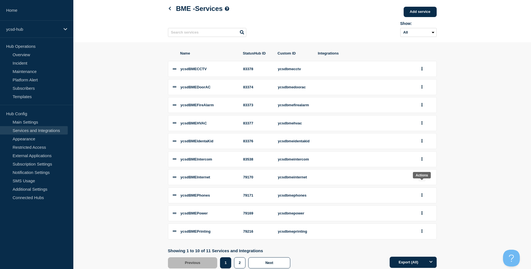
click at [422, 179] on icon "group actions" at bounding box center [421, 177] width 1 height 4
click at [424, 192] on button "Edit" at bounding box center [425, 188] width 28 height 9
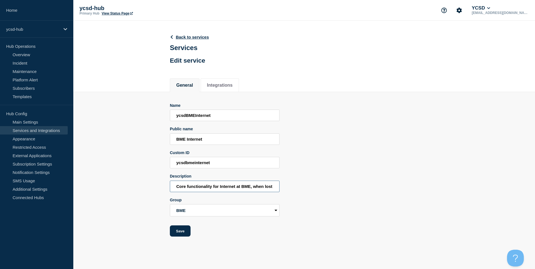
click at [214, 186] on input "Core functionality for Internet at BME, when lost site cannot function" at bounding box center [225, 186] width 110 height 11
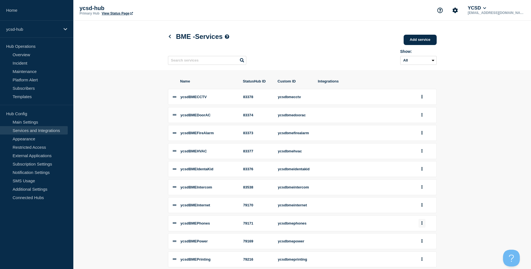
click at [423, 228] on button "group actions" at bounding box center [421, 223] width 7 height 9
click at [424, 154] on button "Edit" at bounding box center [425, 150] width 28 height 9
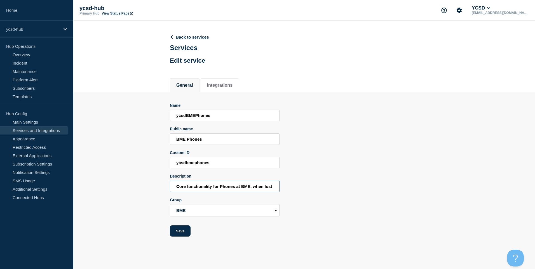
click at [208, 192] on input "Core functionality for Phones at BME, when lost site cannot call out or receive…" at bounding box center [225, 186] width 110 height 11
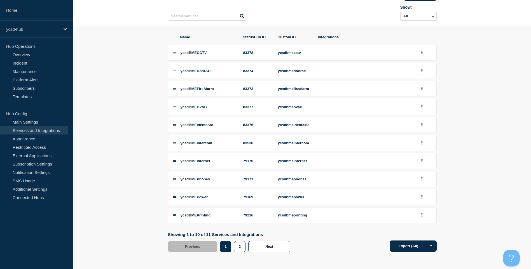
scroll to position [52, 0]
click at [420, 194] on button "group actions" at bounding box center [421, 197] width 7 height 9
click at [422, 123] on button "Edit" at bounding box center [425, 123] width 28 height 9
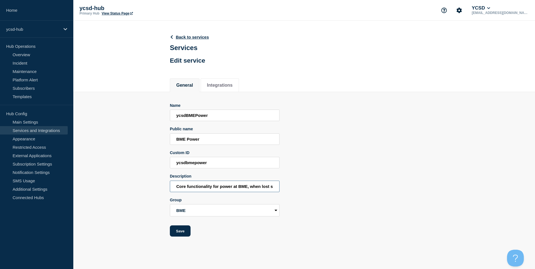
click at [204, 189] on input "Core functionality for power at BME, when lost site cannot function" at bounding box center [225, 186] width 110 height 11
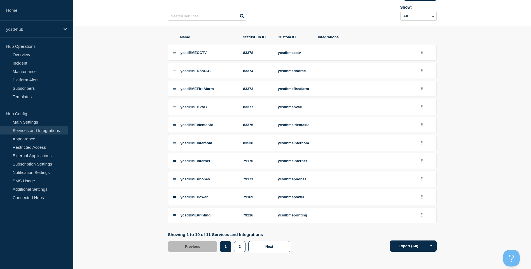
scroll to position [52, 0]
click at [424, 214] on button "group actions" at bounding box center [421, 215] width 7 height 9
click at [429, 141] on button "Edit" at bounding box center [425, 142] width 28 height 9
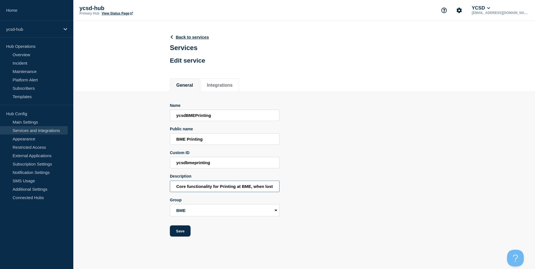
click at [221, 188] on input "Core functionality for Printing at BME, when lost site cannot print" at bounding box center [225, 186] width 110 height 11
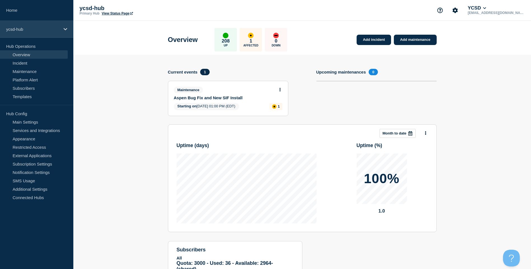
click at [26, 27] on p "ycsd-hub" at bounding box center [33, 29] width 54 height 5
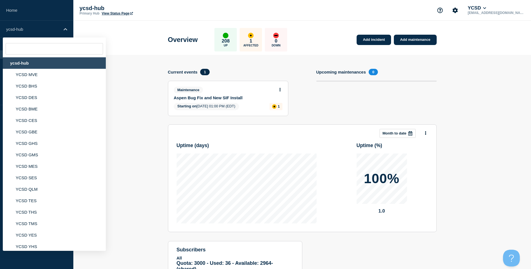
click at [38, 62] on div "ycsd-hub" at bounding box center [54, 62] width 103 height 11
click at [16, 1] on link "Home" at bounding box center [36, 10] width 73 height 21
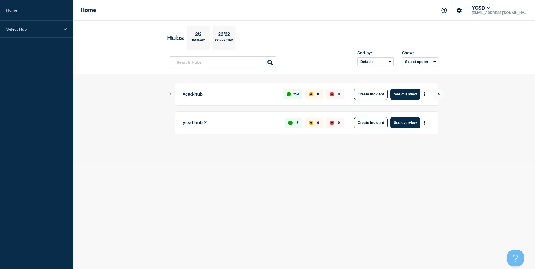
click at [363, 262] on body "Home Select Hub Home YCSD [EMAIL_ADDRESS][DOMAIN_NAME] Hubs 2/2 Primary 22/22 C…" at bounding box center [267, 134] width 535 height 269
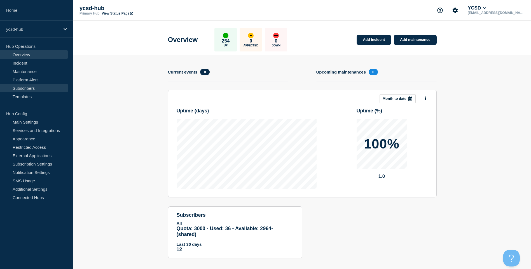
click at [42, 88] on link "Subscribers" at bounding box center [34, 88] width 68 height 8
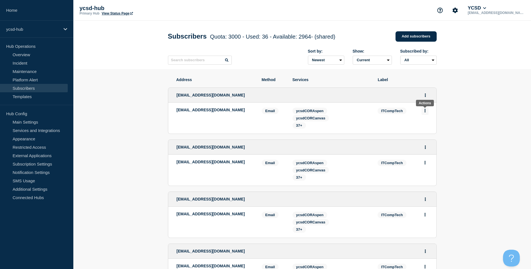
click at [424, 112] on icon "Actions" at bounding box center [424, 111] width 1 height 4
click at [359, 124] on div "37+" at bounding box center [330, 125] width 77 height 6
click at [425, 94] on button "Actions" at bounding box center [425, 95] width 7 height 9
click at [424, 113] on link "Edit" at bounding box center [423, 111] width 6 height 4
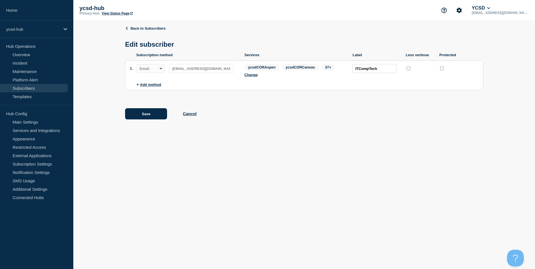
click at [255, 70] on span "ycsdCORAspen" at bounding box center [261, 67] width 35 height 6
click at [254, 75] on button "Change" at bounding box center [250, 75] width 13 height 4
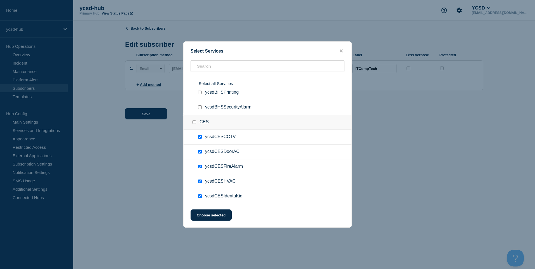
scroll to position [605, 0]
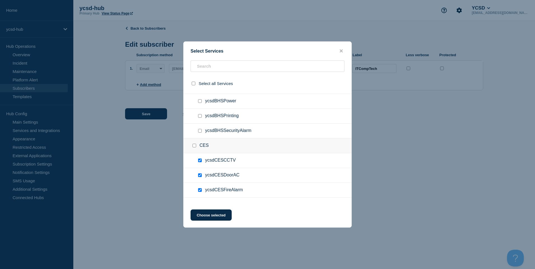
click at [196, 144] on div at bounding box center [195, 146] width 8 height 6
click at [194, 147] on input "CES checkbox" at bounding box center [194, 146] width 4 height 4
checkbox input "true"
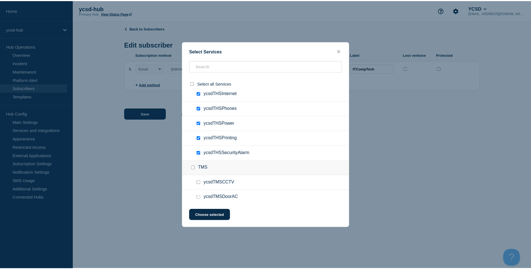
scroll to position [2940, 0]
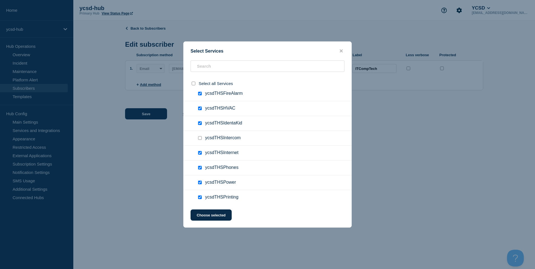
click at [199, 139] on input "ycsdTHSIntercom checkbox" at bounding box center [200, 138] width 4 height 4
checkbox input "true"
click at [204, 214] on button "Choose selected" at bounding box center [211, 215] width 41 height 11
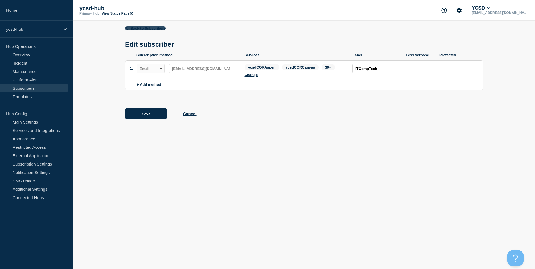
click at [134, 28] on link "Back to Subscribers" at bounding box center [145, 28] width 41 height 4
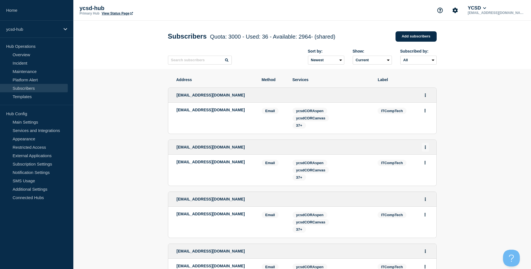
click at [424, 148] on button "Actions" at bounding box center [425, 147] width 7 height 9
click at [422, 161] on div "Edit Delete Share link" at bounding box center [425, 172] width 26 height 39
click at [422, 163] on link "Edit" at bounding box center [423, 163] width 6 height 4
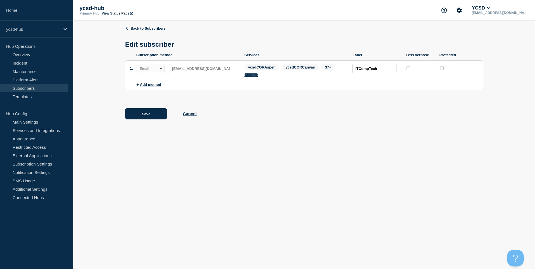
click at [252, 76] on button "Change" at bounding box center [250, 75] width 13 height 4
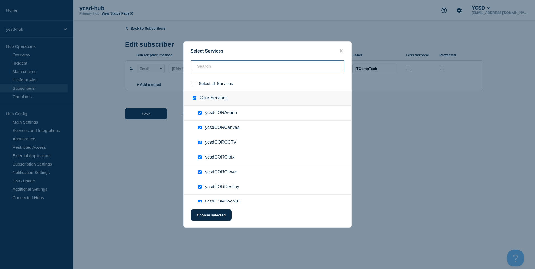
click at [276, 66] on input "text" at bounding box center [268, 65] width 154 height 11
type input "cmp"
click at [195, 98] on input "CMP checkbox" at bounding box center [194, 98] width 4 height 4
checkbox input "true"
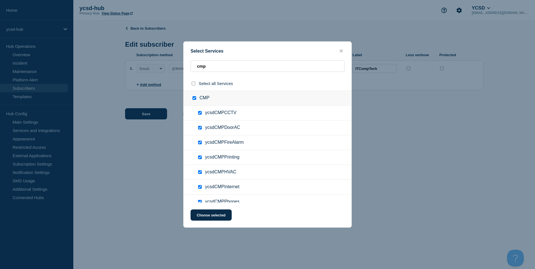
checkbox input "true"
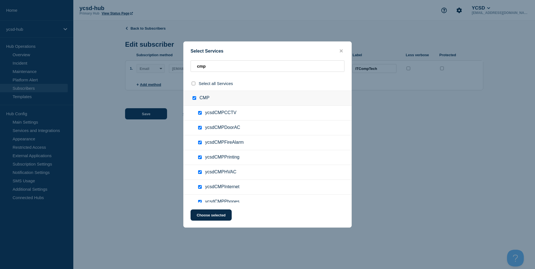
checkbox input "true"
drag, startPoint x: 218, startPoint y: 67, endPoint x: 157, endPoint y: 61, distance: 61.0
click at [157, 61] on div "Select Services cmp Select all Services CMP ycsdCMPCCTV ycsdCMPDoorAC ycsdCMPFi…" at bounding box center [267, 134] width 535 height 269
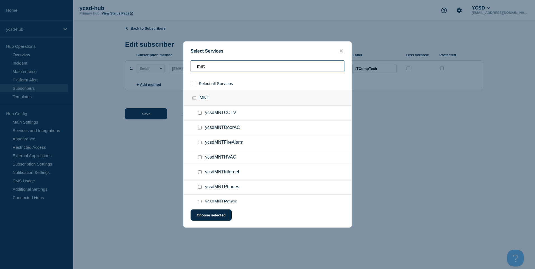
type input "mnt"
click at [194, 99] on input "MNT checkbox" at bounding box center [194, 98] width 4 height 4
checkbox input "true"
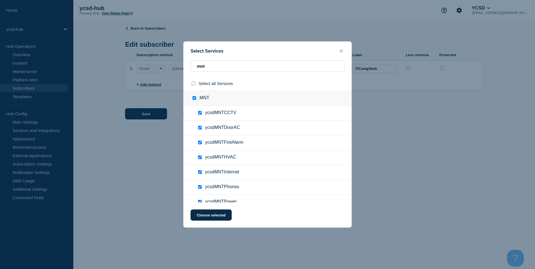
checkbox input "true"
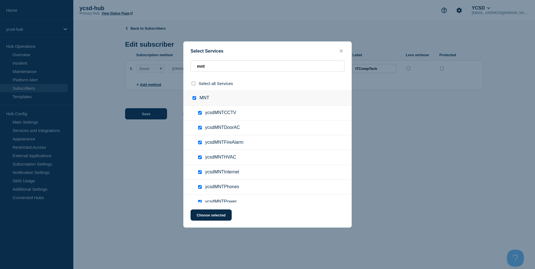
checkbox input "true"
drag, startPoint x: 224, startPoint y: 64, endPoint x: 135, endPoint y: 45, distance: 91.0
click at [135, 45] on div "Select Services mnt Select all Services MNT ycsdMNTCCTV ycsdMNTDoorAC ycsdMNTFi…" at bounding box center [267, 134] width 535 height 269
type input "tr"
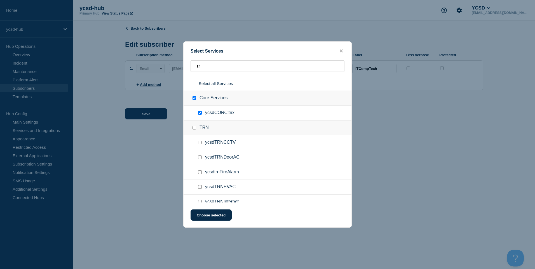
click at [196, 126] on div at bounding box center [195, 128] width 8 height 6
click at [195, 130] on div at bounding box center [195, 128] width 8 height 6
click at [194, 128] on input "TRN checkbox" at bounding box center [194, 128] width 4 height 4
checkbox input "true"
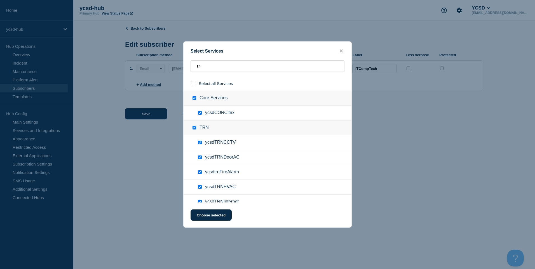
checkbox input "true"
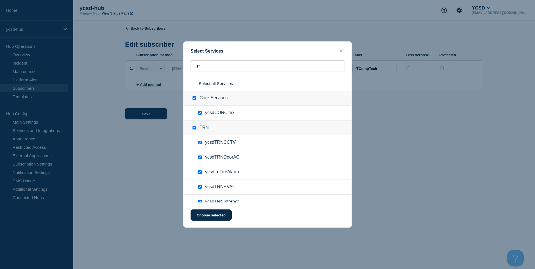
checkbox input "true"
drag, startPoint x: 222, startPoint y: 67, endPoint x: 171, endPoint y: 64, distance: 51.0
click at [171, 64] on div "Select Services tr Select all Services Core Services ycsdCORCitrix TRN ycsdTRNC…" at bounding box center [267, 134] width 535 height 269
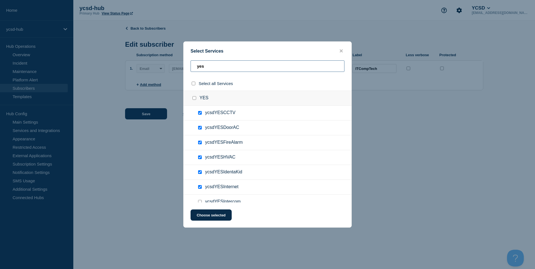
type input "yes"
click at [195, 99] on input "YES checkbox" at bounding box center [194, 98] width 4 height 4
checkbox input "true"
drag, startPoint x: 217, startPoint y: 64, endPoint x: 98, endPoint y: 51, distance: 120.4
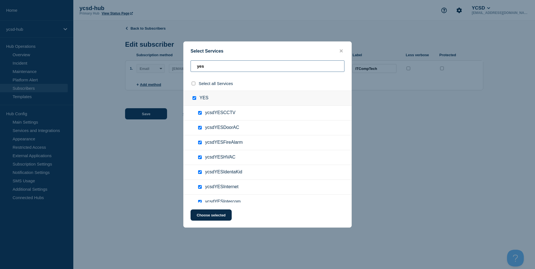
click at [98, 51] on div "Select Services yes Select all Services YES ycsdYESCCTV ycsdYESDoorAC ycsdYESFi…" at bounding box center [267, 134] width 535 height 269
type input "yhs"
click at [194, 96] on div at bounding box center [195, 98] width 8 height 6
click at [194, 97] on input "YHS checkbox" at bounding box center [194, 98] width 4 height 4
checkbox input "true"
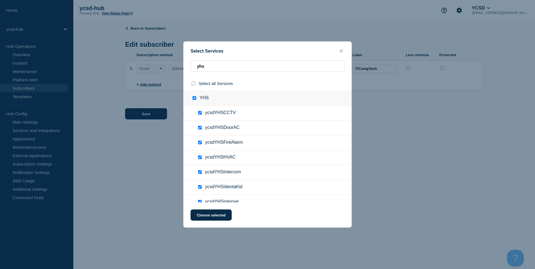
checkbox input "true"
click at [222, 218] on button "Choose selected" at bounding box center [211, 215] width 41 height 11
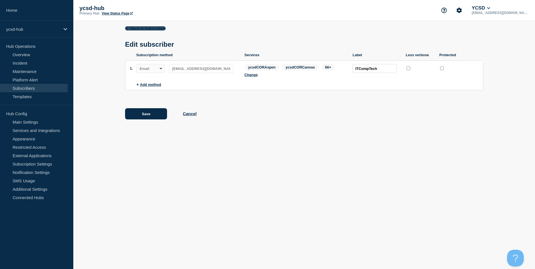
click at [152, 27] on link "Back to Subscribers" at bounding box center [145, 28] width 41 height 4
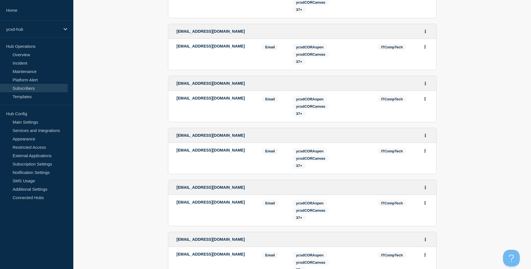
scroll to position [28, 0]
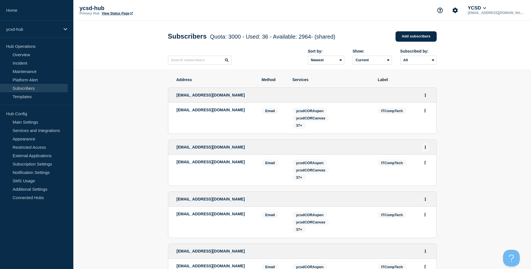
click at [426, 147] on button "Actions" at bounding box center [425, 147] width 7 height 9
click at [424, 163] on link "Edit" at bounding box center [423, 163] width 6 height 4
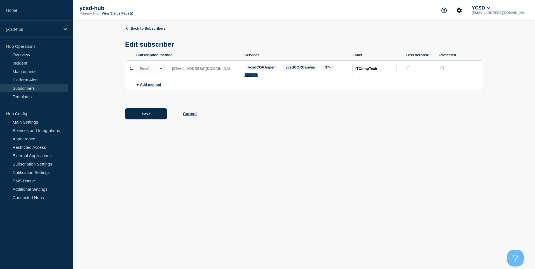
click at [245, 77] on button "Change" at bounding box center [250, 75] width 13 height 4
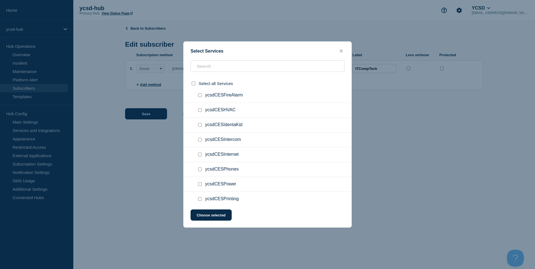
scroll to position [699, 0]
click at [342, 50] on icon "close button" at bounding box center [341, 51] width 3 height 4
